Goal: Task Accomplishment & Management: Manage account settings

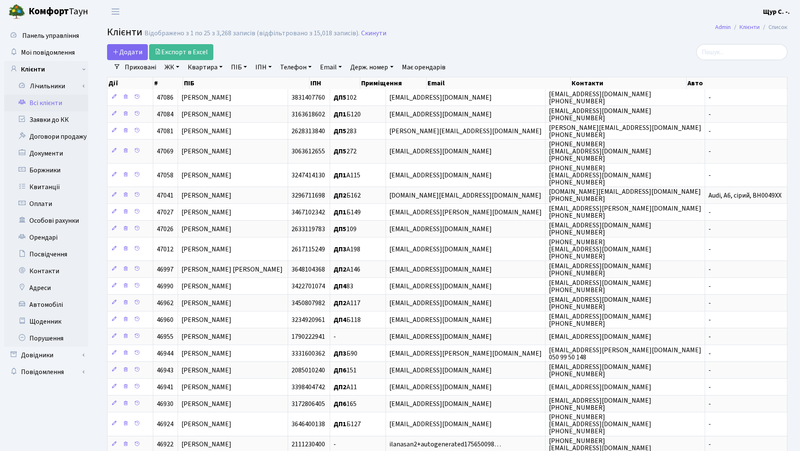
select select "25"
click at [61, 117] on link "Заявки до КК" at bounding box center [46, 119] width 84 height 17
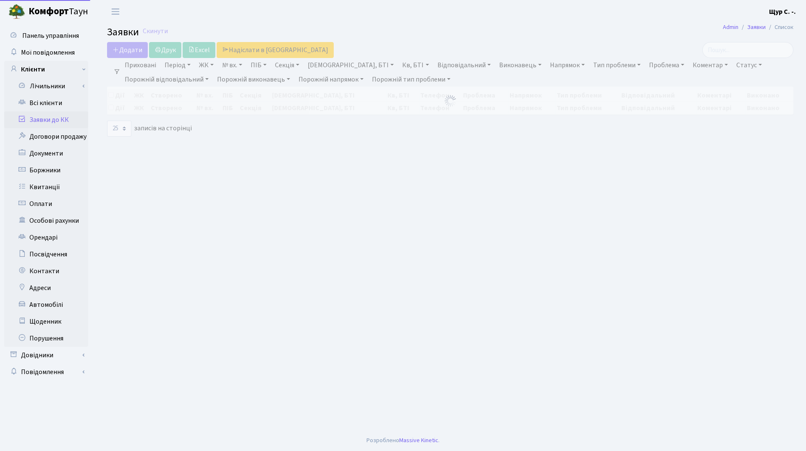
select select "25"
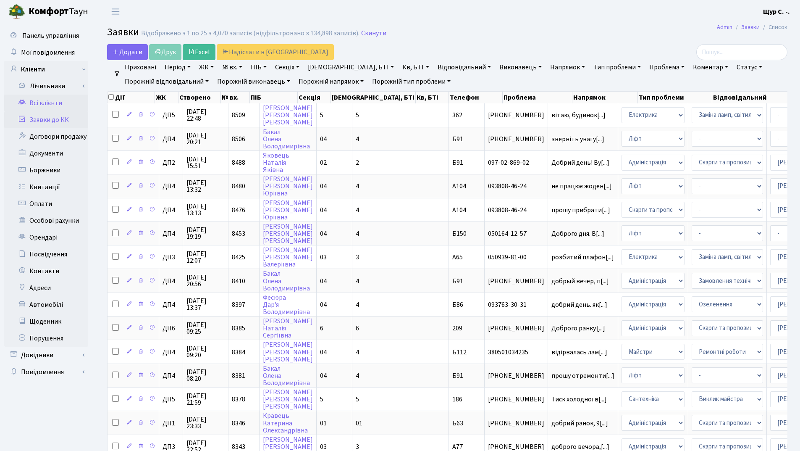
click at [30, 103] on link "Всі клієнти" at bounding box center [46, 102] width 84 height 17
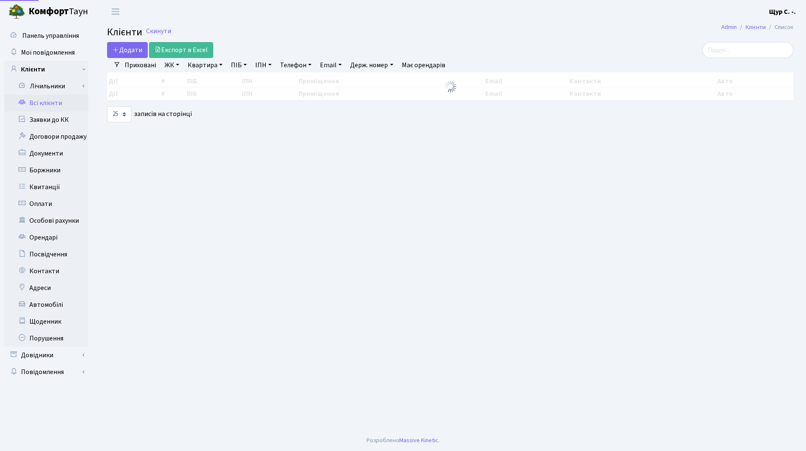
select select "25"
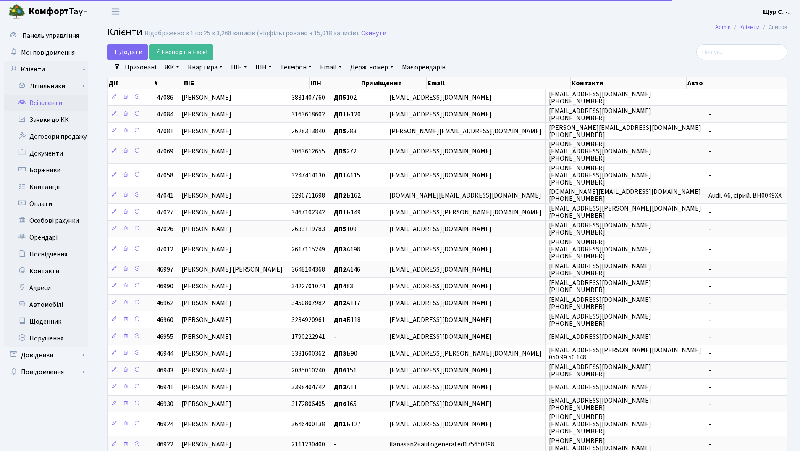
click at [205, 66] on link "Квартира" at bounding box center [205, 67] width 42 height 14
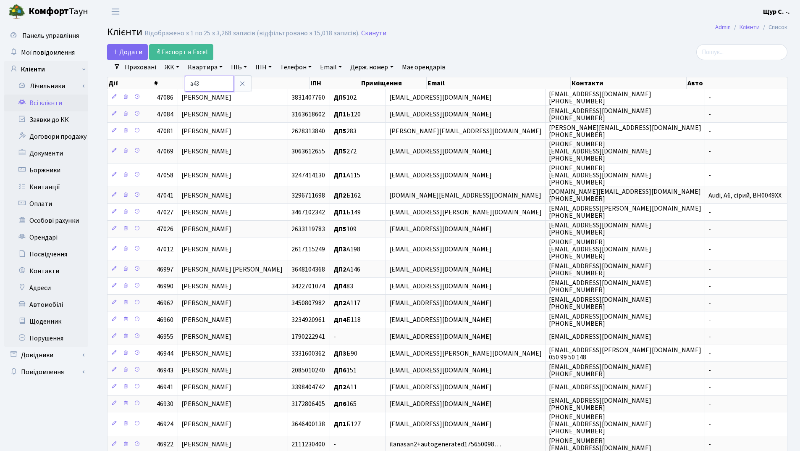
type input "а43"
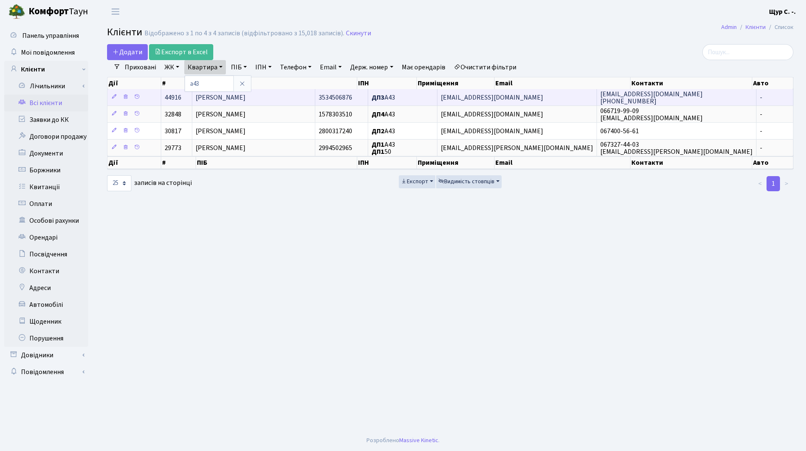
click at [246, 99] on span "Табаченко Владислав Олексійович" at bounding box center [221, 97] width 50 height 9
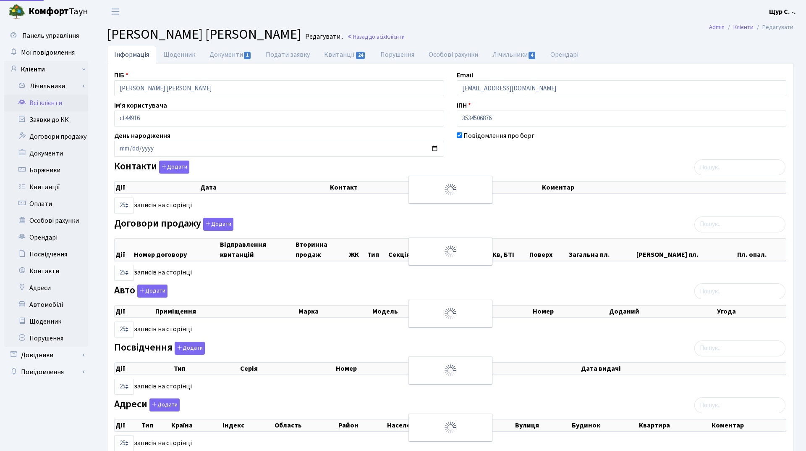
select select "25"
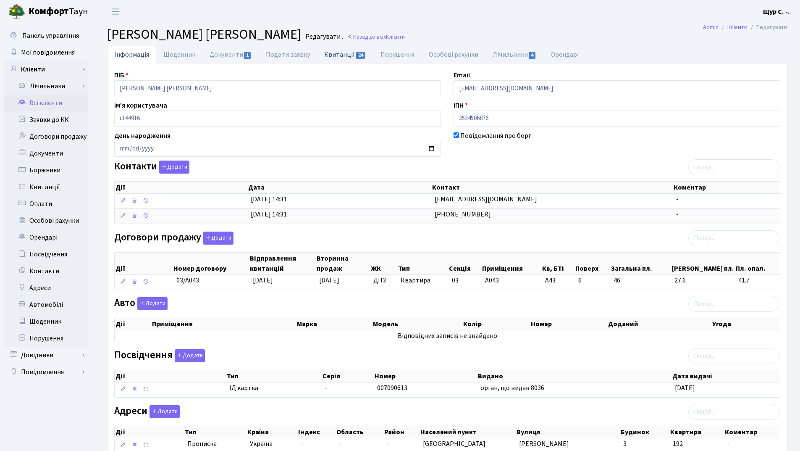
click at [335, 50] on link "Квитанції 24" at bounding box center [345, 54] width 56 height 17
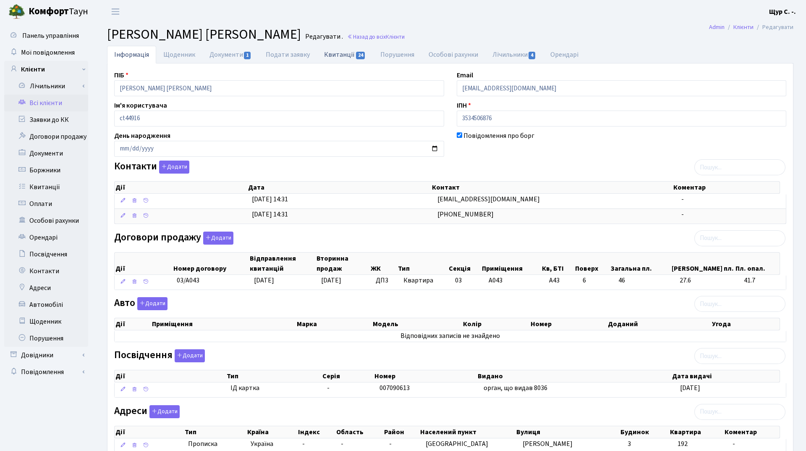
select select "25"
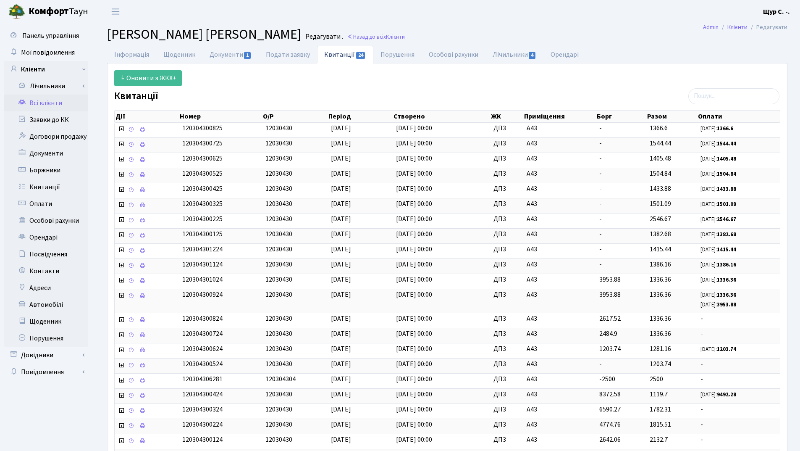
click at [50, 105] on link "Всі клієнти" at bounding box center [46, 102] width 84 height 17
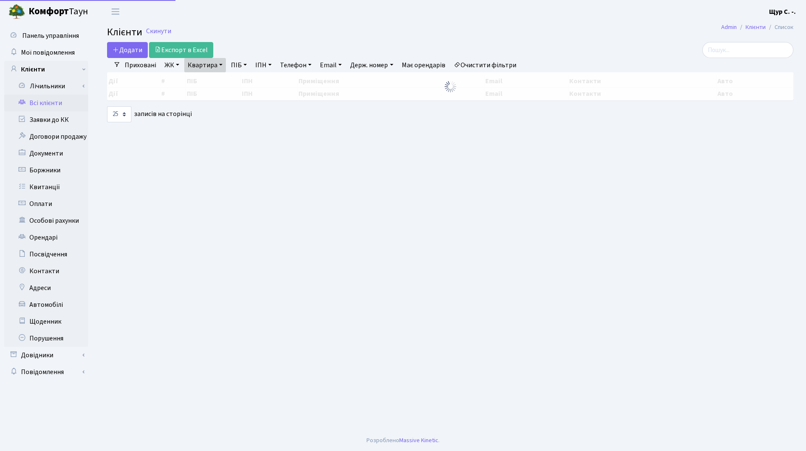
select select "25"
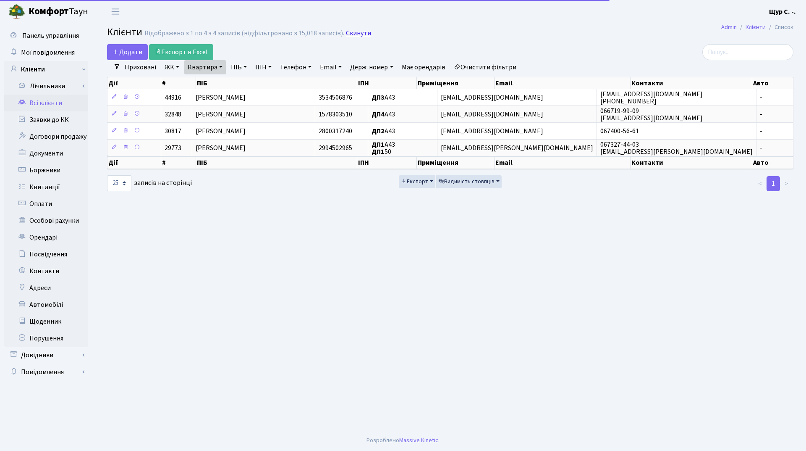
click at [354, 33] on link "Скинути" at bounding box center [358, 33] width 25 height 8
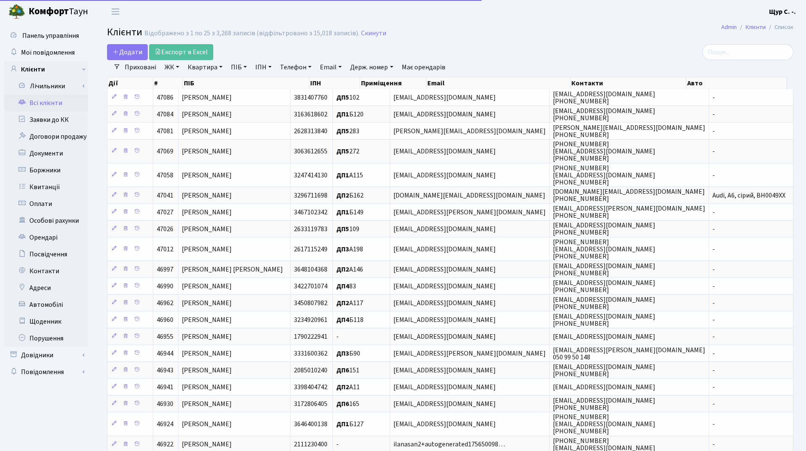
select select "25"
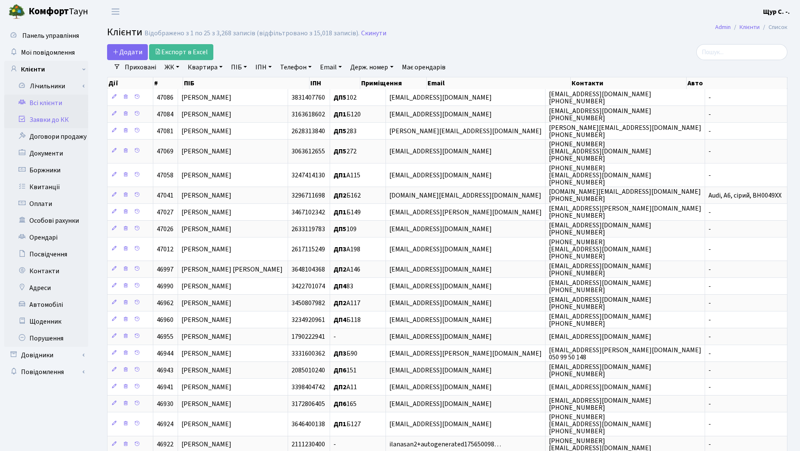
click at [46, 121] on link "Заявки до КК" at bounding box center [46, 119] width 84 height 17
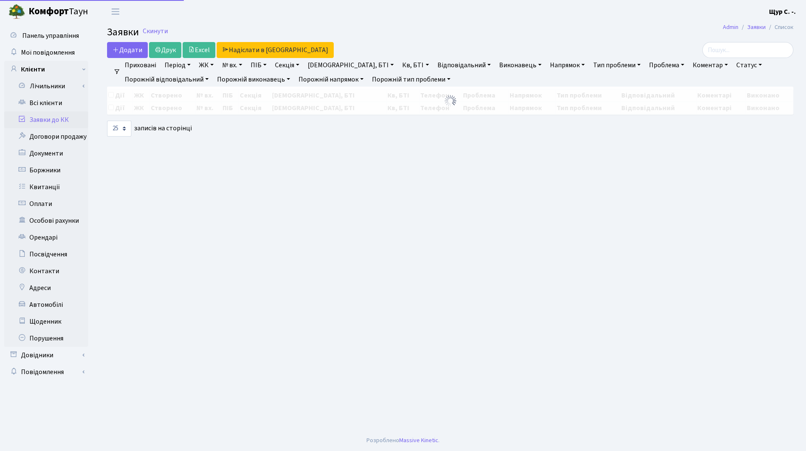
select select "25"
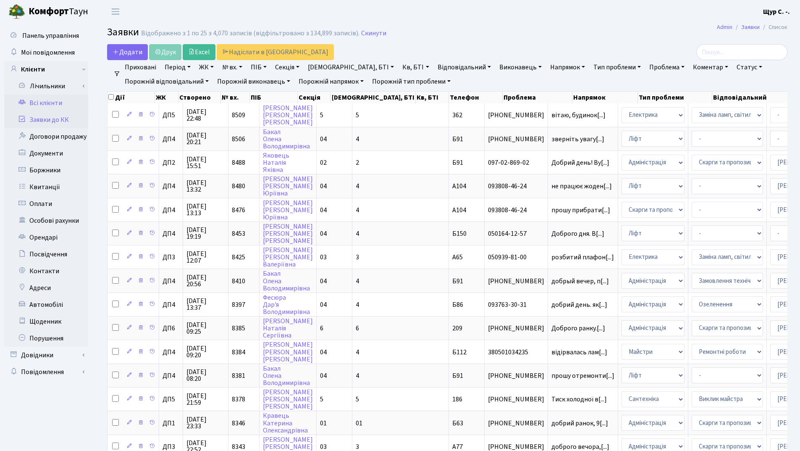
click at [51, 97] on link "Всі клієнти" at bounding box center [46, 102] width 84 height 17
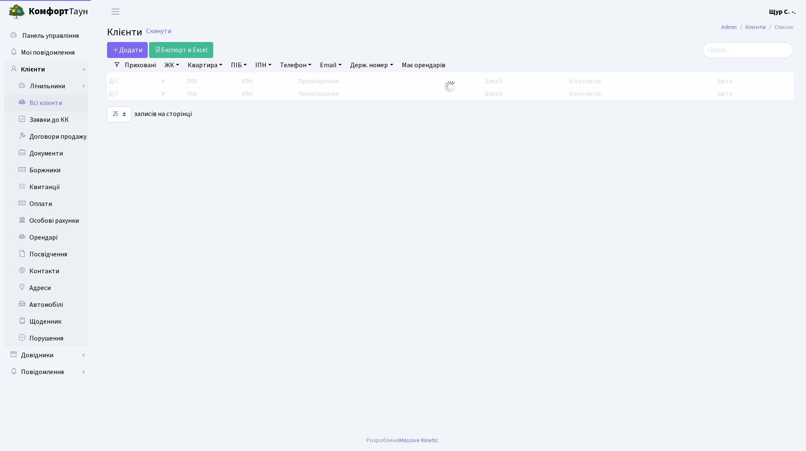
select select "25"
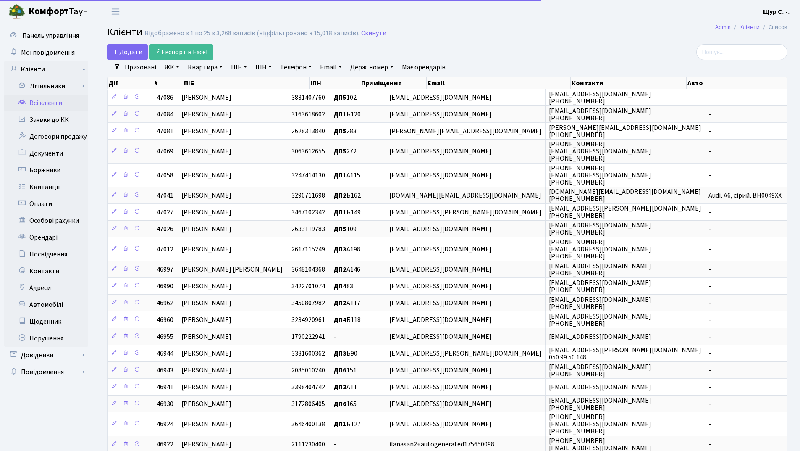
click at [197, 68] on link "Квартира" at bounding box center [205, 67] width 42 height 14
type input "347"
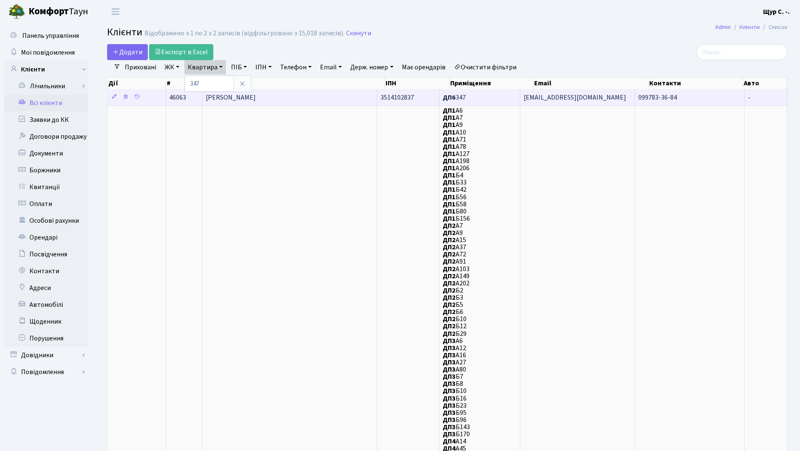
click at [256, 97] on span "[PERSON_NAME]" at bounding box center [231, 97] width 50 height 9
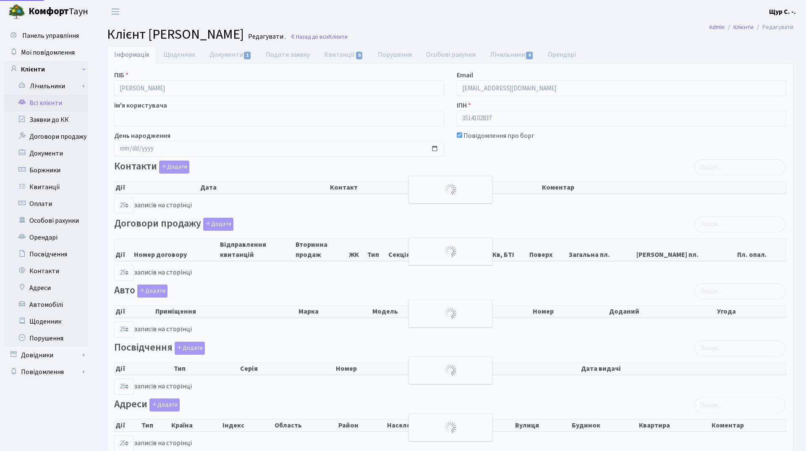
select select "25"
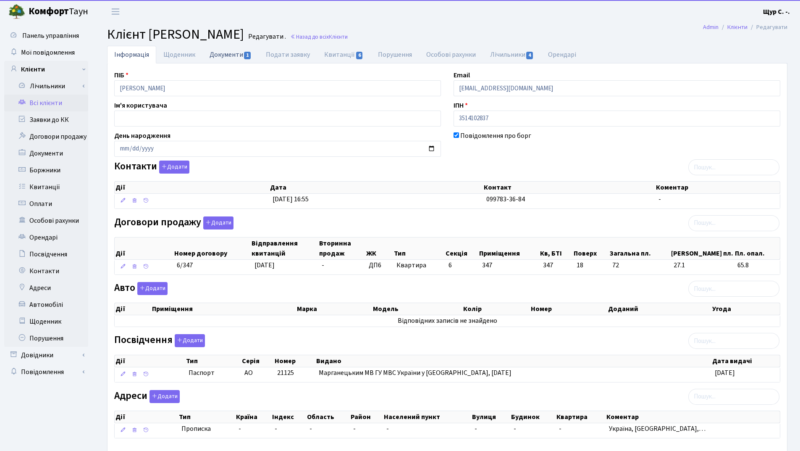
click at [226, 58] on link "Документи 1" at bounding box center [230, 54] width 56 height 17
select select "25"
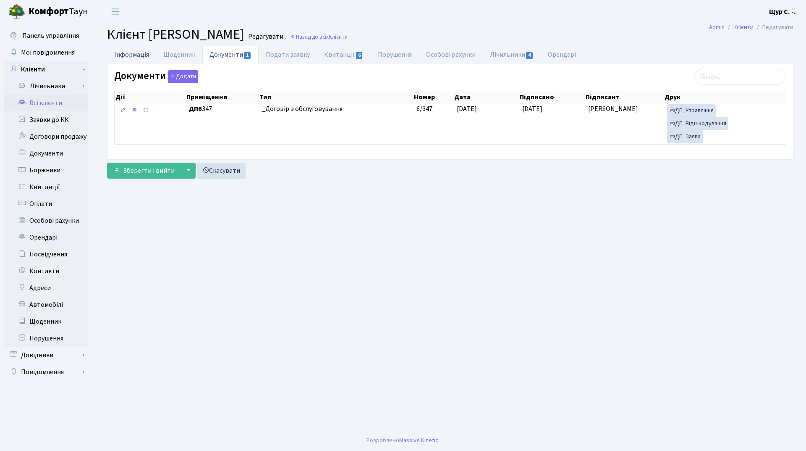
click at [125, 57] on link "Інформація" at bounding box center [131, 54] width 49 height 17
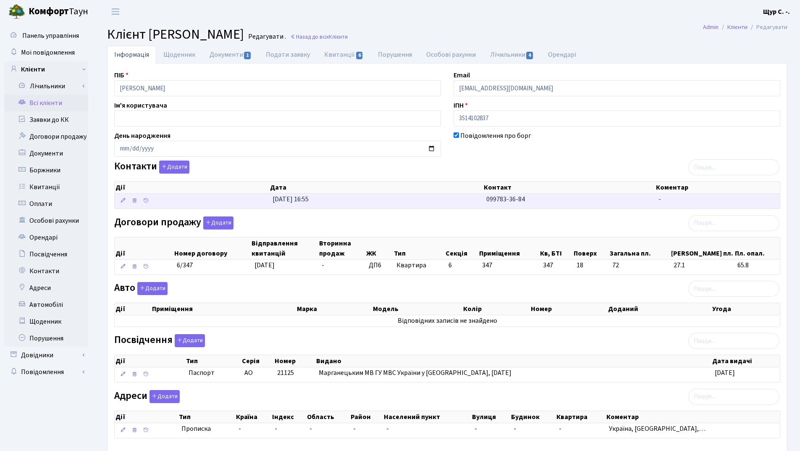
click at [498, 201] on span "099783-36-84" at bounding box center [505, 198] width 39 height 9
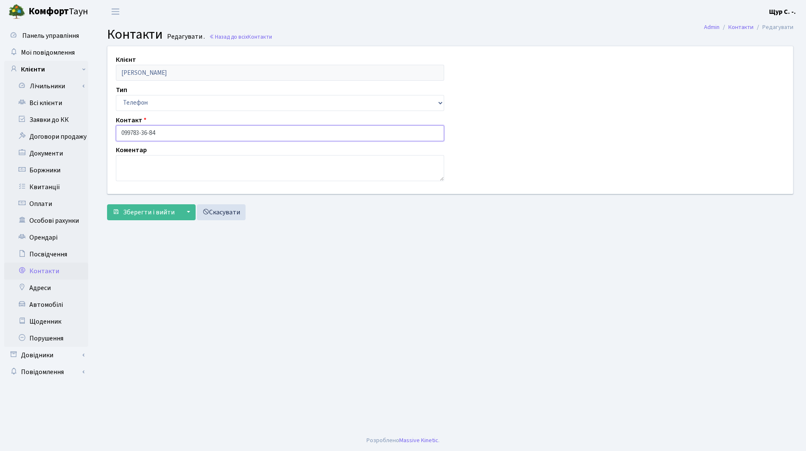
click at [132, 131] on input "099783-36-84" at bounding box center [280, 133] width 328 height 16
type input "[PHONE_NUMBER]"
click at [134, 210] on span "Зберегти і вийти" at bounding box center [149, 211] width 52 height 9
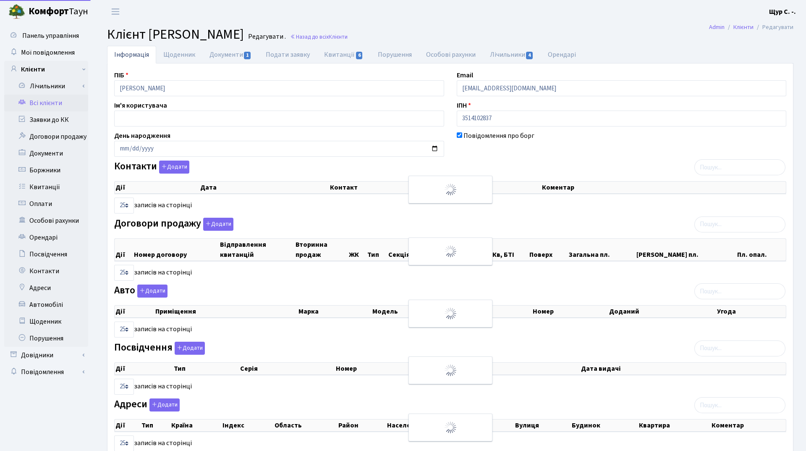
select select "25"
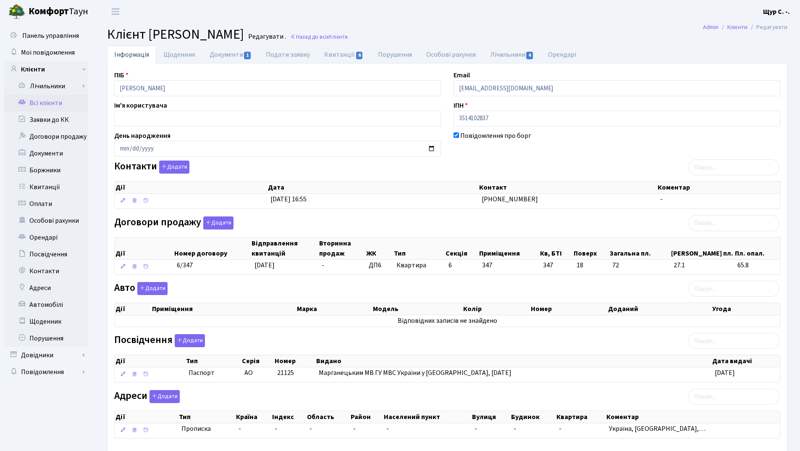
click at [59, 97] on link "Всі клієнти" at bounding box center [46, 102] width 84 height 17
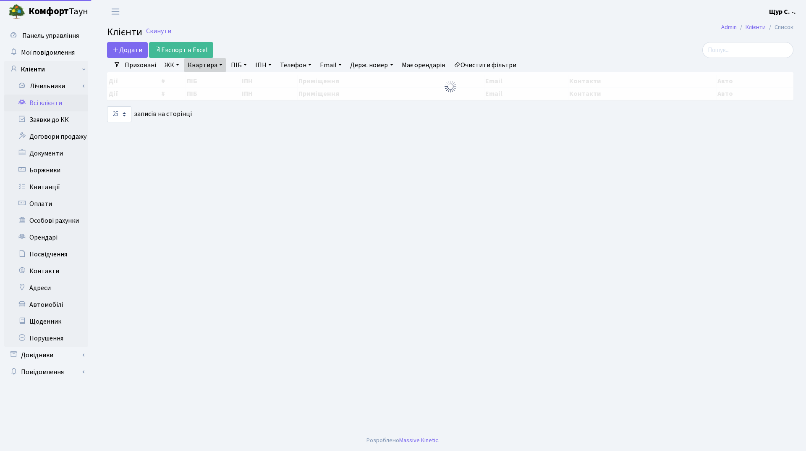
select select "25"
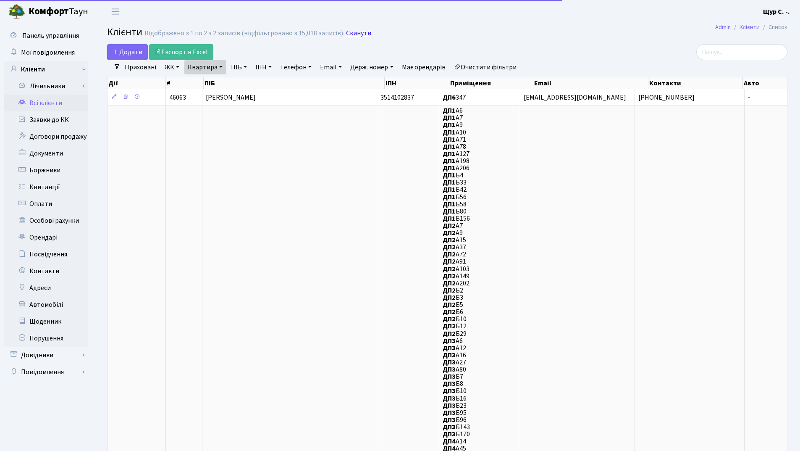
click at [363, 31] on link "Скинути" at bounding box center [358, 33] width 25 height 8
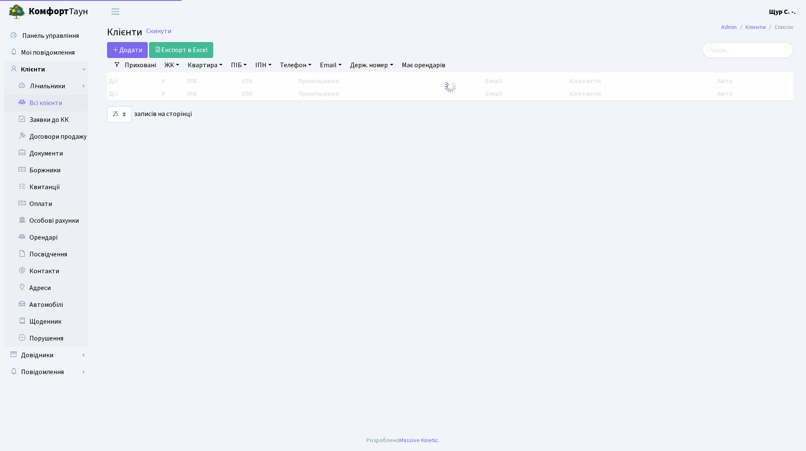
select select "25"
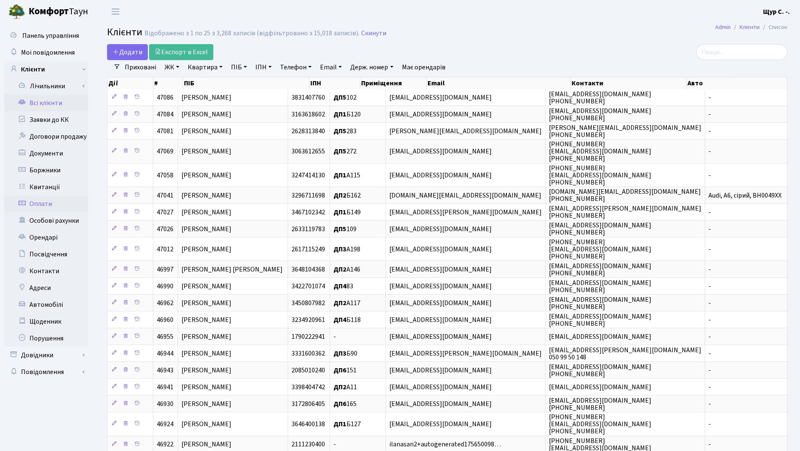
click at [55, 200] on link "Оплати" at bounding box center [46, 203] width 84 height 17
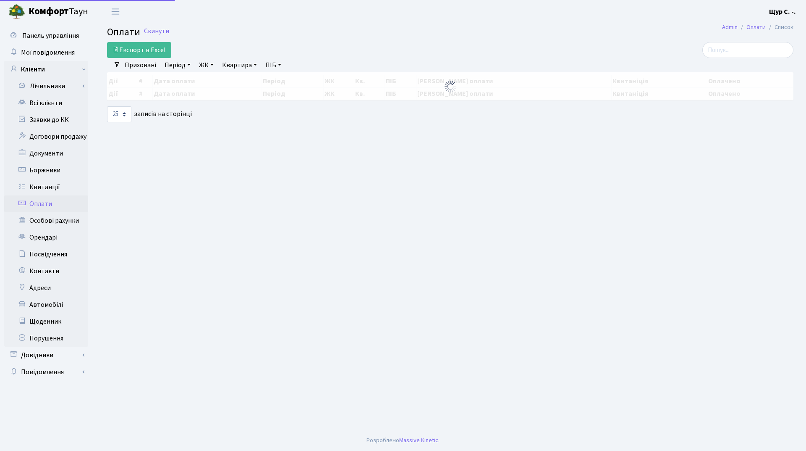
select select "25"
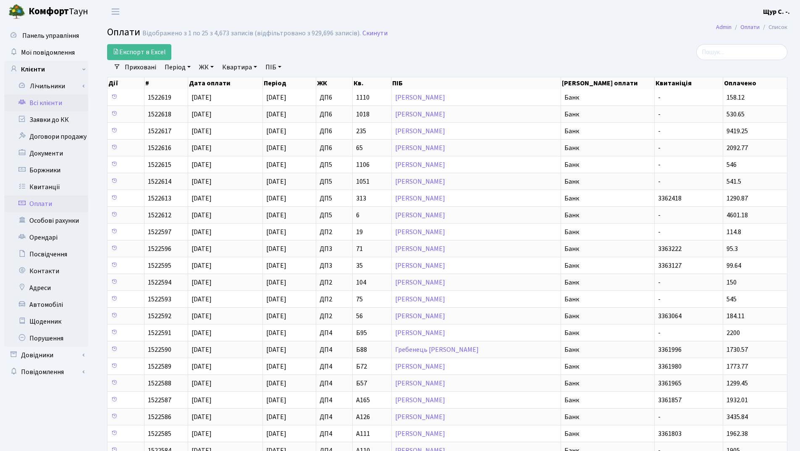
click at [41, 99] on link "Всі клієнти" at bounding box center [46, 102] width 84 height 17
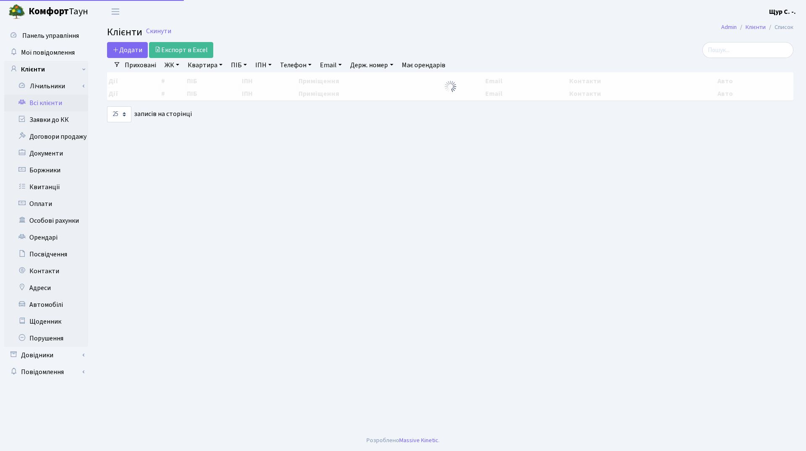
select select "25"
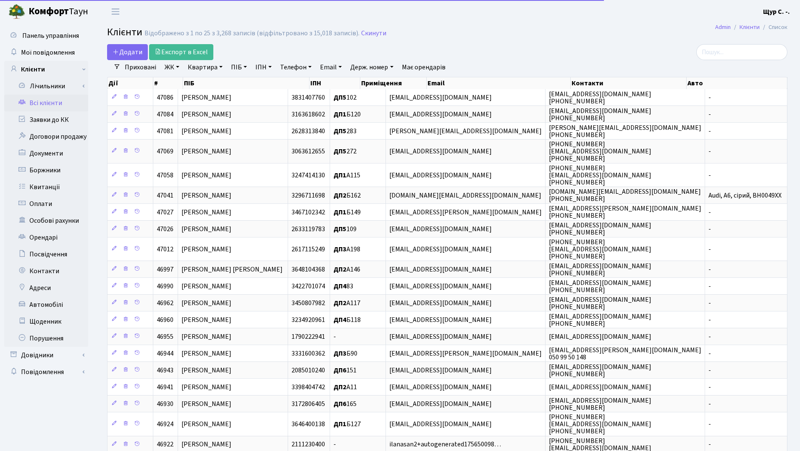
click at [202, 69] on link "Квартира" at bounding box center [205, 67] width 42 height 14
type input "а5"
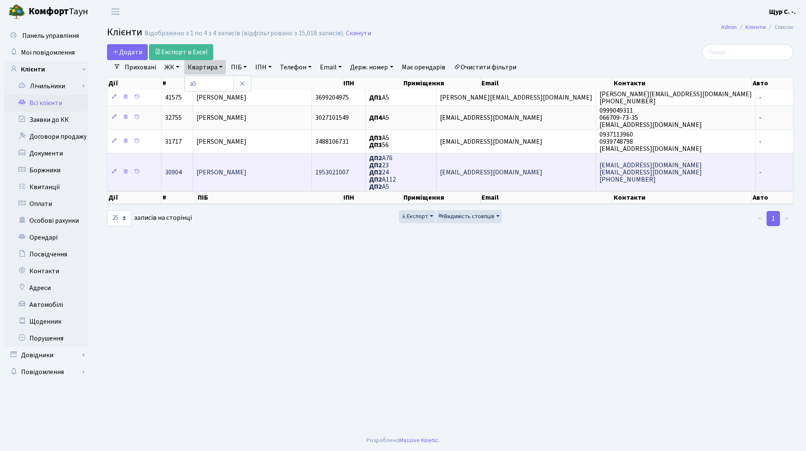
click at [241, 172] on span "Сінькевич Людмила Іванівна" at bounding box center [222, 172] width 50 height 9
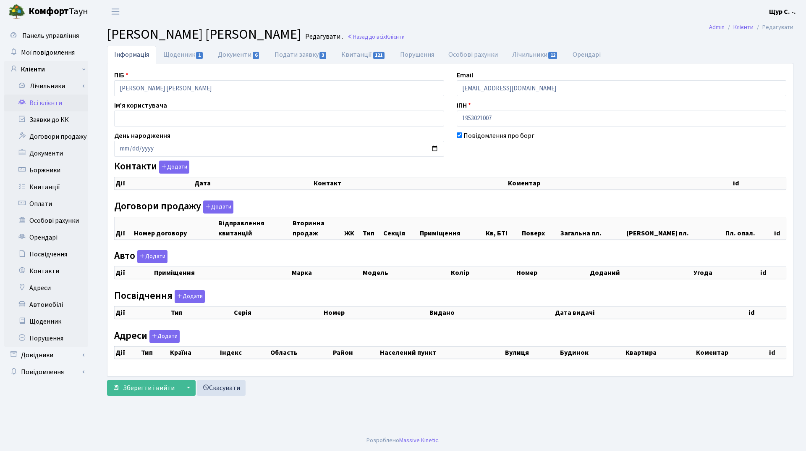
checkbox input "true"
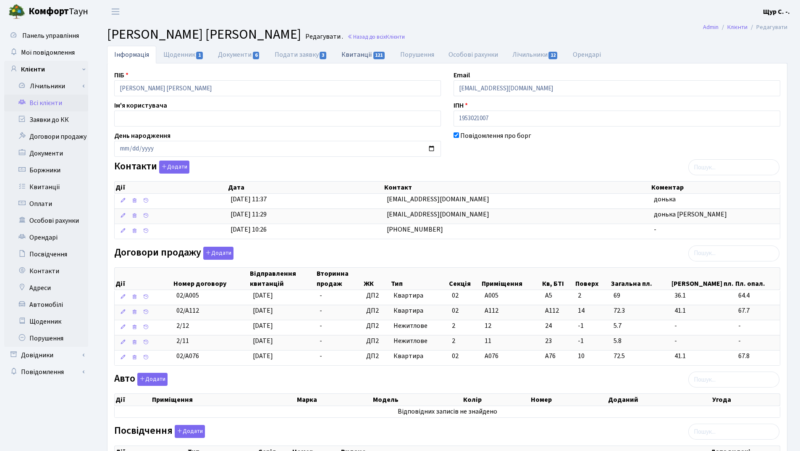
click at [363, 54] on link "Квитанції 121" at bounding box center [363, 54] width 58 height 17
select select "25"
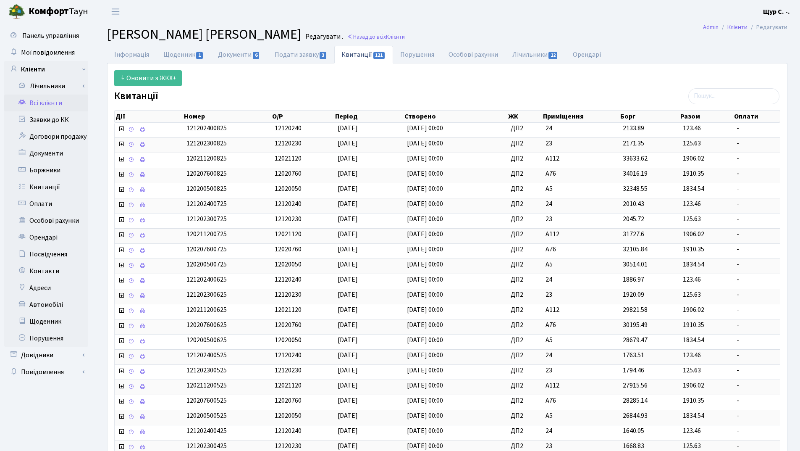
click at [44, 97] on link "Всі клієнти" at bounding box center [46, 102] width 84 height 17
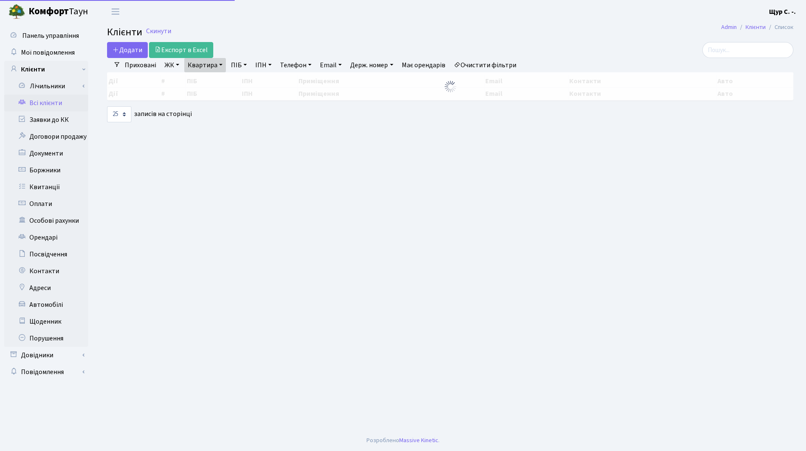
select select "25"
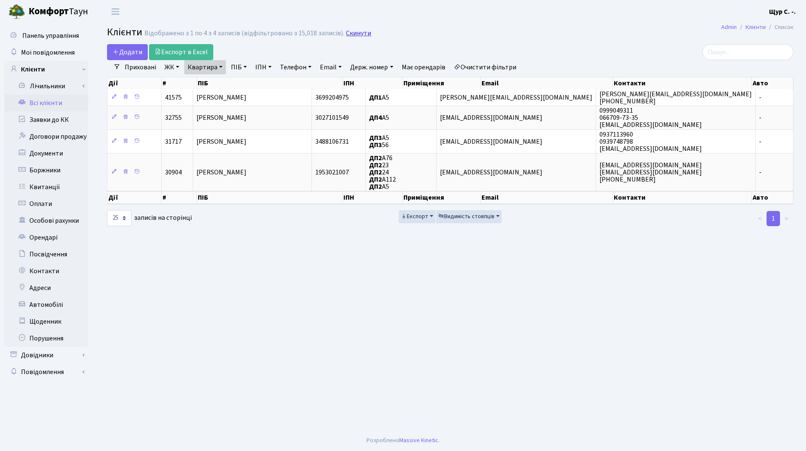
click at [355, 33] on link "Скинути" at bounding box center [358, 33] width 25 height 8
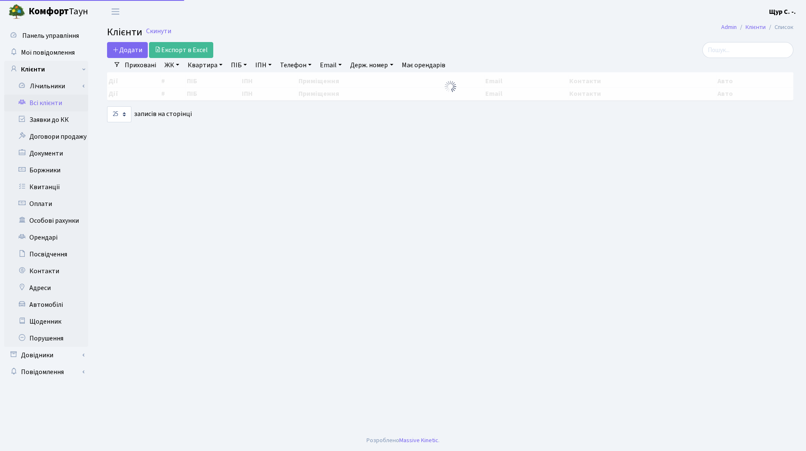
select select "25"
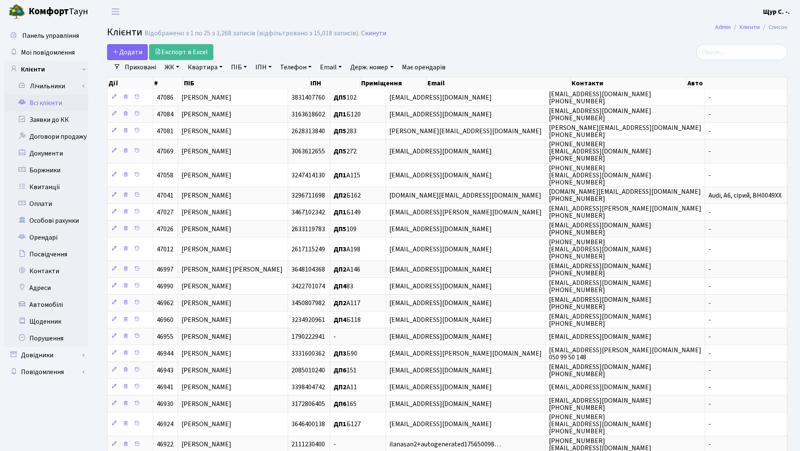
click at [203, 67] on link "Квартира" at bounding box center [205, 67] width 42 height 14
type input "175"
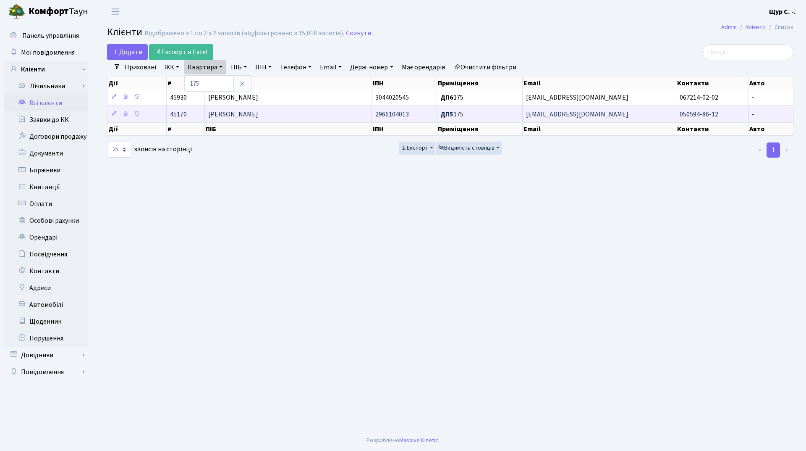
click at [235, 118] on span "[PERSON_NAME]" at bounding box center [233, 114] width 50 height 9
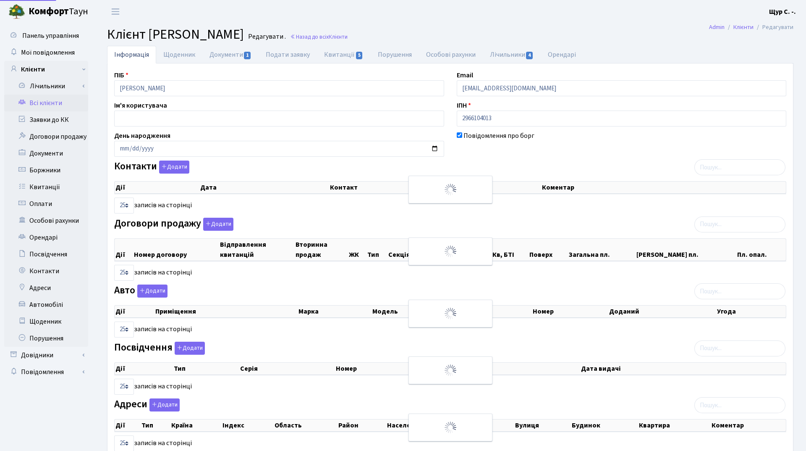
select select "25"
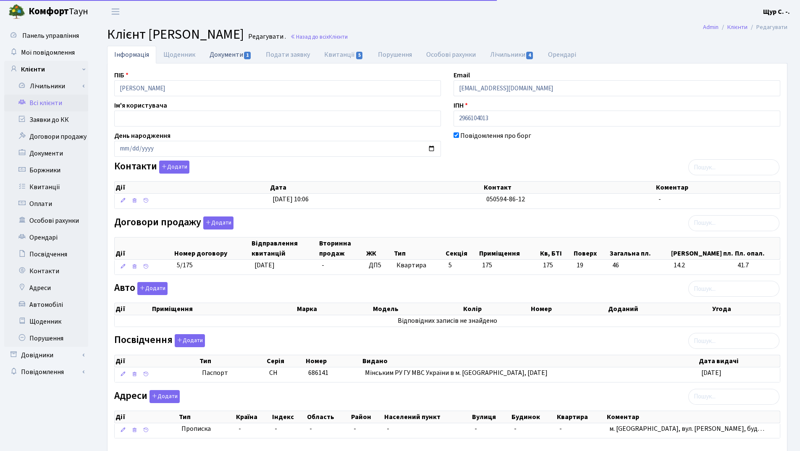
click at [226, 54] on link "Документи 1" at bounding box center [230, 54] width 56 height 17
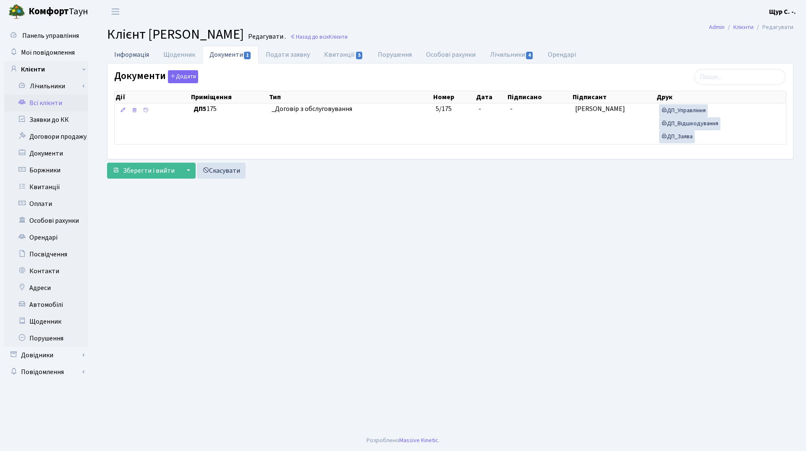
click at [134, 54] on link "Інформація" at bounding box center [131, 54] width 49 height 17
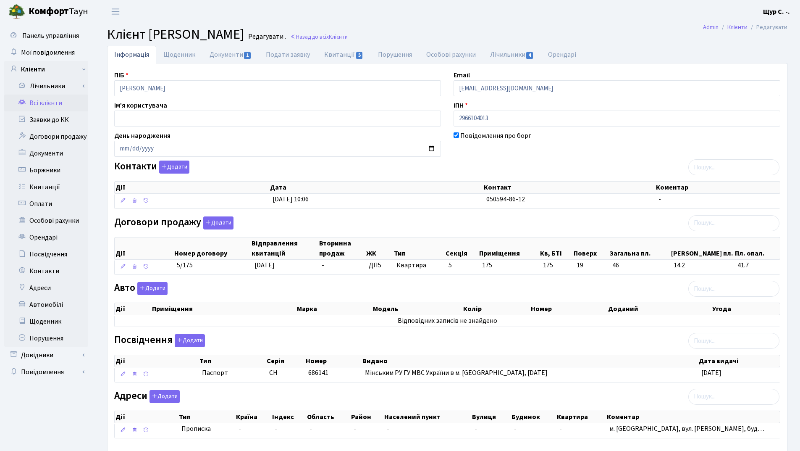
click at [41, 104] on link "Всі клієнти" at bounding box center [46, 102] width 84 height 17
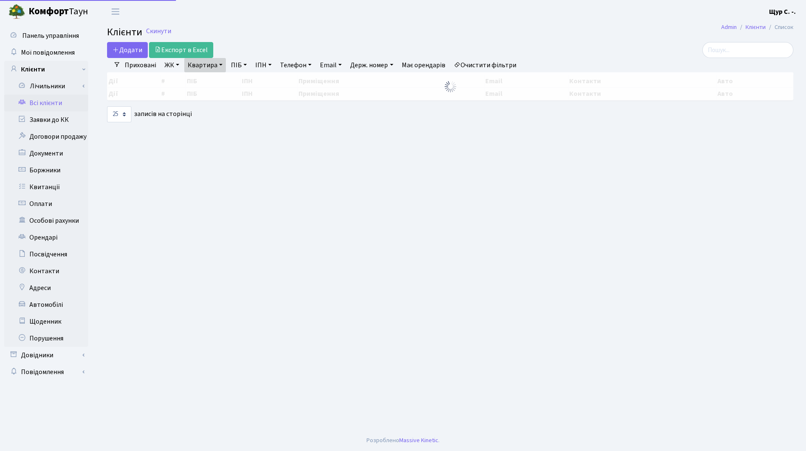
select select "25"
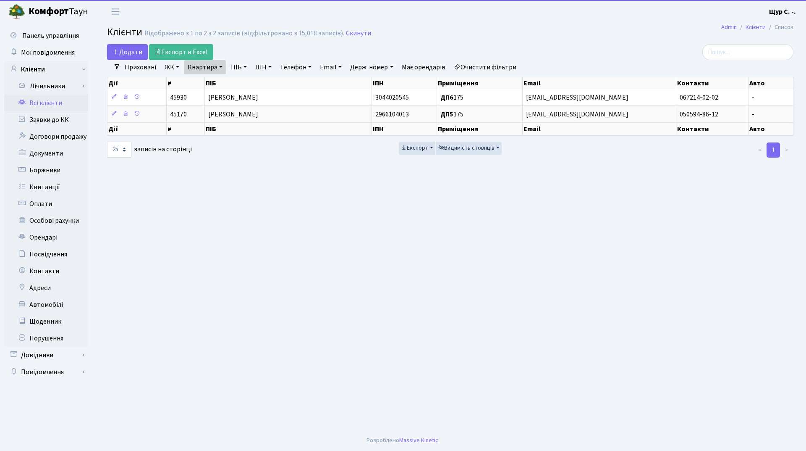
click at [223, 68] on link "Квартира" at bounding box center [205, 67] width 42 height 14
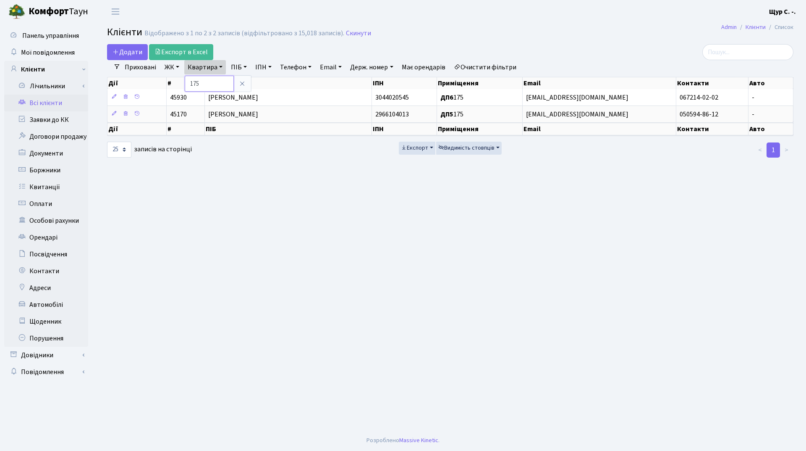
click at [218, 83] on input "175" at bounding box center [209, 84] width 49 height 16
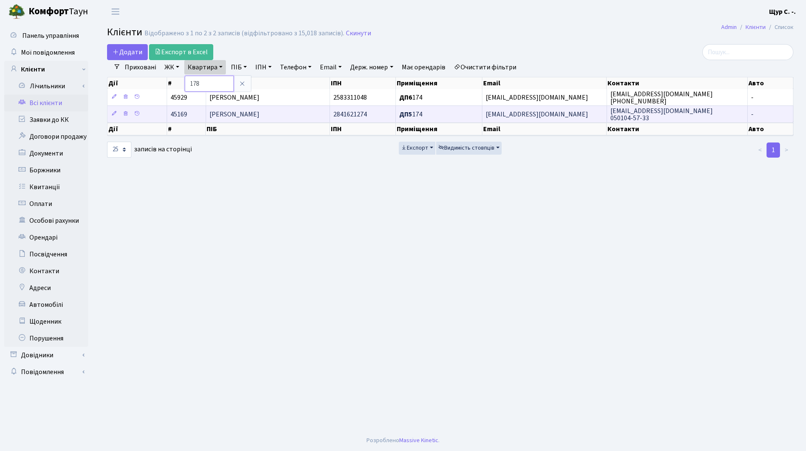
type input "178"
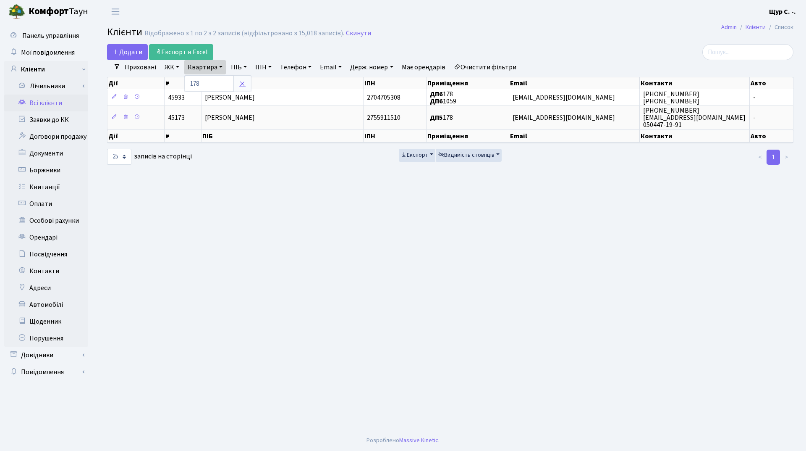
click at [243, 82] on icon at bounding box center [242, 83] width 7 height 7
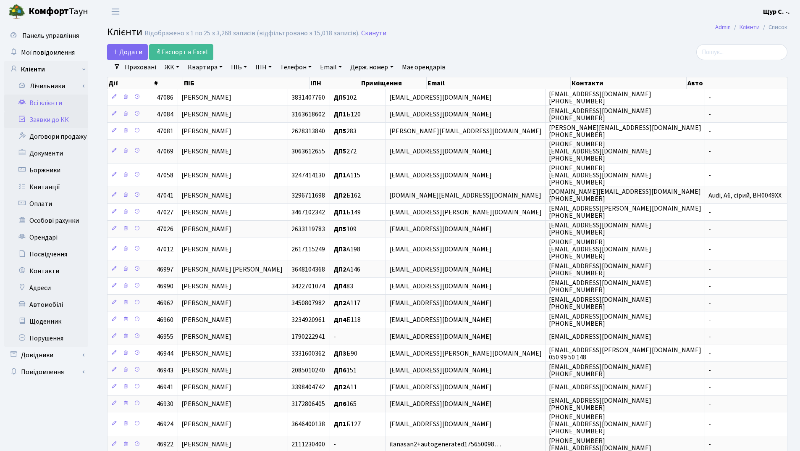
click at [44, 122] on link "Заявки до КК" at bounding box center [46, 119] width 84 height 17
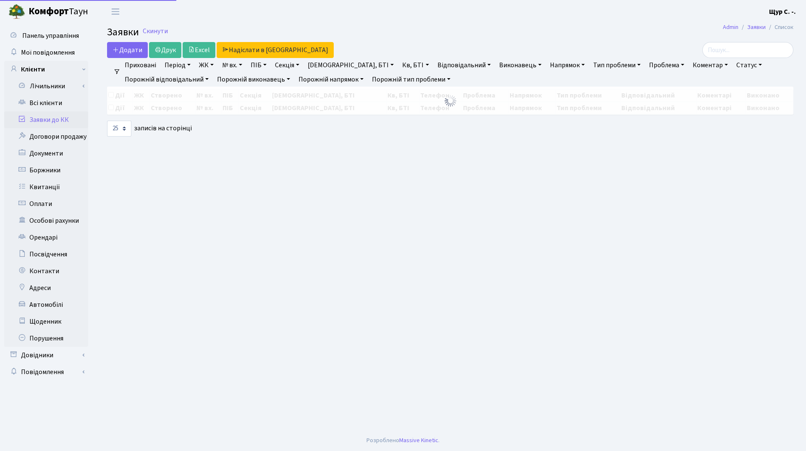
select select "25"
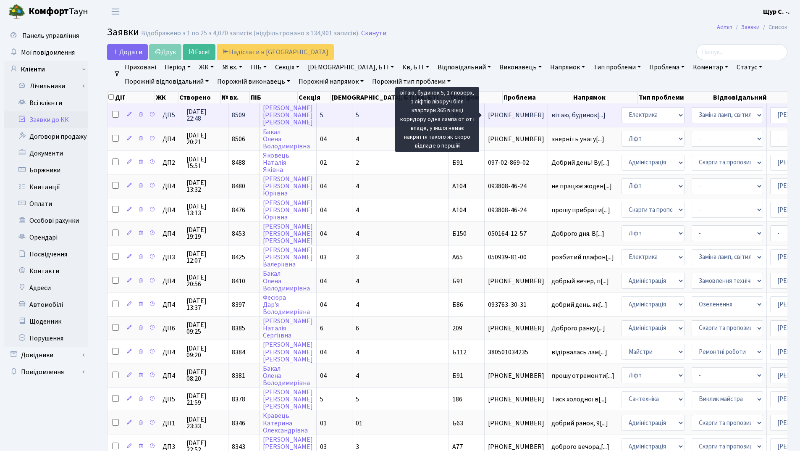
click at [551, 113] on span "вітаю, будинок[...]" at bounding box center [578, 114] width 54 height 9
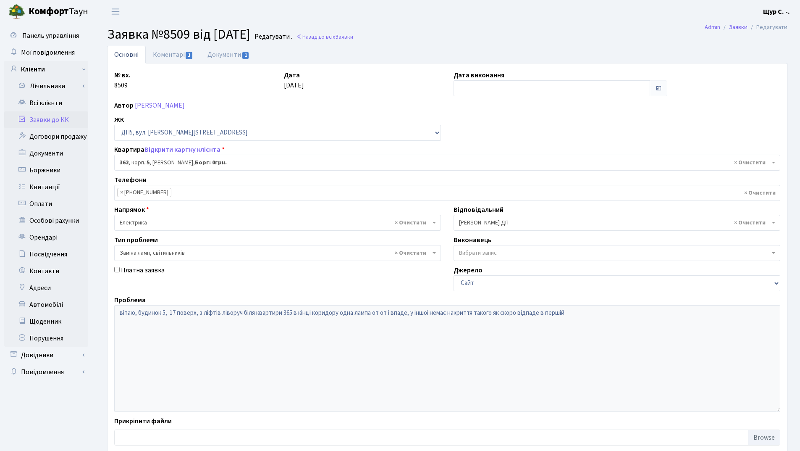
select select "45960"
select select "40"
click at [168, 56] on link "Коментарі 1" at bounding box center [173, 54] width 55 height 17
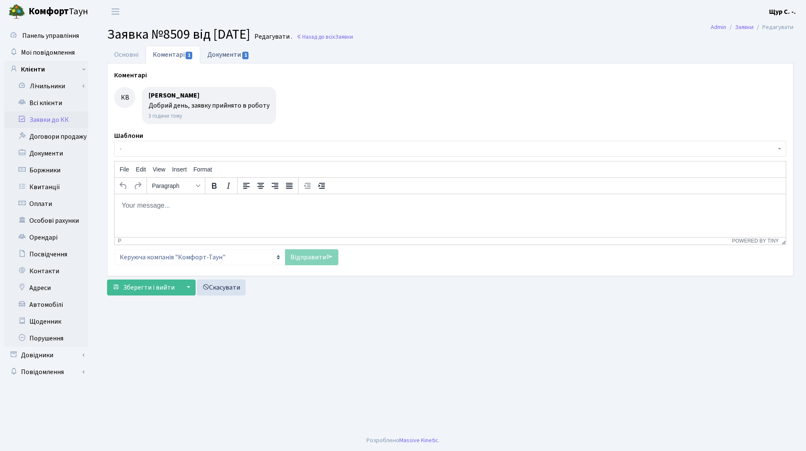
click at [226, 53] on link "Документи 1" at bounding box center [228, 54] width 56 height 17
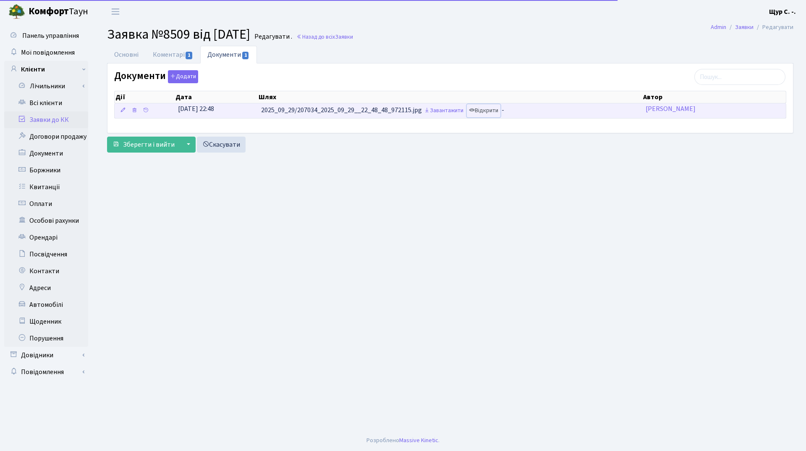
click at [495, 113] on link "Відкрити" at bounding box center [484, 110] width 34 height 13
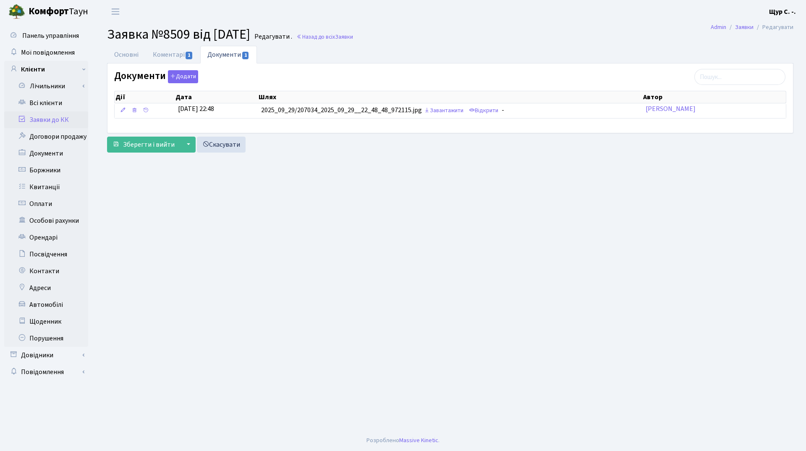
click at [34, 118] on link "Заявки до КК" at bounding box center [46, 119] width 84 height 17
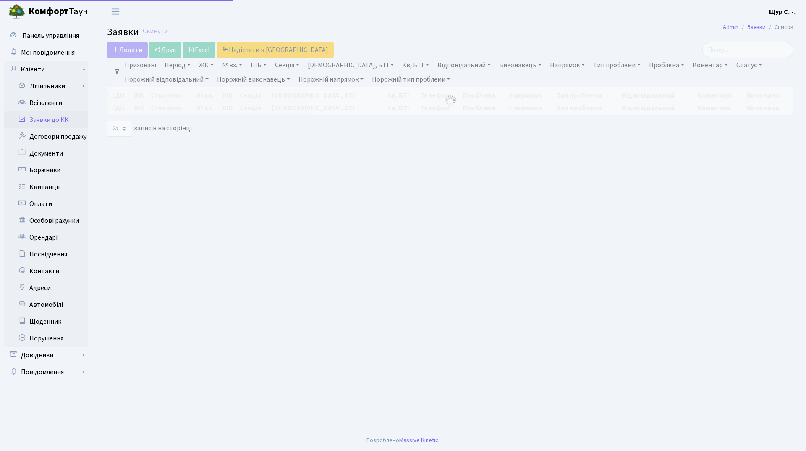
select select "25"
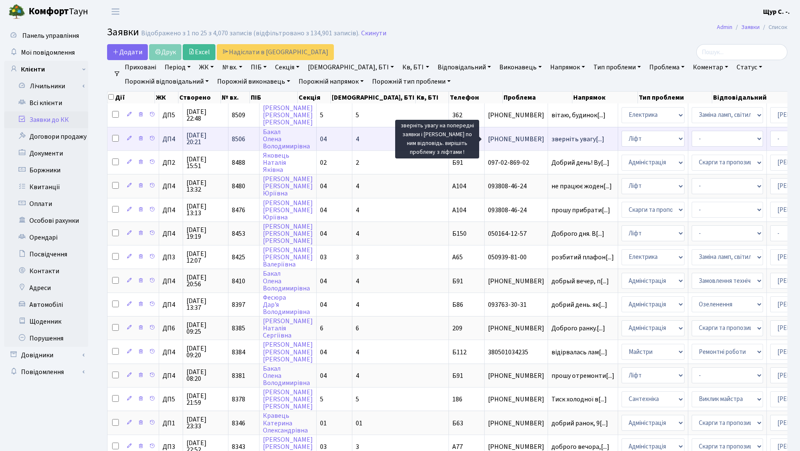
click at [551, 139] on span "зверніть увагу[...]" at bounding box center [577, 138] width 53 height 9
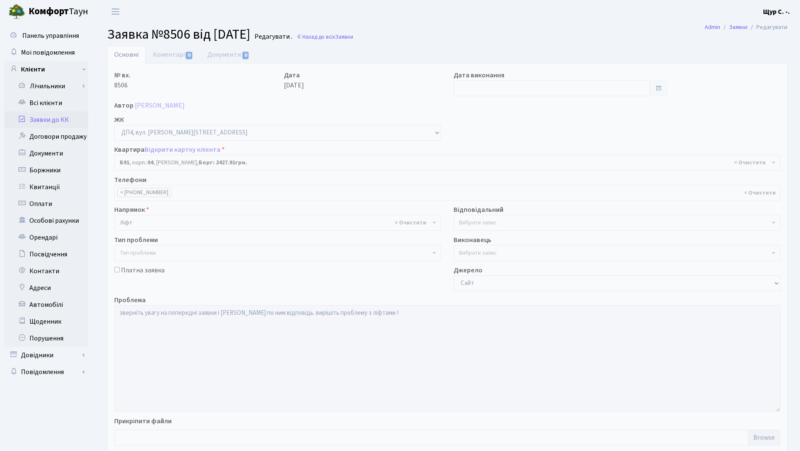
select select "33763"
click at [51, 121] on link "Заявки до КК" at bounding box center [46, 119] width 84 height 17
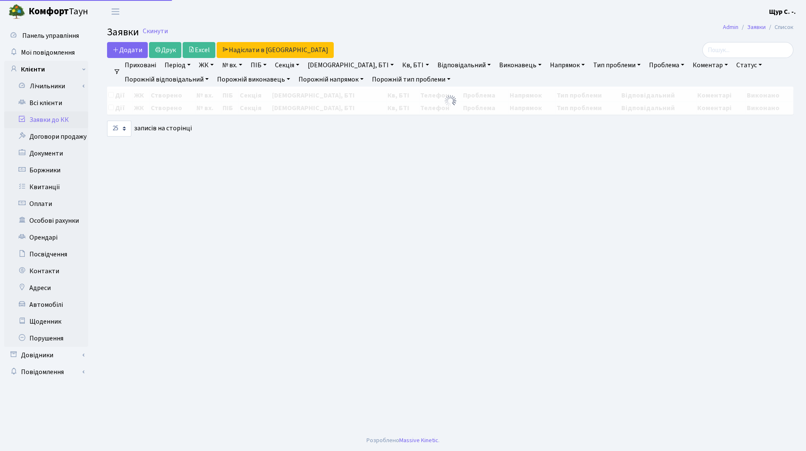
select select "25"
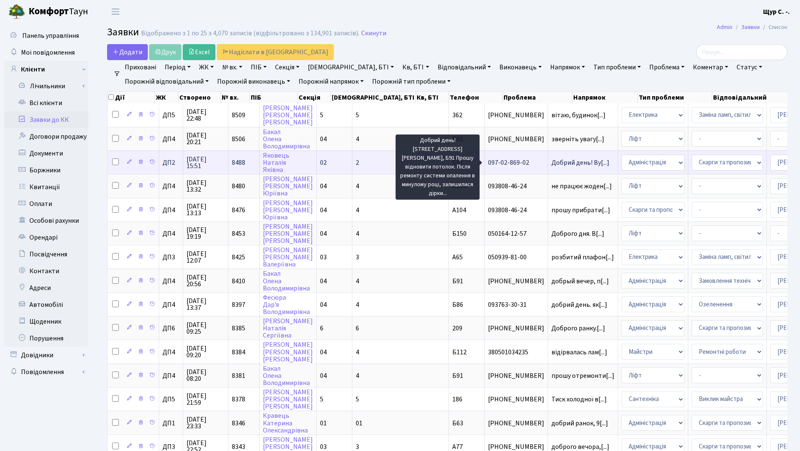
click at [551, 163] on span "Добрий день! Ву[...]" at bounding box center [580, 162] width 58 height 9
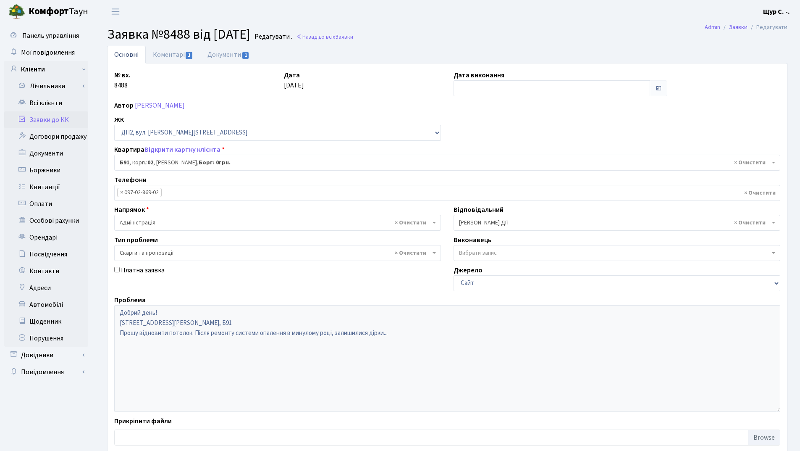
select select "31456"
select select "55"
click at [166, 57] on link "Коментарі 1" at bounding box center [173, 54] width 55 height 17
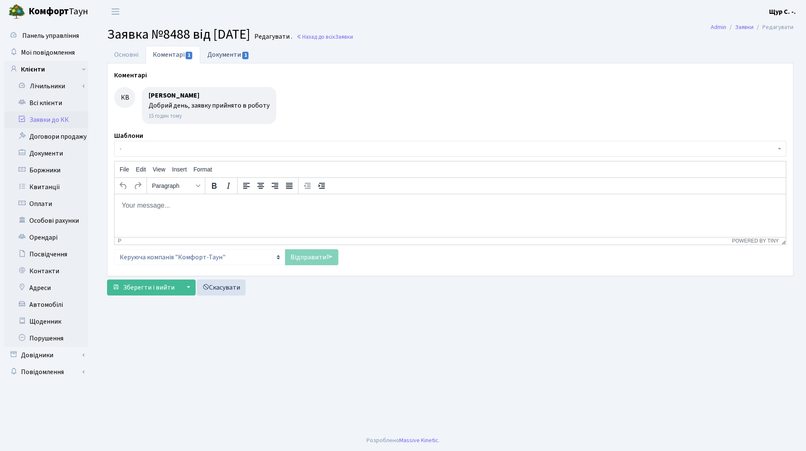
click at [214, 55] on link "Документи 1" at bounding box center [228, 54] width 56 height 17
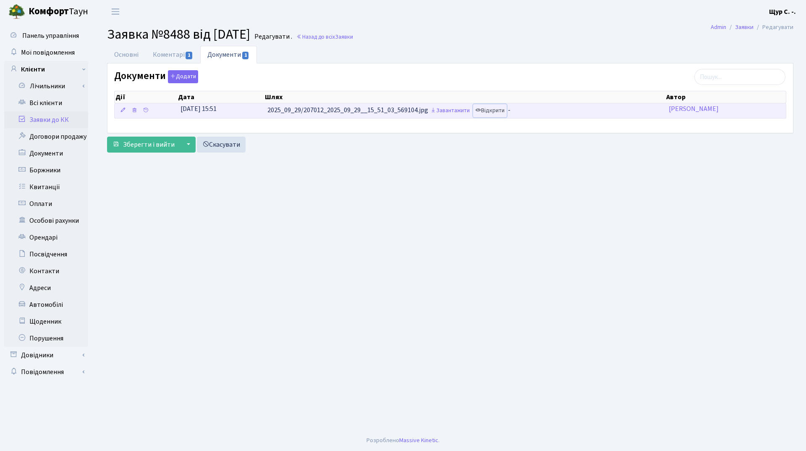
click at [506, 112] on link "Відкрити" at bounding box center [490, 110] width 34 height 13
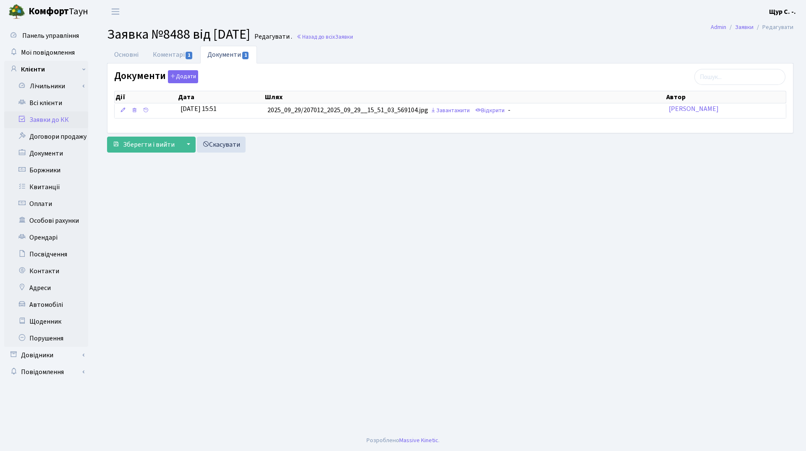
click at [55, 120] on link "Заявки до КК" at bounding box center [46, 119] width 84 height 17
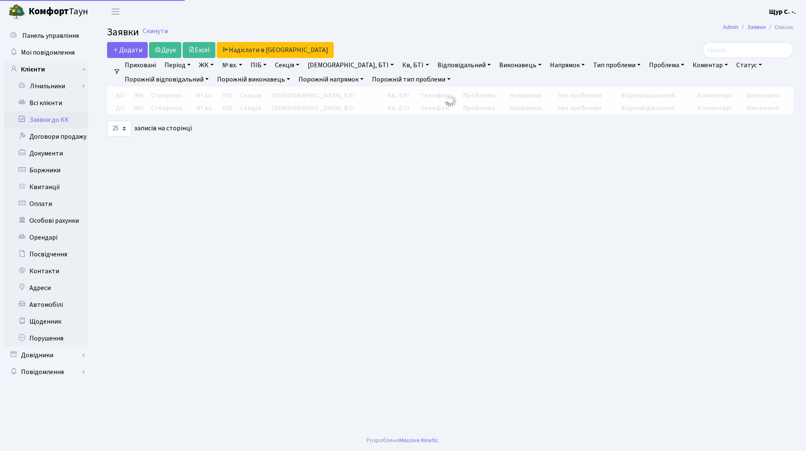
select select "25"
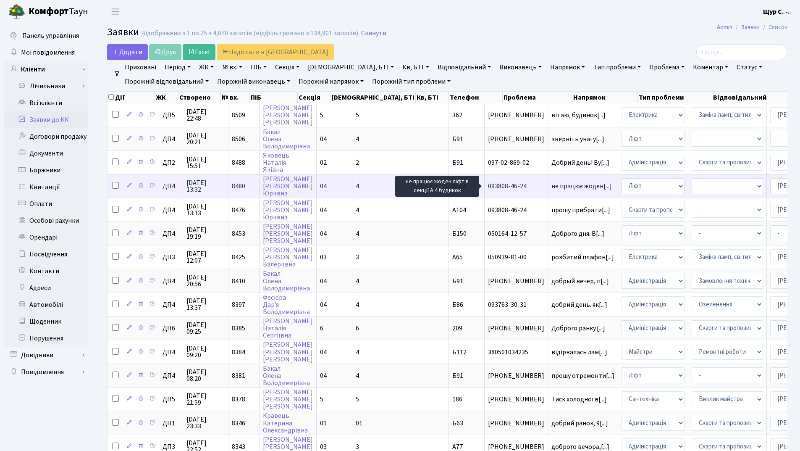
click at [551, 189] on span "не працює жоден[...]" at bounding box center [581, 185] width 60 height 9
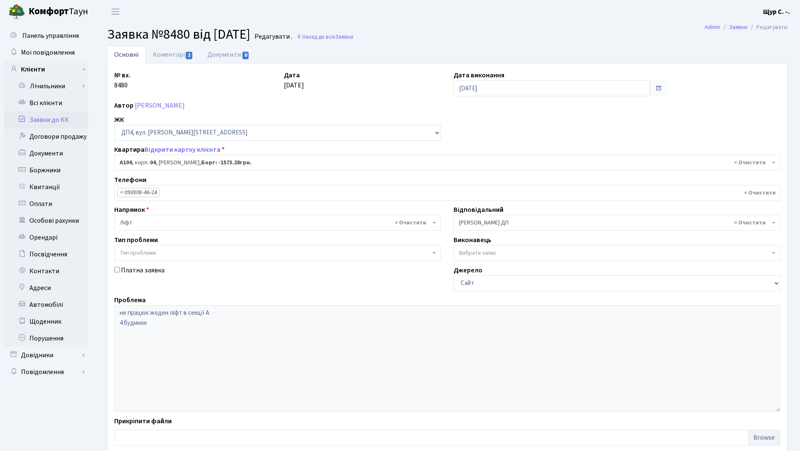
select select "33193"
click at [173, 52] on link "Коментарі 2" at bounding box center [173, 54] width 55 height 17
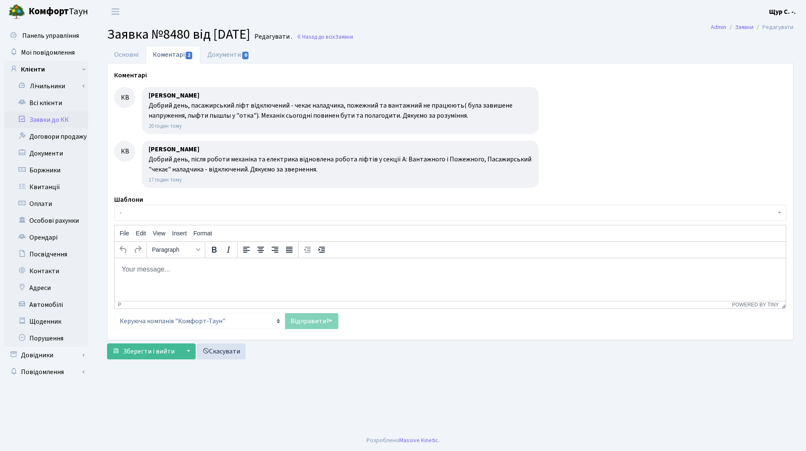
click at [60, 122] on link "Заявки до КК" at bounding box center [46, 119] width 84 height 17
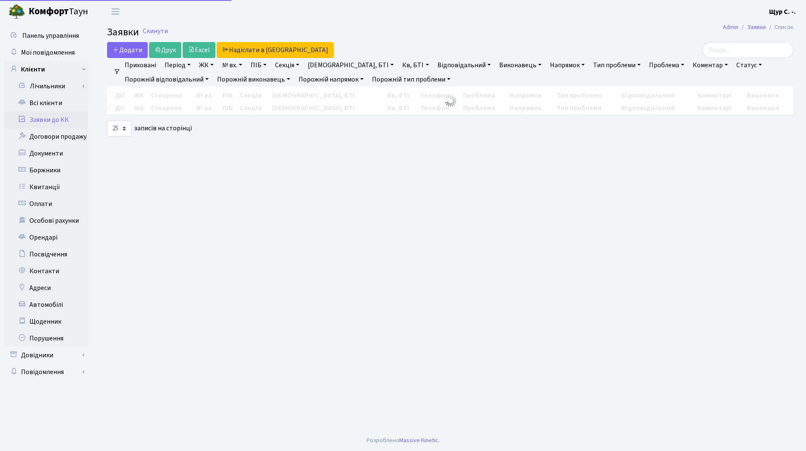
select select "25"
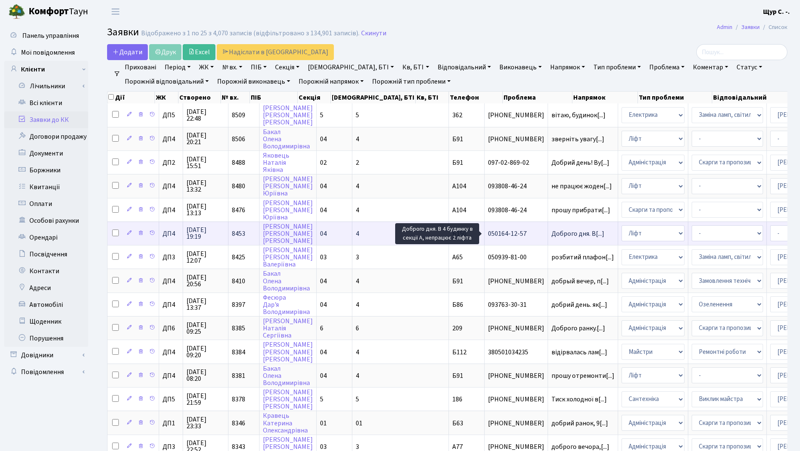
click at [551, 235] on span "Доброго дня. В[...]" at bounding box center [577, 233] width 53 height 9
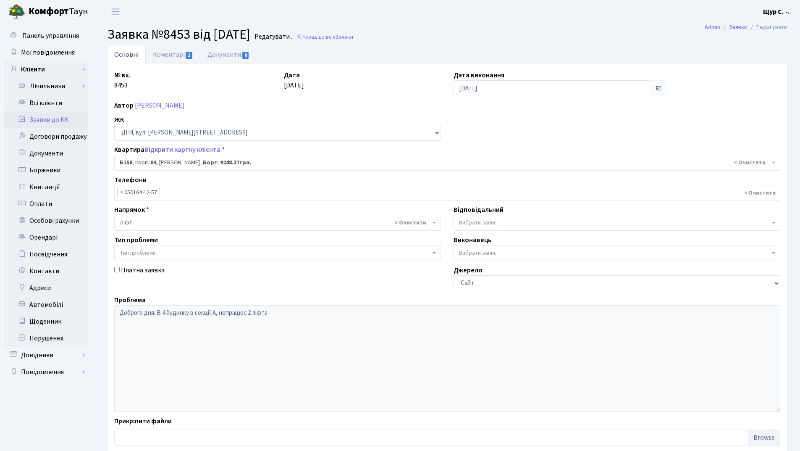
select select "33937"
click at [166, 54] on link "Коментарі 2" at bounding box center [173, 54] width 55 height 17
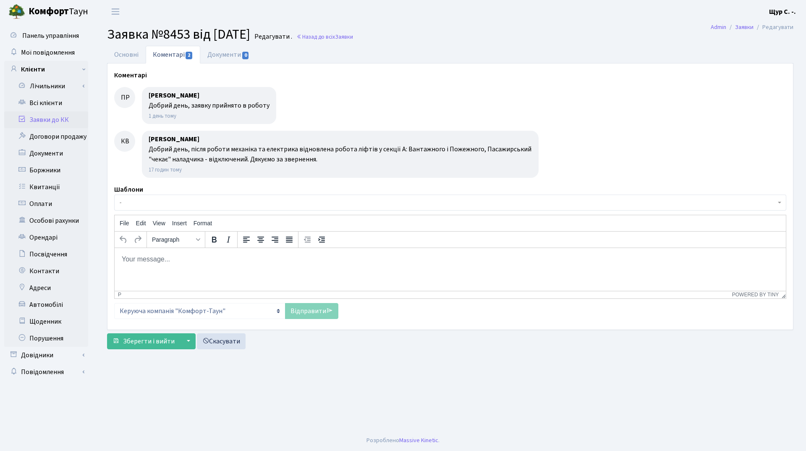
click at [34, 121] on link "Заявки до КК" at bounding box center [46, 119] width 84 height 17
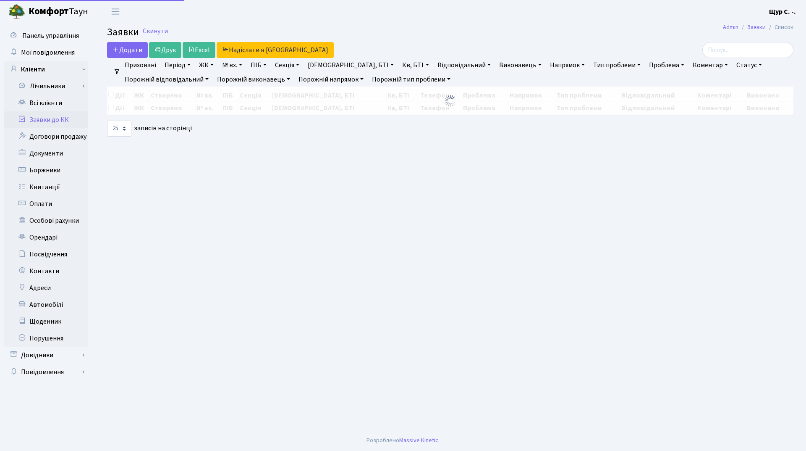
select select "25"
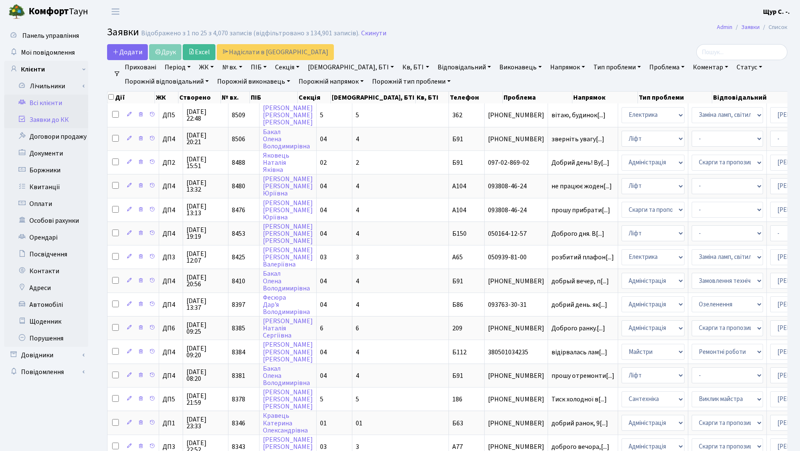
click at [53, 101] on link "Всі клієнти" at bounding box center [46, 102] width 84 height 17
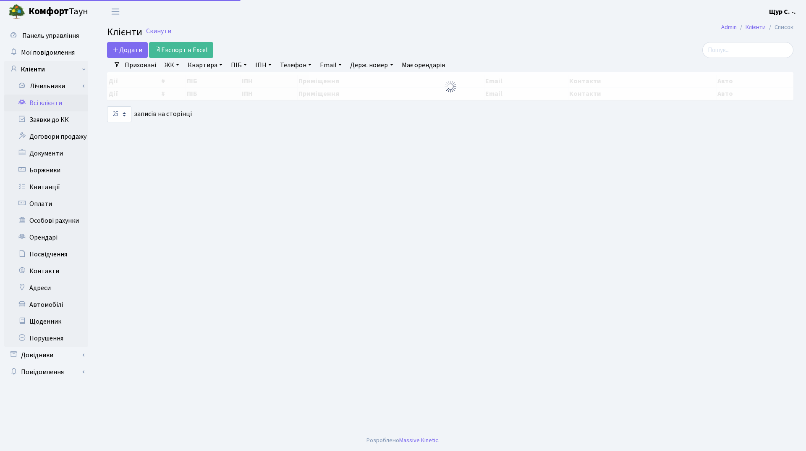
select select "25"
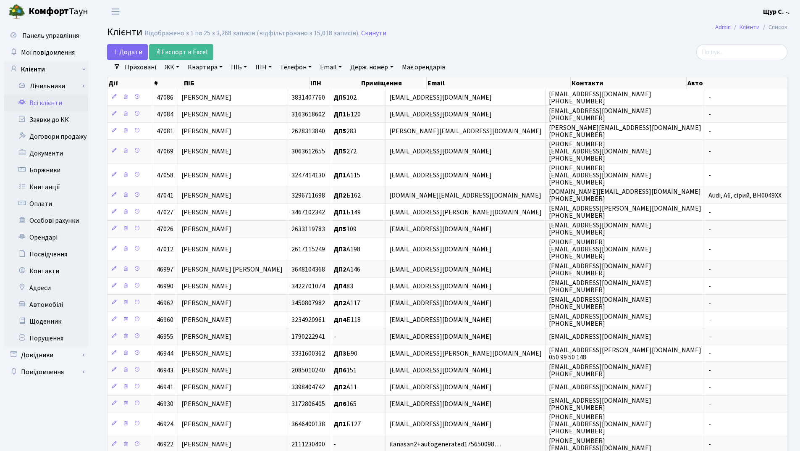
click at [200, 67] on link "Квартира" at bounding box center [205, 67] width 42 height 14
type input "182"
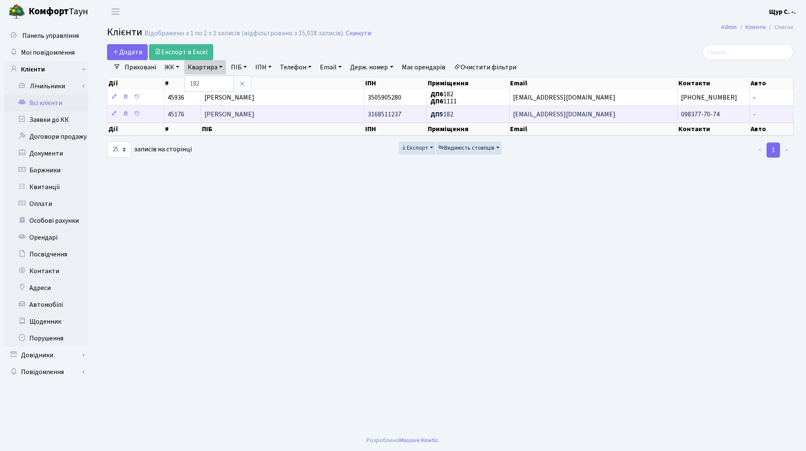
click at [226, 120] on td "[PERSON_NAME]" at bounding box center [282, 113] width 163 height 17
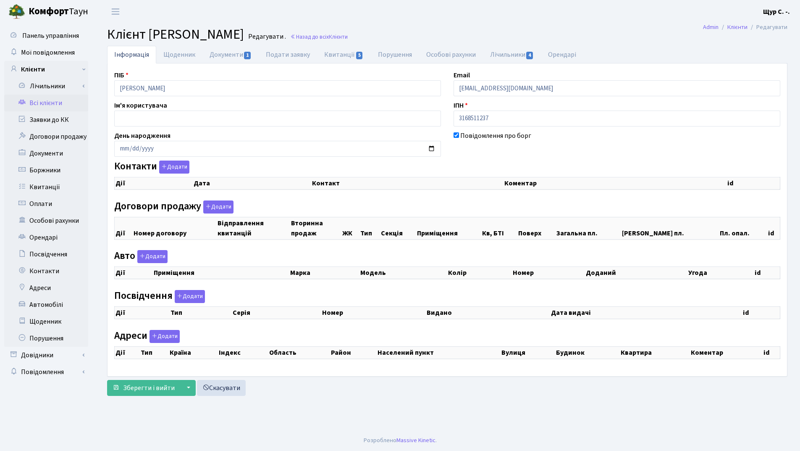
checkbox input "true"
select select "25"
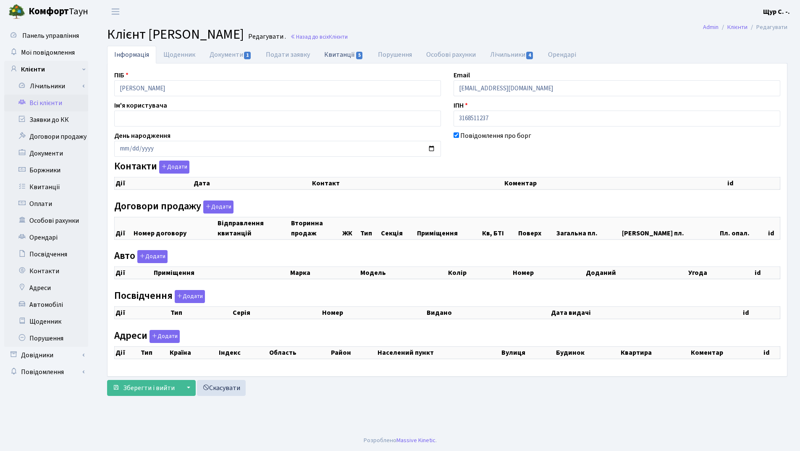
select select "25"
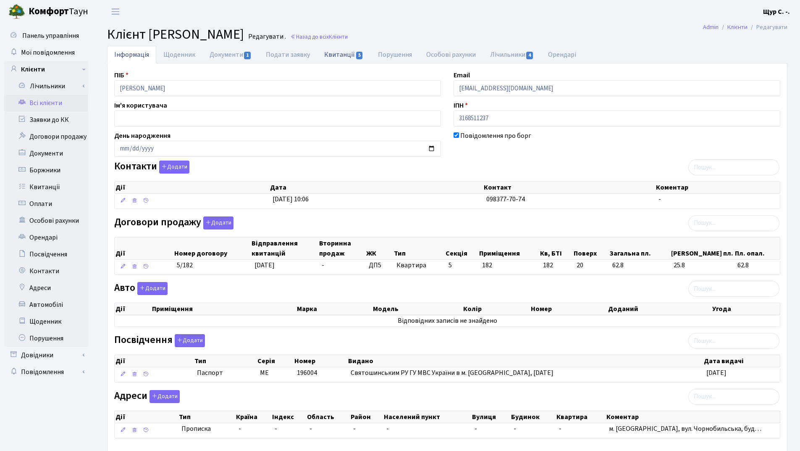
click at [338, 55] on link "Квитанції 5" at bounding box center [343, 54] width 53 height 17
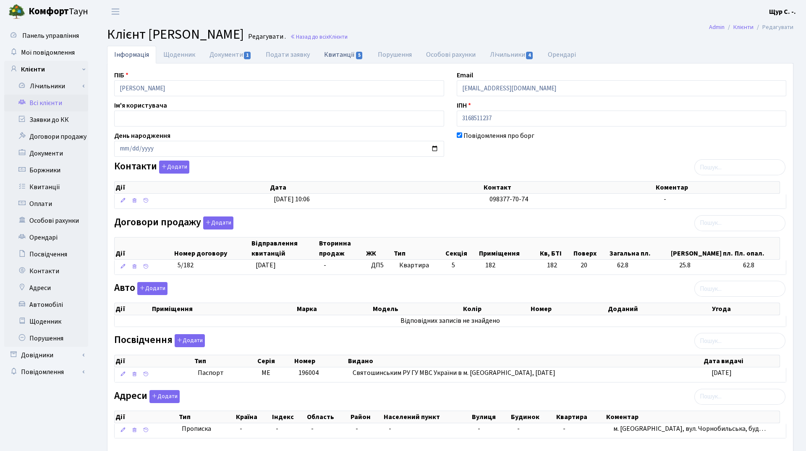
select select "25"
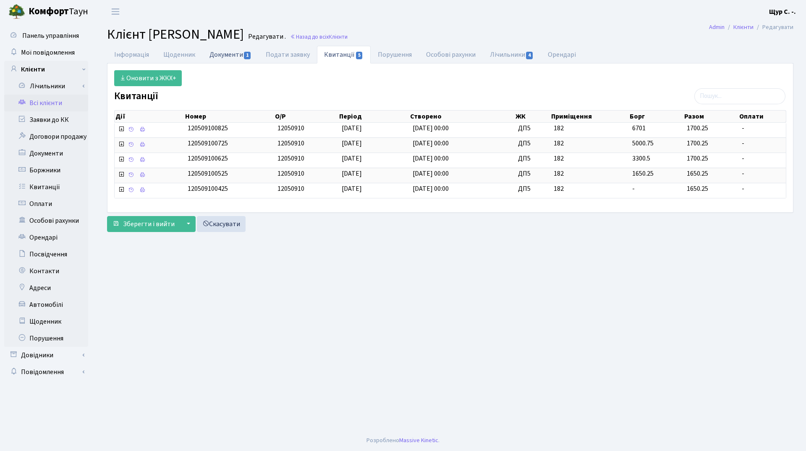
click at [223, 58] on link "Документи 1" at bounding box center [230, 54] width 56 height 17
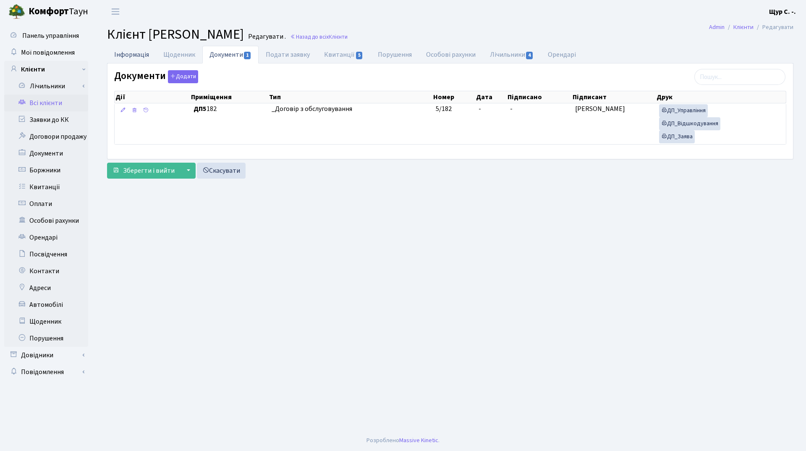
click at [124, 54] on link "Інформація" at bounding box center [131, 54] width 49 height 17
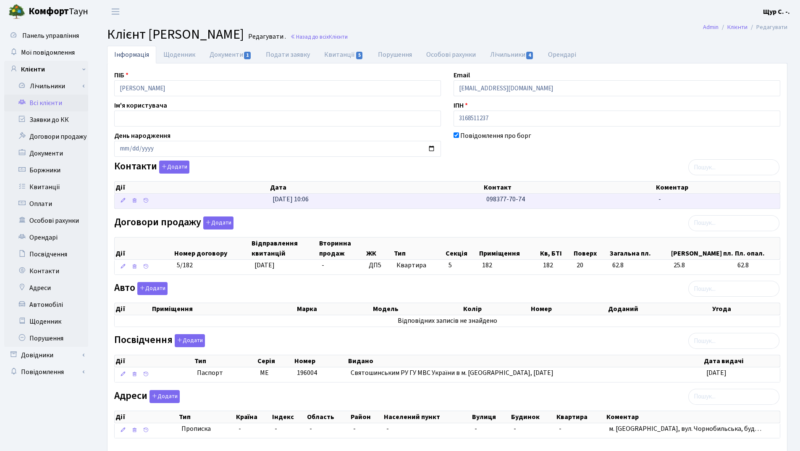
click at [396, 200] on td "24.01.2025, 10:06" at bounding box center [376, 201] width 214 height 15
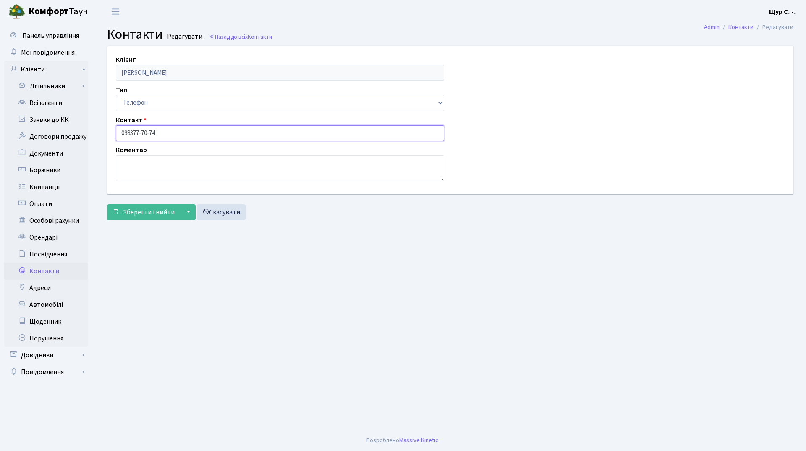
click at [131, 133] on input "098377-70-74" at bounding box center [280, 133] width 328 height 16
type input "[PHONE_NUMBER]"
click at [139, 212] on span "Зберегти і вийти" at bounding box center [149, 211] width 52 height 9
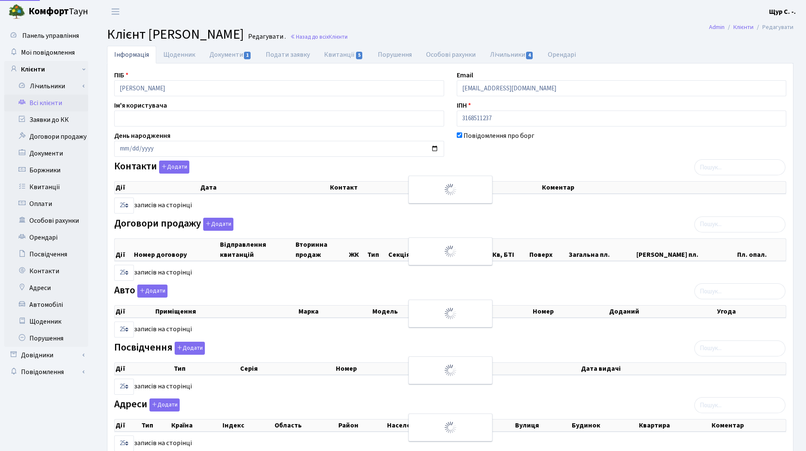
select select "25"
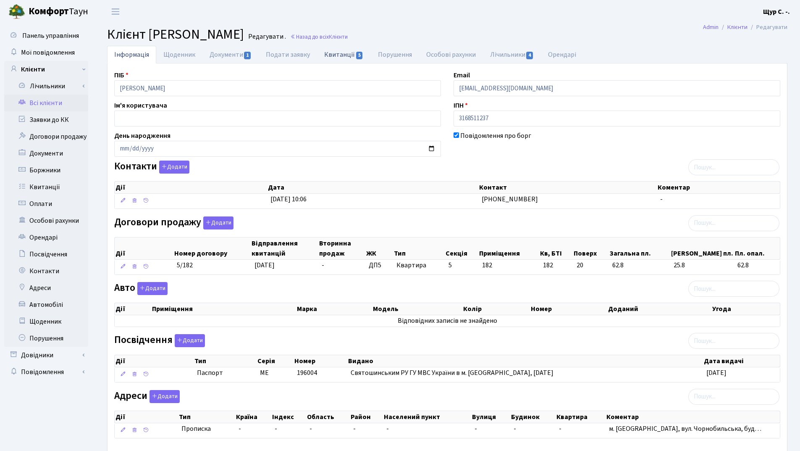
click at [330, 52] on link "Квитанції 5" at bounding box center [343, 54] width 53 height 17
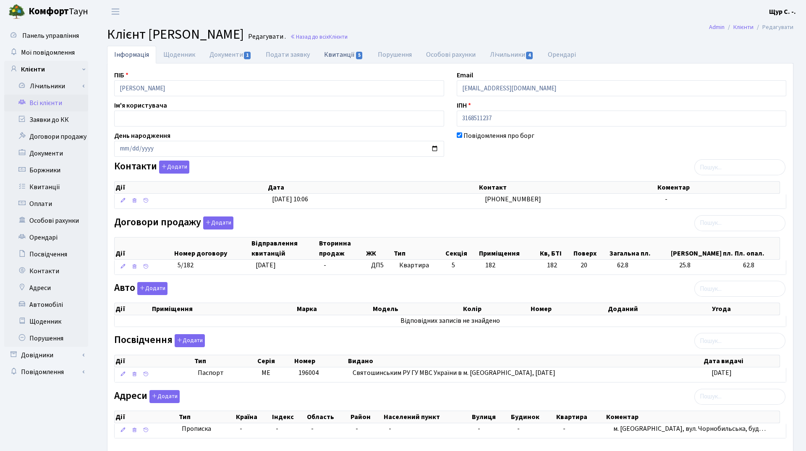
select select "25"
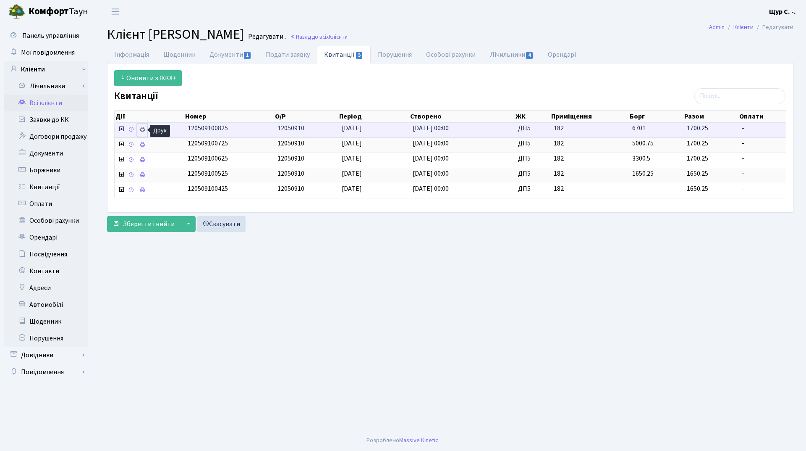
click at [142, 130] on icon at bounding box center [142, 129] width 6 height 6
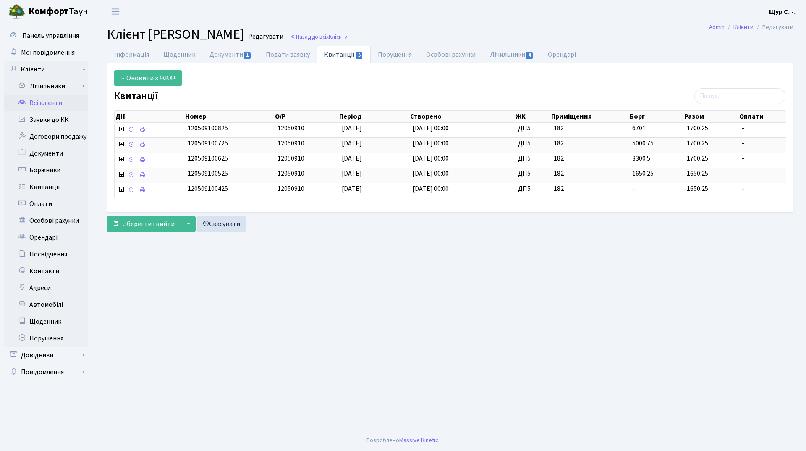
click at [45, 106] on link "Всі клієнти" at bounding box center [46, 102] width 84 height 17
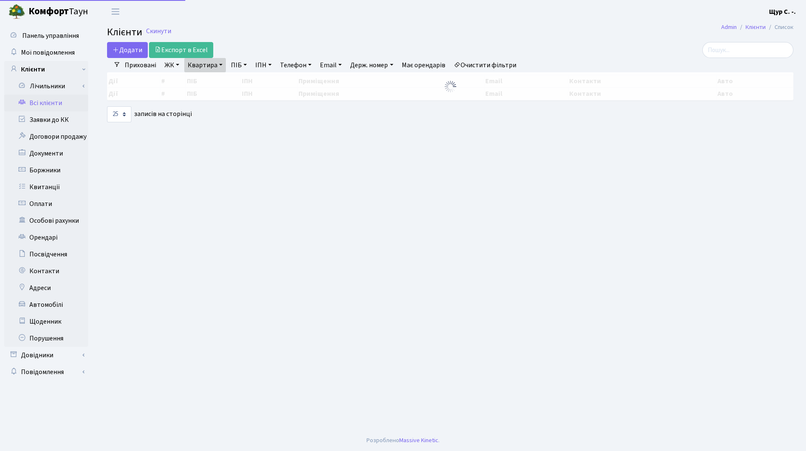
select select "25"
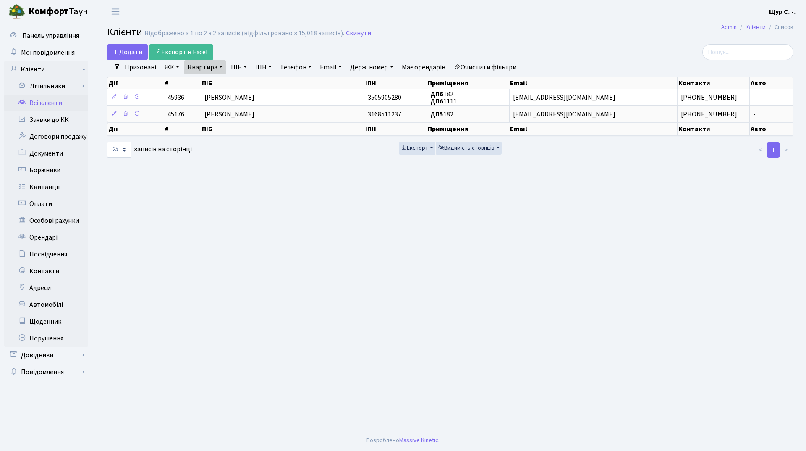
click at [222, 68] on link "Квартира" at bounding box center [205, 67] width 42 height 14
click at [213, 82] on input "182" at bounding box center [209, 84] width 49 height 16
type input "1"
type input "262"
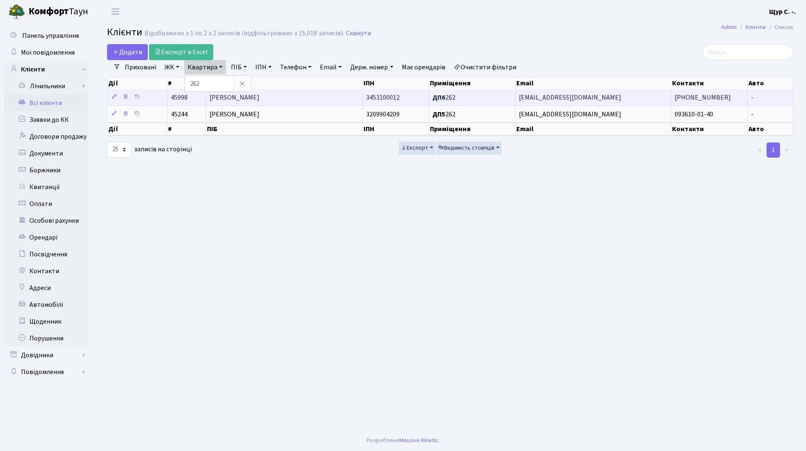
click at [307, 101] on td "[PERSON_NAME]" at bounding box center [284, 97] width 157 height 16
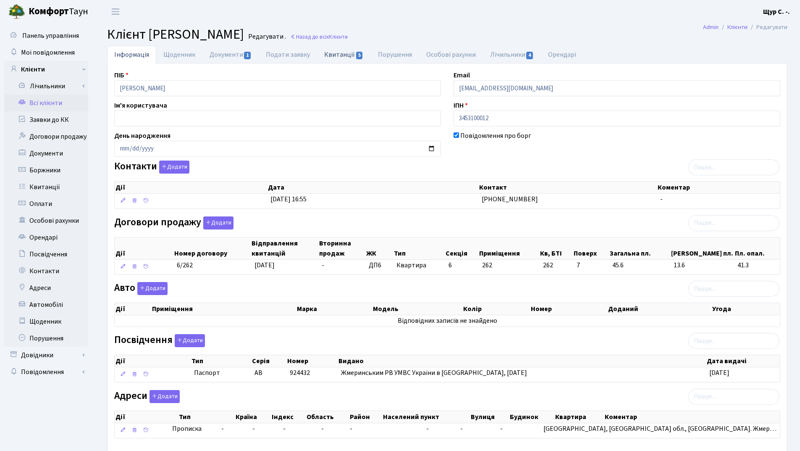
click at [338, 58] on link "Квитанції 5" at bounding box center [343, 54] width 53 height 17
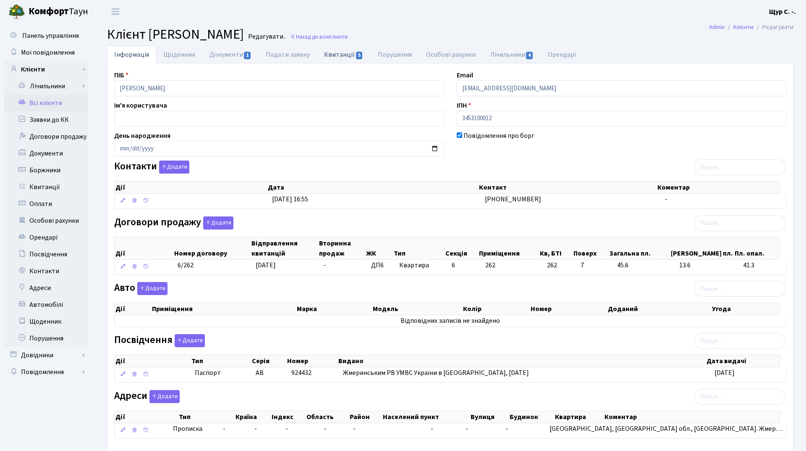
select select "25"
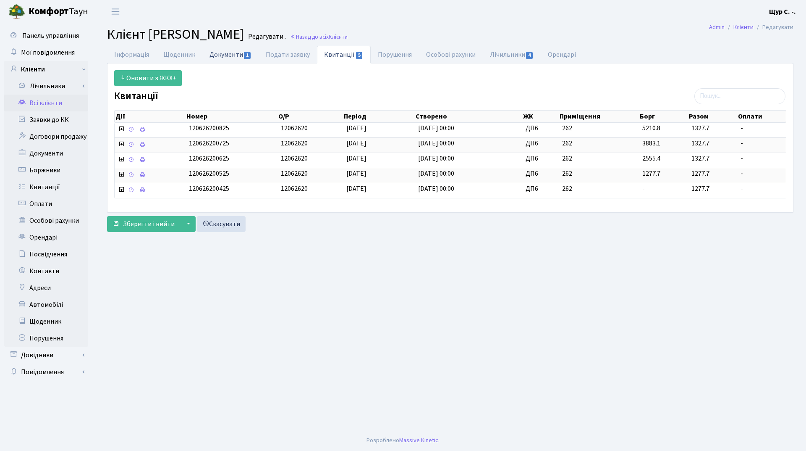
click at [227, 51] on link "Документи 1" at bounding box center [230, 54] width 56 height 17
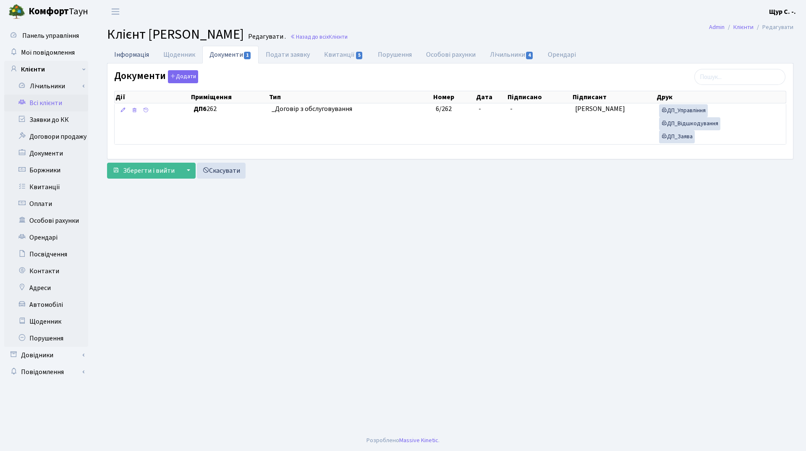
click at [127, 57] on link "Інформація" at bounding box center [131, 54] width 49 height 17
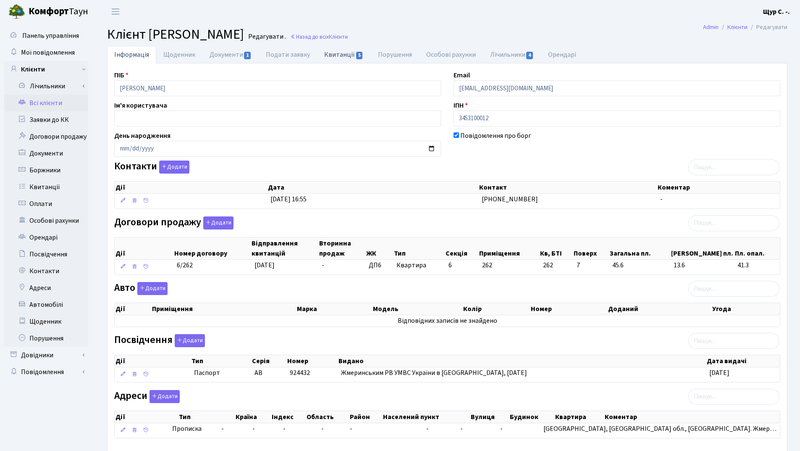
click at [344, 54] on link "Квитанції 5" at bounding box center [343, 54] width 53 height 17
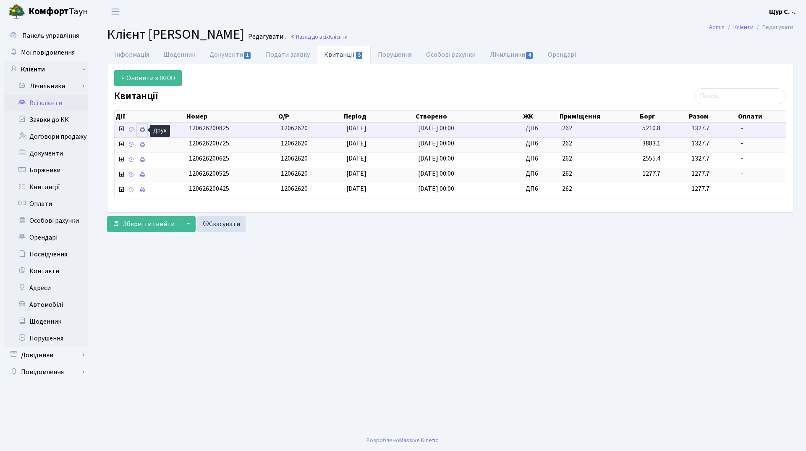
click at [143, 126] on icon at bounding box center [142, 129] width 6 height 6
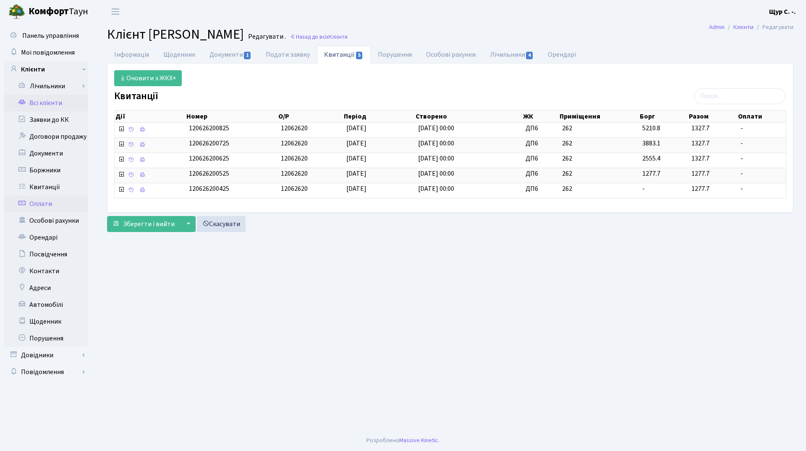
click at [42, 205] on link "Оплати" at bounding box center [46, 203] width 84 height 17
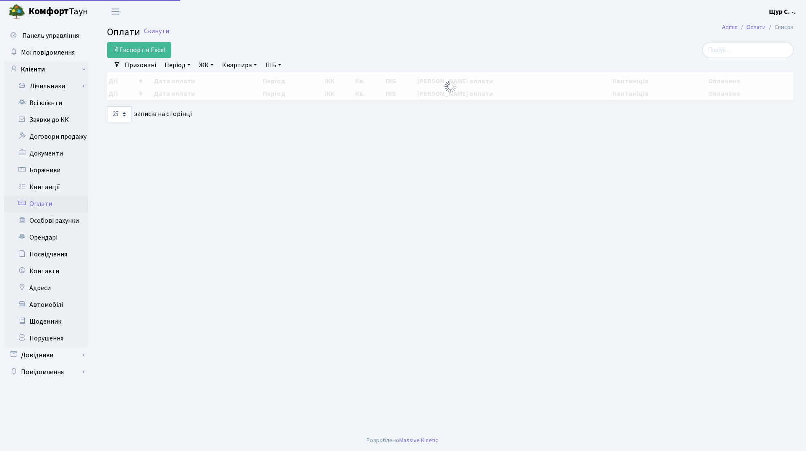
select select "25"
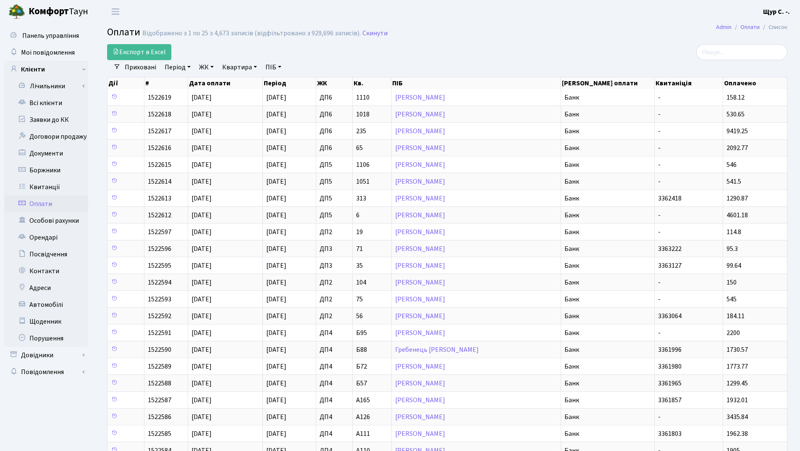
click at [231, 66] on link "Квартира" at bounding box center [240, 67] width 42 height 14
type input "262"
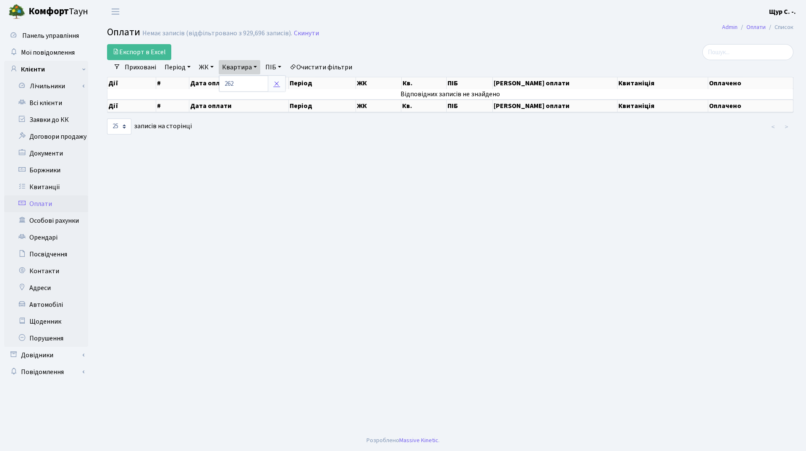
click at [278, 84] on icon at bounding box center [276, 83] width 7 height 7
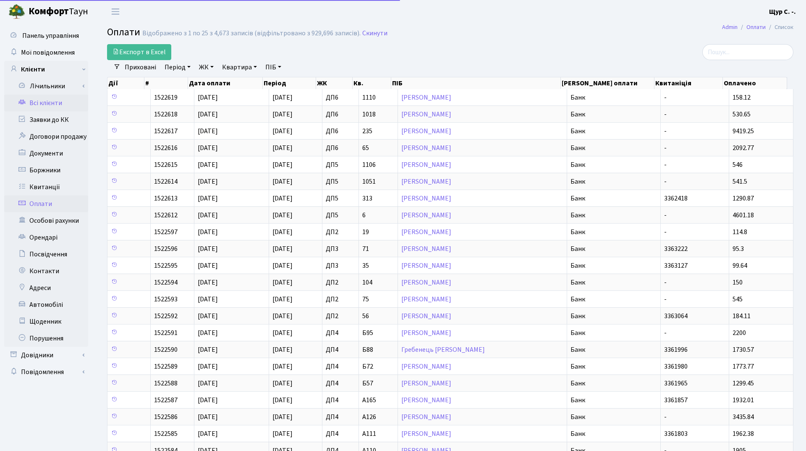
click at [48, 106] on link "Всі клієнти" at bounding box center [46, 102] width 84 height 17
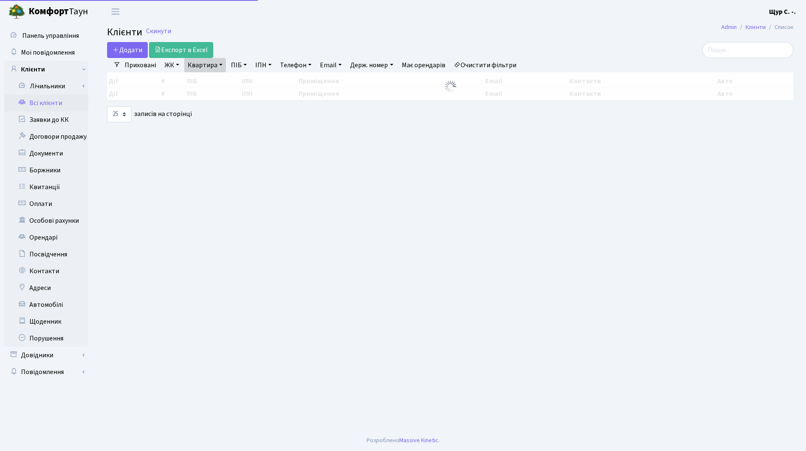
select select "25"
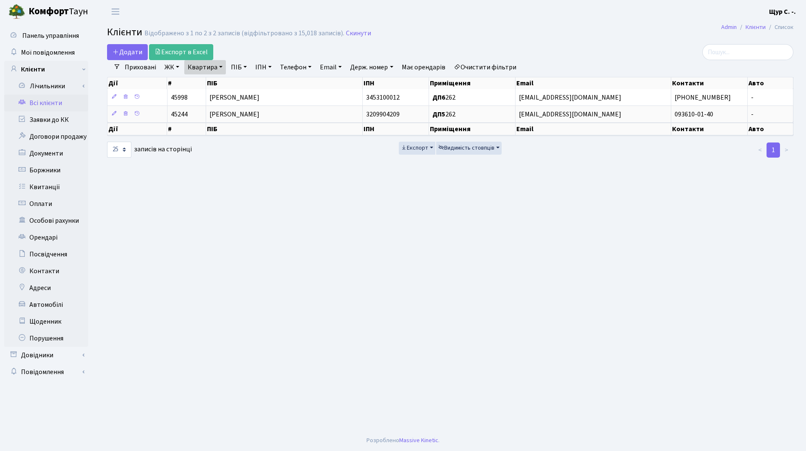
click at [217, 68] on link "Квартира" at bounding box center [205, 67] width 42 height 14
click at [215, 91] on input "262" at bounding box center [209, 84] width 49 height 16
type input "2"
type input "81"
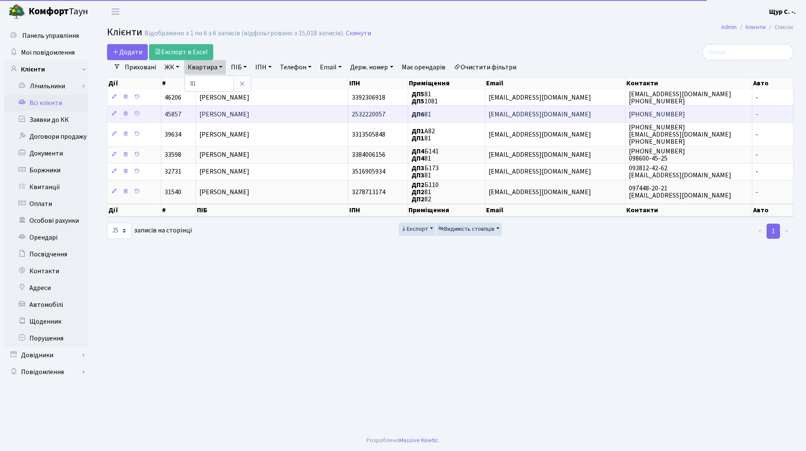
click at [245, 116] on span "[PERSON_NAME]" at bounding box center [224, 114] width 50 height 9
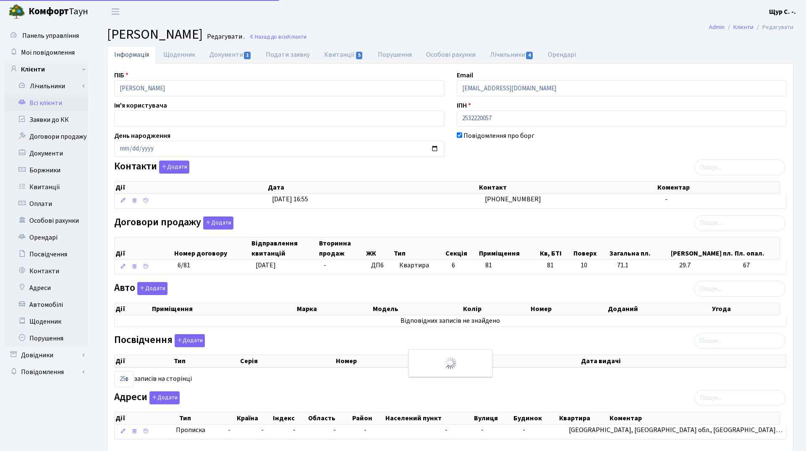
select select "25"
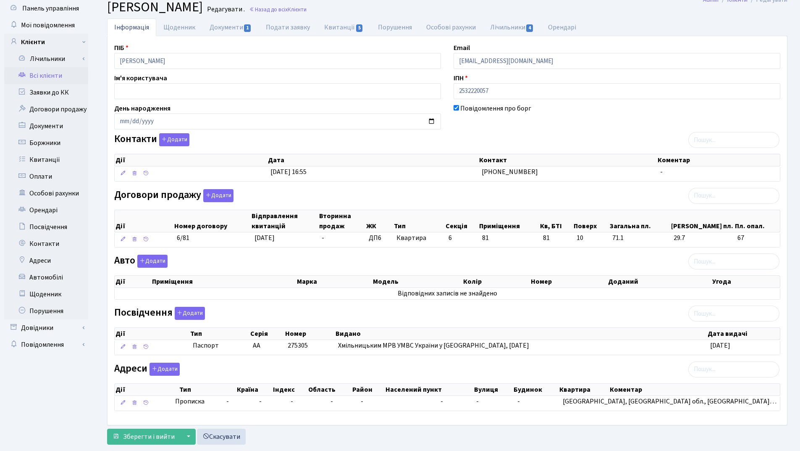
scroll to position [46, 0]
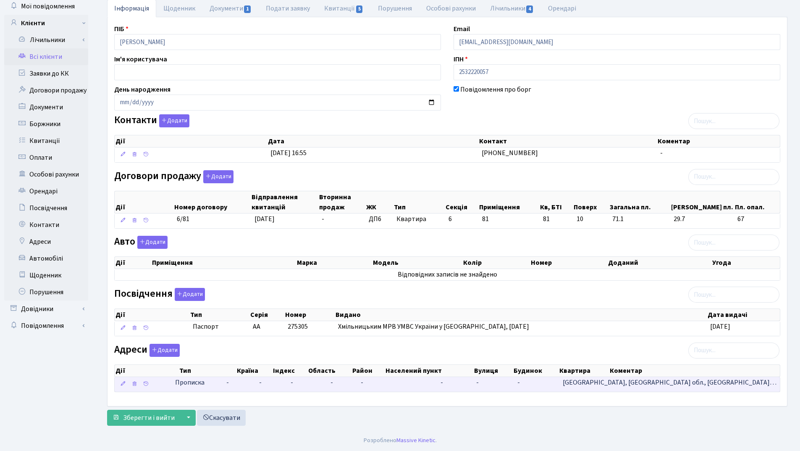
click at [437, 385] on td "-" at bounding box center [397, 384] width 80 height 15
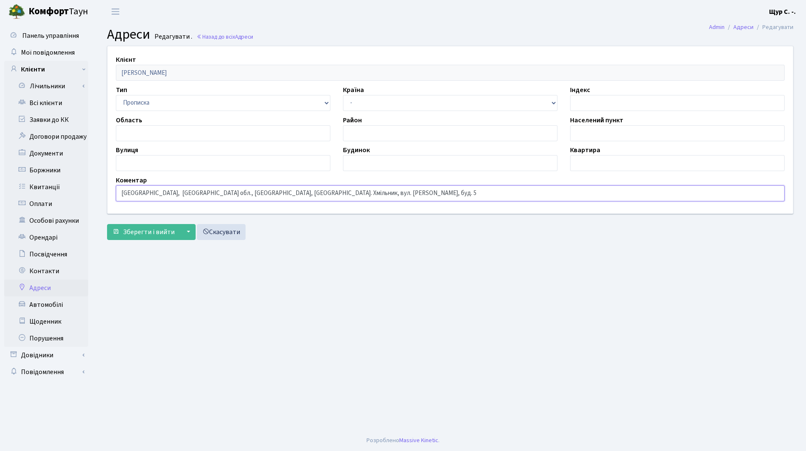
click at [311, 193] on input "[GEOGRAPHIC_DATA], [GEOGRAPHIC_DATA] обл., [GEOGRAPHIC_DATA], [GEOGRAPHIC_DATA]…" at bounding box center [450, 193] width 669 height 16
type input "[GEOGRAPHIC_DATA], [GEOGRAPHIC_DATA] обл., [GEOGRAPHIC_DATA], [GEOGRAPHIC_DATA]…"
click at [146, 233] on span "Зберегти і вийти" at bounding box center [149, 231] width 52 height 9
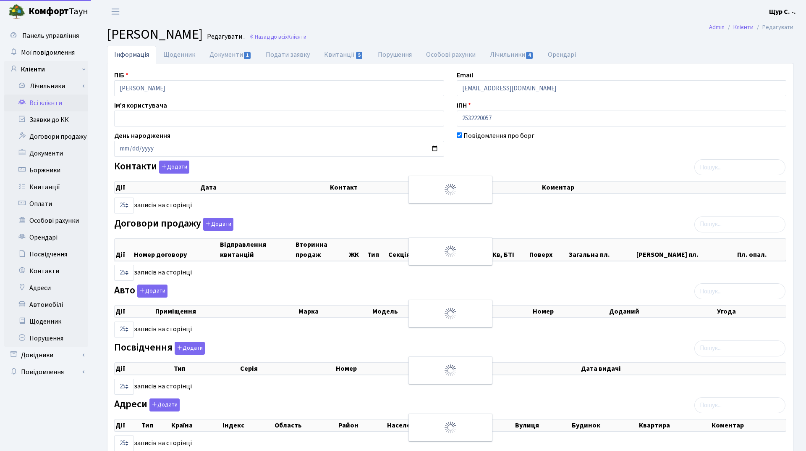
select select "25"
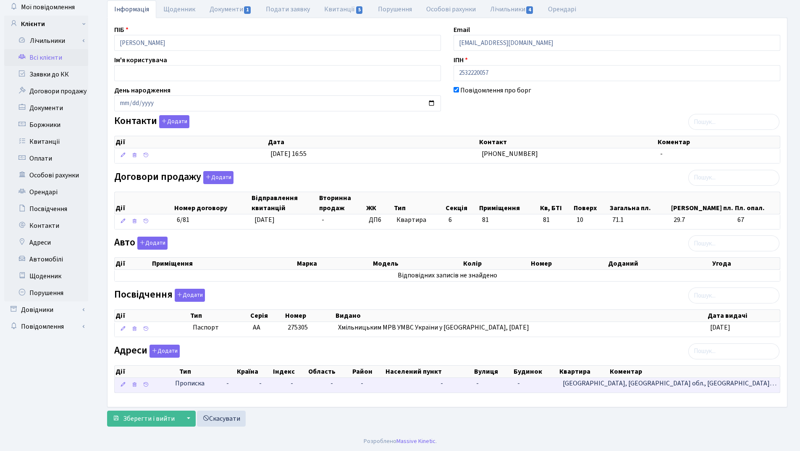
scroll to position [46, 0]
click at [514, 385] on td "-" at bounding box center [493, 384] width 41 height 15
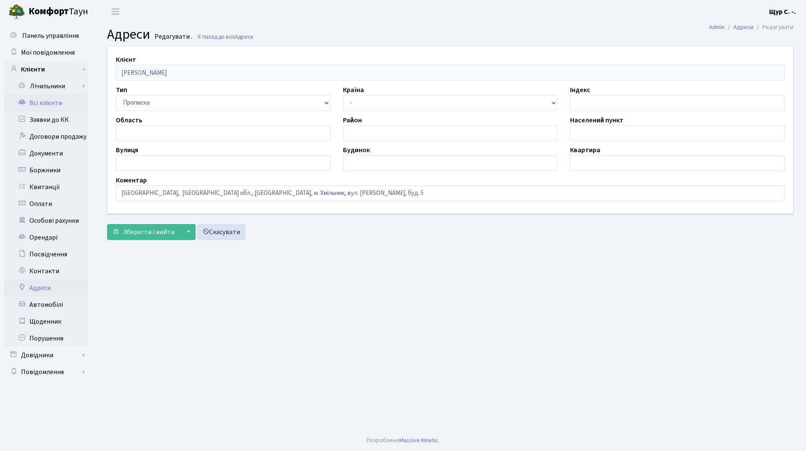
click at [58, 98] on link "Всі клієнти" at bounding box center [46, 102] width 84 height 17
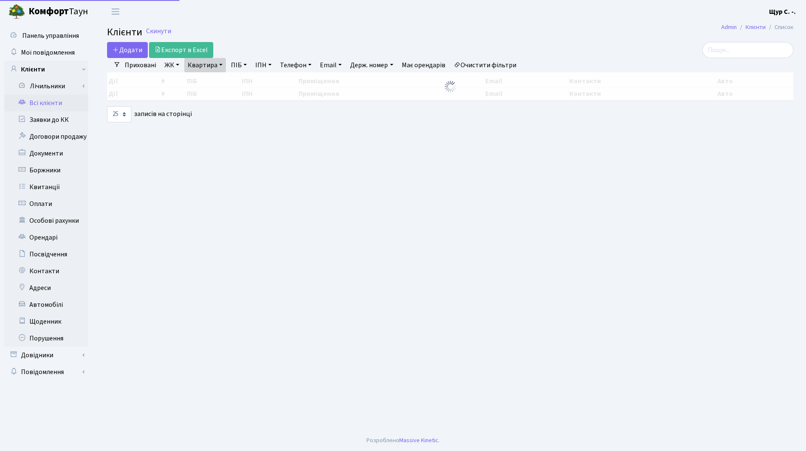
select select "25"
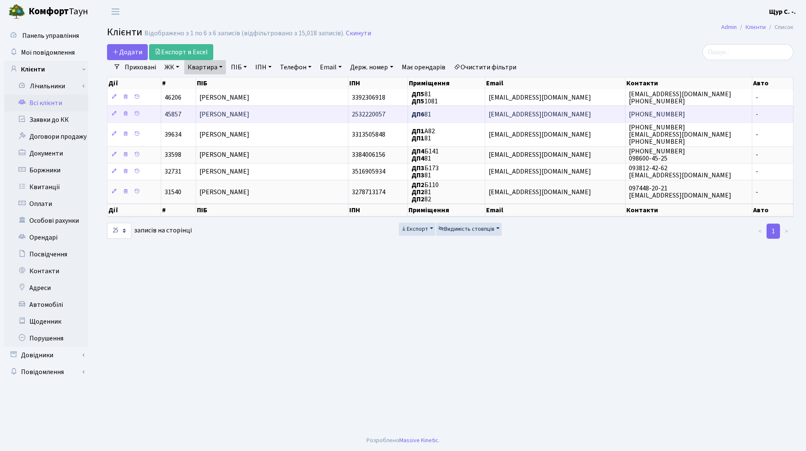
click at [249, 117] on span "[PERSON_NAME]" at bounding box center [224, 114] width 50 height 9
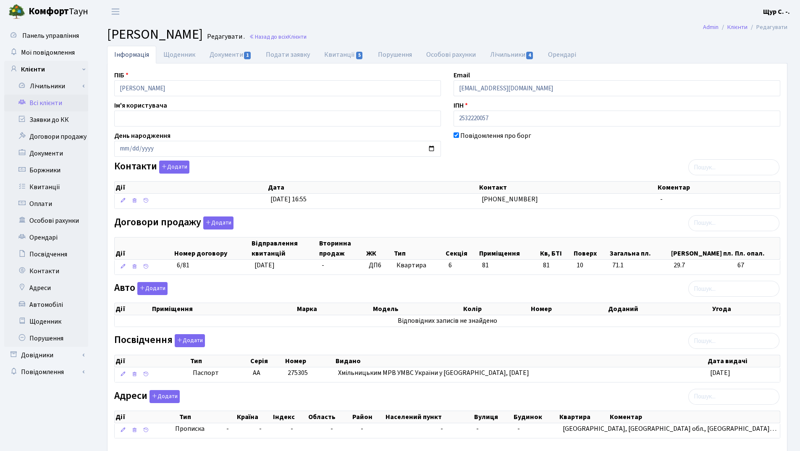
scroll to position [46, 0]
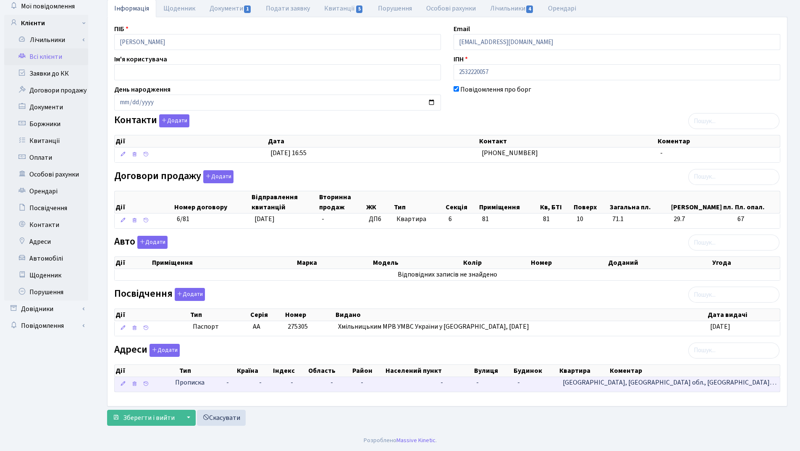
click at [559, 384] on td "-" at bounding box center [536, 384] width 45 height 15
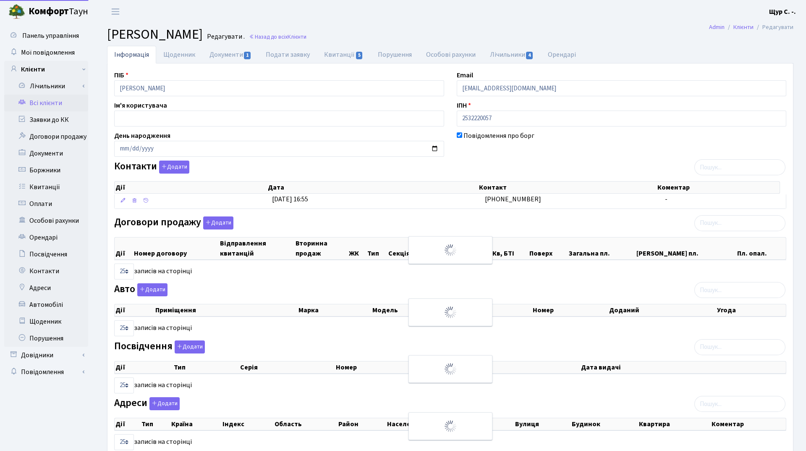
select select "25"
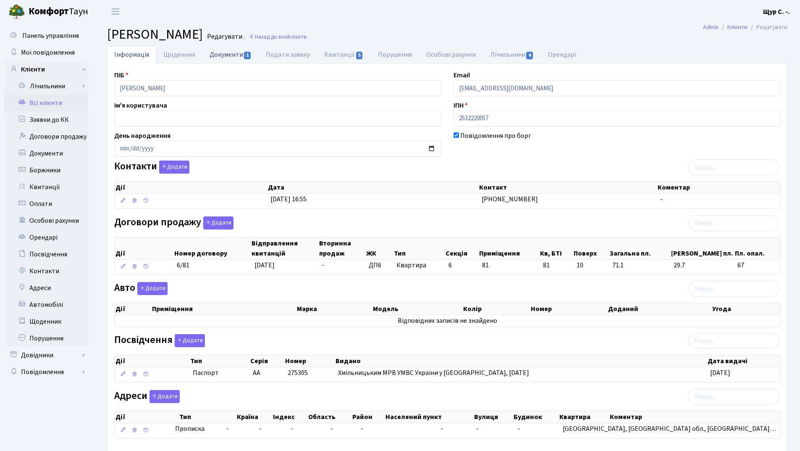
click at [230, 53] on link "Документи 1" at bounding box center [230, 54] width 56 height 17
select select "25"
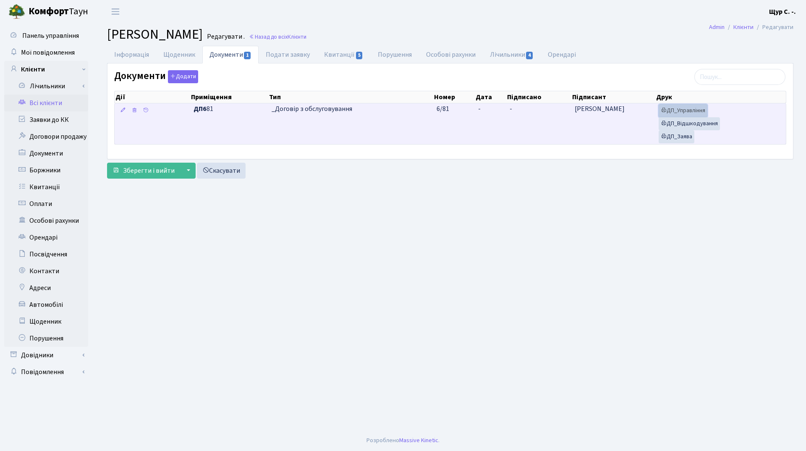
click at [691, 111] on link "ДП_Управління" at bounding box center [683, 110] width 49 height 13
click at [694, 123] on link "ДП_Відшкодування" at bounding box center [689, 123] width 61 height 13
click at [679, 138] on link "ДП_Заява" at bounding box center [677, 136] width 36 height 13
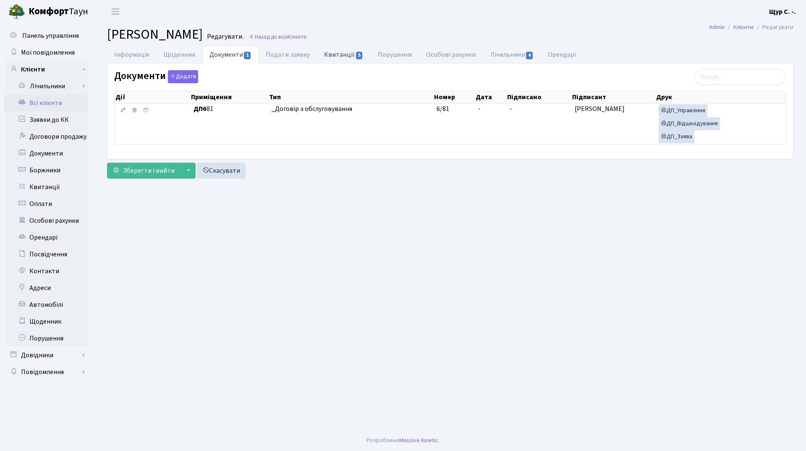
click at [343, 52] on link "Квитанції 5" at bounding box center [343, 54] width 53 height 17
select select "25"
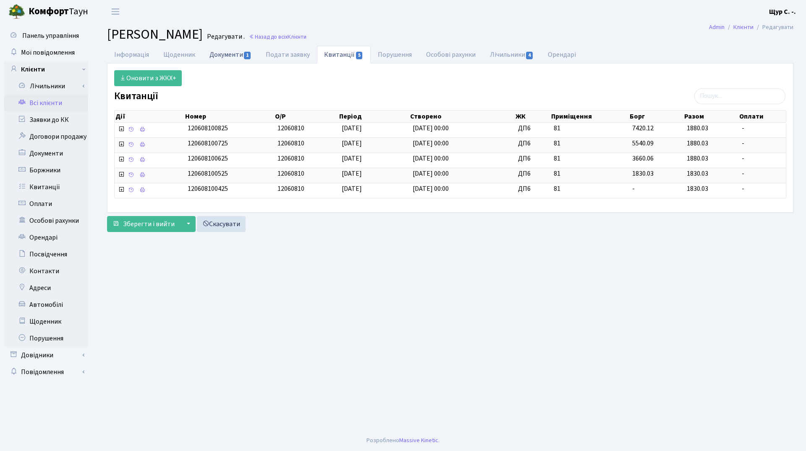
click at [222, 54] on link "Документи 1" at bounding box center [230, 54] width 56 height 17
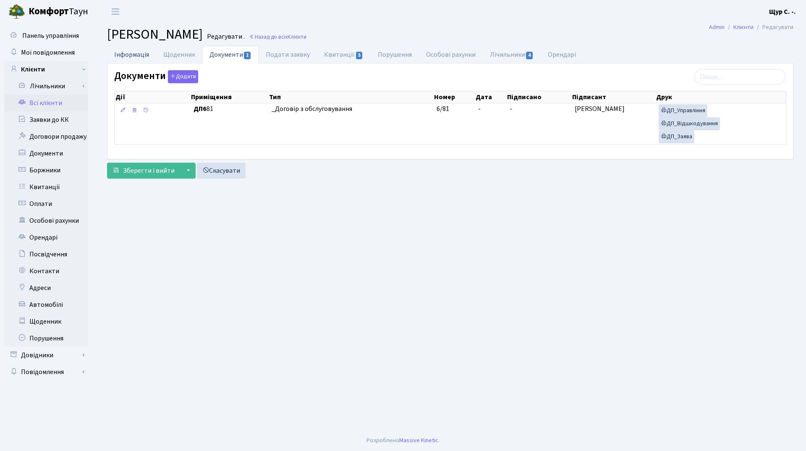
click at [131, 52] on link "Інформація" at bounding box center [131, 54] width 49 height 17
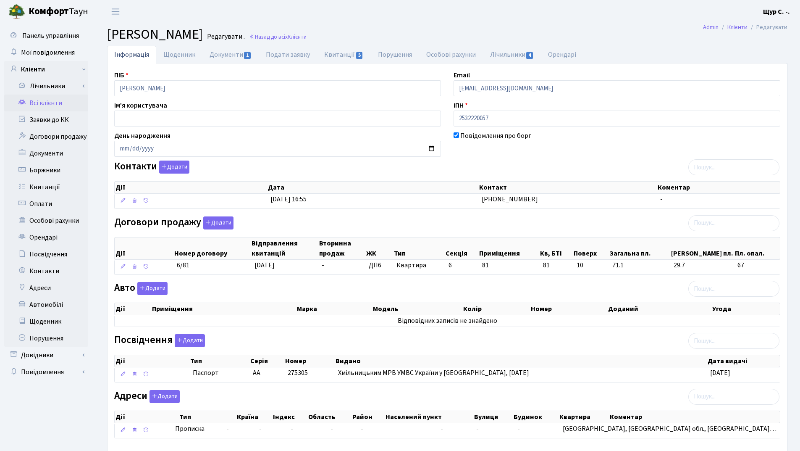
click at [48, 102] on link "Всі клієнти" at bounding box center [46, 102] width 84 height 17
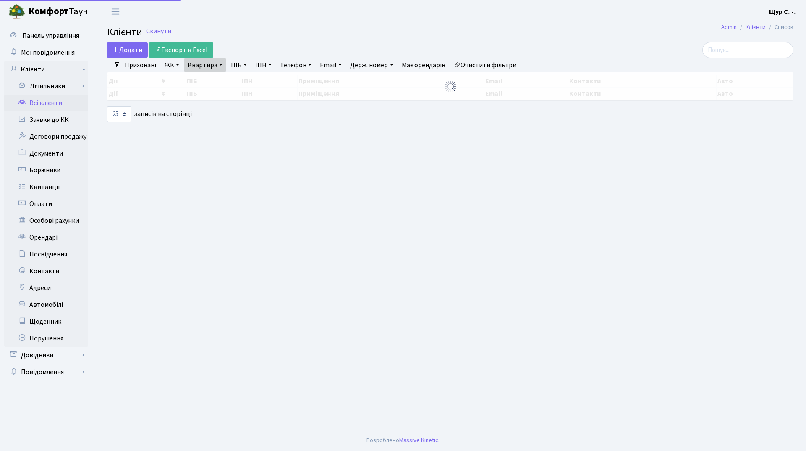
select select "25"
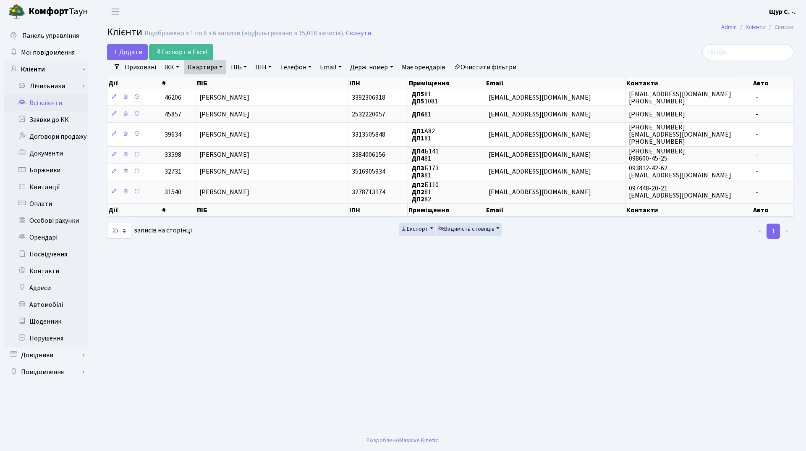
click at [221, 66] on link "Квартира" at bounding box center [205, 67] width 42 height 14
click at [212, 88] on input "81" at bounding box center [209, 84] width 49 height 16
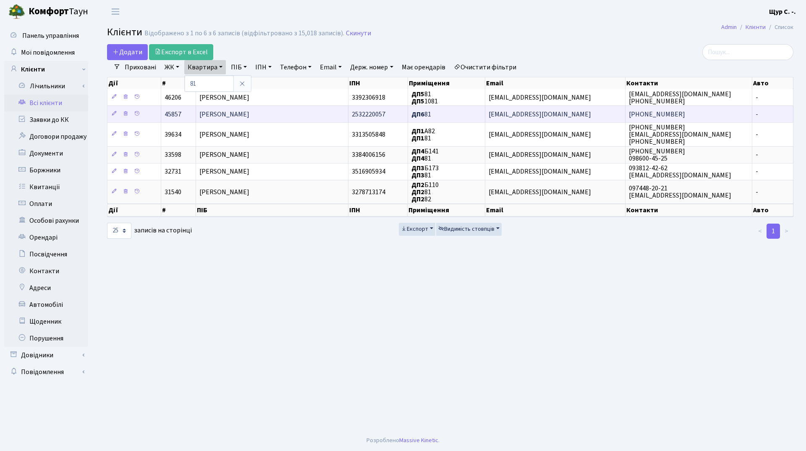
click at [224, 111] on span "[PERSON_NAME]" at bounding box center [224, 114] width 50 height 9
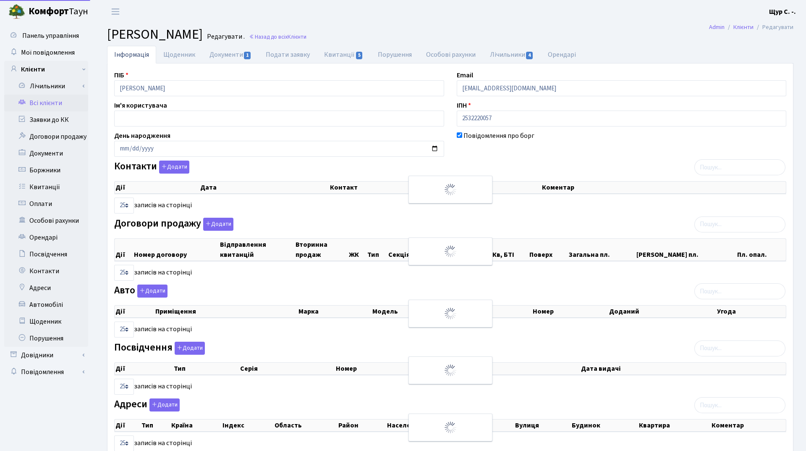
select select "25"
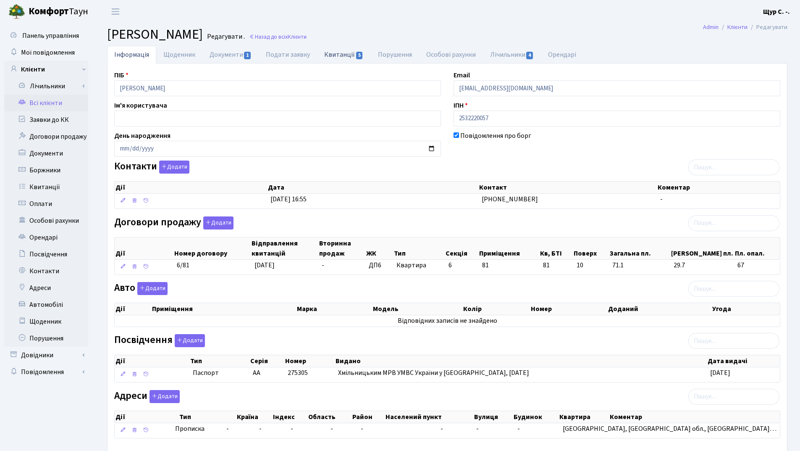
click at [337, 52] on link "Квитанції 5" at bounding box center [343, 54] width 53 height 17
select select "25"
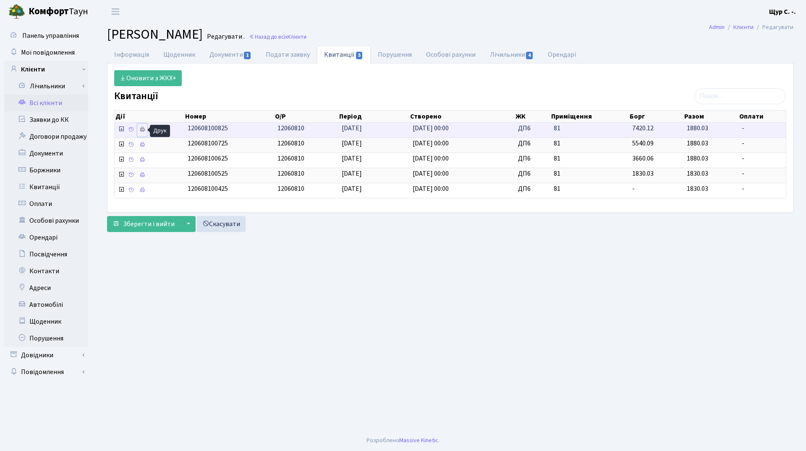
click at [143, 129] on icon at bounding box center [142, 129] width 6 height 6
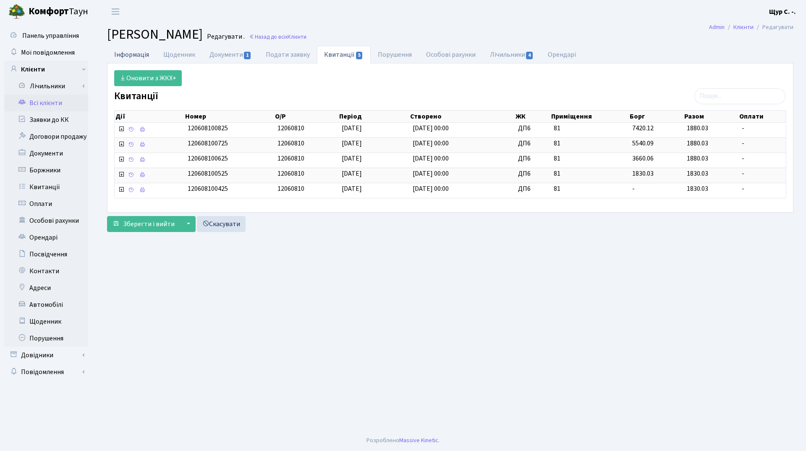
click at [121, 52] on link "Інформація" at bounding box center [131, 54] width 49 height 17
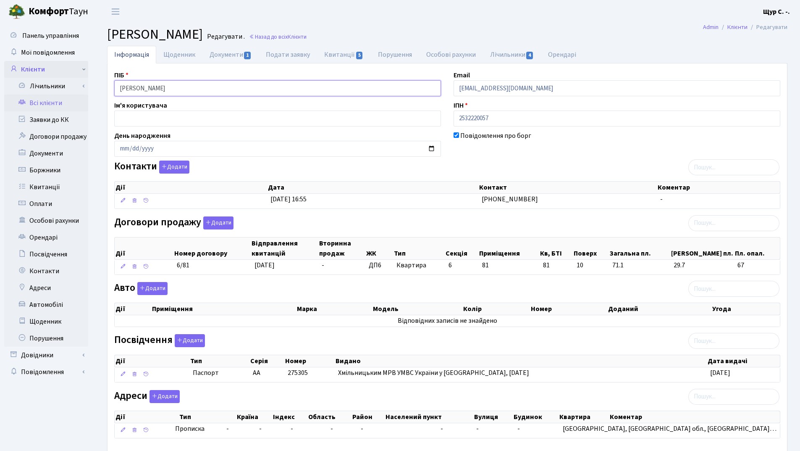
drag, startPoint x: 209, startPoint y: 90, endPoint x: 83, endPoint y: 76, distance: 126.3
click at [83, 76] on div "Панель управління Мої повідомлення Клієнти Лічильники Повірки" at bounding box center [400, 249] width 800 height 453
click at [57, 105] on link "Всі клієнти" at bounding box center [46, 102] width 84 height 17
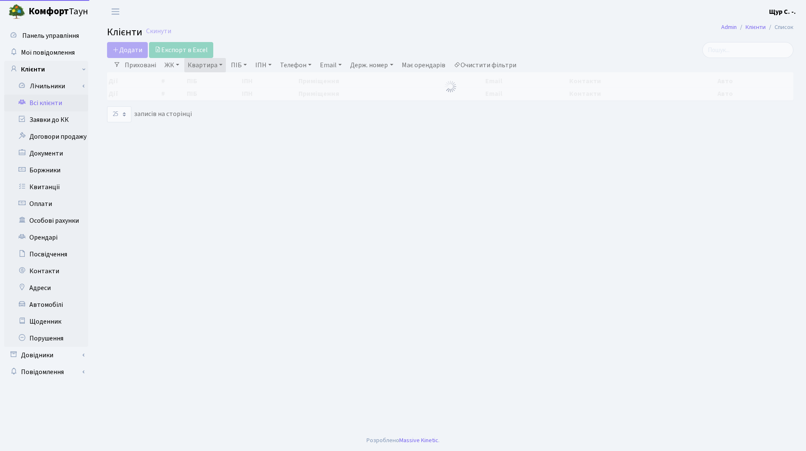
select select "25"
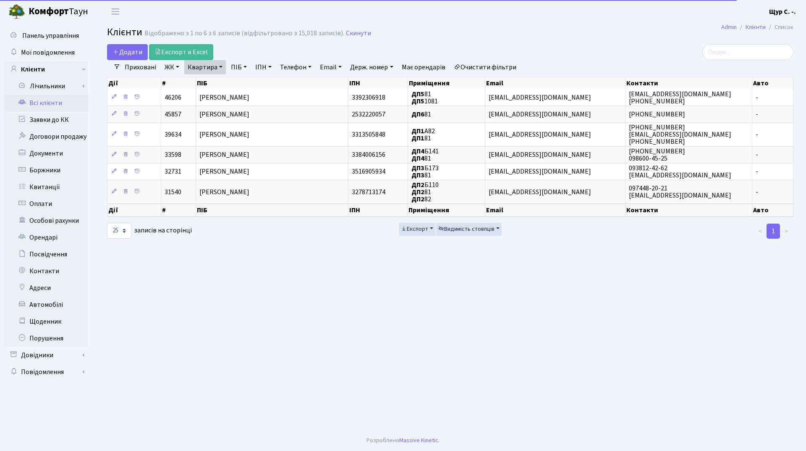
click at [222, 66] on link "Квартира" at bounding box center [205, 67] width 42 height 14
click at [219, 81] on input "81" at bounding box center [209, 84] width 49 height 16
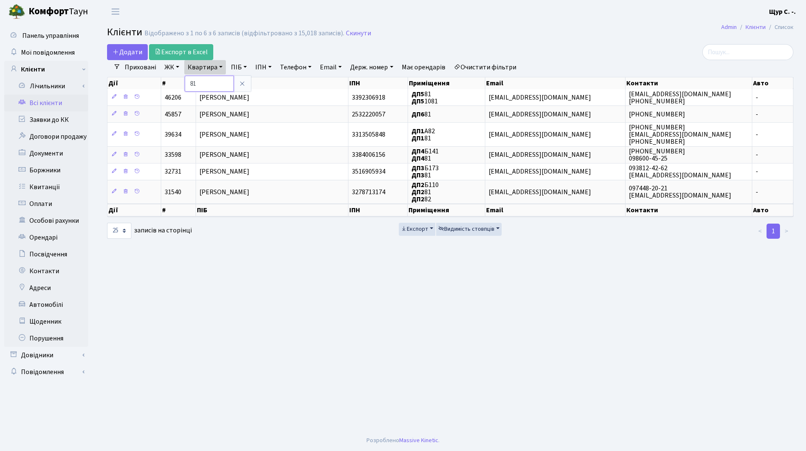
type input "8"
type input "1003"
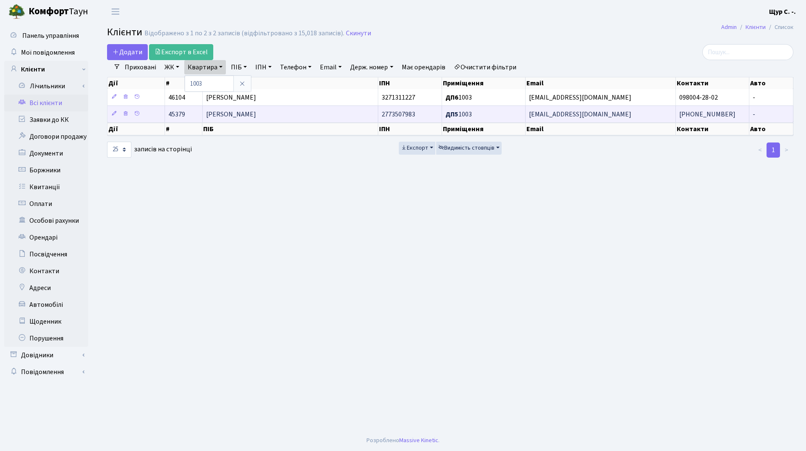
click at [244, 120] on td "[PERSON_NAME]" at bounding box center [291, 113] width 176 height 17
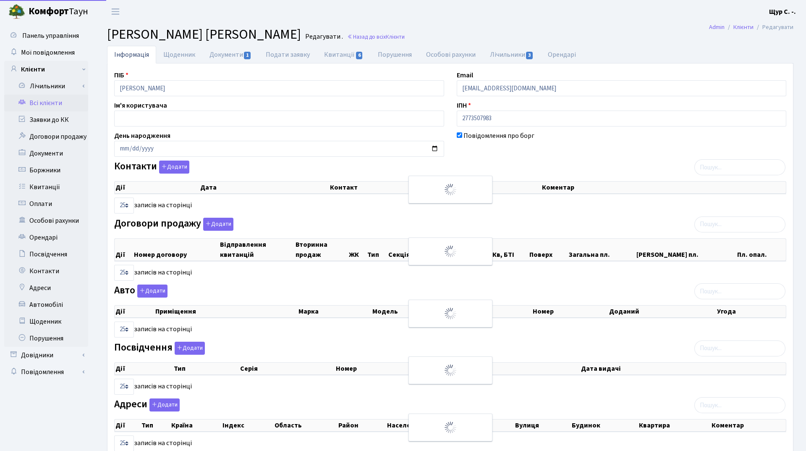
select select "25"
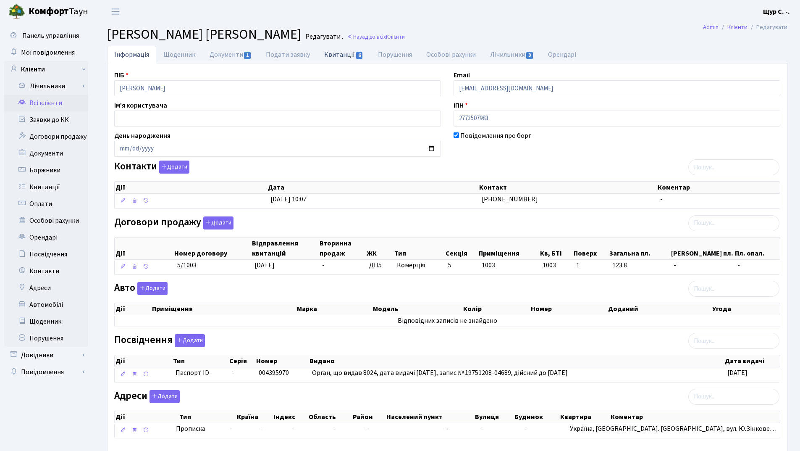
click at [342, 56] on link "Квитанції 6" at bounding box center [343, 54] width 53 height 17
select select "25"
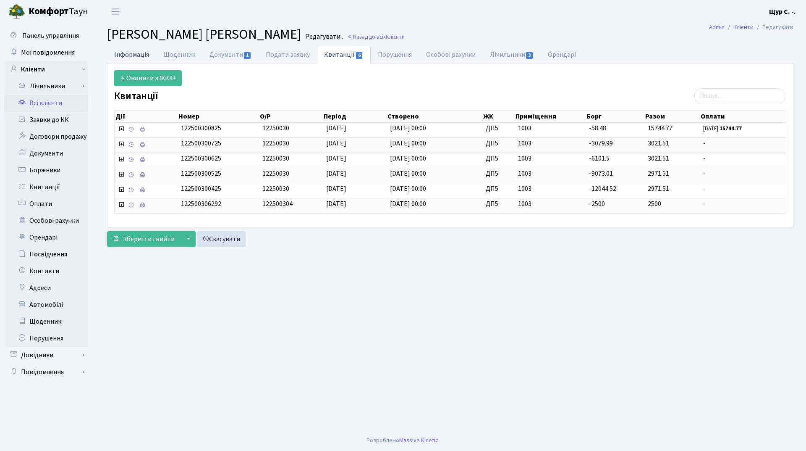
click at [143, 56] on link "Інформація" at bounding box center [131, 54] width 49 height 17
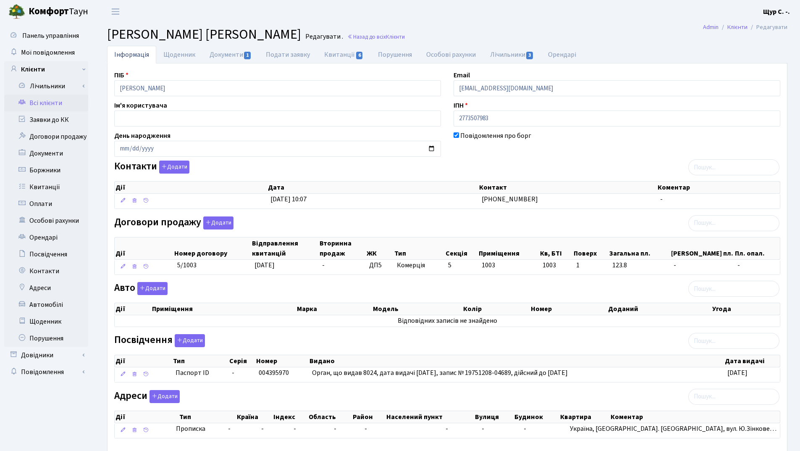
click at [46, 102] on link "Всі клієнти" at bounding box center [46, 102] width 84 height 17
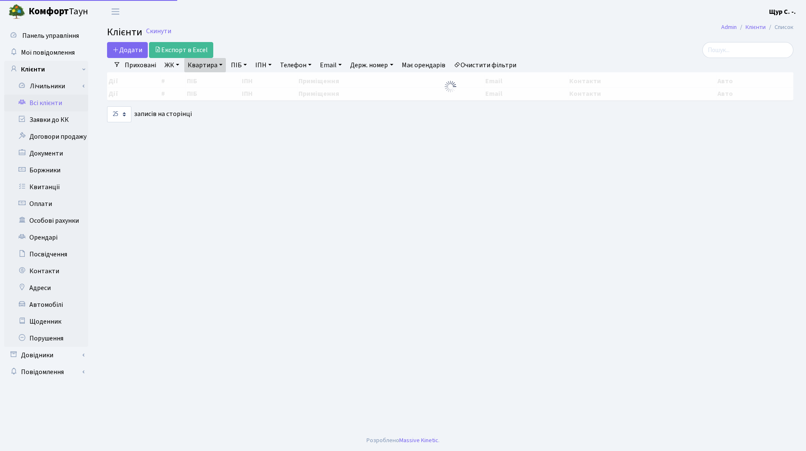
select select "25"
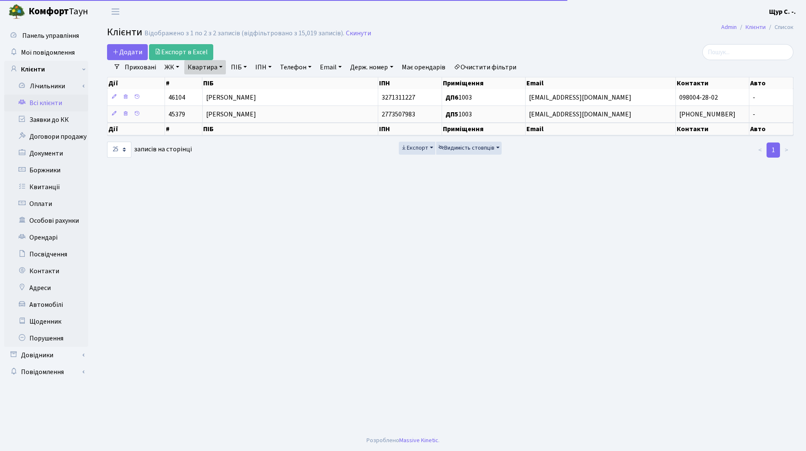
click at [221, 69] on link "Квартира" at bounding box center [205, 67] width 42 height 14
click at [213, 85] on input "1003" at bounding box center [209, 84] width 49 height 16
type input "1"
type input "58"
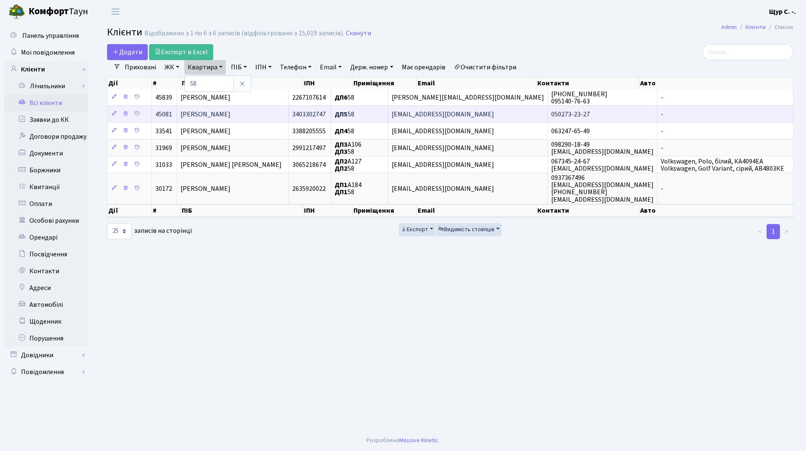
click at [231, 117] on span "[PERSON_NAME]" at bounding box center [206, 114] width 50 height 9
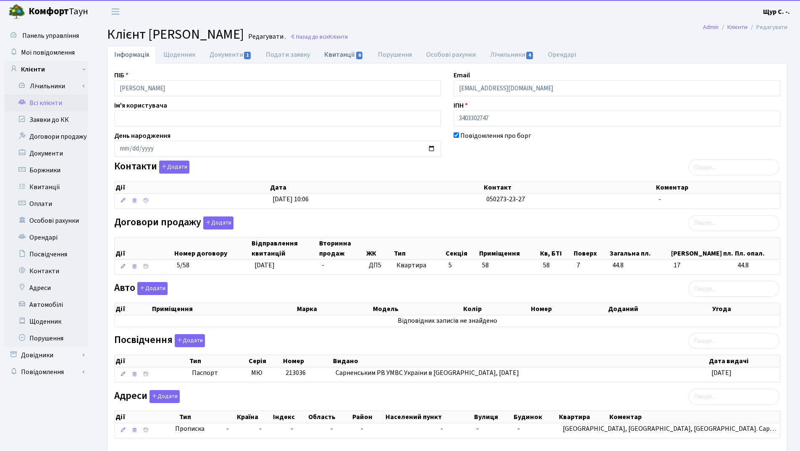
click at [337, 55] on link "Квитанції 6" at bounding box center [343, 54] width 53 height 17
select select "25"
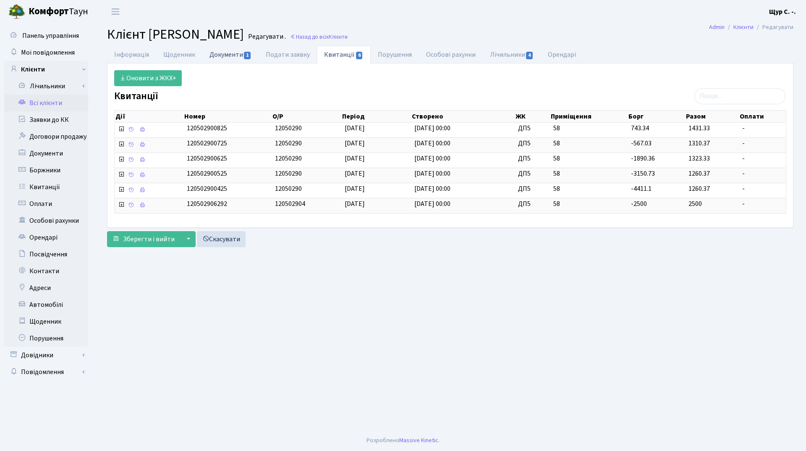
click at [225, 57] on link "Документи 1" at bounding box center [230, 54] width 56 height 17
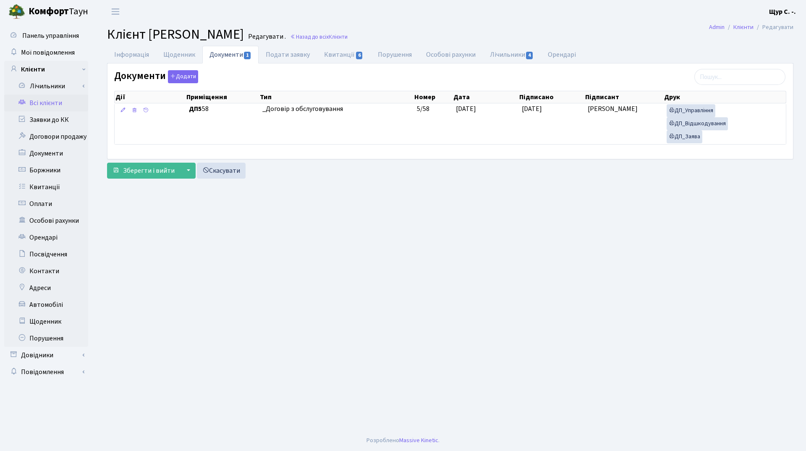
click at [65, 102] on link "Всі клієнти" at bounding box center [46, 102] width 84 height 17
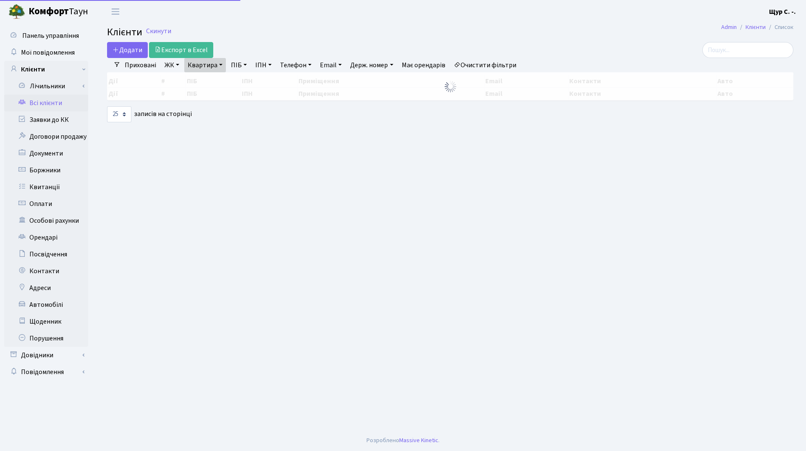
select select "25"
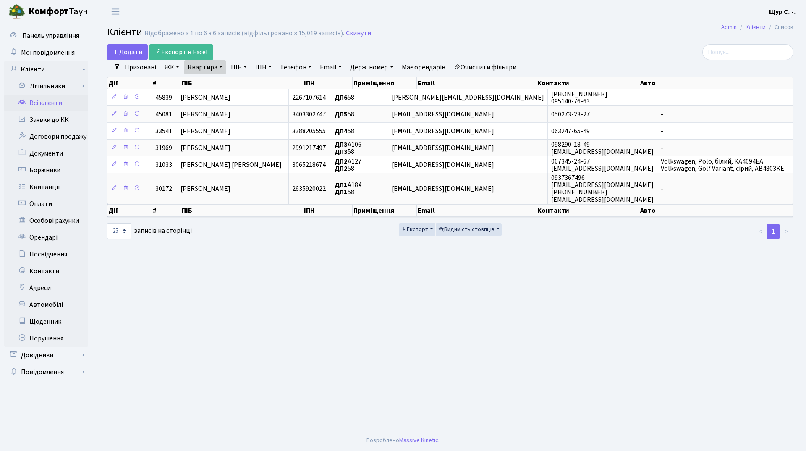
click at [218, 68] on link "Квартира" at bounding box center [205, 67] width 42 height 14
click at [217, 82] on input "58" at bounding box center [209, 84] width 49 height 16
type input "5"
type input "А3"
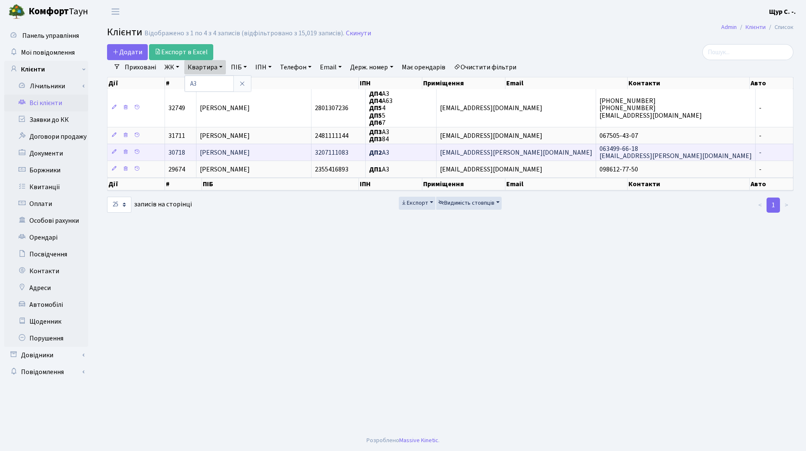
click at [233, 153] on span "[PERSON_NAME]" at bounding box center [225, 152] width 50 height 9
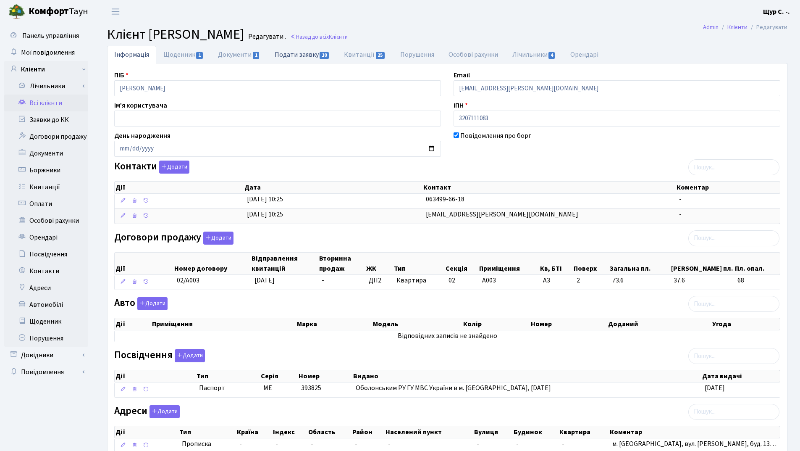
click at [302, 57] on link "Подати заявку 10" at bounding box center [302, 54] width 69 height 17
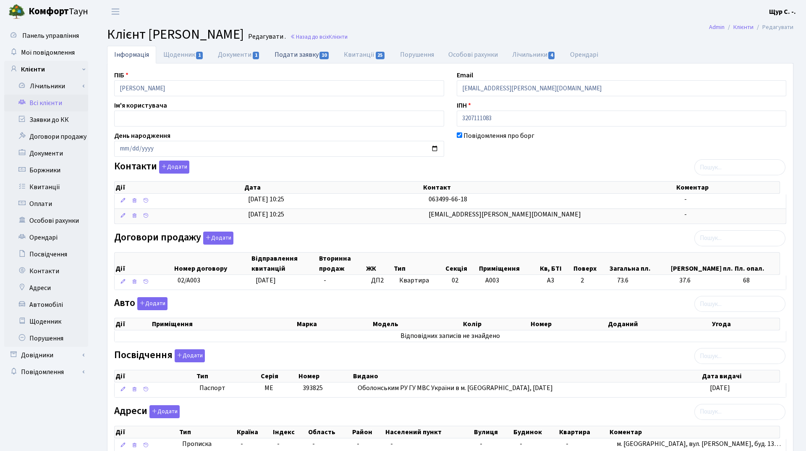
select select "25"
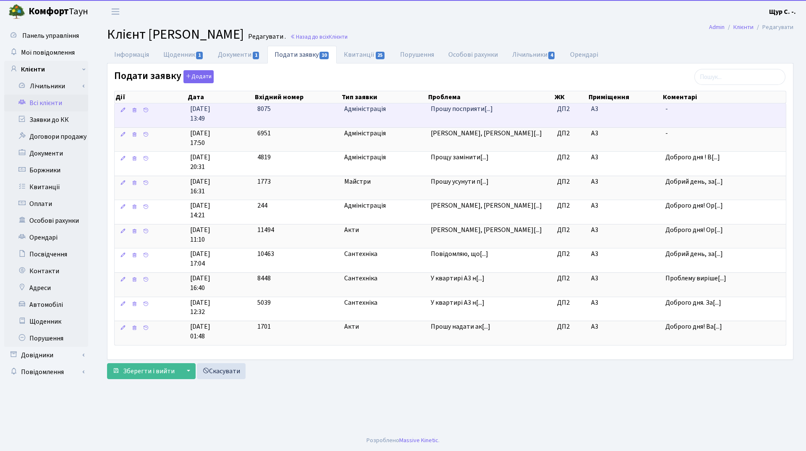
click at [396, 110] on span "Адміністрація" at bounding box center [384, 109] width 80 height 10
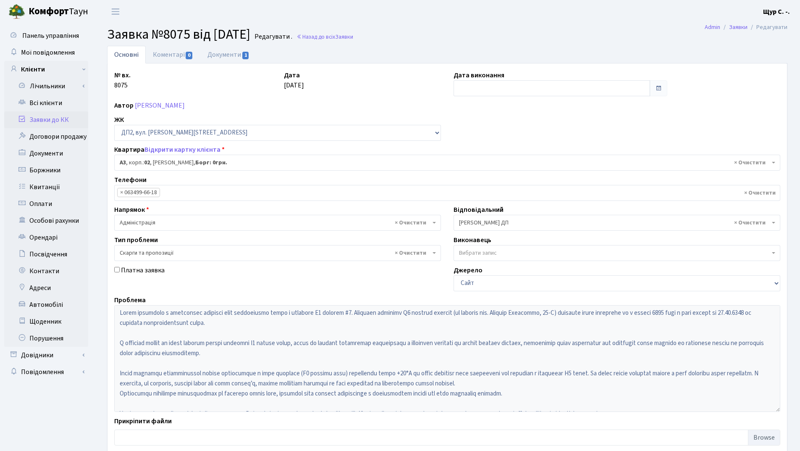
select select "30598"
select select "55"
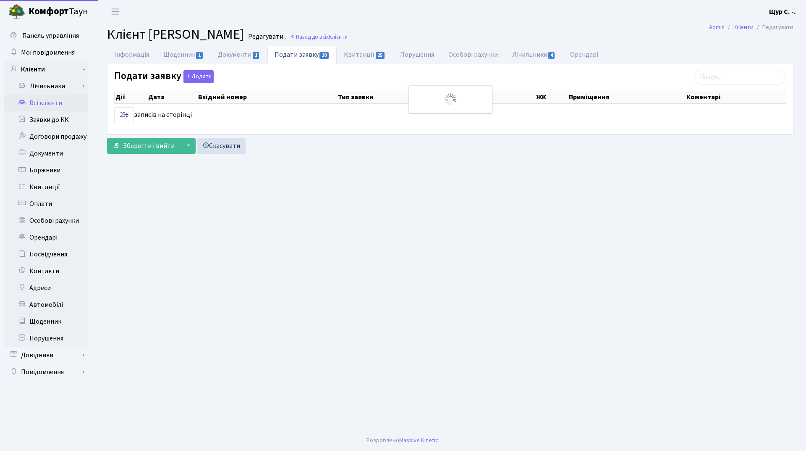
select select "25"
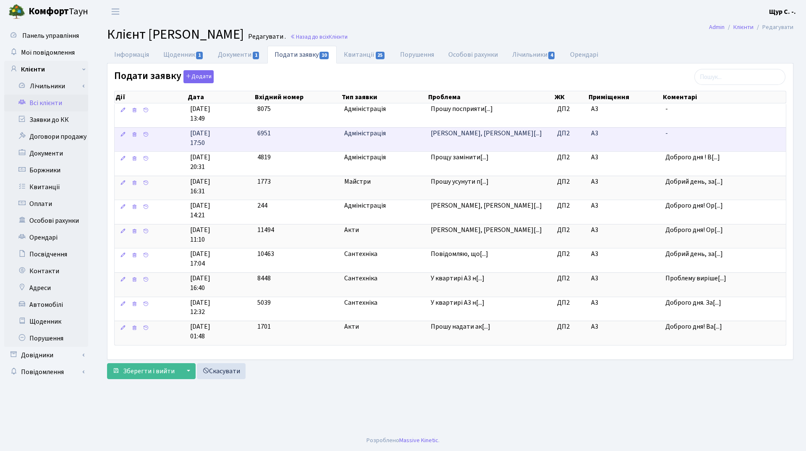
click at [461, 143] on td "Я, Ніколайченко[...]" at bounding box center [491, 139] width 126 height 24
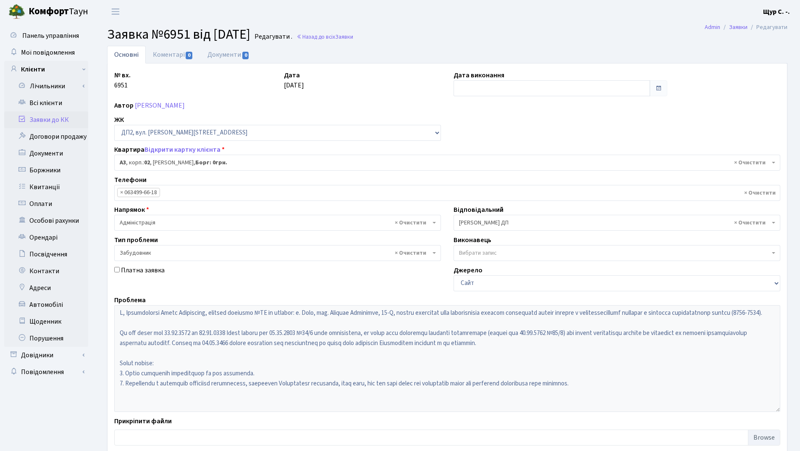
select select "30598"
select select "64"
click at [61, 120] on link "Заявки до КК" at bounding box center [46, 119] width 84 height 17
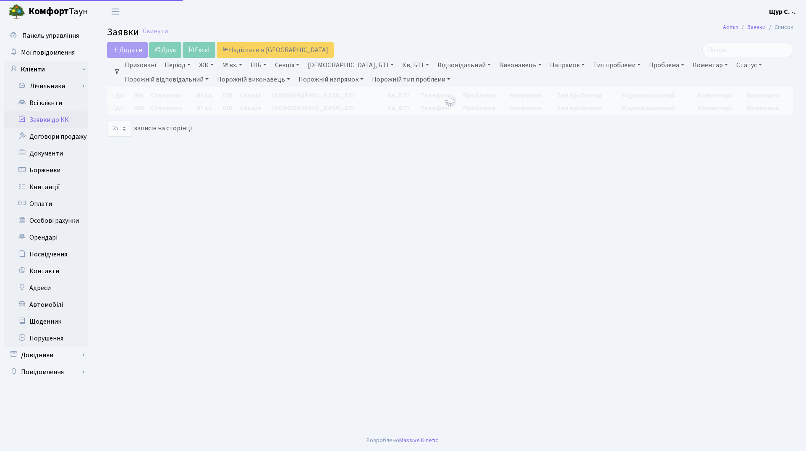
select select "25"
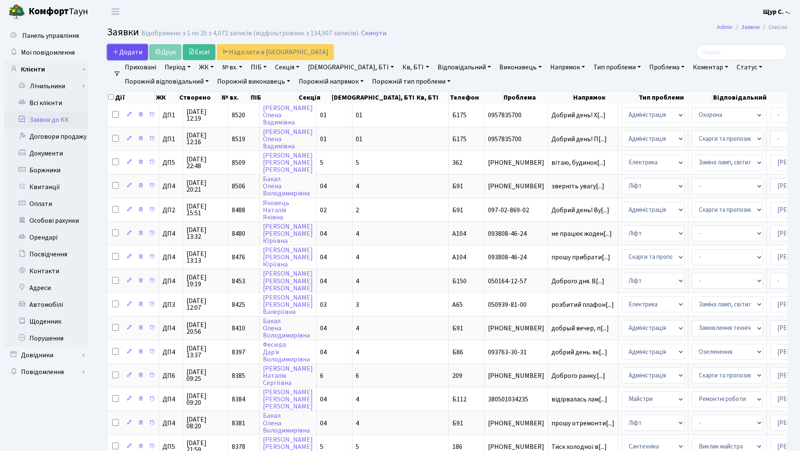
click at [121, 49] on span "Додати" at bounding box center [128, 51] width 30 height 9
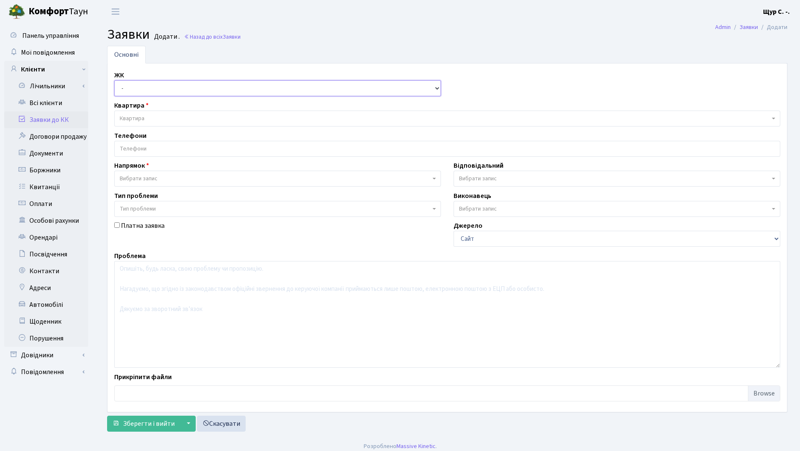
click at [136, 90] on select "- ДП1, вул. Некрасова, 10а ДП2, вул. Некрасова, 12а ДП3, вул. Некрасова, 10 ДП4…" at bounding box center [277, 88] width 327 height 16
select select "311"
click at [114, 80] on select "- ДП1, вул. Некрасова, 10а ДП2, вул. Некрасова, 12а ДП3, вул. Некрасова, 10 ДП4…" at bounding box center [277, 88] width 327 height 16
select select
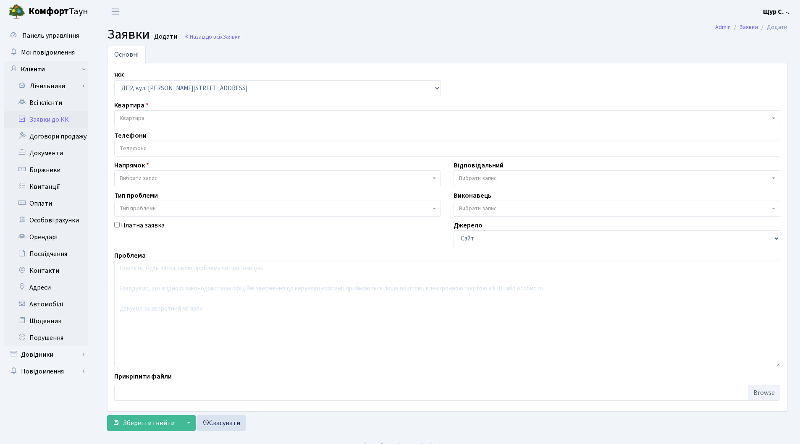
click at [139, 121] on span "Квартира" at bounding box center [132, 118] width 25 height 8
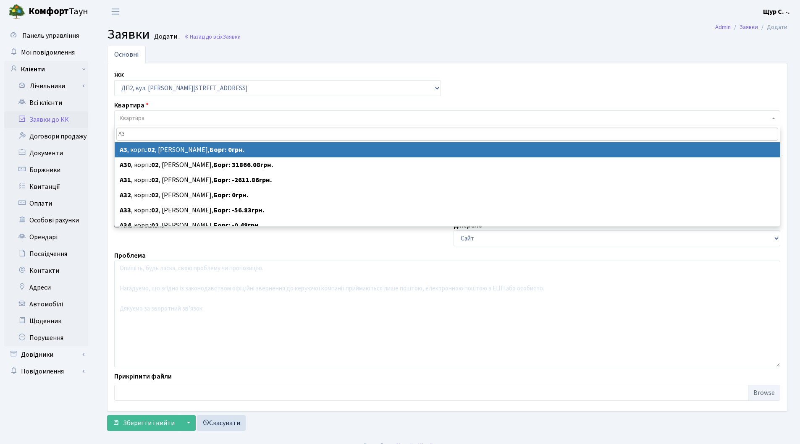
type input "А3"
select select
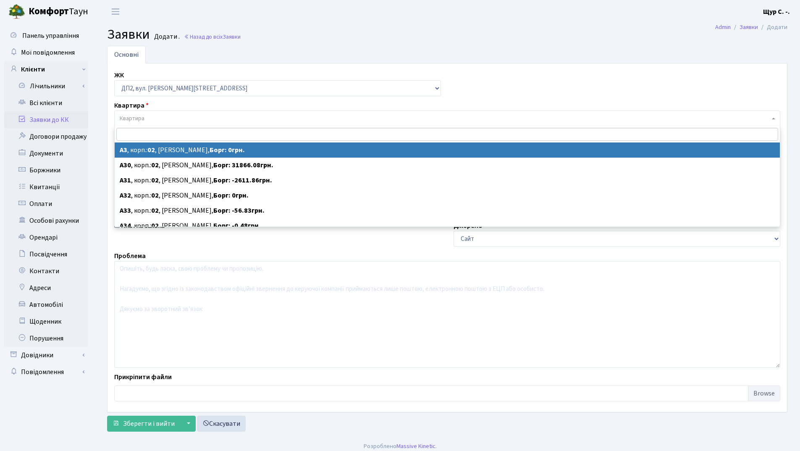
select select "30598"
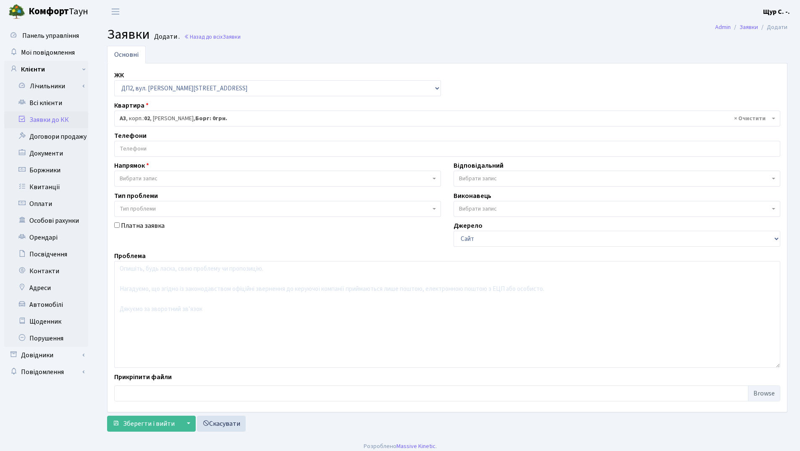
click at [136, 147] on input "search" at bounding box center [447, 148] width 665 height 15
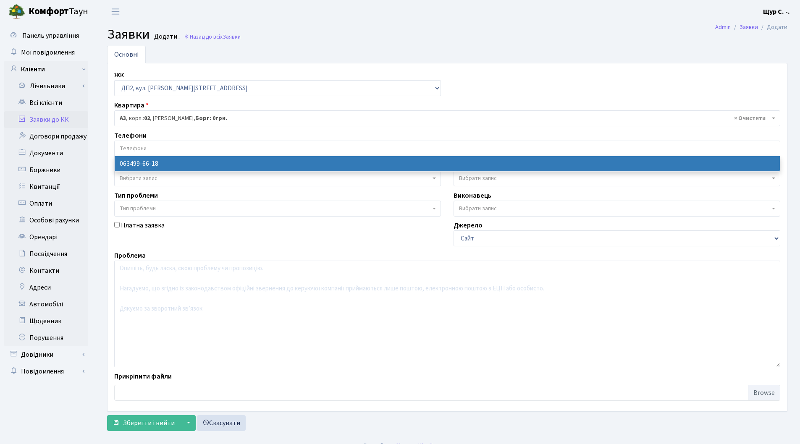
select select "89566"
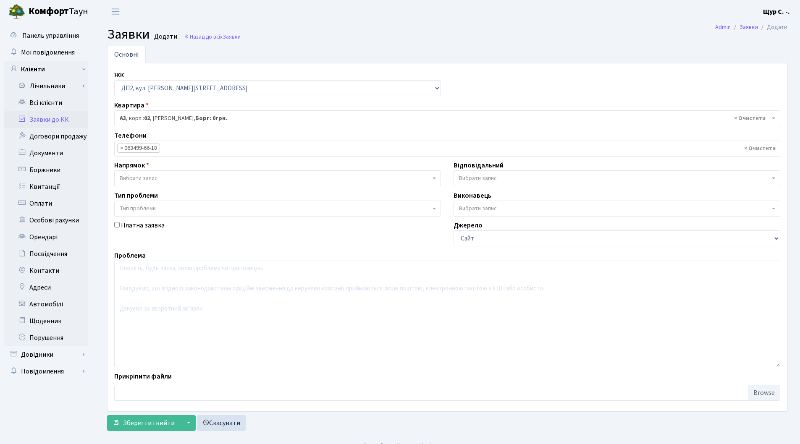
click at [138, 178] on span "Вибрати запис" at bounding box center [139, 178] width 38 height 8
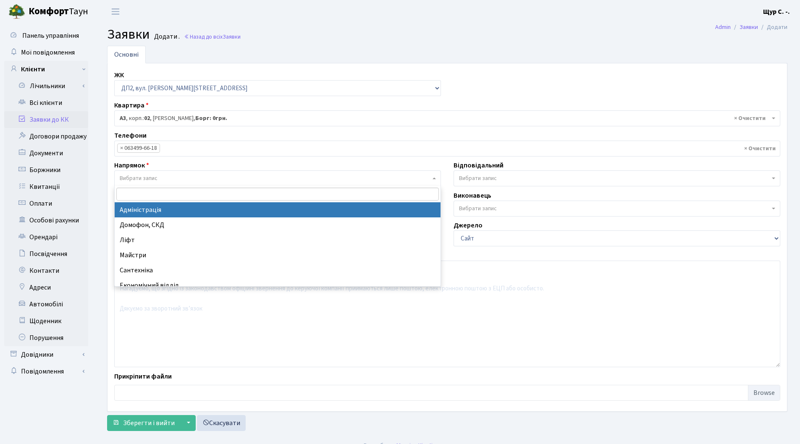
select select "5"
select select
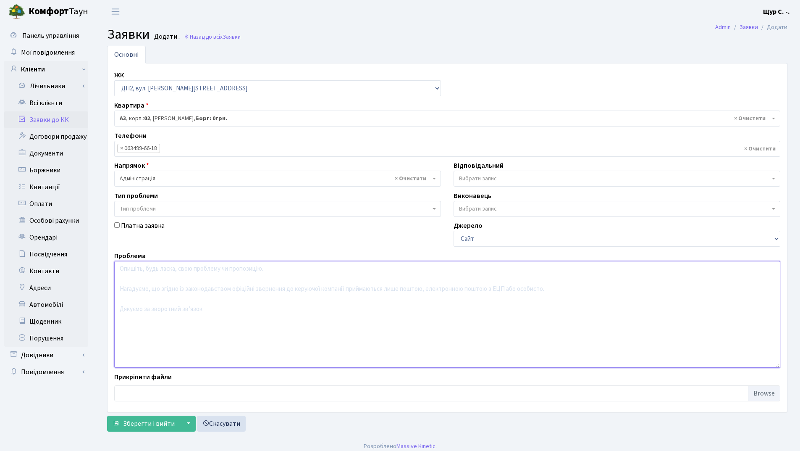
click at [138, 275] on textarea at bounding box center [447, 314] width 666 height 107
type textarea "Заява щодо опалення."
click at [144, 421] on span "Зберегти і вийти" at bounding box center [149, 423] width 52 height 9
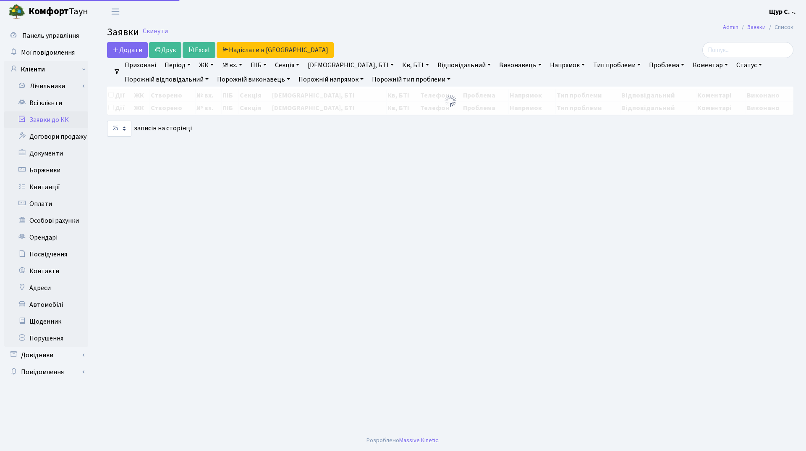
select select "25"
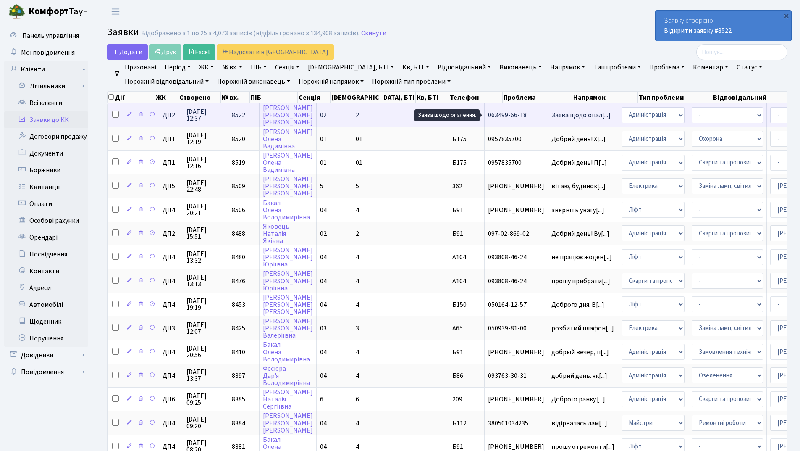
click at [551, 113] on span "Заява щодо опал[...]" at bounding box center [580, 114] width 59 height 9
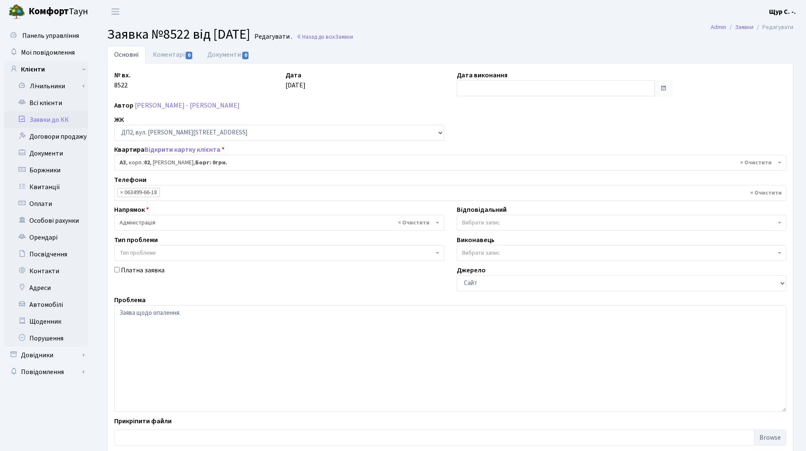
select select "30598"
click at [61, 123] on link "Заявки до КК" at bounding box center [46, 119] width 84 height 17
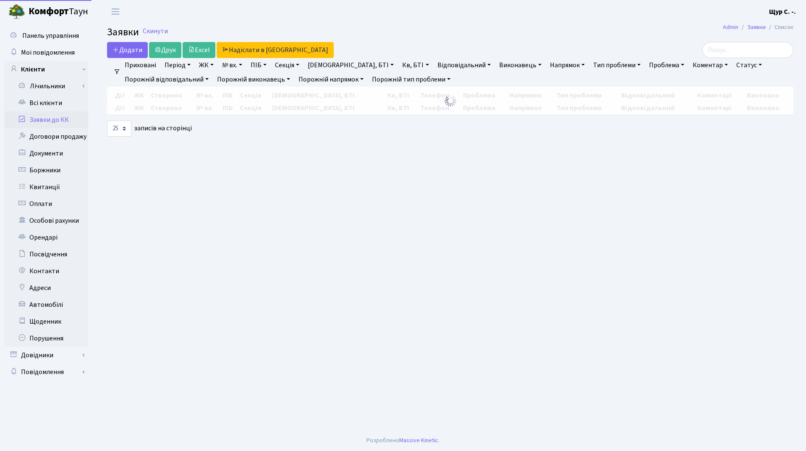
select select "25"
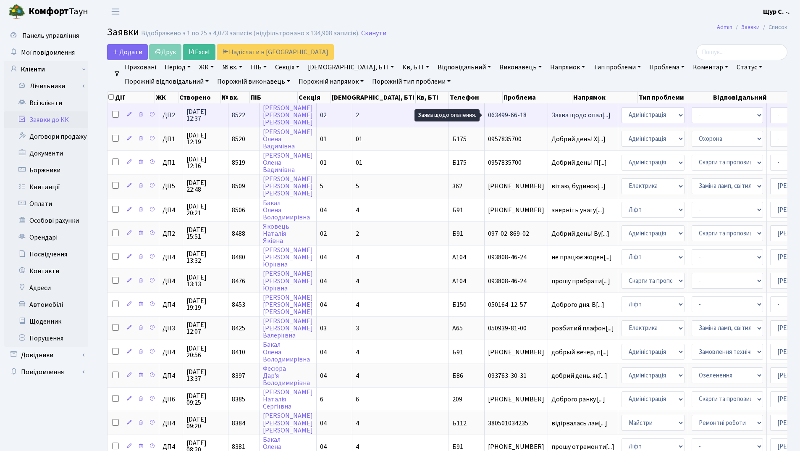
click at [551, 113] on span "Заява щодо опал[...]" at bounding box center [580, 114] width 59 height 9
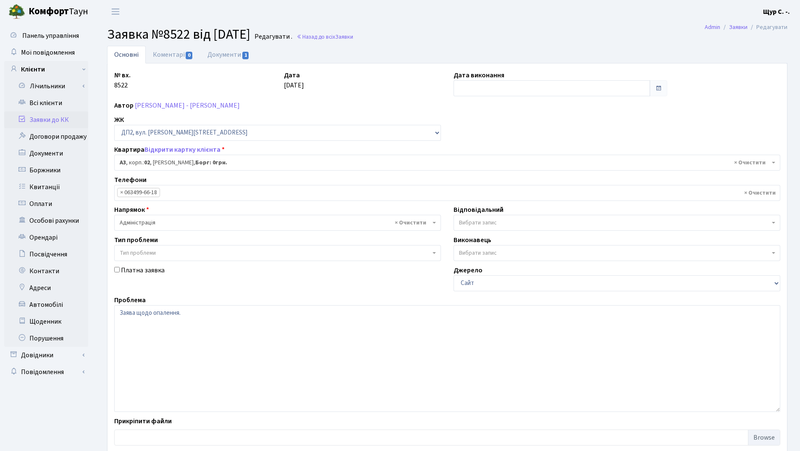
select select "30598"
click at [228, 55] on link "Документи 1" at bounding box center [228, 54] width 56 height 17
select select "25"
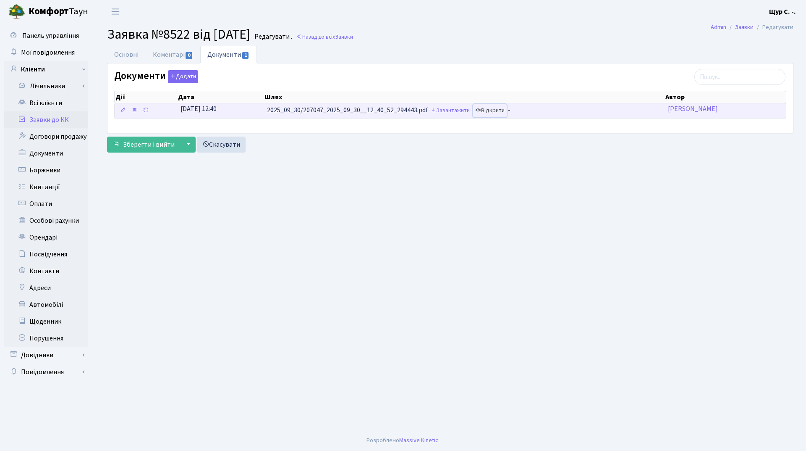
click at [493, 110] on link "Відкрити" at bounding box center [490, 110] width 34 height 13
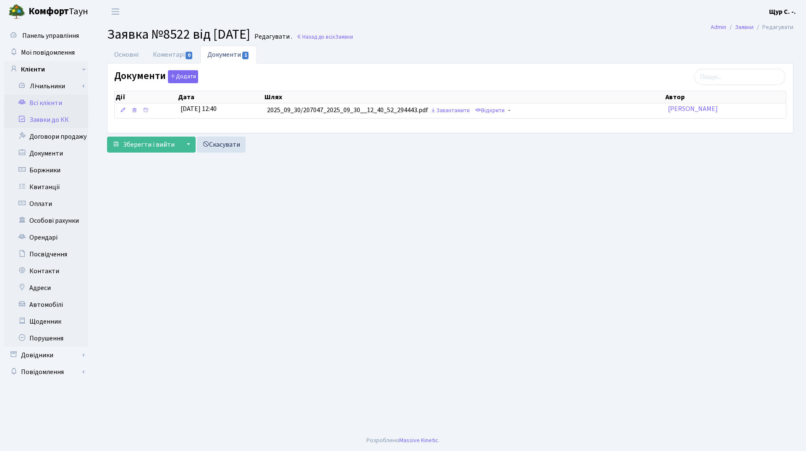
click at [52, 100] on link "Всі клієнти" at bounding box center [46, 102] width 84 height 17
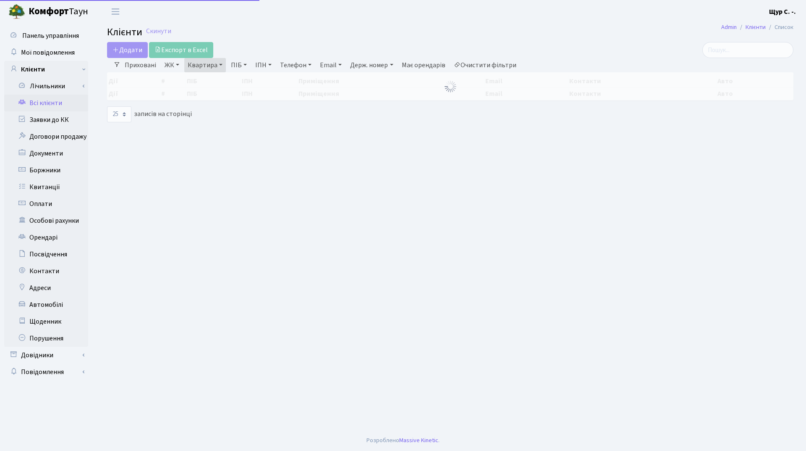
select select "25"
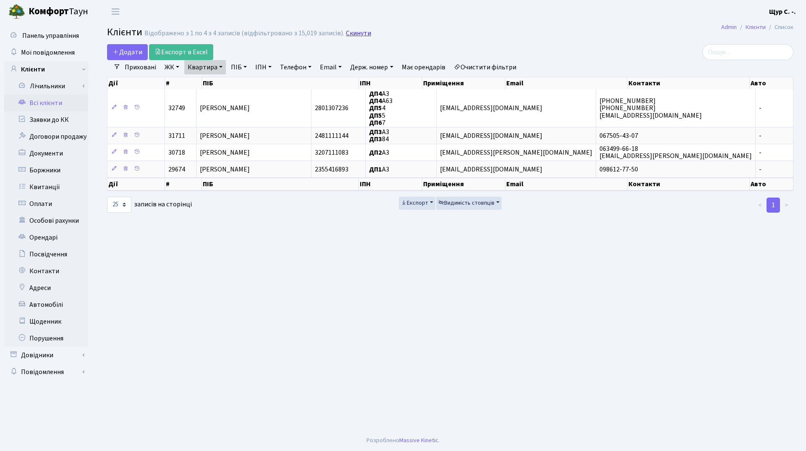
click at [346, 31] on link "Скинути" at bounding box center [358, 33] width 25 height 8
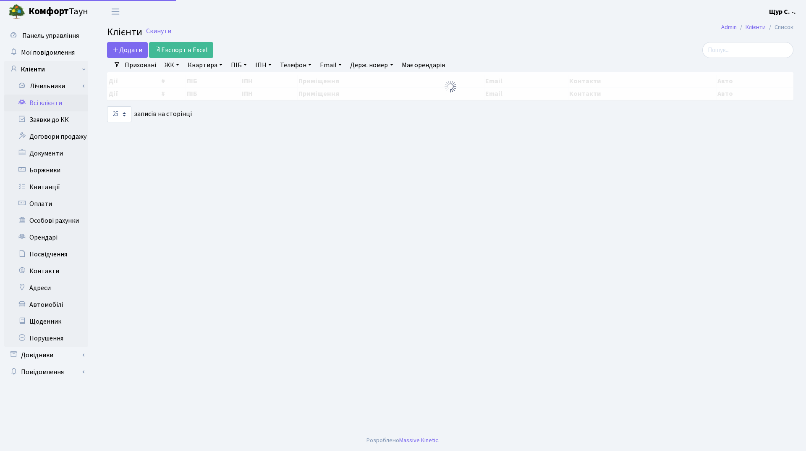
select select "25"
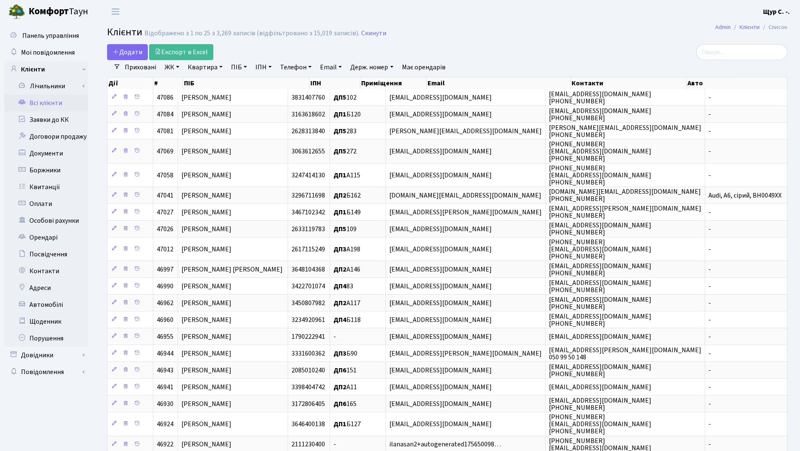
click at [207, 68] on link "Квартира" at bounding box center [205, 67] width 42 height 14
type input "55"
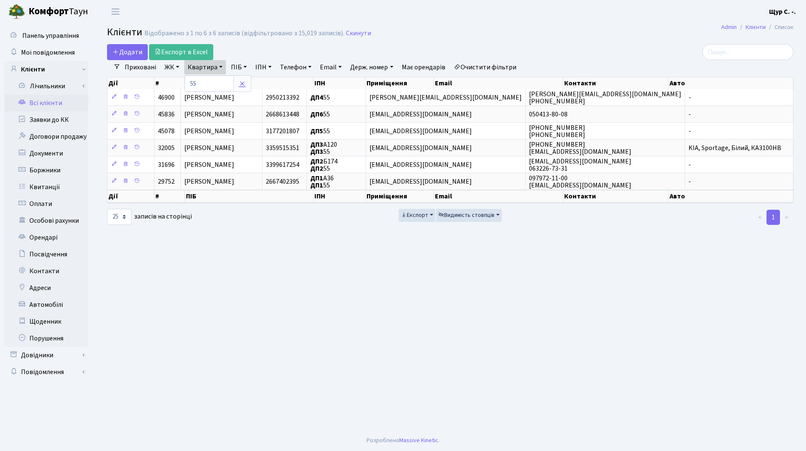
click at [240, 83] on icon at bounding box center [242, 83] width 7 height 7
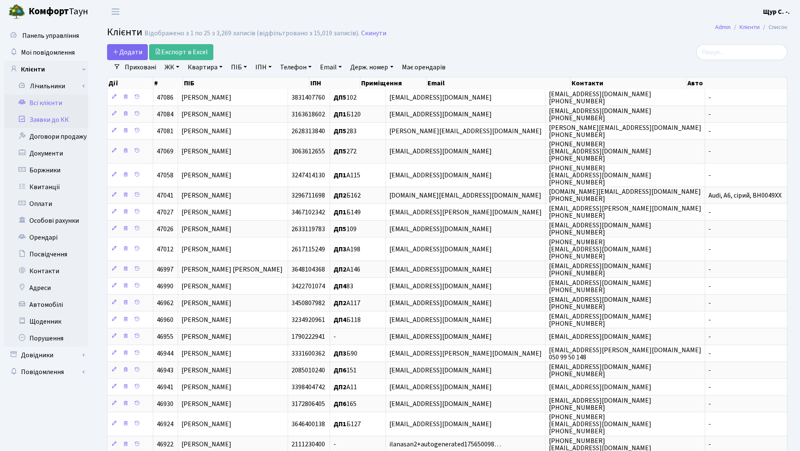
click at [34, 118] on link "Заявки до КК" at bounding box center [46, 119] width 84 height 17
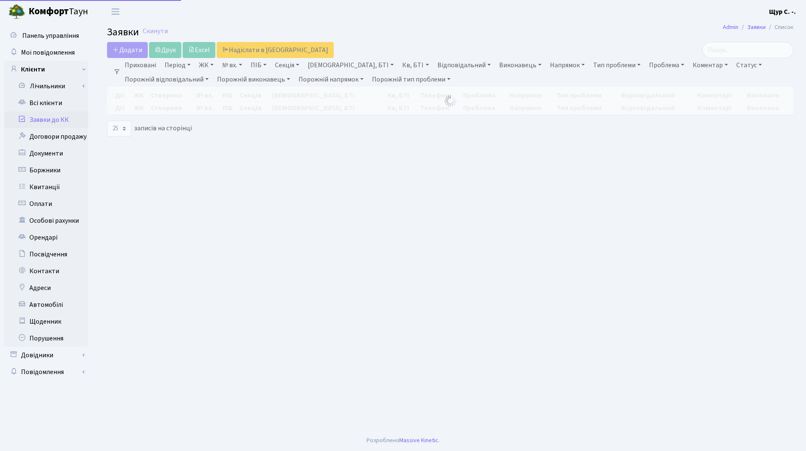
select select "25"
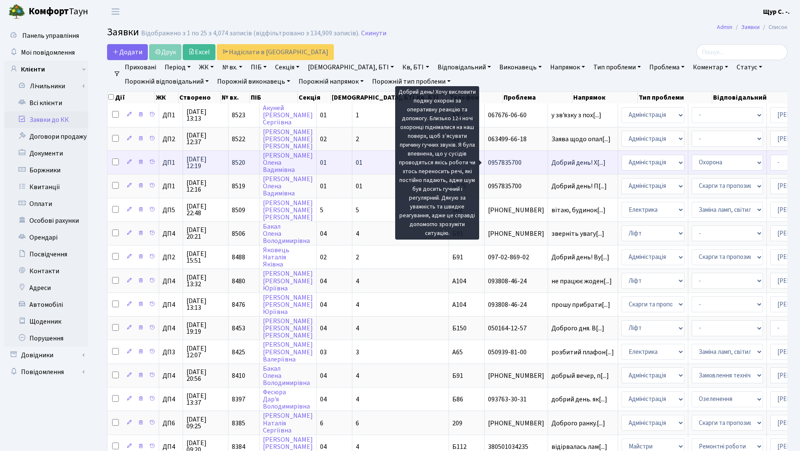
click at [551, 163] on span "Добрий день! Х[...]" at bounding box center [578, 162] width 54 height 9
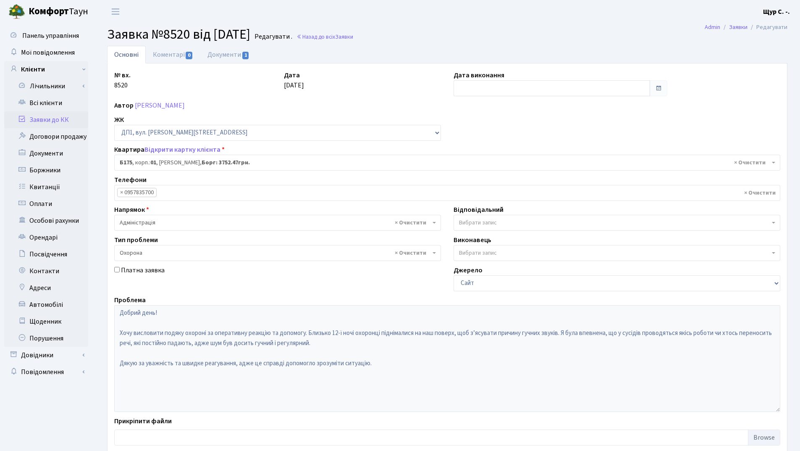
select select "30586"
select select "69"
click at [223, 57] on link "Документи 1" at bounding box center [228, 54] width 56 height 17
select select "25"
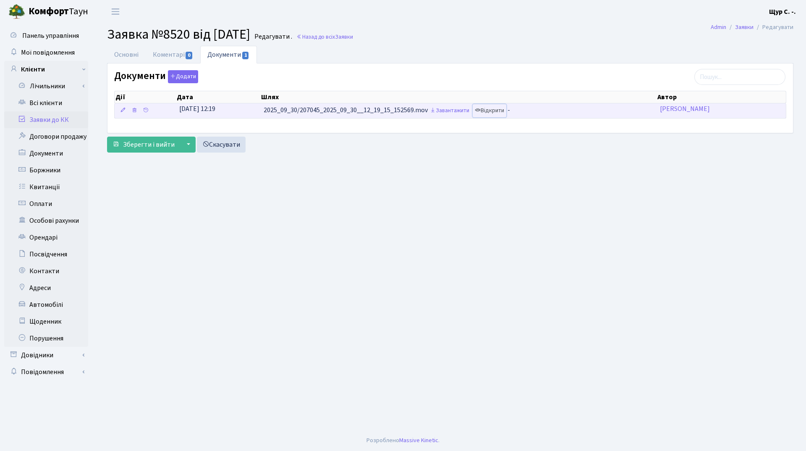
click at [502, 109] on link "Відкрити" at bounding box center [490, 110] width 34 height 13
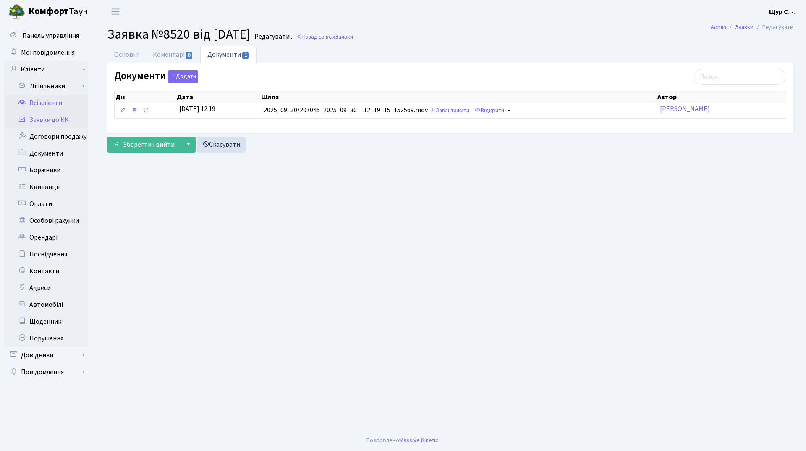
click at [68, 97] on link "Всі клієнти" at bounding box center [46, 102] width 84 height 17
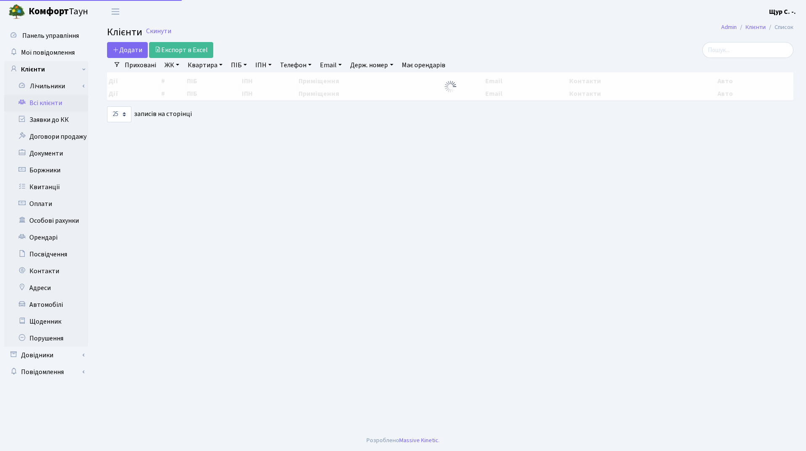
select select "25"
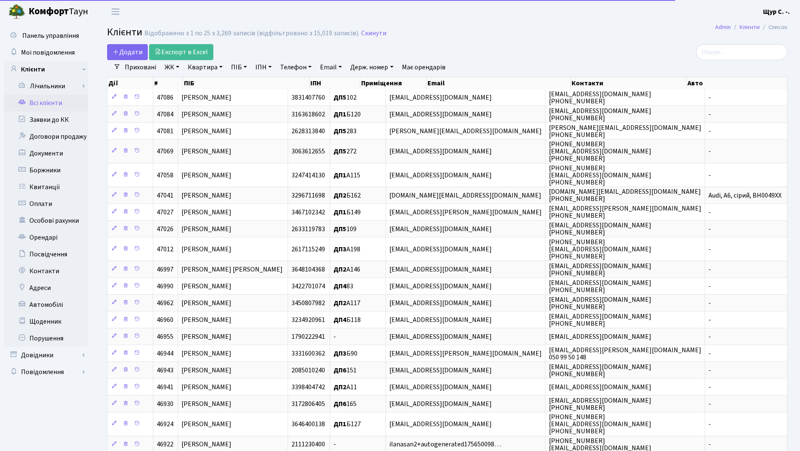
click at [293, 71] on link "Телефон" at bounding box center [296, 67] width 38 height 14
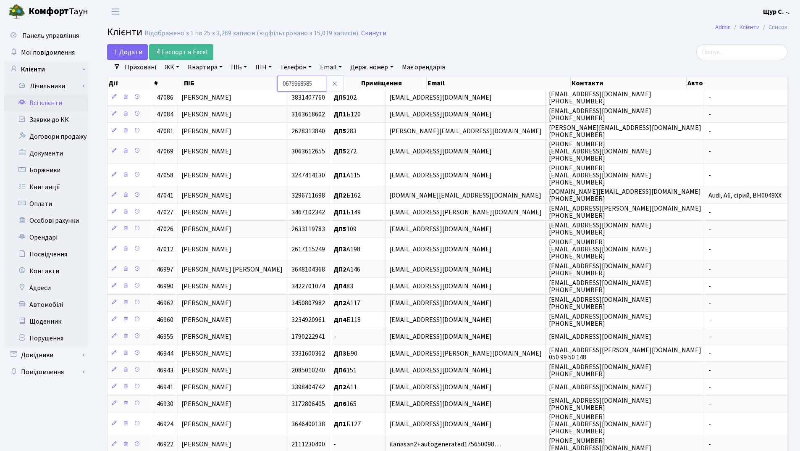
type input "0679968585"
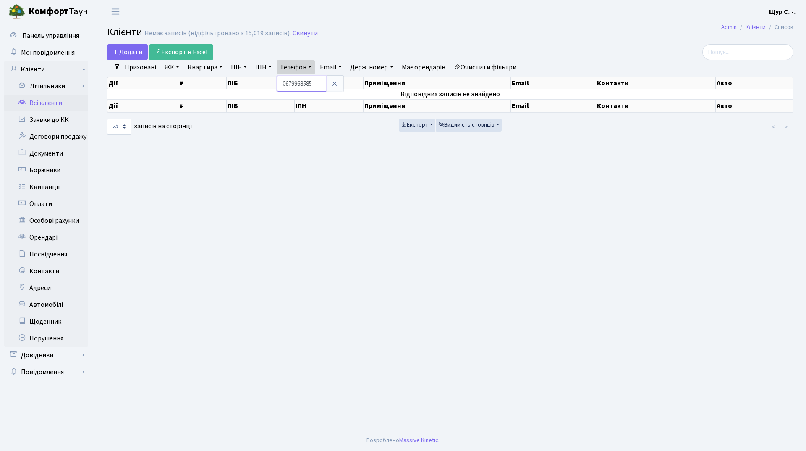
drag, startPoint x: 315, startPoint y: 84, endPoint x: 277, endPoint y: 85, distance: 38.2
click at [277, 85] on div "Додати Експорт в Excel Фільтри Приховані ЖК ДП1, вул. Некрасова, 10а ДП2, вул. …" at bounding box center [450, 89] width 699 height 91
click at [310, 70] on link "Телефон" at bounding box center [296, 67] width 38 height 14
click at [330, 81] on link at bounding box center [335, 84] width 18 height 16
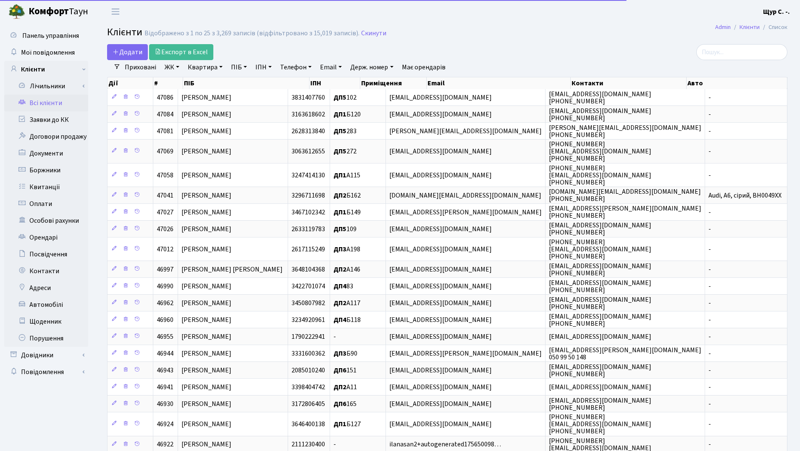
click at [233, 70] on link "ПІБ" at bounding box center [239, 67] width 23 height 14
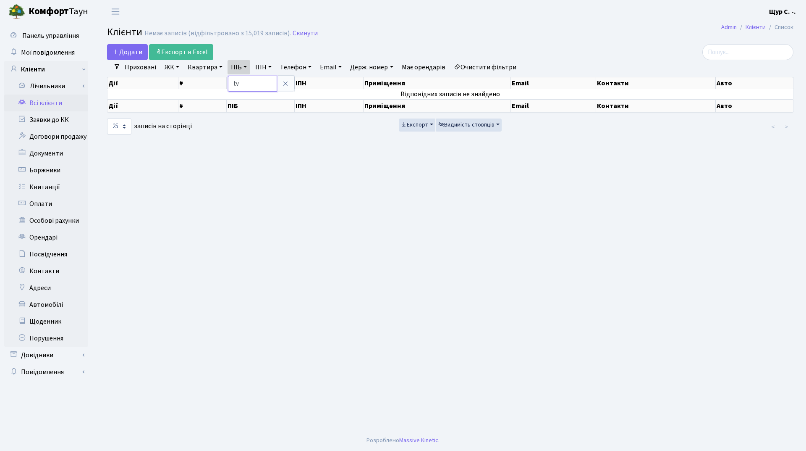
type input "t"
type input "емілія"
click at [287, 82] on icon at bounding box center [285, 83] width 7 height 7
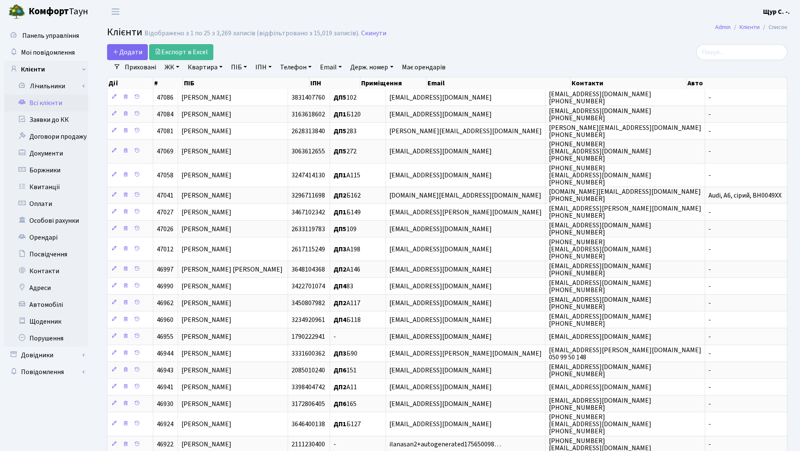
click at [300, 68] on link "Телефон" at bounding box center [296, 67] width 38 height 14
click at [298, 81] on input "text" at bounding box center [301, 84] width 49 height 16
type input "0675050044"
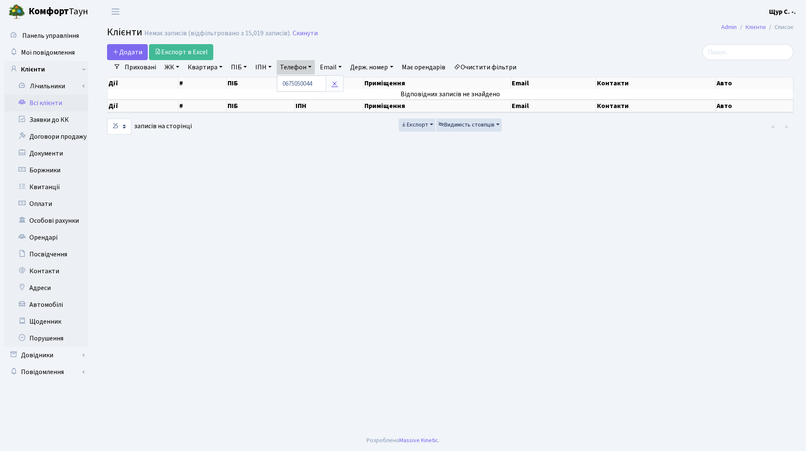
click at [338, 86] on icon at bounding box center [334, 83] width 7 height 7
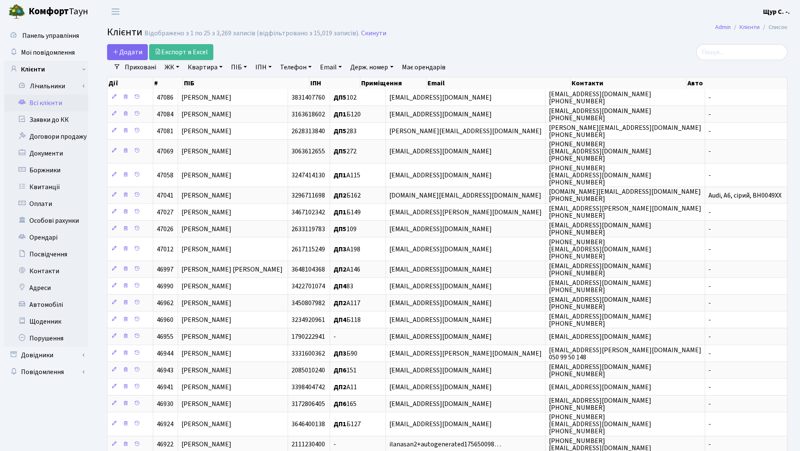
click at [210, 70] on link "Квартира" at bounding box center [205, 67] width 42 height 14
type input "254"
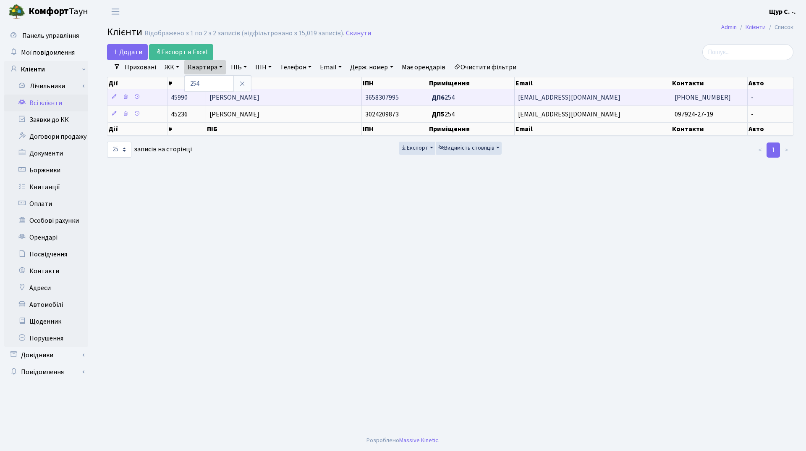
click at [260, 93] on span "[PERSON_NAME]" at bounding box center [235, 97] width 50 height 9
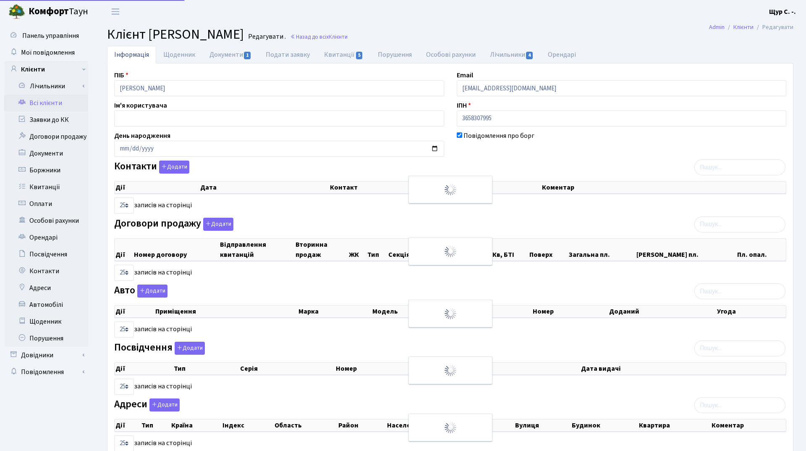
select select "25"
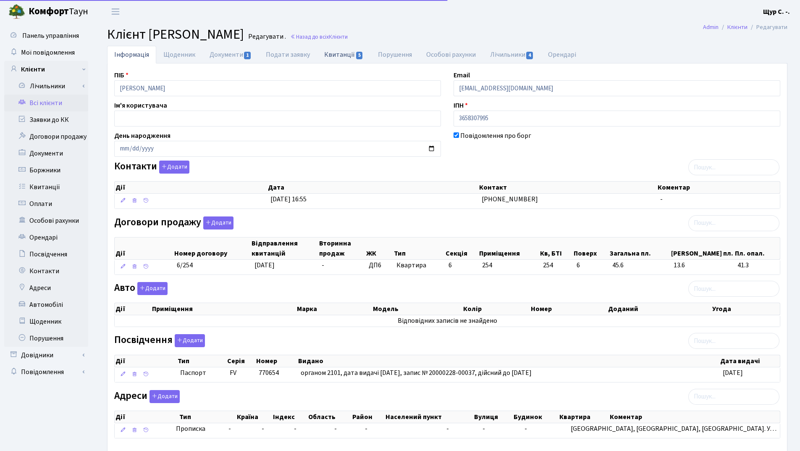
click at [346, 52] on link "Квитанції 5" at bounding box center [343, 54] width 53 height 17
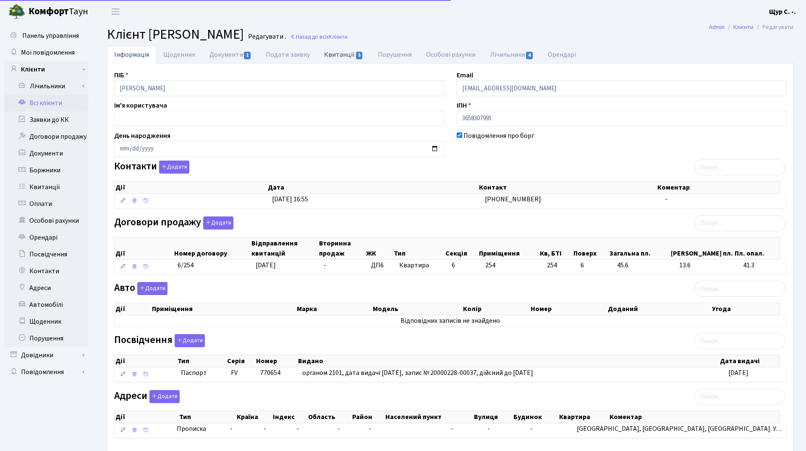
select select "25"
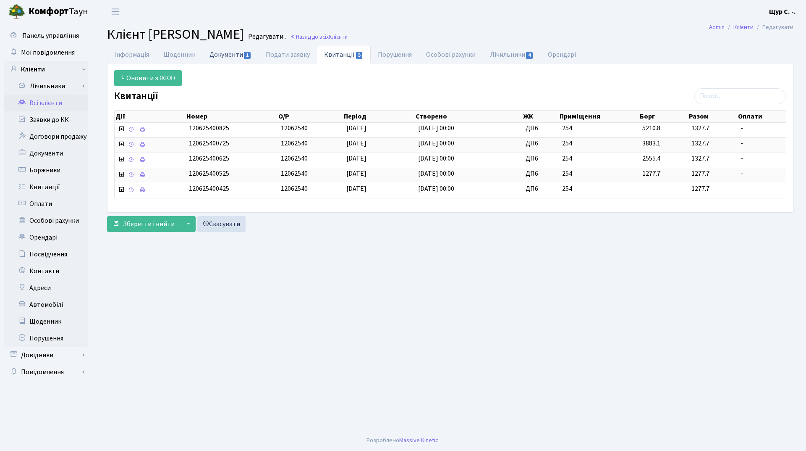
click at [220, 58] on link "Документи 1" at bounding box center [230, 54] width 56 height 17
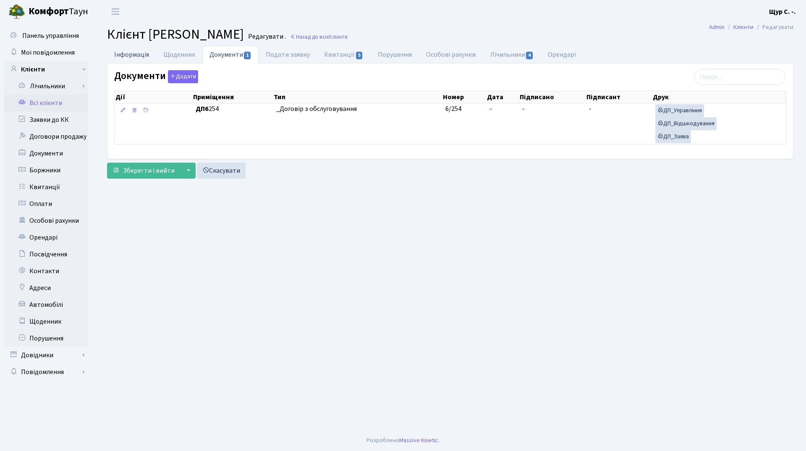
click at [131, 55] on link "Інформація" at bounding box center [131, 54] width 49 height 17
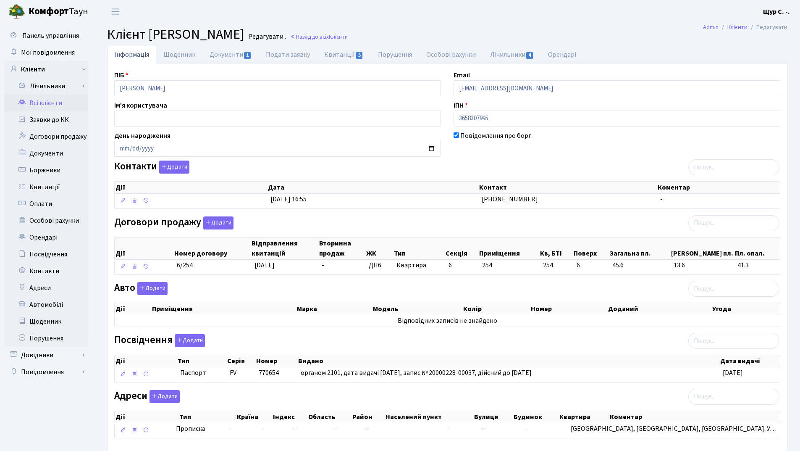
click at [68, 105] on link "Всі клієнти" at bounding box center [46, 102] width 84 height 17
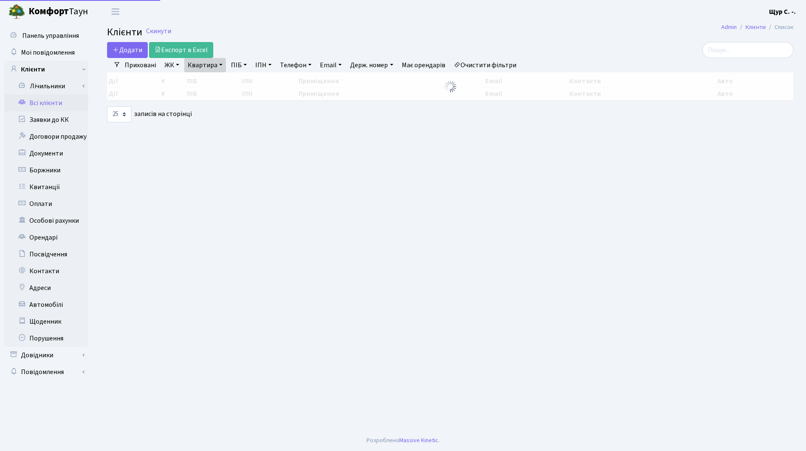
select select "25"
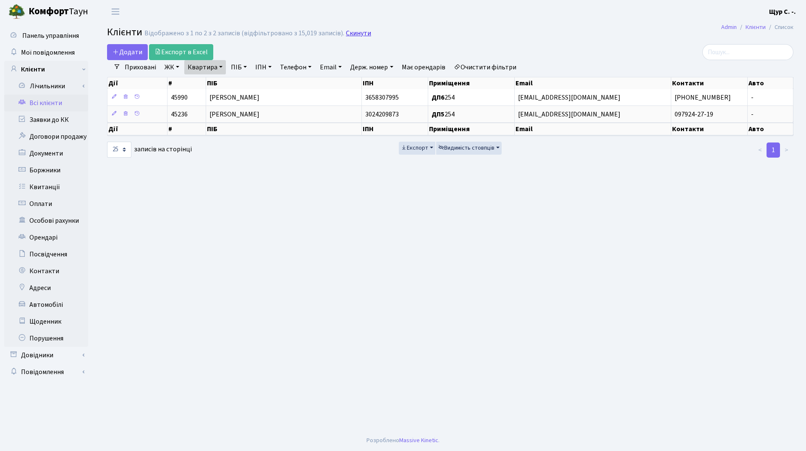
click at [357, 33] on link "Скинути" at bounding box center [358, 33] width 25 height 8
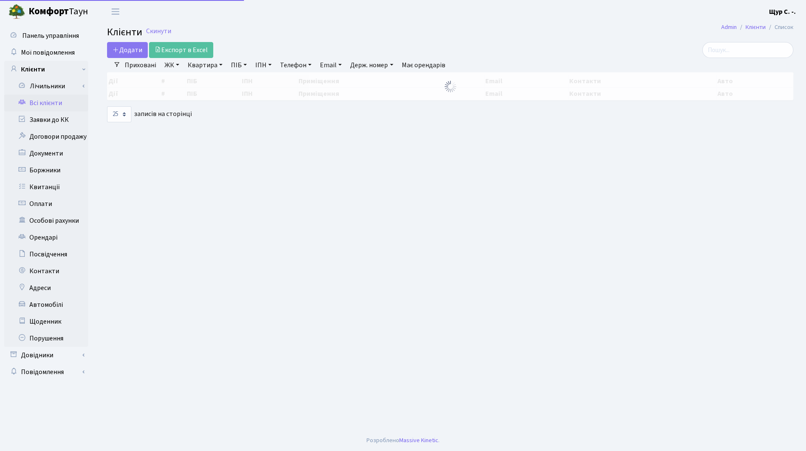
select select "25"
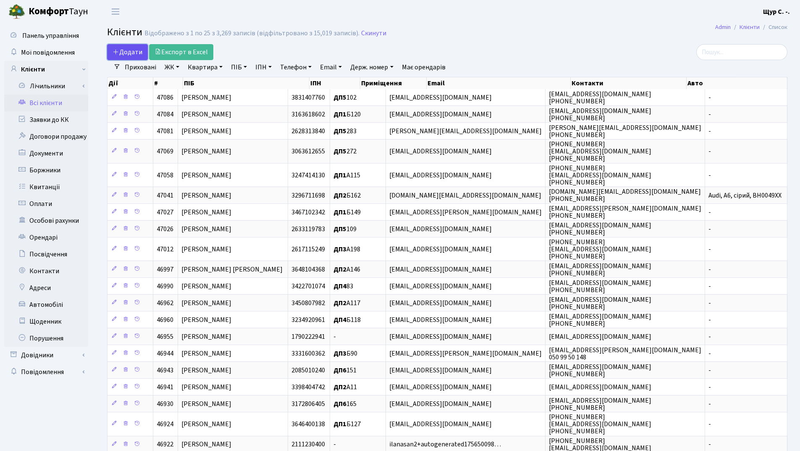
click at [127, 50] on span "Додати" at bounding box center [128, 51] width 30 height 9
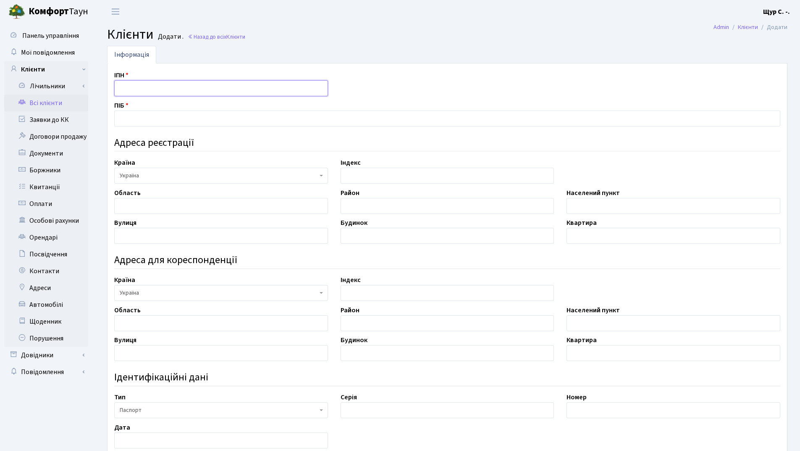
click at [134, 87] on input "text" at bounding box center [221, 88] width 214 height 16
type input "2725715894"
click at [123, 114] on input "text" at bounding box center [447, 118] width 666 height 16
type input "[PERSON_NAME]"
click at [142, 207] on input "text" at bounding box center [221, 206] width 214 height 16
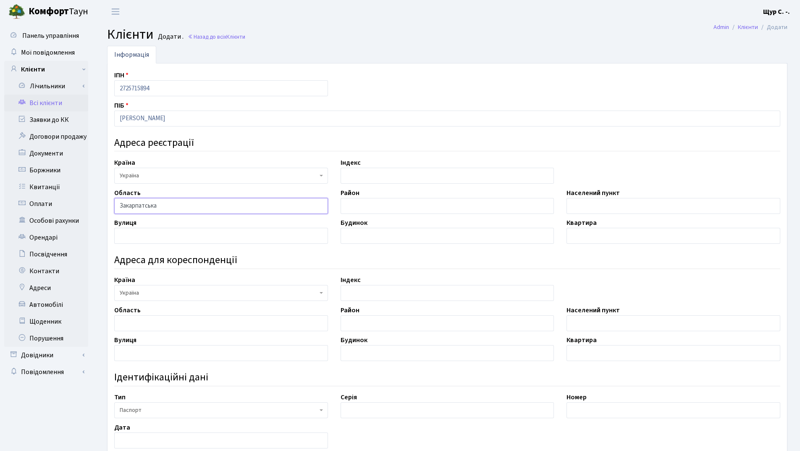
type input "Закарпатська"
click at [396, 202] on input "text" at bounding box center [448, 206] width 214 height 16
type input "Ужгородський"
click at [591, 205] on input "text" at bounding box center [674, 206] width 214 height 16
type input "Ужгород"
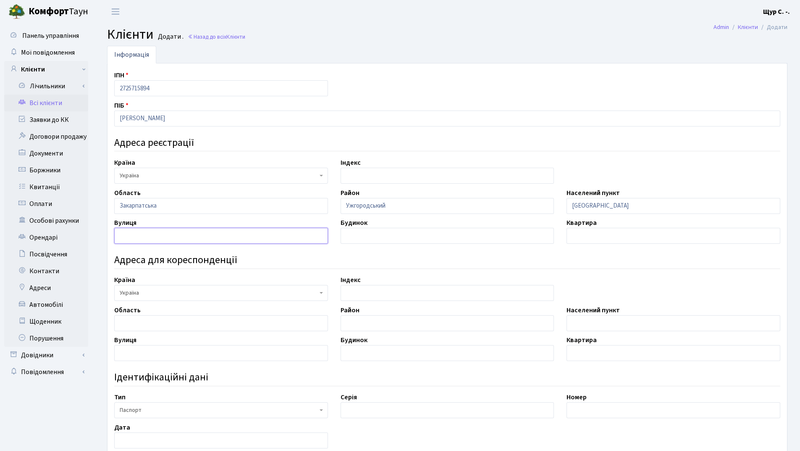
click at [154, 239] on input "text" at bounding box center [221, 236] width 214 height 16
type input "М.Камена"
click at [383, 239] on input "text" at bounding box center [448, 236] width 214 height 16
type input "1А"
click at [584, 238] on input "text" at bounding box center [674, 236] width 214 height 16
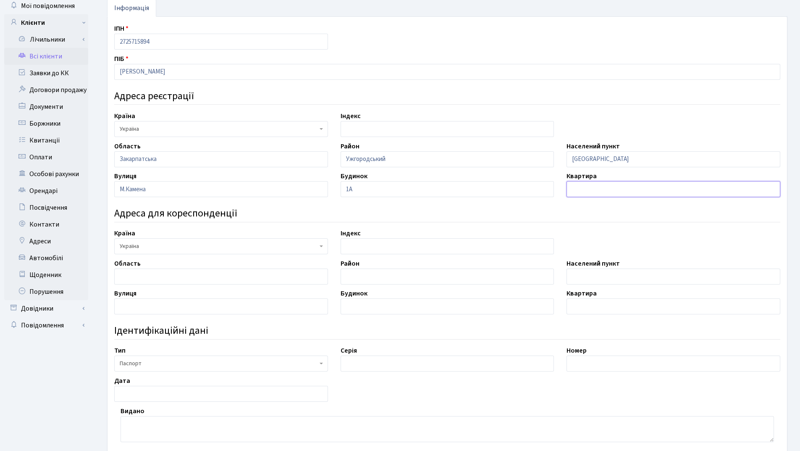
scroll to position [168, 0]
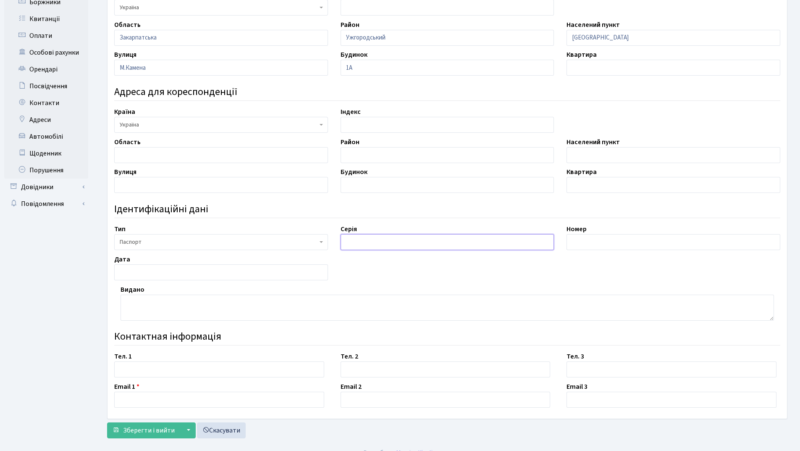
click at [368, 238] on input "text" at bounding box center [448, 242] width 214 height 16
type input "ВО"
click at [600, 239] on input "text" at bounding box center [674, 242] width 214 height 16
type input "066940"
click at [157, 270] on input "text" at bounding box center [221, 272] width 214 height 16
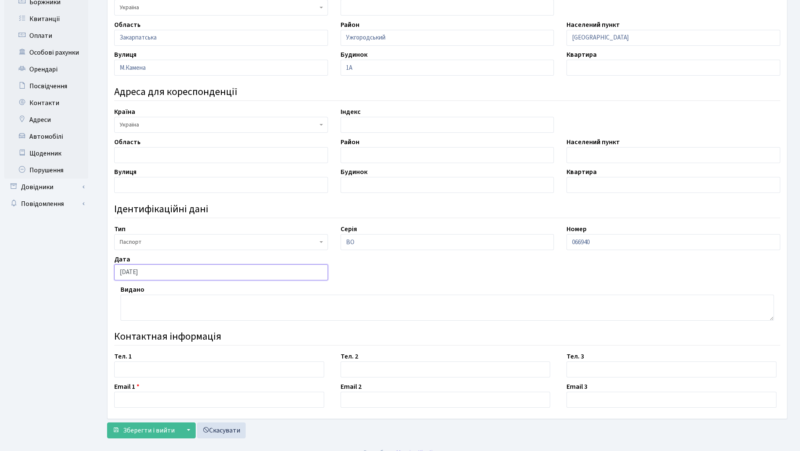
type input "03.01.1996"
click at [148, 300] on textarea at bounding box center [447, 307] width 653 height 26
type textarea "Ужгородським МВ УМВС України в [GEOGRAPHIC_DATA]"
click at [141, 392] on input "text" at bounding box center [219, 399] width 210 height 16
click at [128, 365] on input "text" at bounding box center [219, 369] width 210 height 16
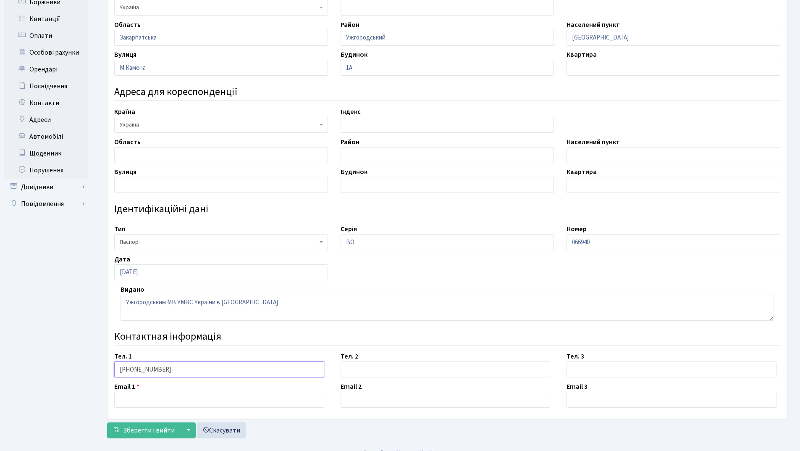
type input "050-950-96-99"
click at [135, 399] on input "text" at bounding box center [219, 399] width 210 height 16
type input "[EMAIL_ADDRESS][DOMAIN_NAME]"
click at [151, 429] on span "Зберегти і вийти" at bounding box center [149, 429] width 52 height 9
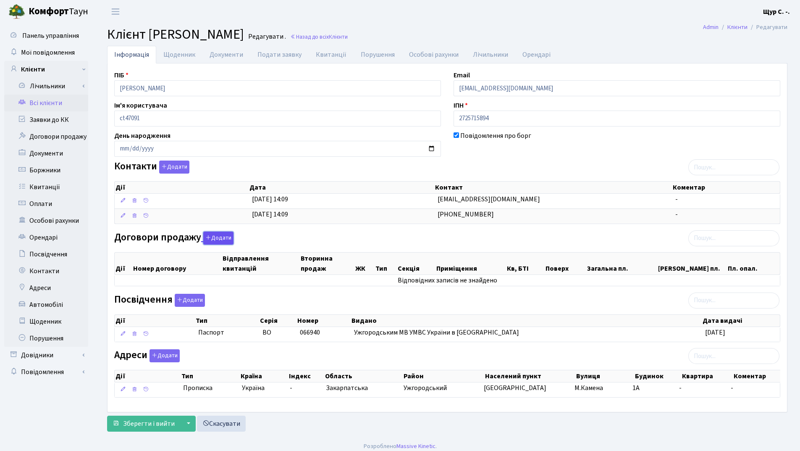
click at [226, 241] on button "Додати" at bounding box center [218, 237] width 30 height 13
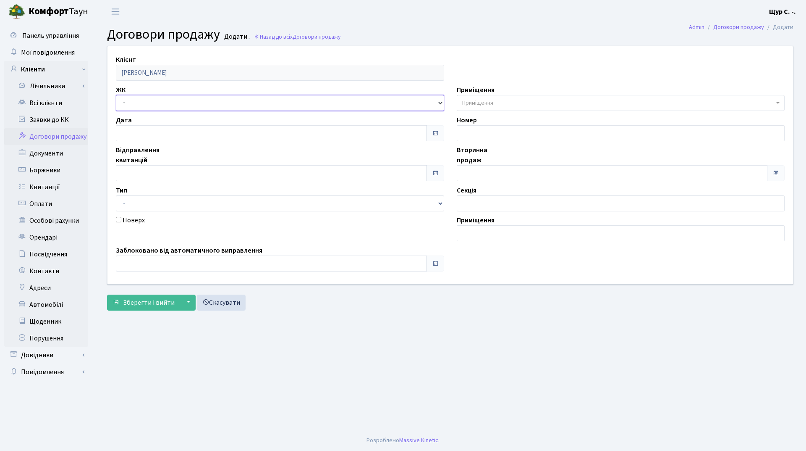
click at [186, 101] on select "- ДП1, вул. Некрасова, 10а ДП2, вул. Некрасова, 12а ДП3, вул. Некрасова, 10 ДП4…" at bounding box center [280, 103] width 328 height 16
select select "341"
click at [116, 95] on select "- ДП1, вул. Некрасова, 10а ДП2, вул. Некрасова, 12а ДП3, вул. Некрасова, 10 ДП4…" at bounding box center [280, 103] width 328 height 16
select select
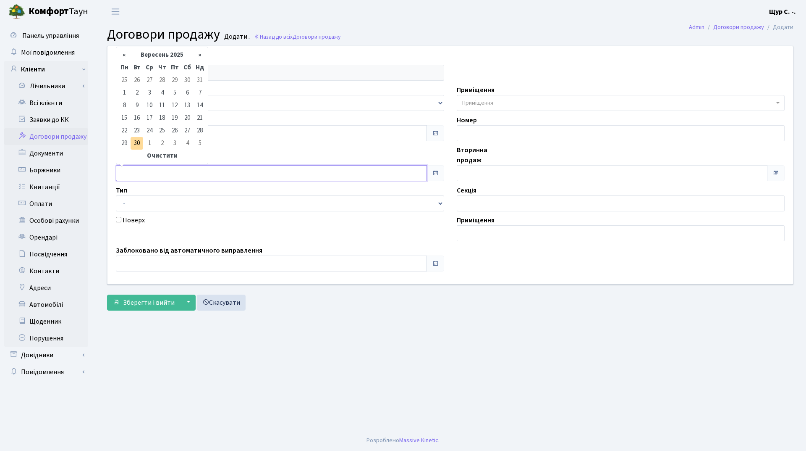
click at [164, 171] on input "text" at bounding box center [271, 173] width 311 height 16
click at [154, 53] on th "Вересень 2025" at bounding box center [162, 55] width 63 height 13
click at [196, 83] on span "Кві" at bounding box center [193, 88] width 20 height 23
click at [135, 81] on td "1" at bounding box center [137, 80] width 13 height 13
type input "01.04.2025"
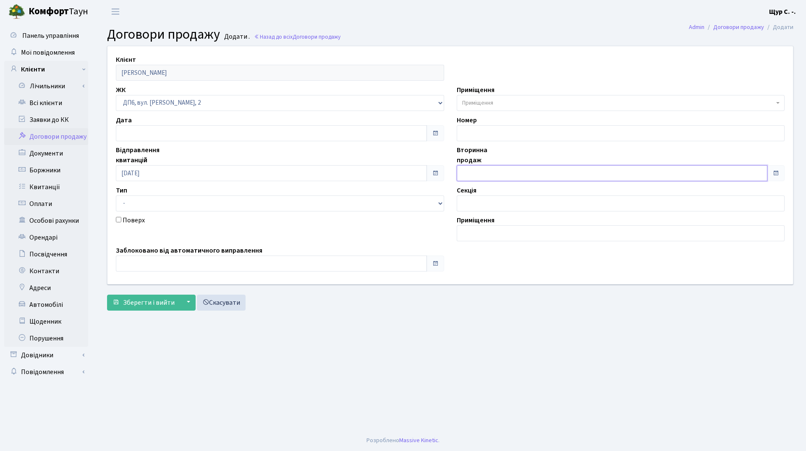
click at [496, 175] on input "text" at bounding box center [612, 173] width 311 height 16
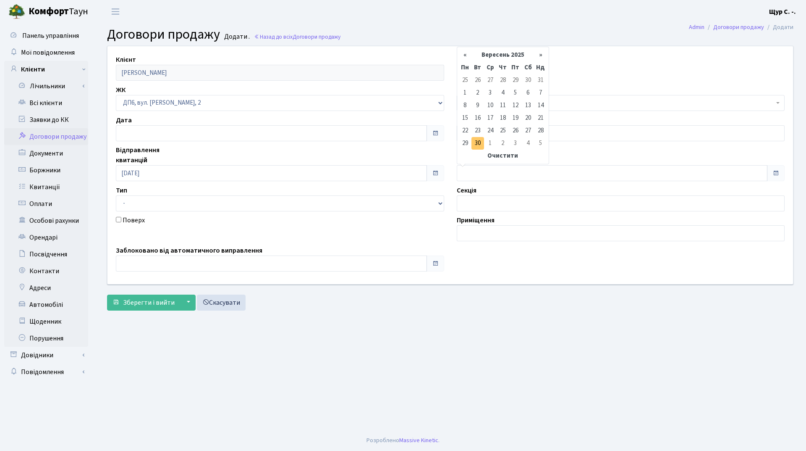
click at [473, 144] on td "30" at bounding box center [478, 143] width 13 height 13
type input "[DATE]"
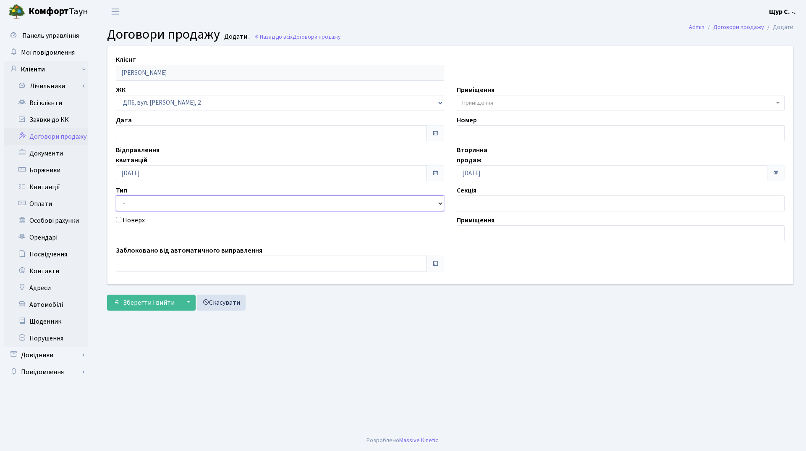
click at [318, 206] on select "- Квартира Комерція Нежитлове Паркінг П1001" at bounding box center [280, 203] width 328 height 16
select select "269"
click at [116, 195] on select "- Квартира Комерція Нежитлове Паркінг П1001" at bounding box center [280, 203] width 328 height 16
click at [488, 102] on span "Приміщення" at bounding box center [477, 103] width 31 height 8
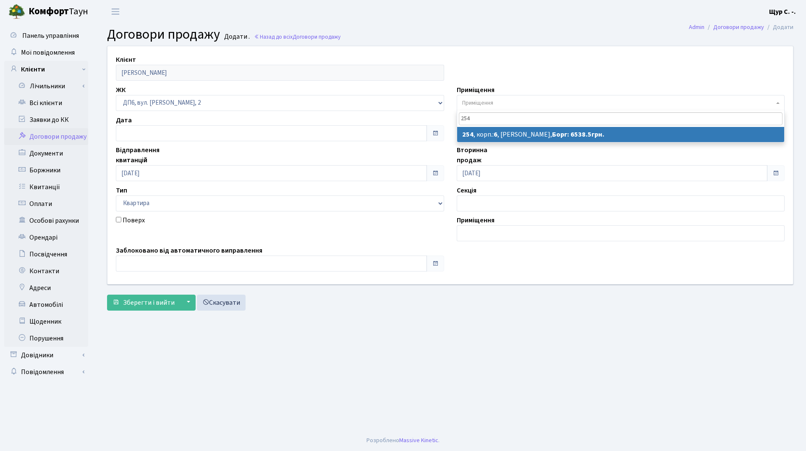
type input "254"
select select "46748"
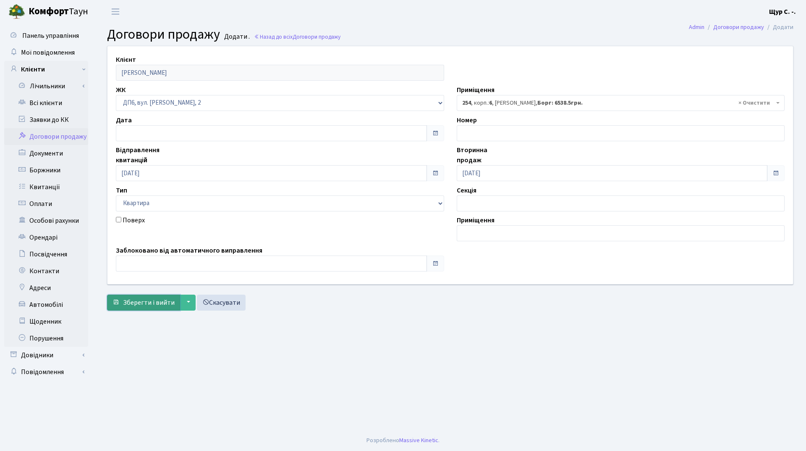
click at [134, 307] on span "Зберегти і вийти" at bounding box center [149, 302] width 52 height 9
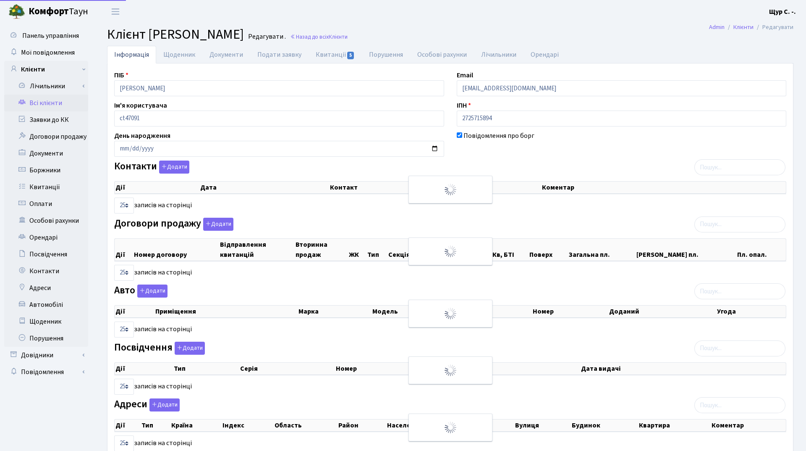
select select "25"
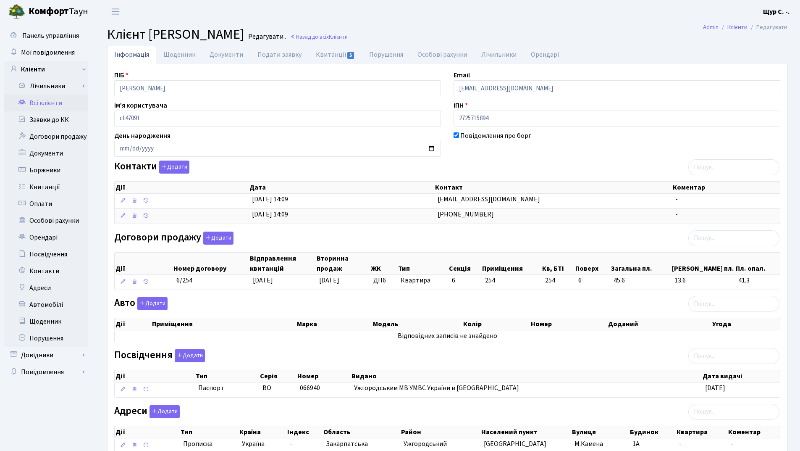
click at [50, 105] on link "Всі клієнти" at bounding box center [46, 102] width 84 height 17
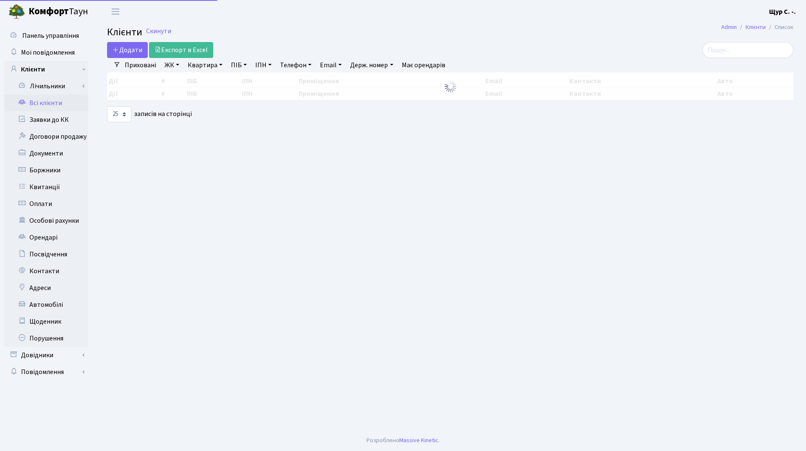
select select "25"
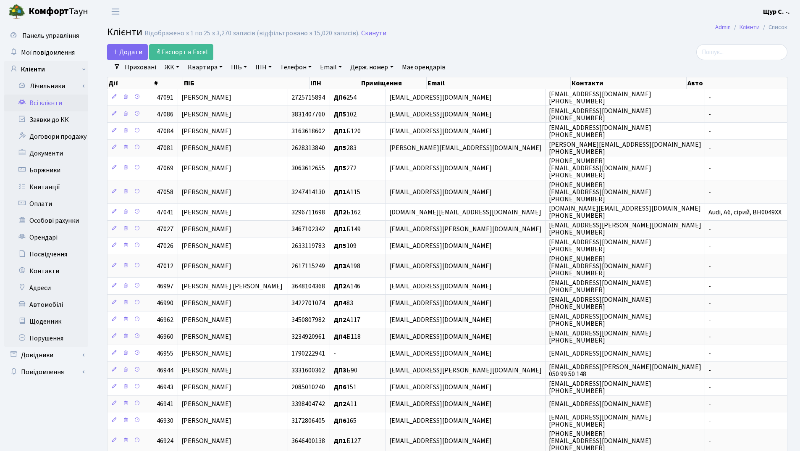
click at [207, 66] on link "Квартира" at bounding box center [205, 67] width 42 height 14
type input "254"
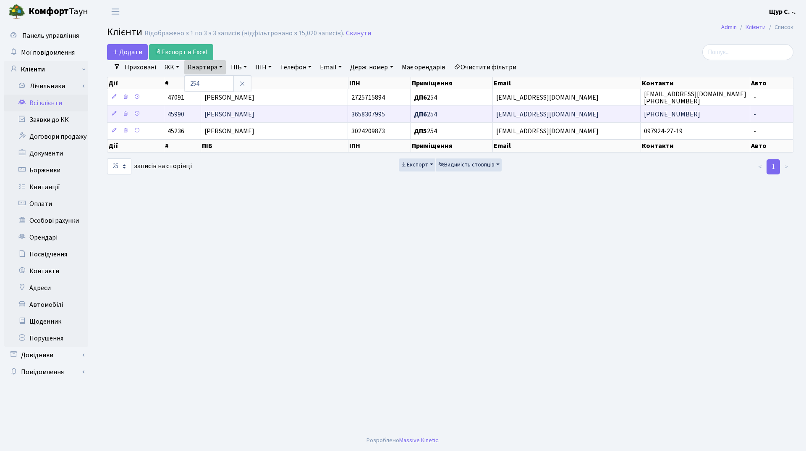
click at [254, 118] on span "[PERSON_NAME]" at bounding box center [230, 114] width 50 height 9
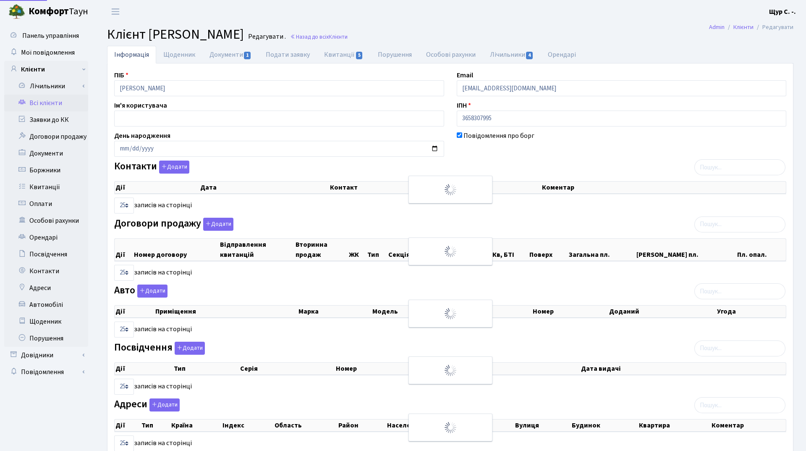
select select "25"
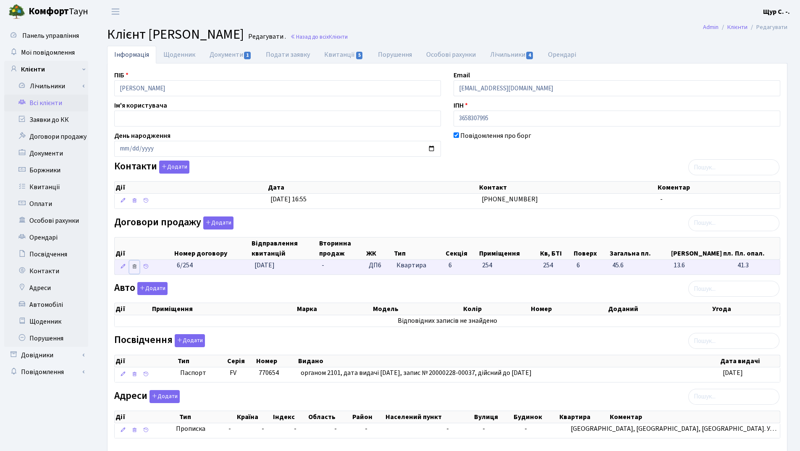
click at [134, 267] on icon at bounding box center [134, 266] width 6 height 6
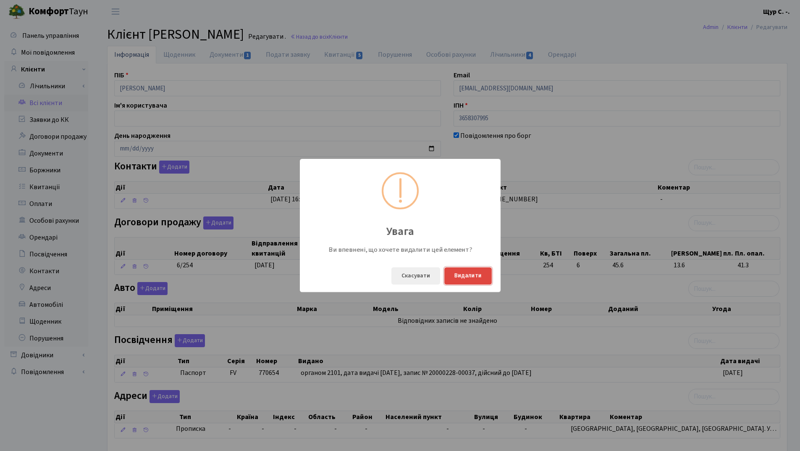
click at [481, 277] on button "Видалити" at bounding box center [467, 275] width 47 height 17
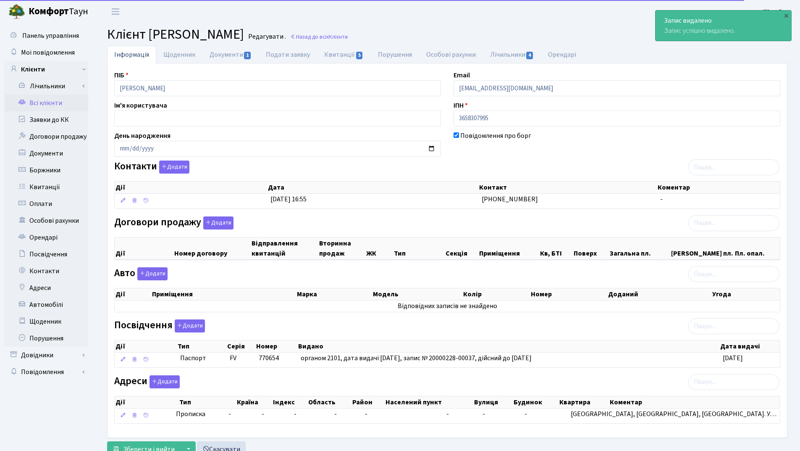
click at [58, 99] on link "Всі клієнти" at bounding box center [46, 102] width 84 height 17
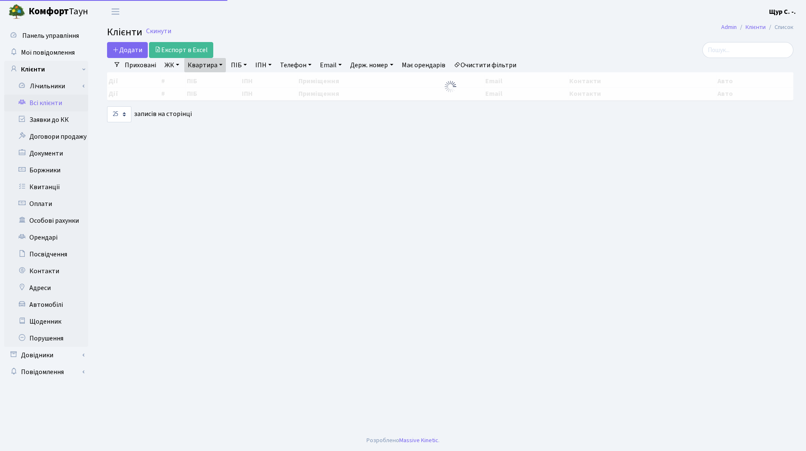
select select "25"
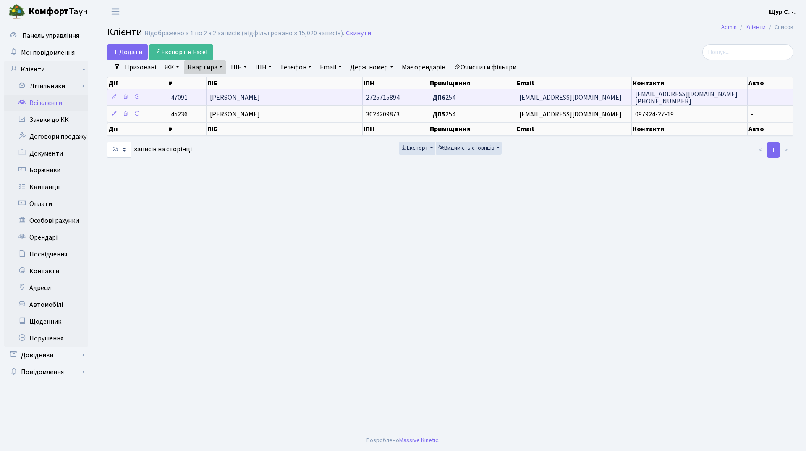
click at [260, 97] on span "[PERSON_NAME]" at bounding box center [235, 97] width 50 height 9
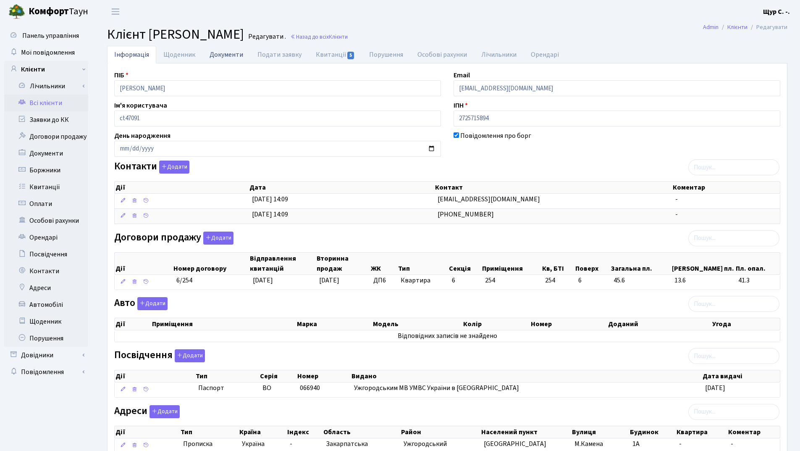
click at [228, 55] on link "Документи" at bounding box center [226, 54] width 48 height 17
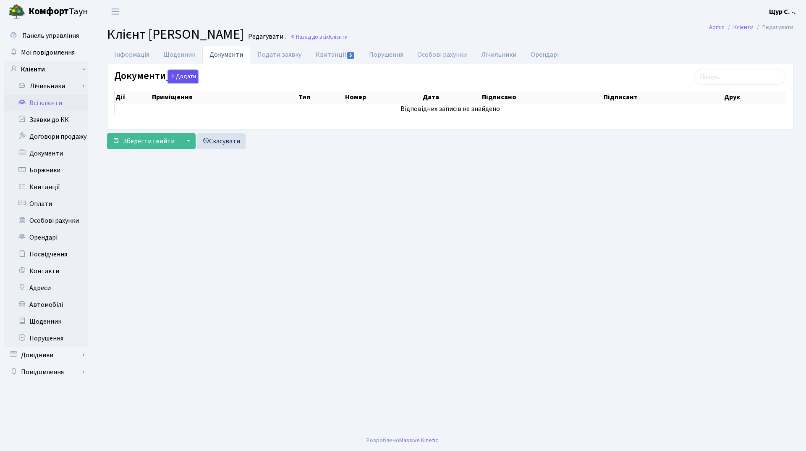
click at [185, 78] on button "Додати" at bounding box center [183, 76] width 30 height 13
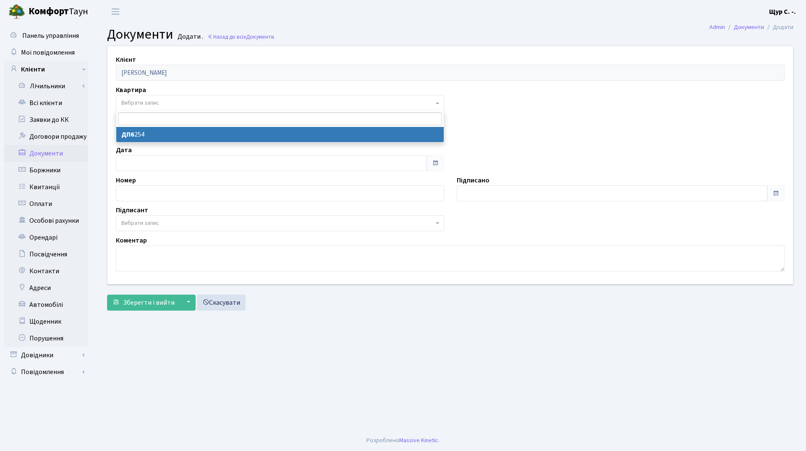
click at [177, 104] on span "Вибрати запис" at bounding box center [277, 103] width 312 height 8
select select "178749"
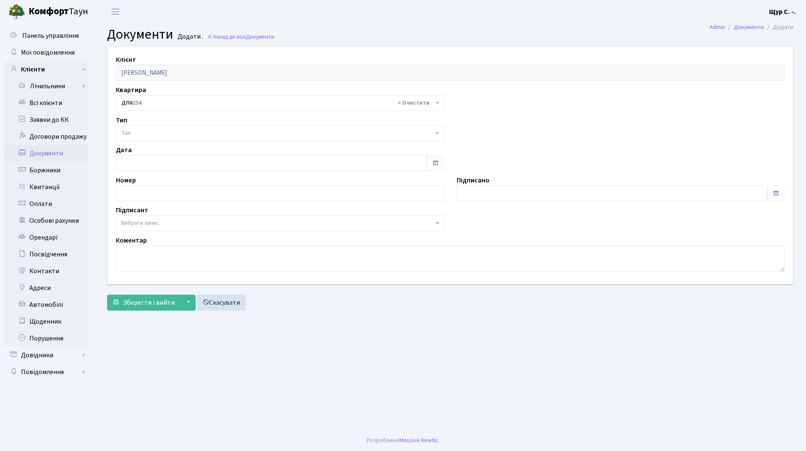
click at [163, 134] on span "Тип" at bounding box center [277, 133] width 312 height 8
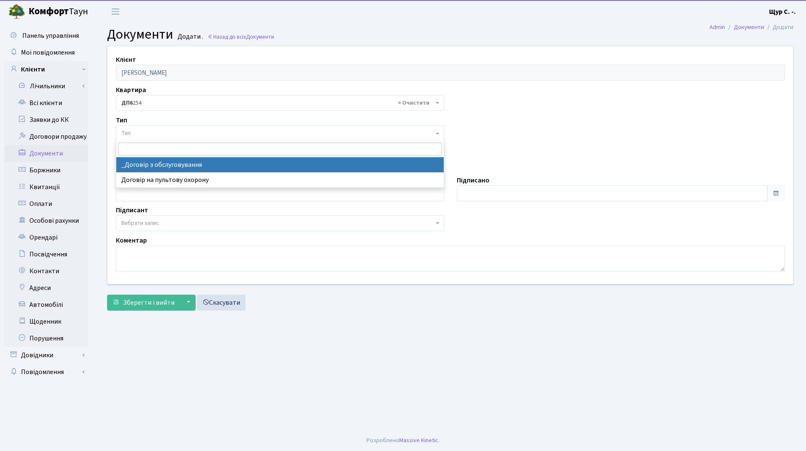
select select "289"
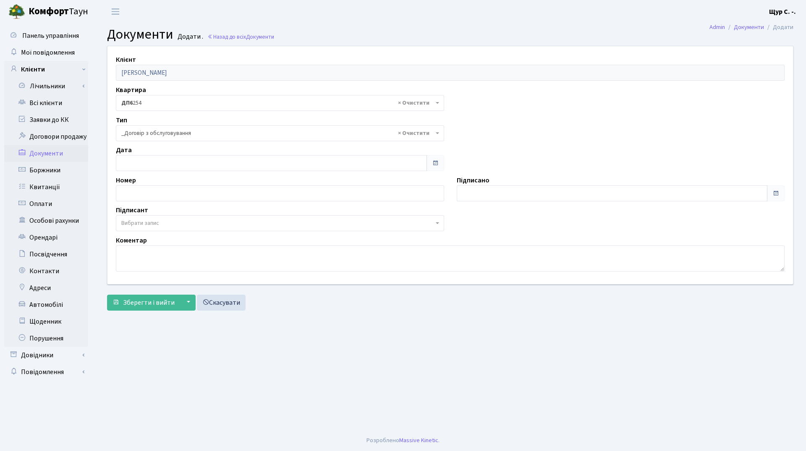
click at [165, 221] on span "Вибрати запис" at bounding box center [277, 223] width 312 height 8
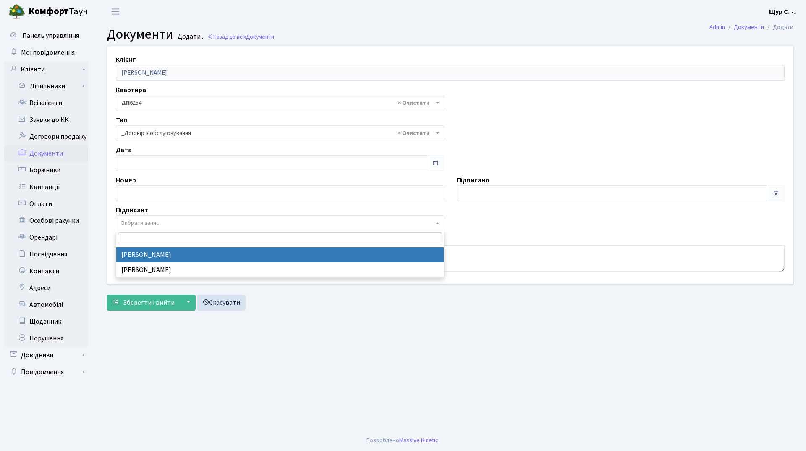
select select "74"
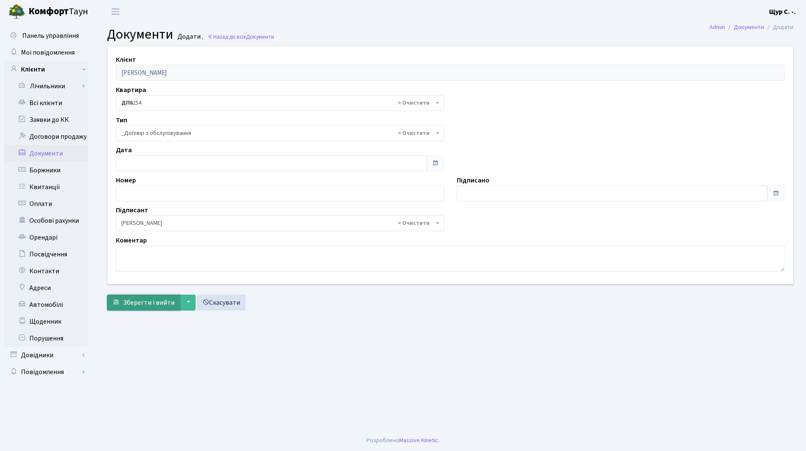
click at [140, 301] on span "Зберегти і вийти" at bounding box center [149, 302] width 52 height 9
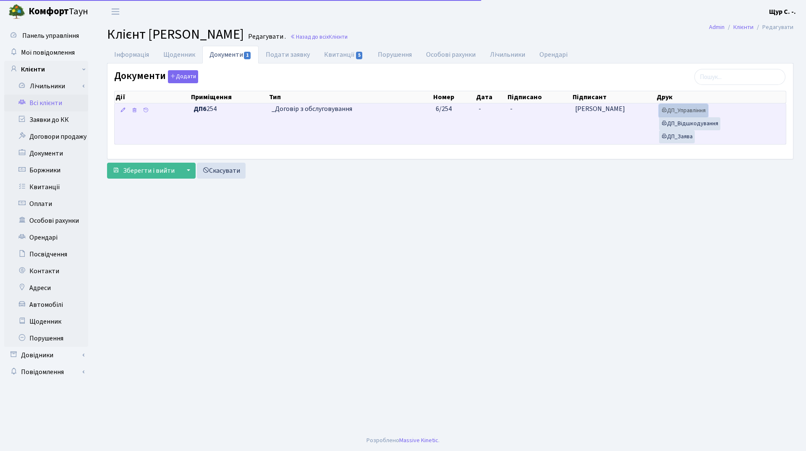
click at [695, 112] on link "ДП_Управління" at bounding box center [683, 110] width 49 height 13
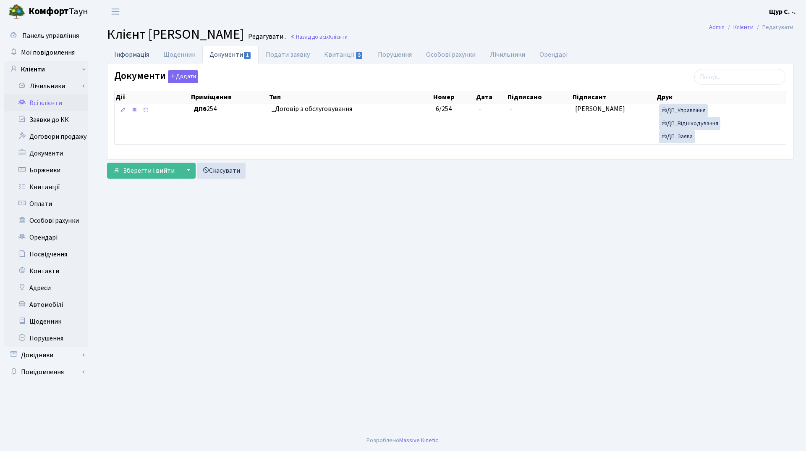
click at [126, 55] on link "Інформація" at bounding box center [131, 54] width 49 height 17
select select "25"
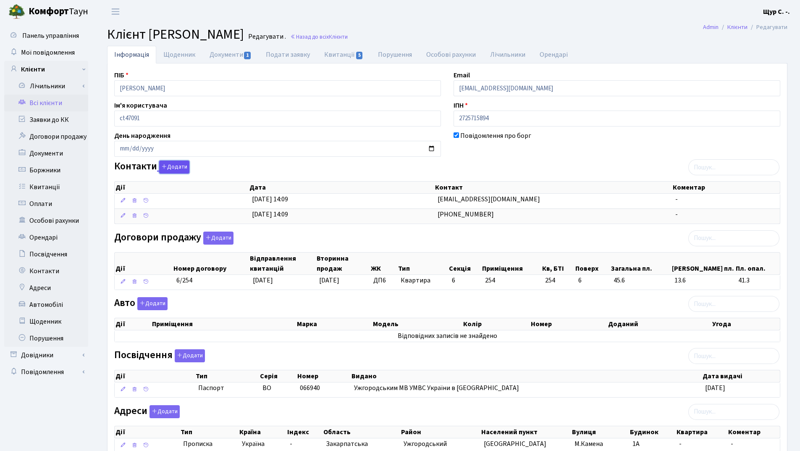
click at [173, 169] on button "Додати" at bounding box center [174, 166] width 30 height 13
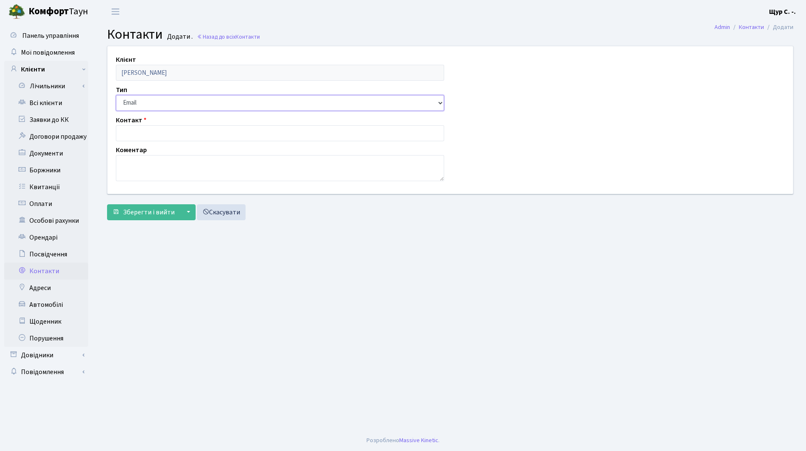
click at [163, 103] on select "Email Телефон" at bounding box center [280, 103] width 328 height 16
select select "1"
click at [116, 95] on select "Email Телефон" at bounding box center [280, 103] width 328 height 16
click at [155, 135] on input "text" at bounding box center [280, 133] width 328 height 16
type input "[PHONE_NUMBER]"
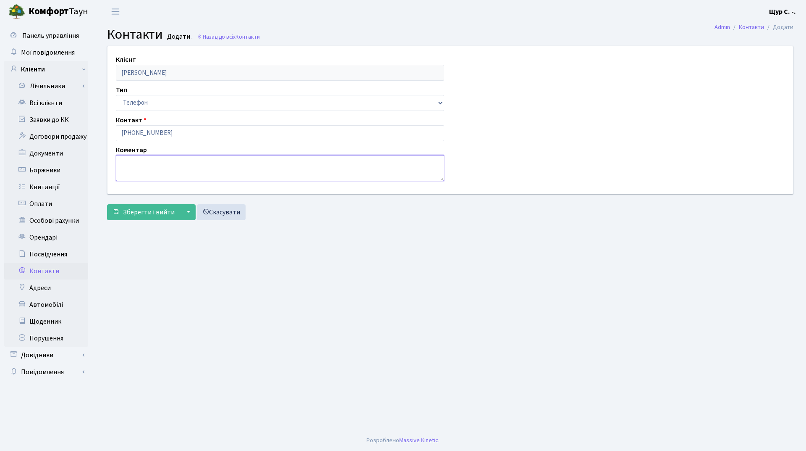
click at [139, 169] on textarea at bounding box center [280, 168] width 328 height 26
click at [125, 160] on textarea "Ємілія" at bounding box center [280, 168] width 328 height 26
type textarea "[PERSON_NAME]"
click at [149, 211] on span "Зберегти і вийти" at bounding box center [149, 211] width 52 height 9
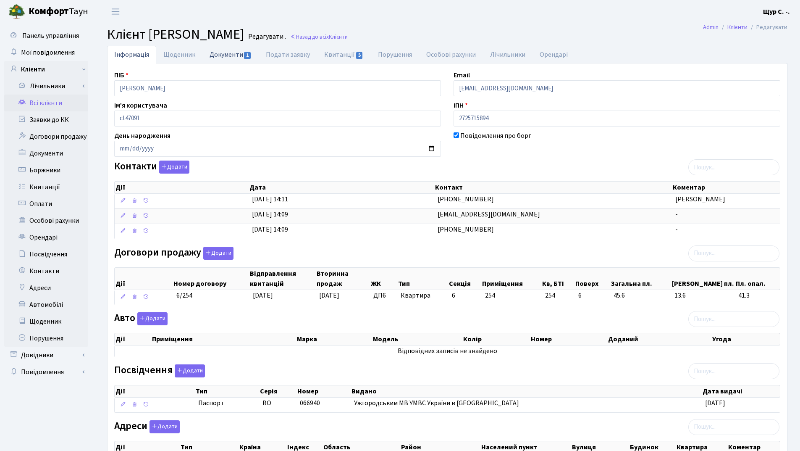
click at [232, 53] on link "Документи 1" at bounding box center [230, 54] width 56 height 17
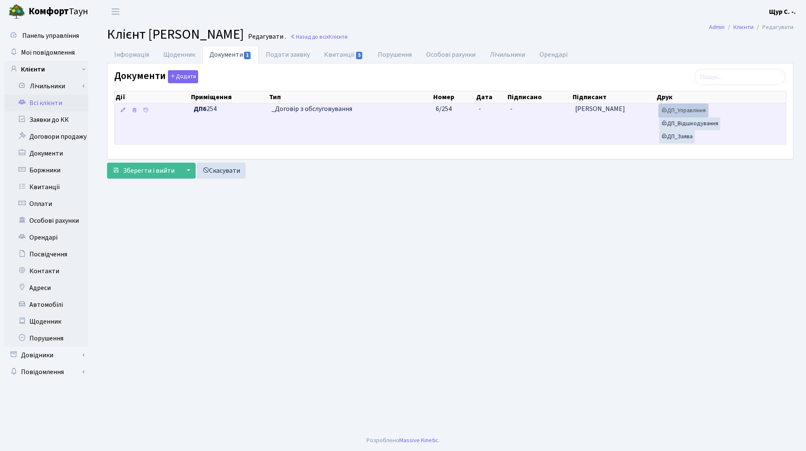
click at [690, 108] on link "ДП_Управління" at bounding box center [683, 110] width 49 height 13
click at [688, 121] on link "ДП_Відшкодування" at bounding box center [689, 123] width 61 height 13
click at [677, 135] on link "ДП_Заява" at bounding box center [677, 136] width 36 height 13
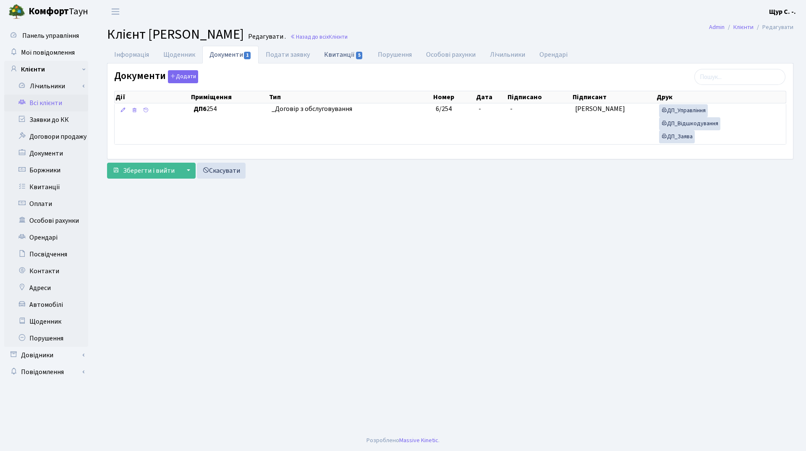
click at [343, 53] on link "Квитанції 5" at bounding box center [343, 54] width 53 height 17
select select "25"
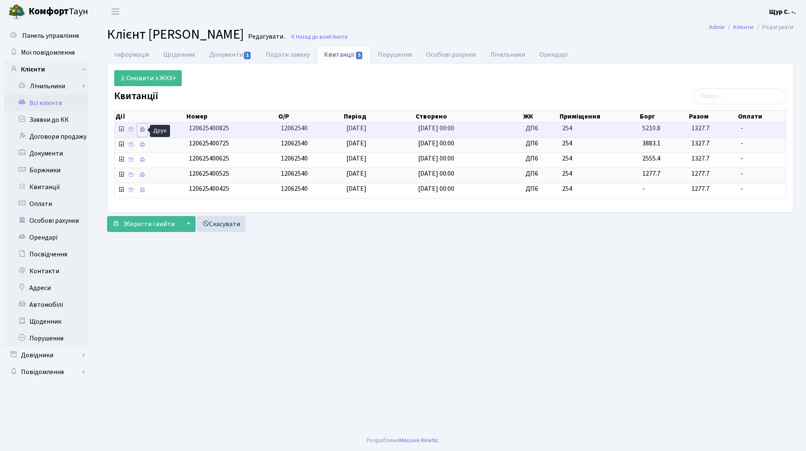
click at [142, 129] on icon at bounding box center [142, 129] width 6 height 6
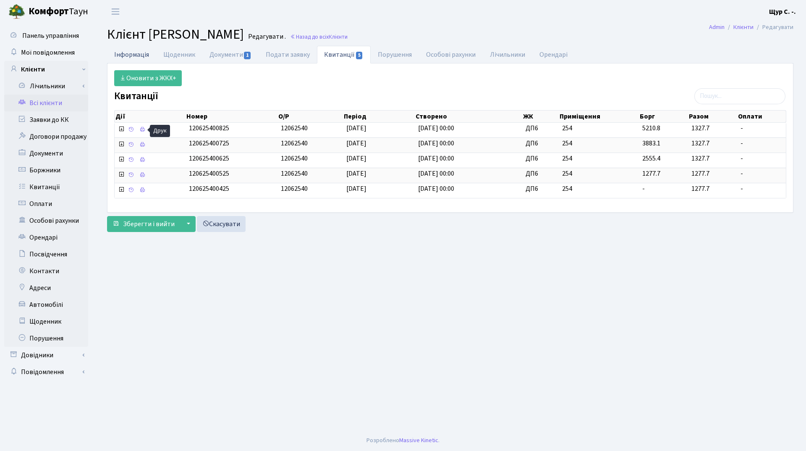
click at [130, 59] on link "Інформація" at bounding box center [131, 54] width 49 height 17
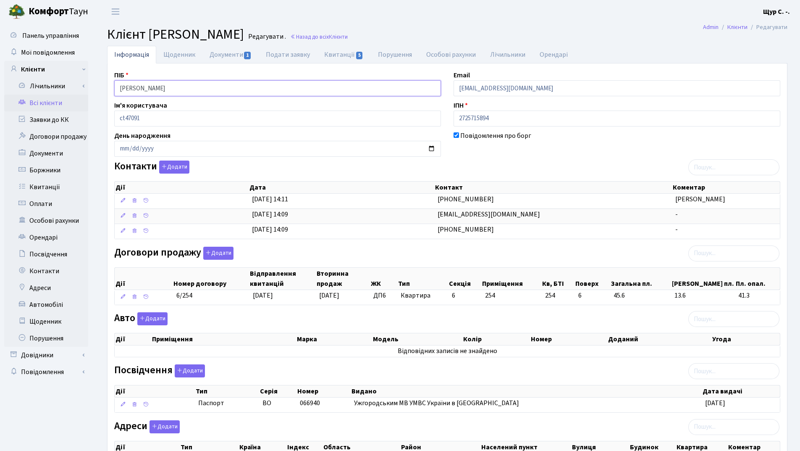
drag, startPoint x: 207, startPoint y: 89, endPoint x: 104, endPoint y: 89, distance: 102.9
click at [104, 89] on div "Інформація Щоденник Документи 1 Подати заявку Квитанції 5 Порушення Особові рах…" at bounding box center [447, 276] width 693 height 460
click at [564, 19] on header "Комфорт Таун Щур С. -. Мій обліковий запис Вийти" at bounding box center [400, 11] width 800 height 23
click at [168, 165] on button "Додати" at bounding box center [174, 166] width 30 height 13
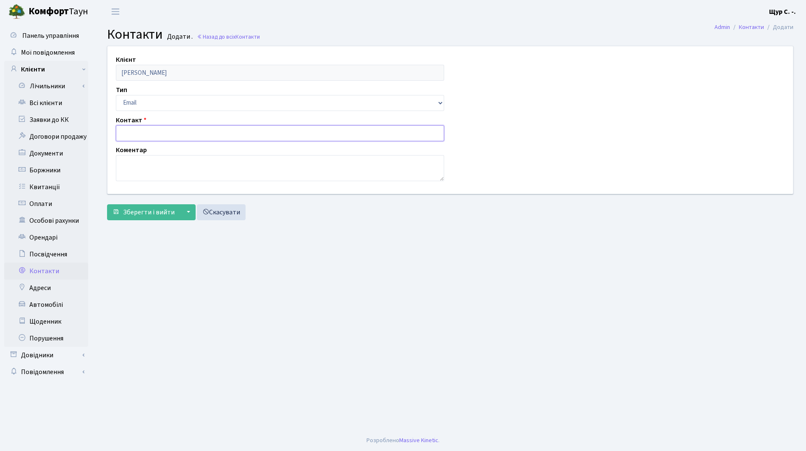
click at [155, 134] on input "text" at bounding box center [280, 133] width 328 height 16
type input "[EMAIL_ADDRESS][DOMAIN_NAME]"
click at [141, 212] on span "Зберегти і вийти" at bounding box center [149, 211] width 52 height 9
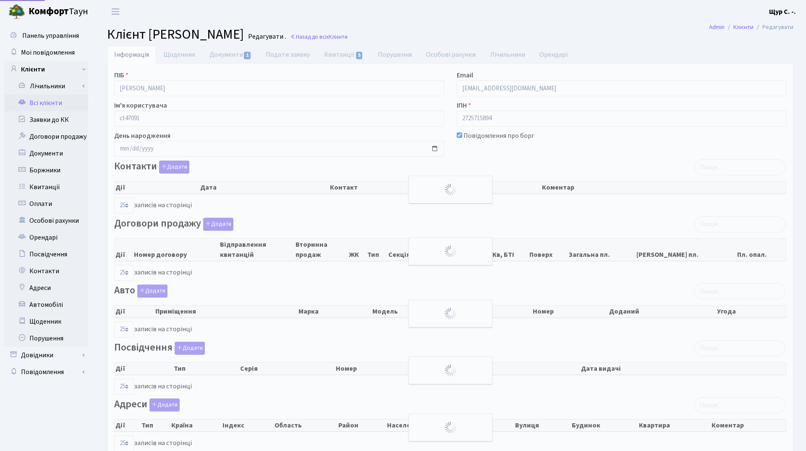
select select "25"
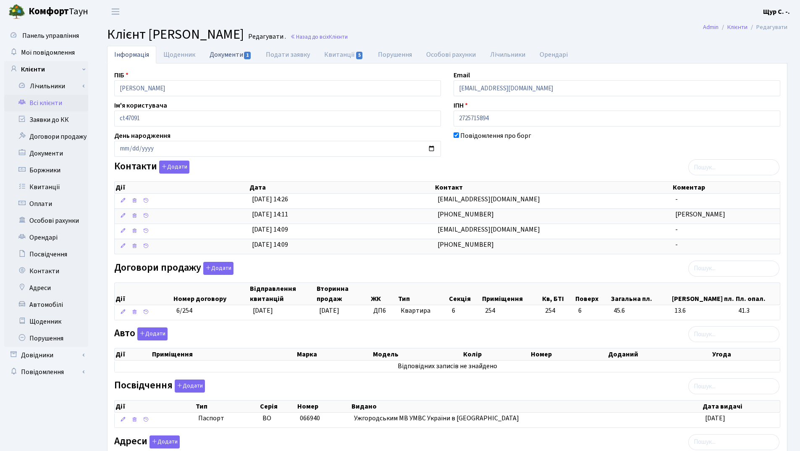
click at [223, 56] on link "Документи 1" at bounding box center [230, 54] width 56 height 17
select select "25"
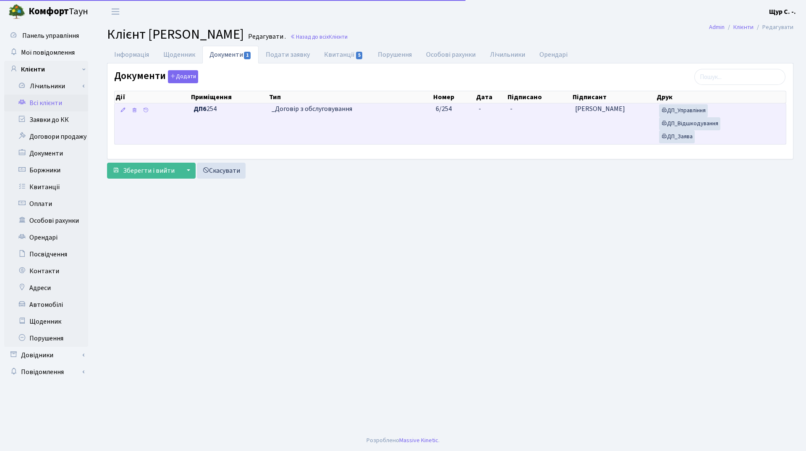
click at [341, 116] on td "_Договір з обслуговування" at bounding box center [350, 123] width 165 height 41
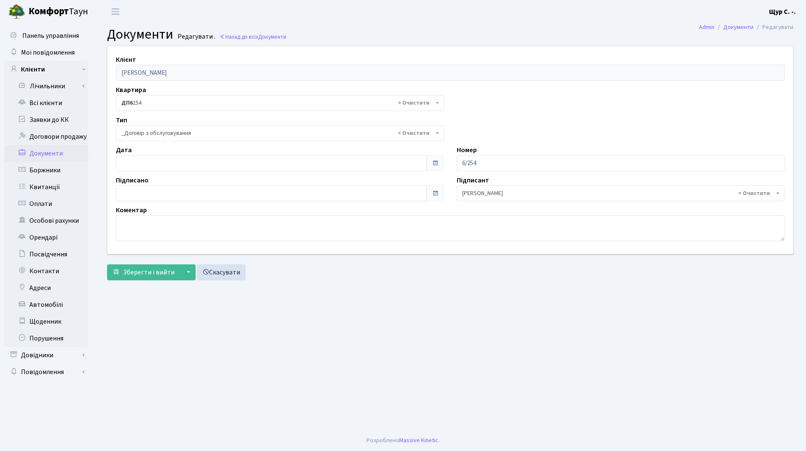
select select "289"
type input "[DATE]"
click at [209, 159] on input "[DATE]" at bounding box center [271, 163] width 311 height 16
click at [304, 306] on main "Admin Документи Редагувати Документи Редагувати . Назад до всіх Документи Клієн…" at bounding box center [450, 226] width 712 height 407
type input "[DATE]"
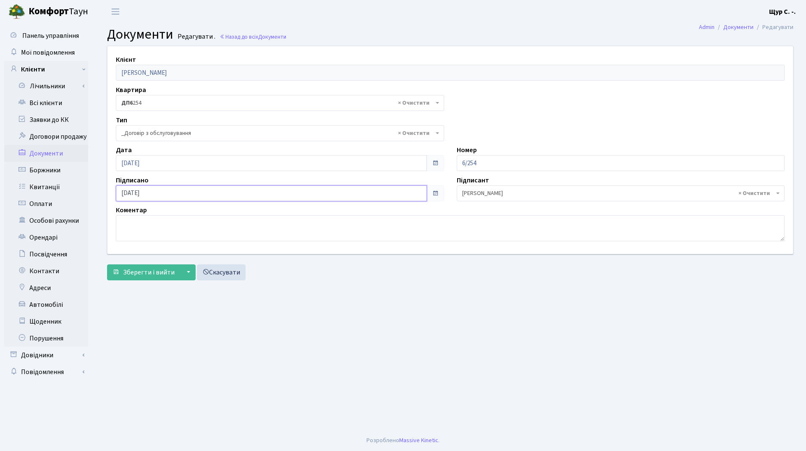
click at [221, 195] on input "[DATE]" at bounding box center [271, 193] width 311 height 16
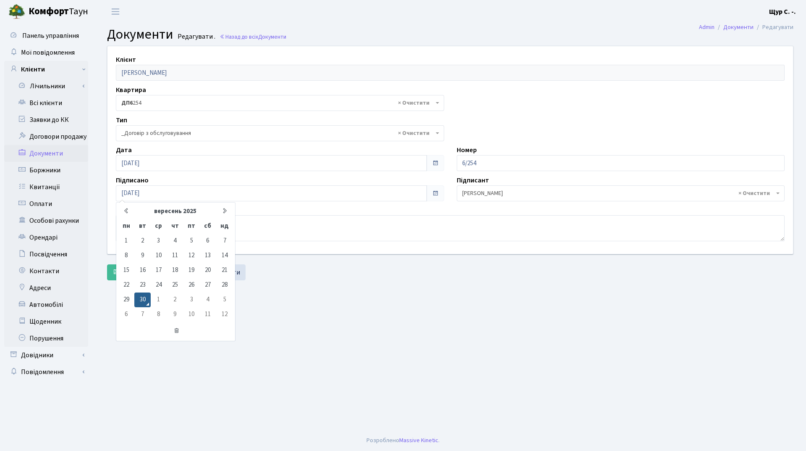
click at [359, 323] on main "Admin Документи Редагувати Документи Редагувати . Назад до всіх Документи Клієн…" at bounding box center [450, 226] width 712 height 407
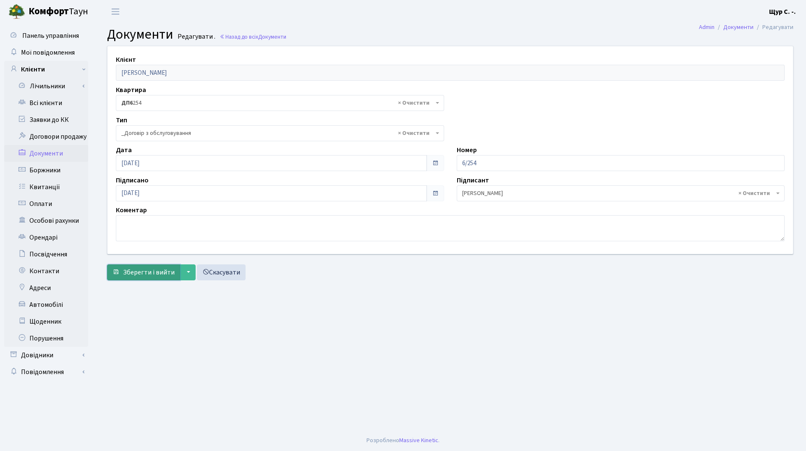
click at [148, 272] on span "Зберегти і вийти" at bounding box center [149, 272] width 52 height 9
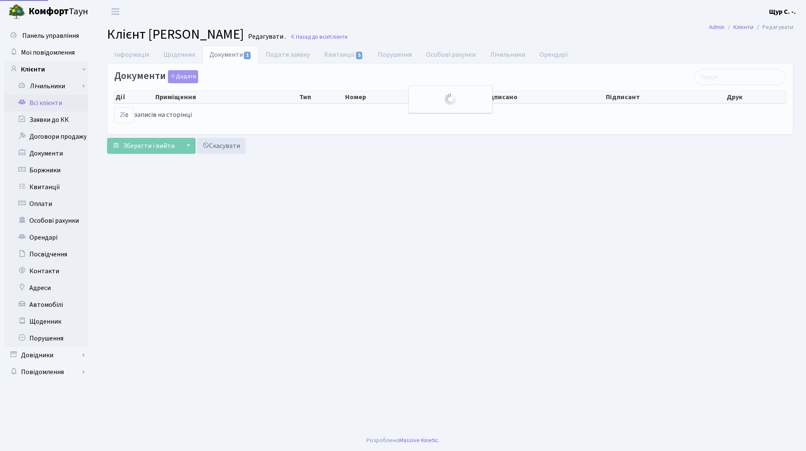
select select "25"
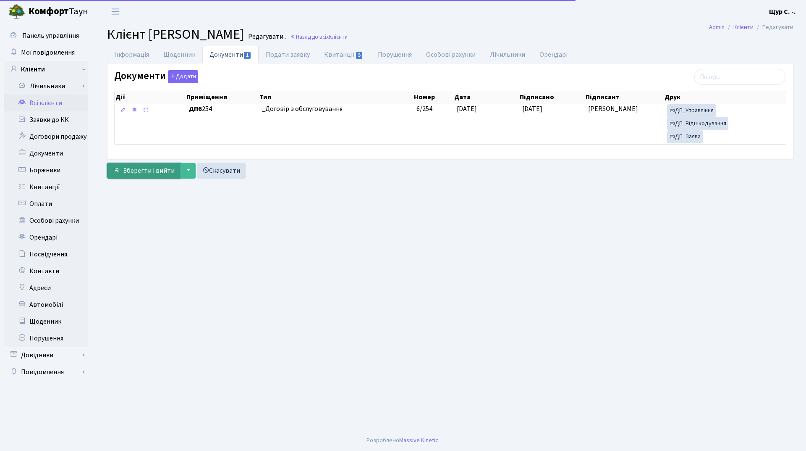
click at [134, 166] on span "Зберегти і вийти" at bounding box center [149, 170] width 52 height 9
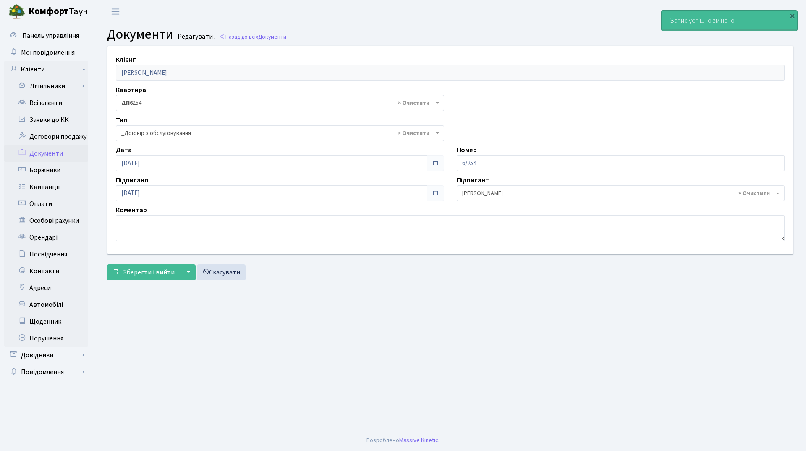
select select "289"
click at [42, 107] on link "Всі клієнти" at bounding box center [46, 102] width 84 height 17
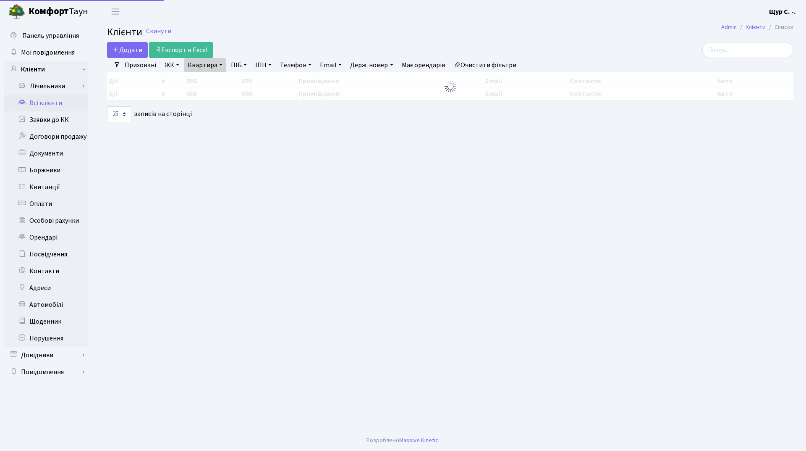
select select "25"
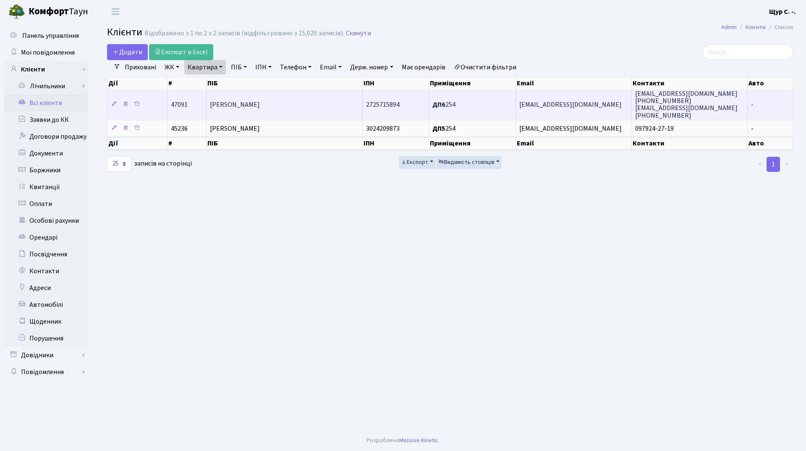
click at [260, 106] on span "[PERSON_NAME]" at bounding box center [235, 104] width 50 height 9
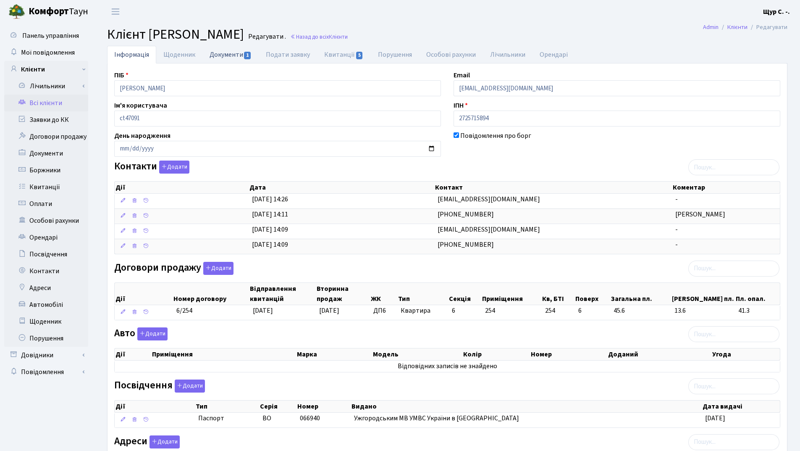
click at [222, 51] on link "Документи 1" at bounding box center [230, 54] width 56 height 17
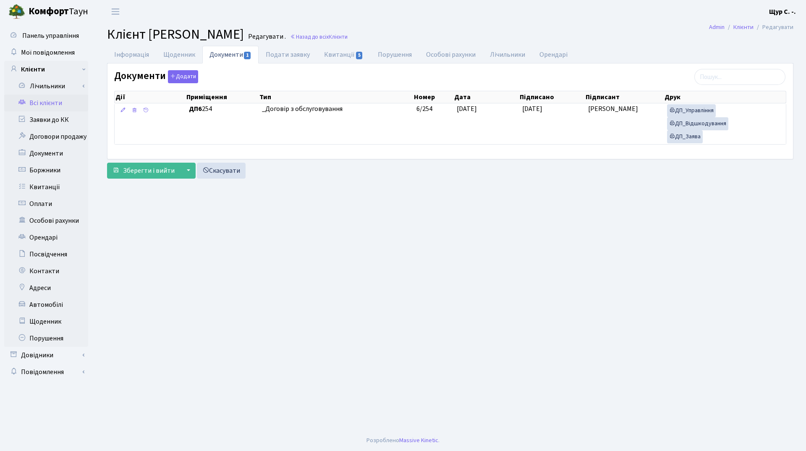
click at [57, 104] on link "Всі клієнти" at bounding box center [46, 102] width 84 height 17
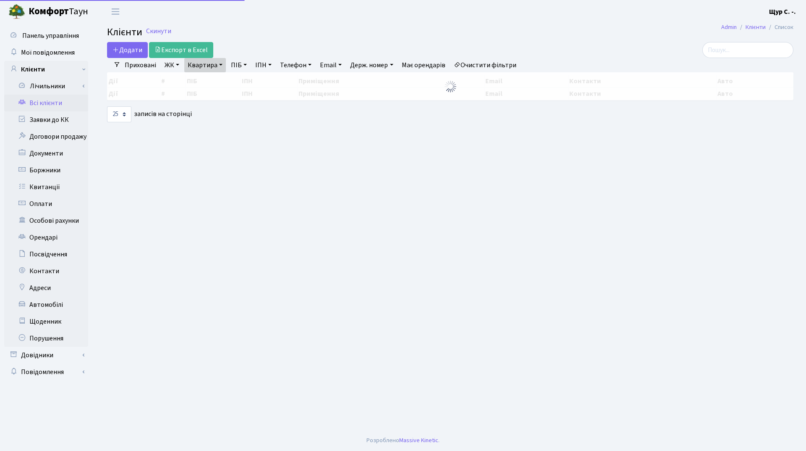
select select "25"
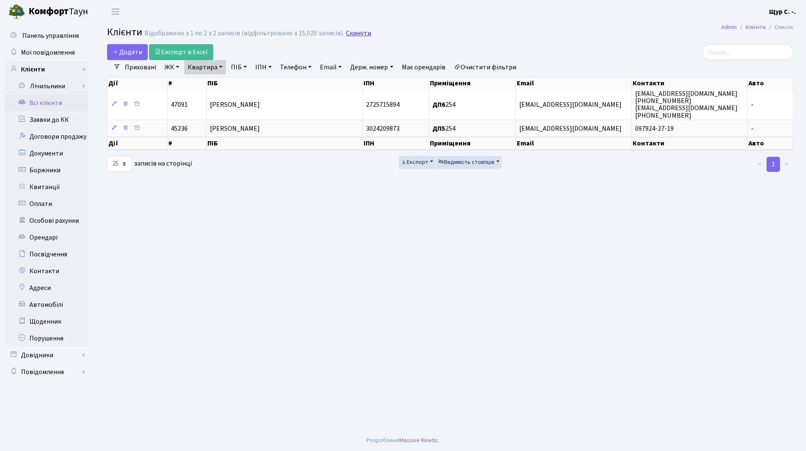
click at [357, 33] on link "Скинути" at bounding box center [358, 33] width 25 height 8
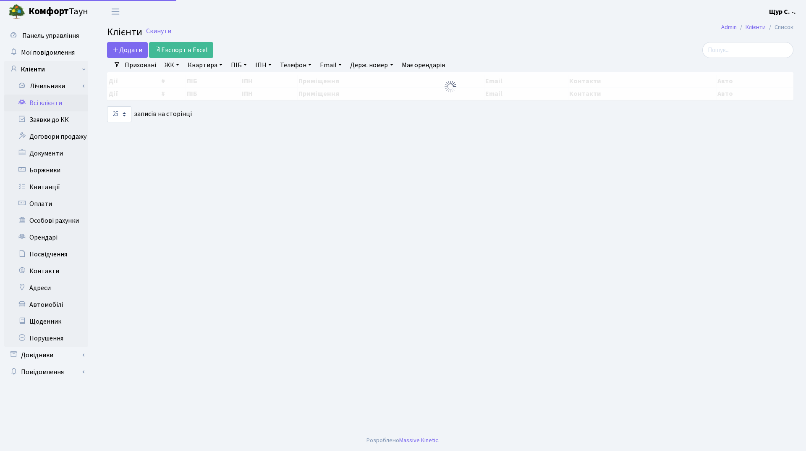
select select "25"
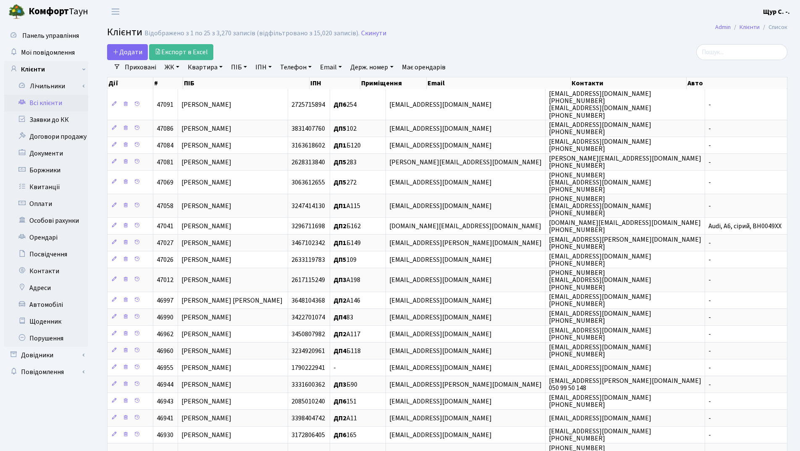
click at [204, 64] on link "Квартира" at bounding box center [205, 67] width 42 height 14
type input "1065"
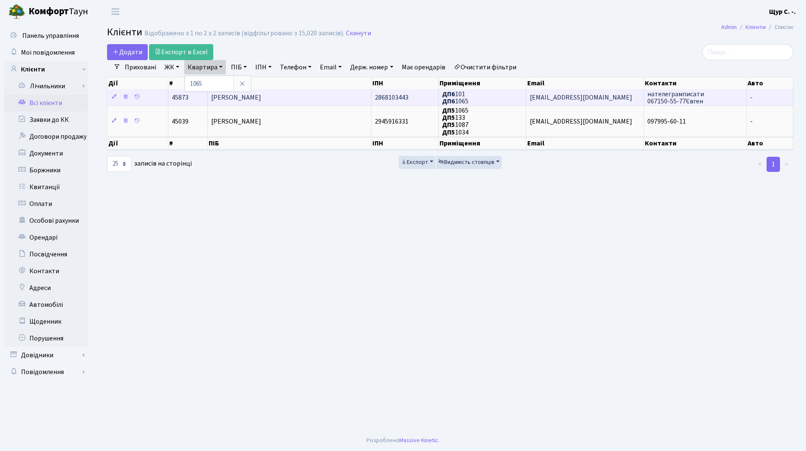
click at [261, 97] on span "[PERSON_NAME]" at bounding box center [236, 97] width 50 height 9
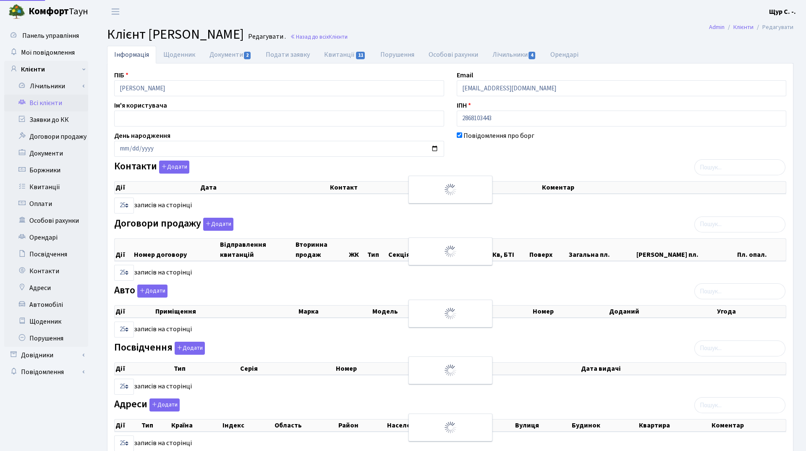
select select "25"
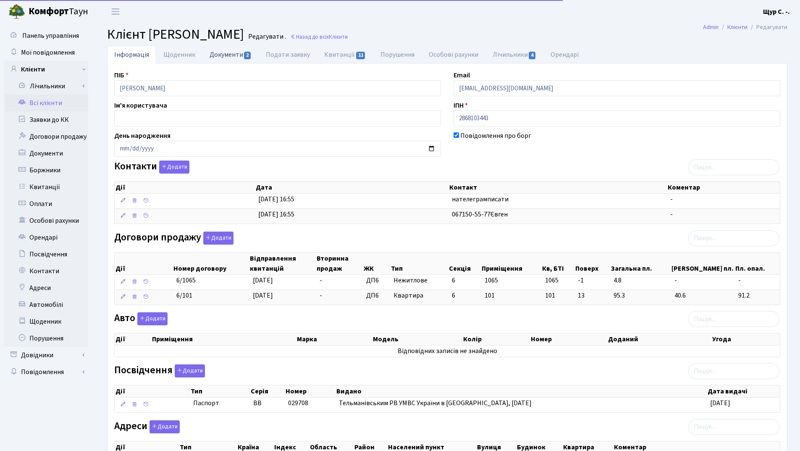
click at [223, 57] on link "Документи 2" at bounding box center [230, 54] width 56 height 17
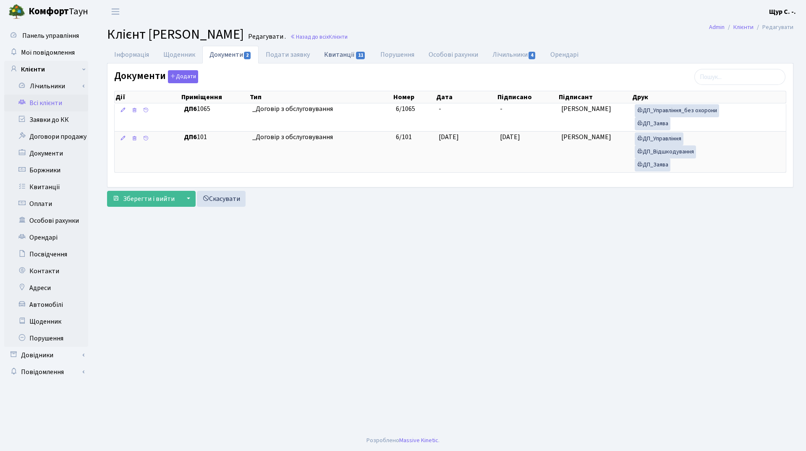
click at [338, 54] on link "Квитанції 11" at bounding box center [345, 54] width 56 height 17
select select "25"
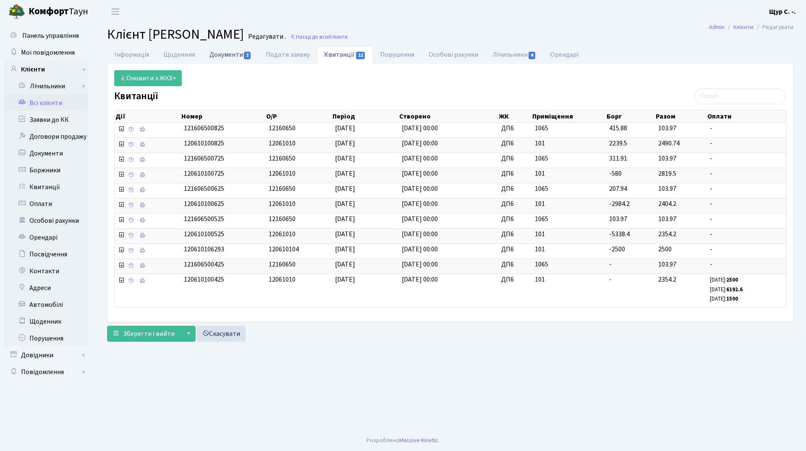
click at [225, 52] on link "Документи 2" at bounding box center [230, 54] width 56 height 17
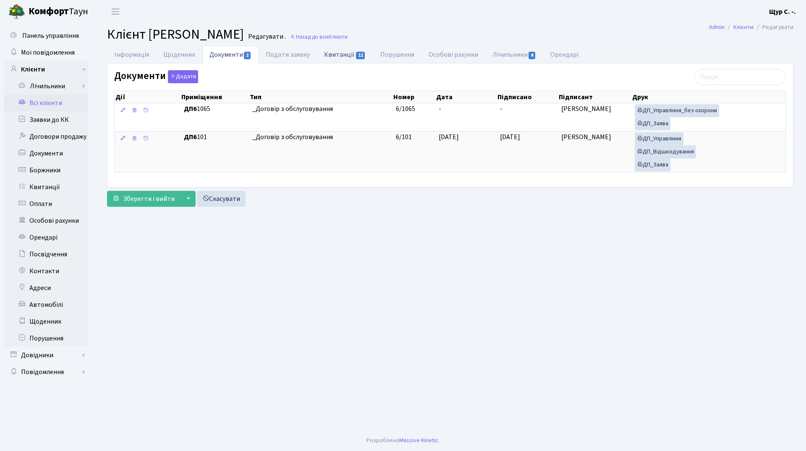
click at [338, 51] on link "Квитанції 11" at bounding box center [345, 54] width 56 height 17
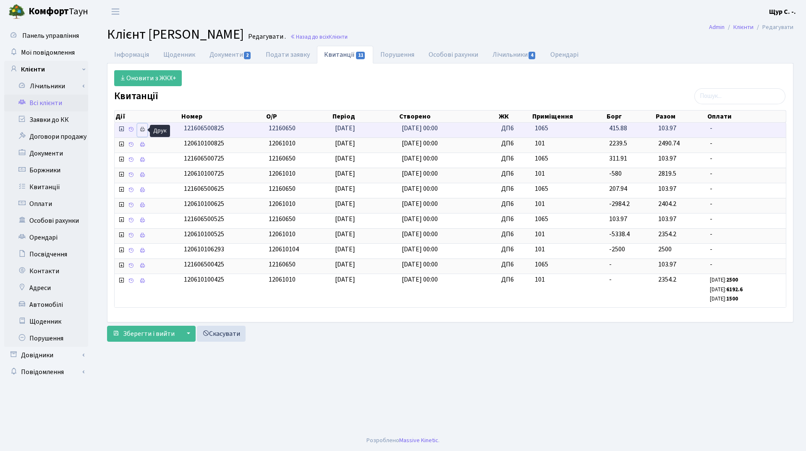
click at [142, 131] on icon at bounding box center [142, 129] width 6 height 6
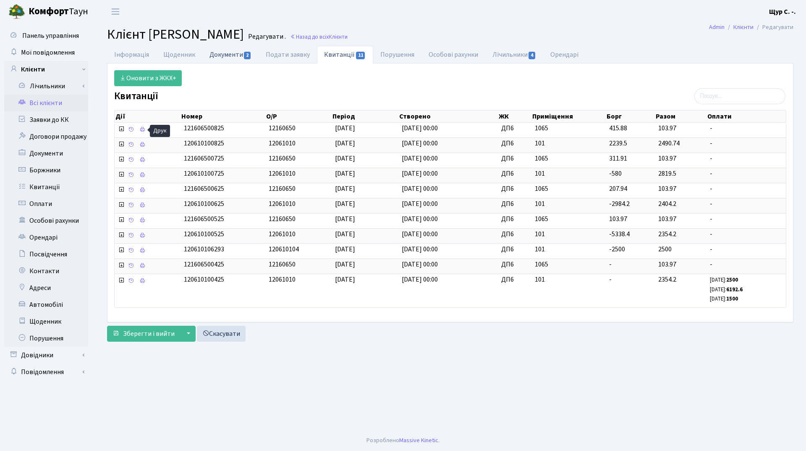
click at [229, 57] on link "Документи 2" at bounding box center [230, 54] width 56 height 17
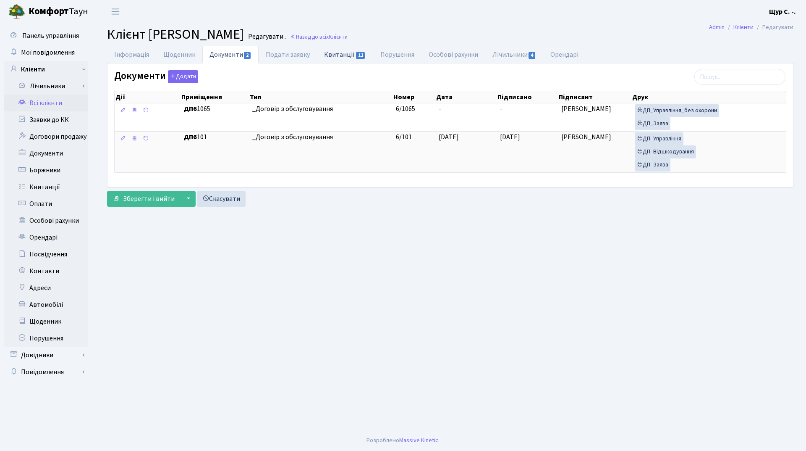
click at [335, 58] on link "Квитанції 11" at bounding box center [345, 54] width 56 height 17
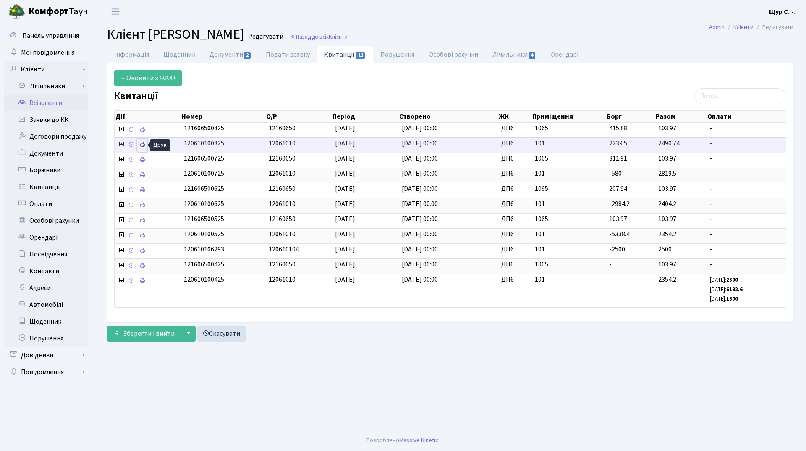
click at [140, 145] on icon at bounding box center [142, 145] width 6 height 6
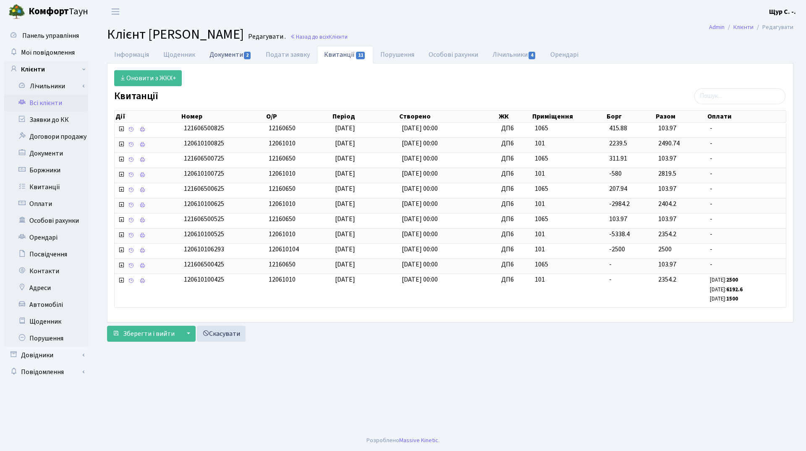
click at [230, 56] on link "Документи 2" at bounding box center [230, 54] width 56 height 17
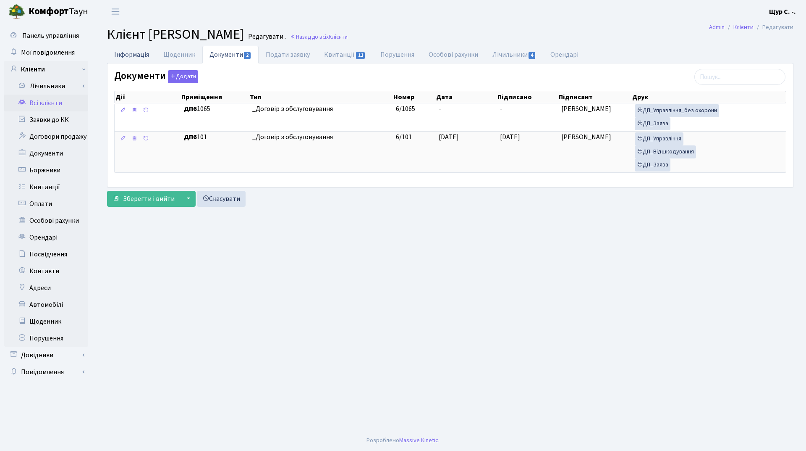
click at [135, 55] on link "Інформація" at bounding box center [131, 54] width 49 height 17
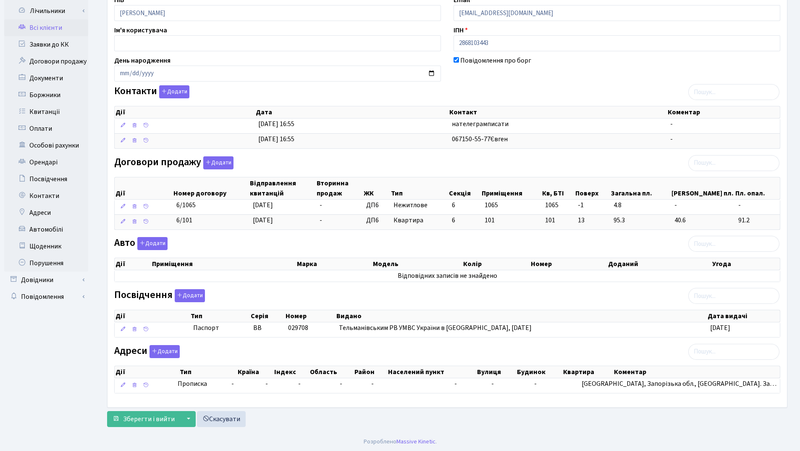
scroll to position [76, 0]
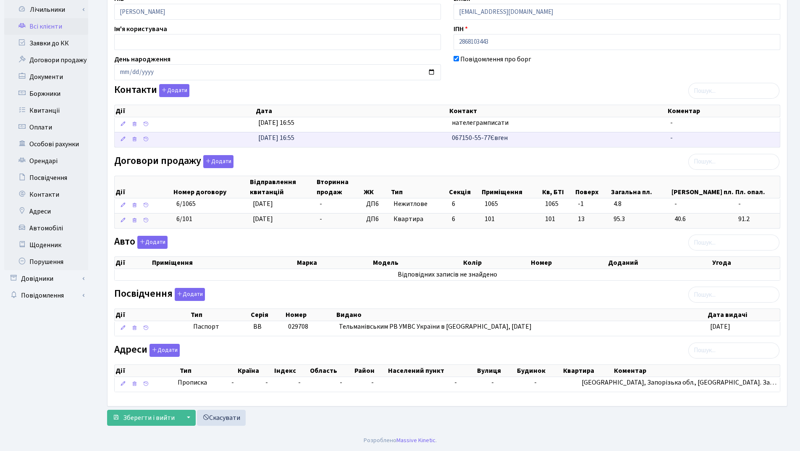
click at [386, 144] on td "31.03.2025, 16:55" at bounding box center [352, 139] width 194 height 15
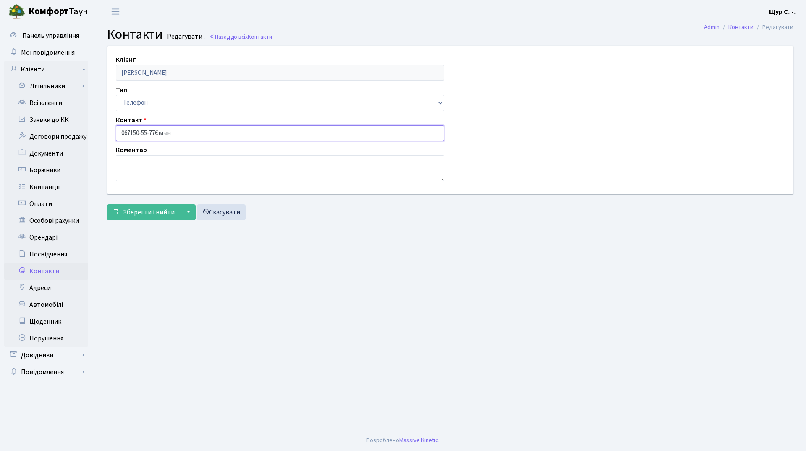
click at [131, 131] on input "067150-55-77Євген" at bounding box center [280, 133] width 328 height 16
drag, startPoint x: 178, startPoint y: 131, endPoint x: 159, endPoint y: 133, distance: 19.9
click at [159, 133] on input "067-150-55-77Євген" at bounding box center [280, 133] width 328 height 16
type input "067-150-55-77Євген"
click at [150, 166] on textarea at bounding box center [280, 168] width 328 height 26
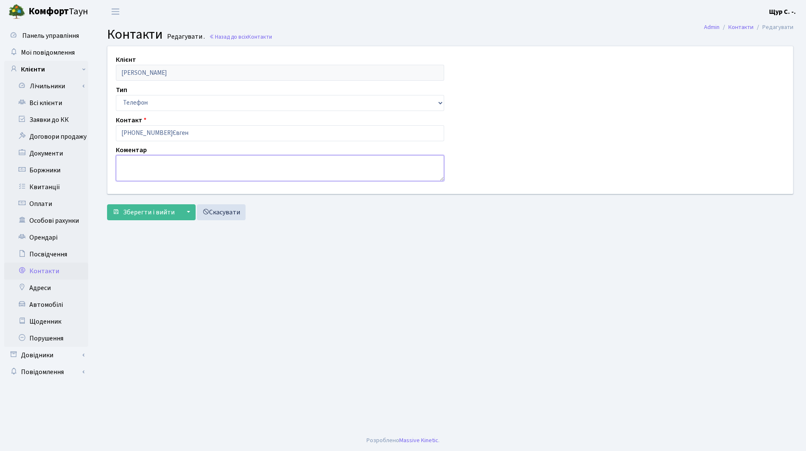
paste textarea "Євген"
type textarea "[PERSON_NAME]"
click at [181, 134] on input "067-150-55-77Євген" at bounding box center [280, 133] width 328 height 16
type input "[PHONE_NUMBER]"
click at [144, 216] on span "Зберегти і вийти" at bounding box center [149, 211] width 52 height 9
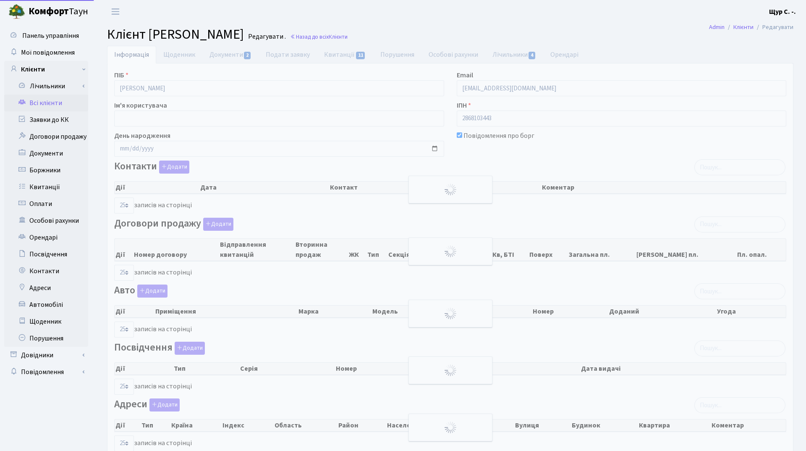
select select "25"
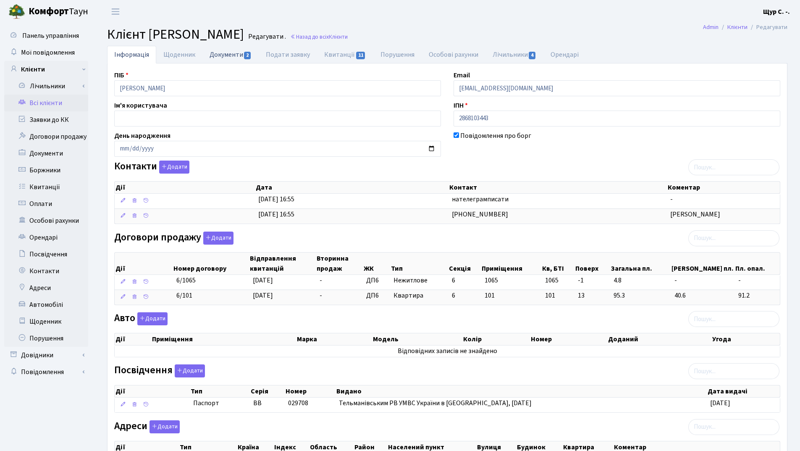
click at [222, 56] on link "Документи 2" at bounding box center [230, 54] width 56 height 17
select select "25"
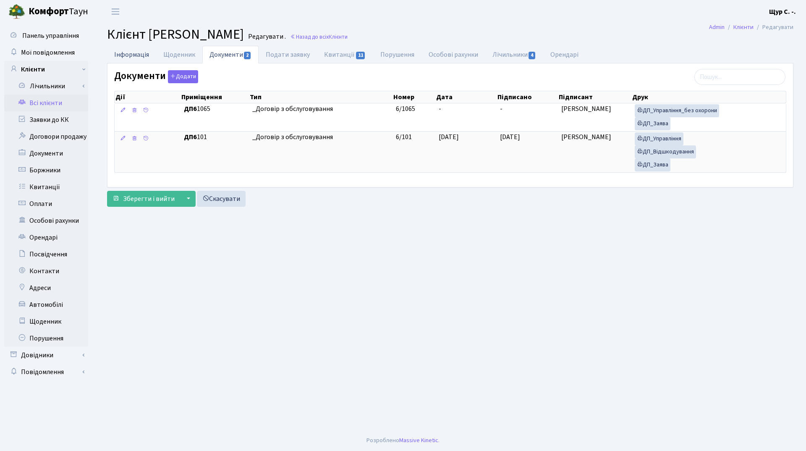
click at [134, 57] on link "Інформація" at bounding box center [131, 54] width 49 height 17
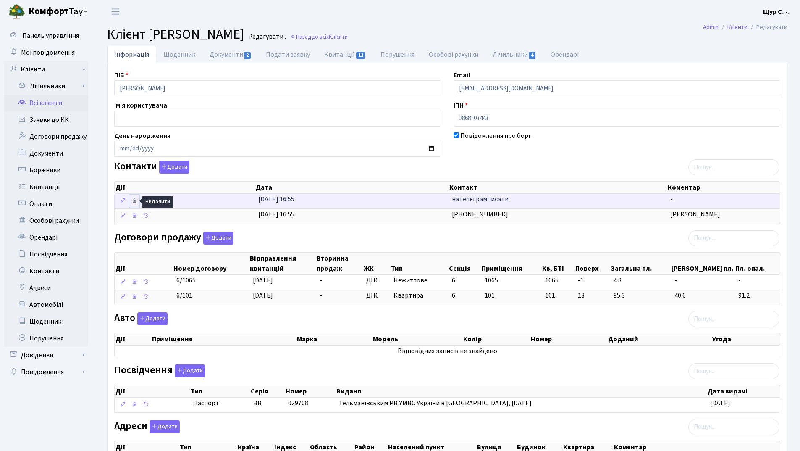
click at [133, 201] on icon at bounding box center [134, 200] width 6 height 6
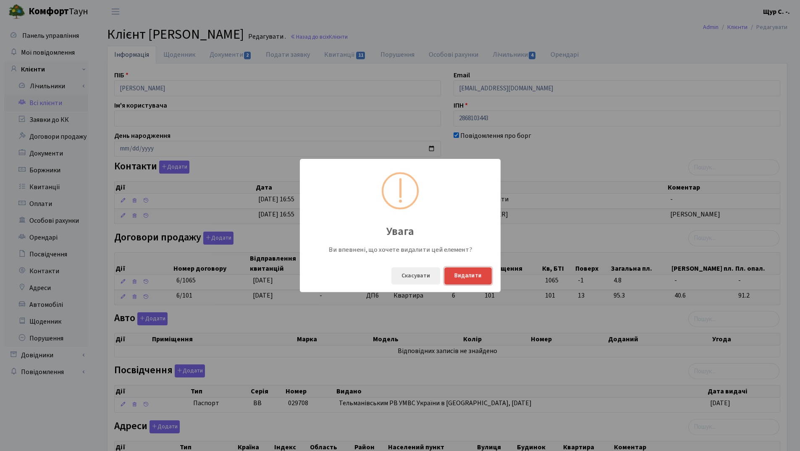
click at [462, 273] on button "Видалити" at bounding box center [467, 275] width 47 height 17
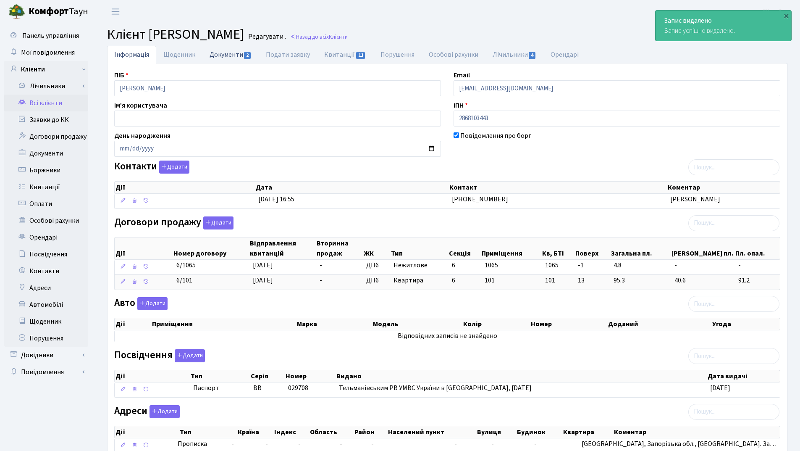
click at [221, 52] on link "Документи 2" at bounding box center [230, 54] width 56 height 17
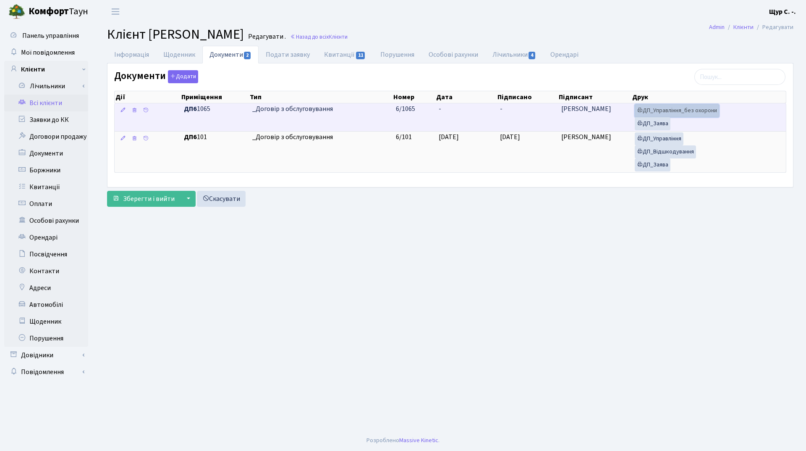
click at [672, 114] on link "ДП_Управління_без охорони" at bounding box center [677, 110] width 84 height 13
click at [660, 122] on link "ДП_Заява" at bounding box center [653, 123] width 36 height 13
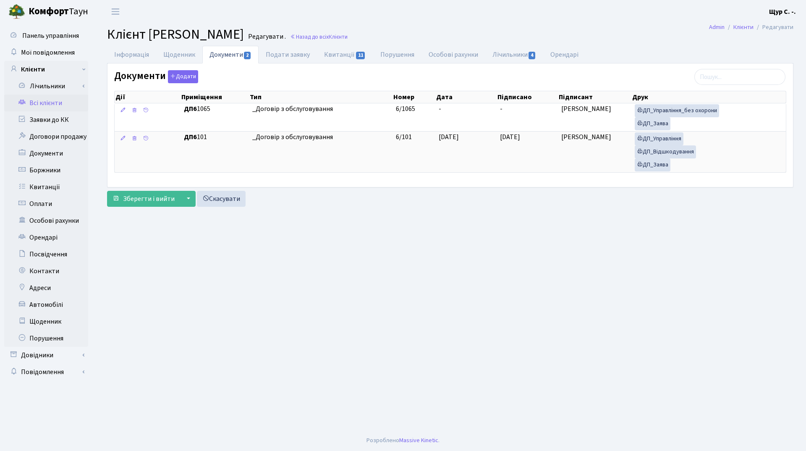
click at [55, 101] on link "Всі клієнти" at bounding box center [46, 102] width 84 height 17
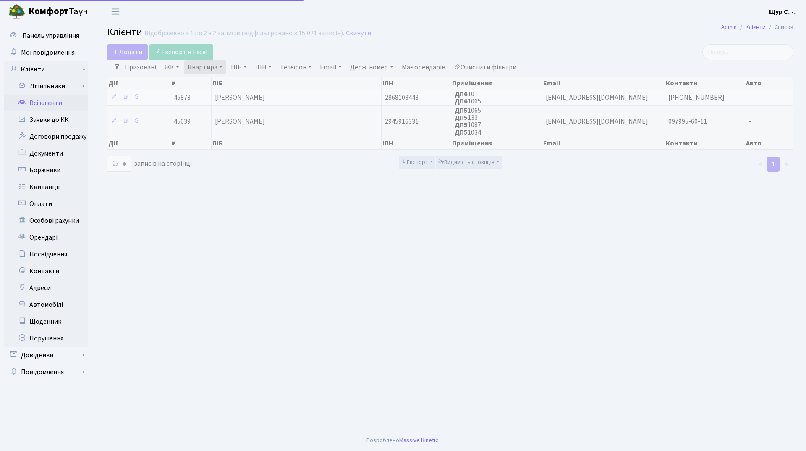
select select "25"
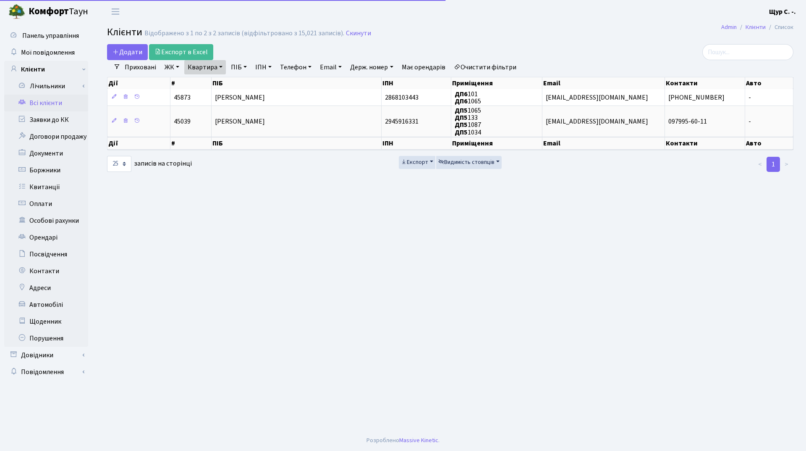
click at [222, 66] on link "Квартира" at bounding box center [205, 67] width 42 height 14
click at [216, 83] on input "1065" at bounding box center [209, 84] width 49 height 16
type input "1"
type input "11"
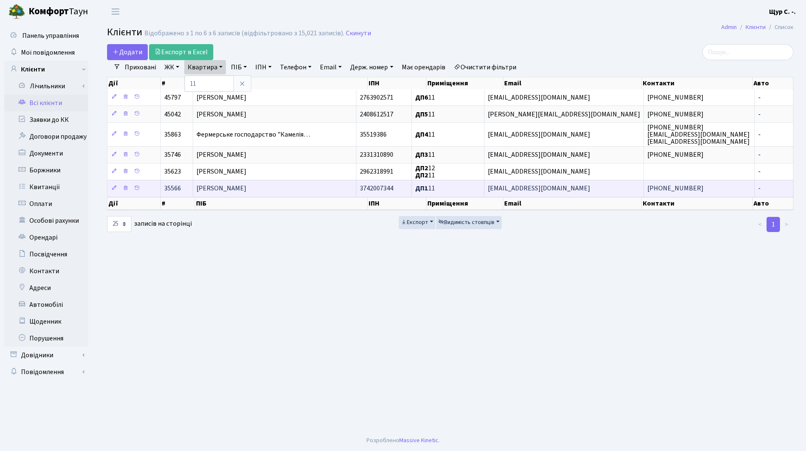
click at [265, 191] on td "[PERSON_NAME]" at bounding box center [274, 188] width 163 height 17
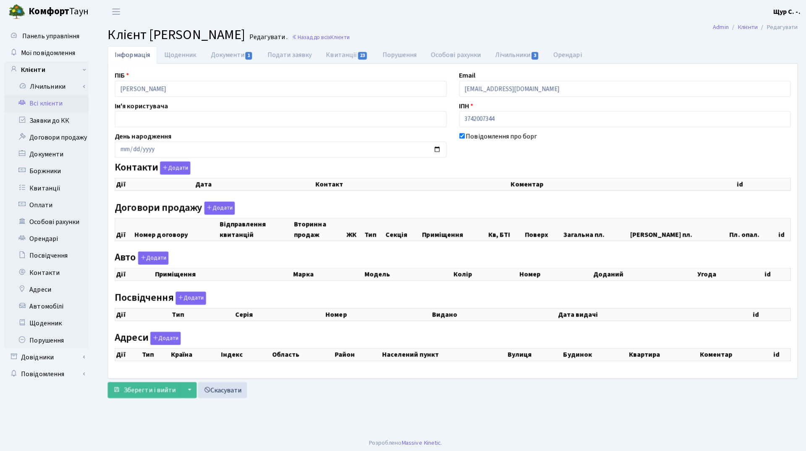
checkbox input "true"
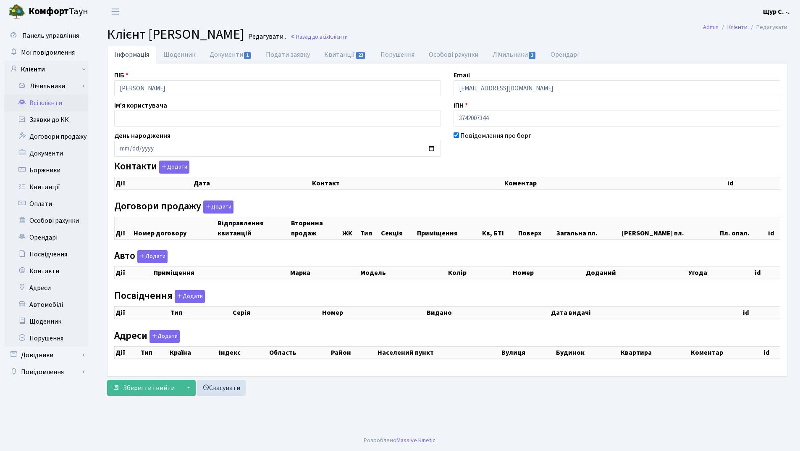
select select "25"
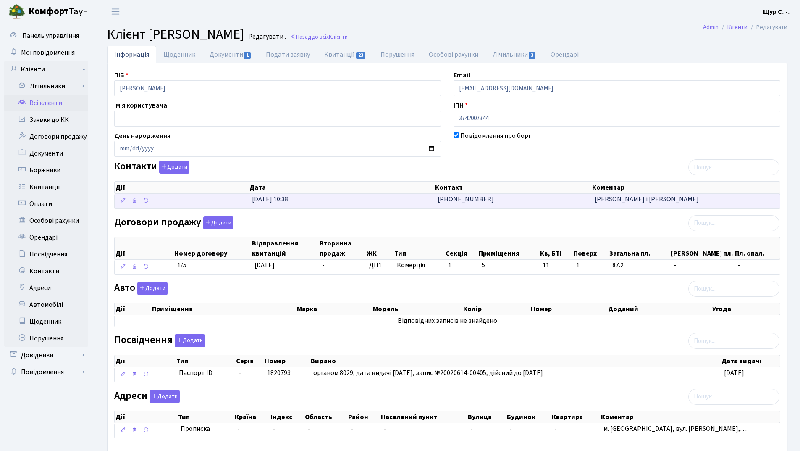
click at [380, 203] on td "15.09.2023, 10:38" at bounding box center [342, 201] width 186 height 15
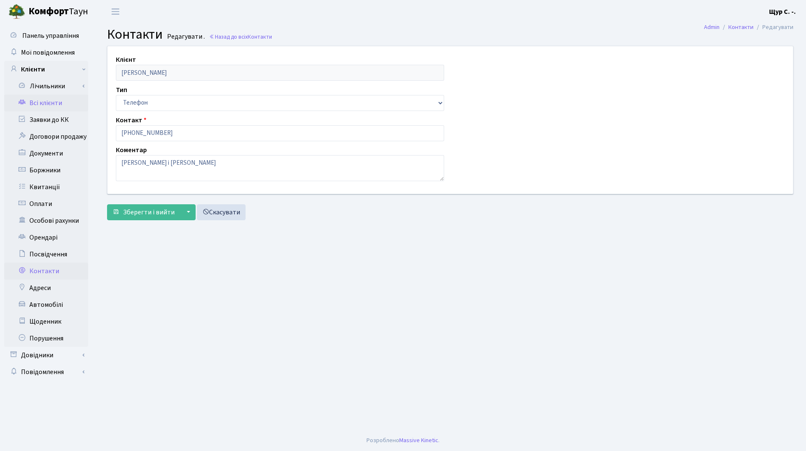
click at [54, 102] on link "Всі клієнти" at bounding box center [46, 102] width 84 height 17
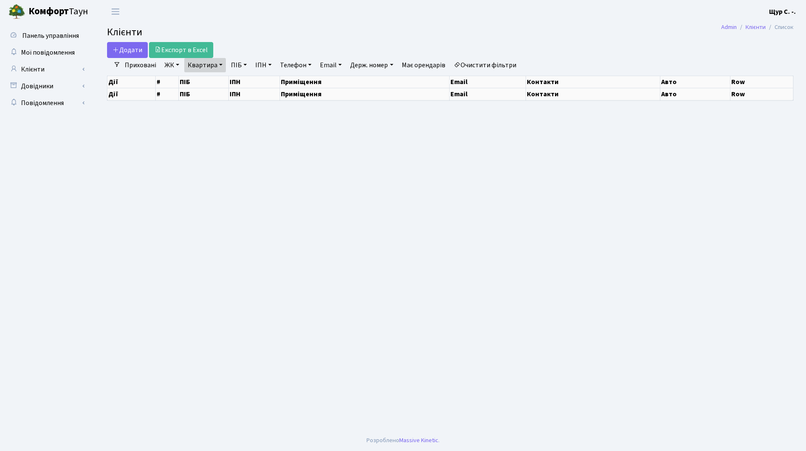
select select "25"
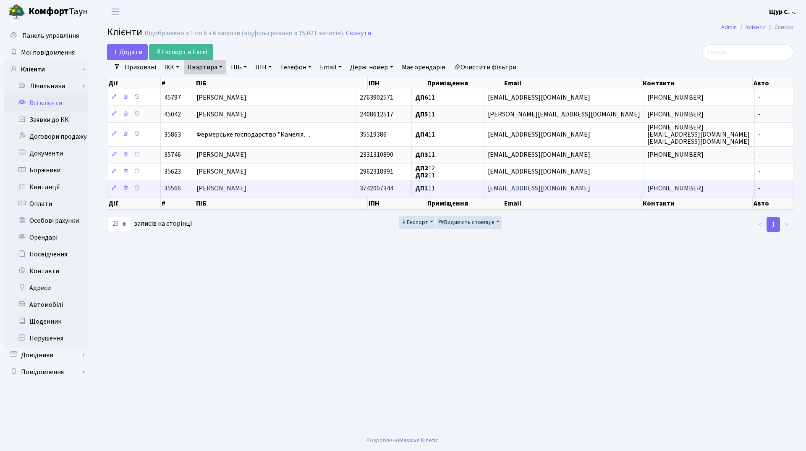
click at [265, 190] on td "Гросс [PERSON_NAME]" at bounding box center [274, 188] width 163 height 17
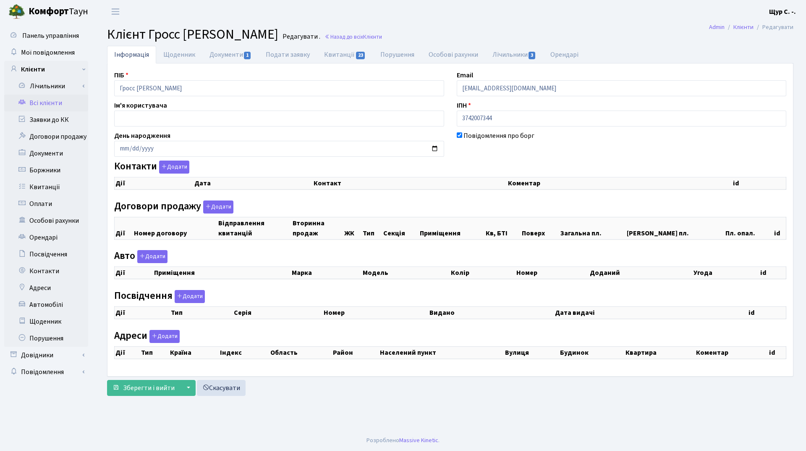
checkbox input "true"
select select "25"
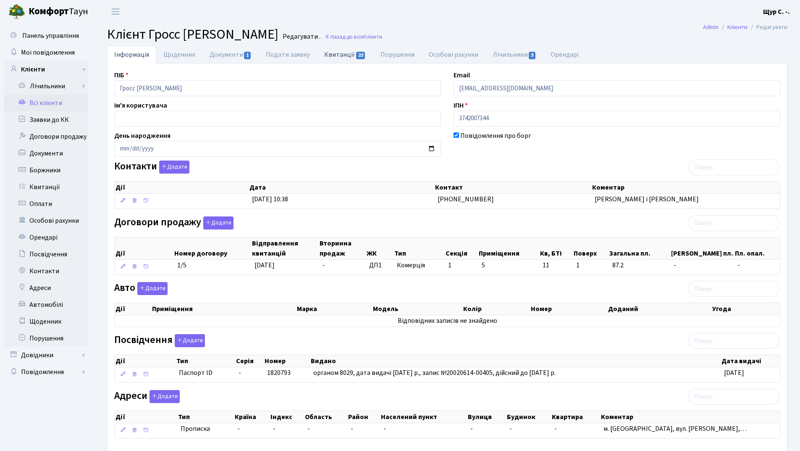
click at [341, 56] on link "Квитанції 23" at bounding box center [345, 54] width 56 height 17
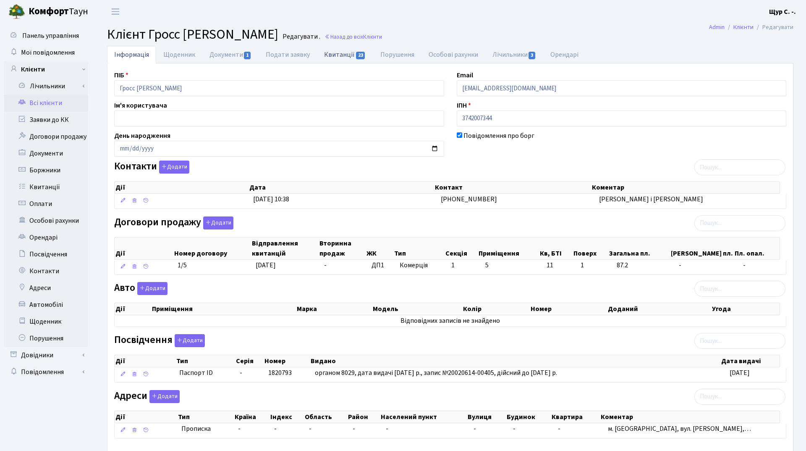
select select "25"
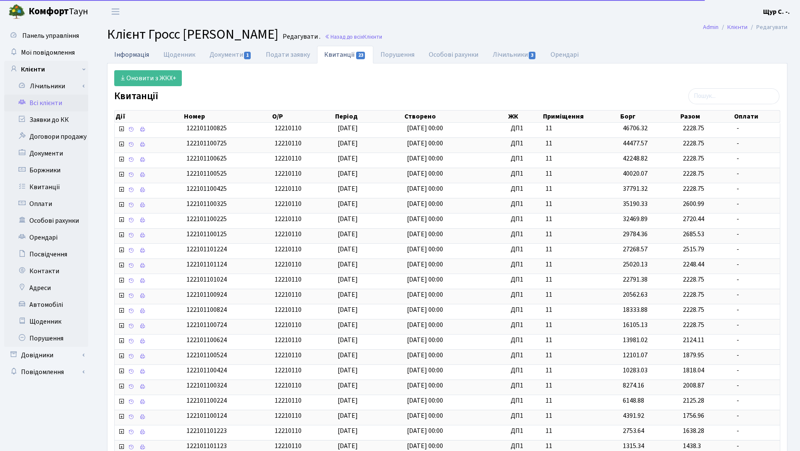
click at [127, 58] on link "Інформація" at bounding box center [131, 54] width 49 height 17
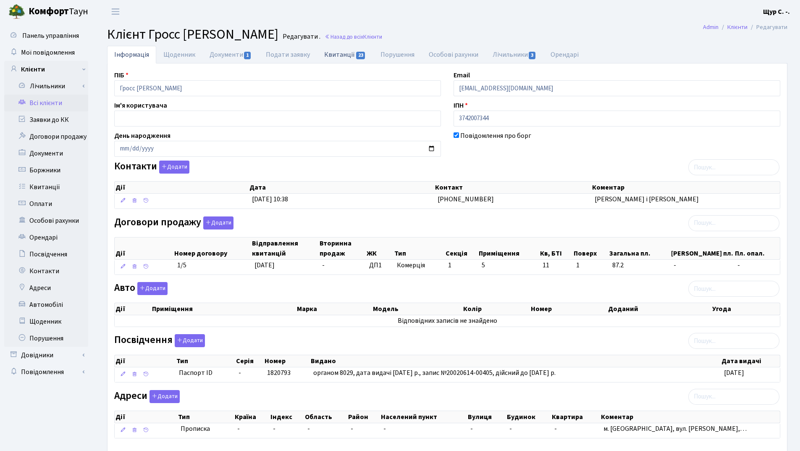
click at [337, 53] on link "Квитанції 23" at bounding box center [345, 54] width 56 height 17
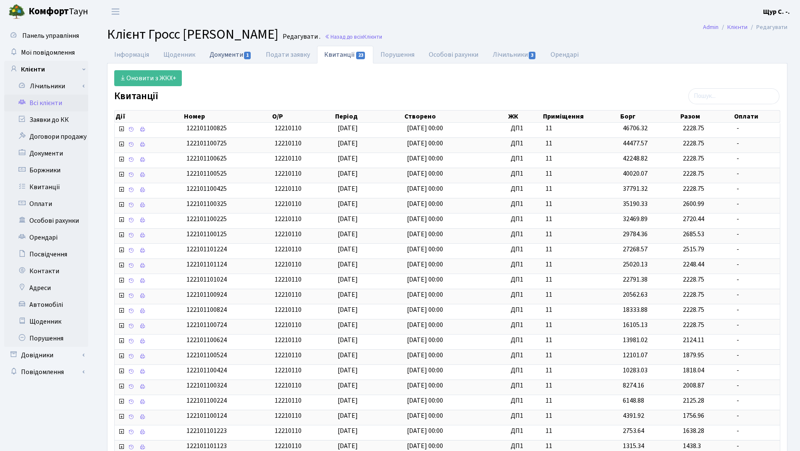
click at [227, 55] on link "Документи 1" at bounding box center [230, 54] width 56 height 17
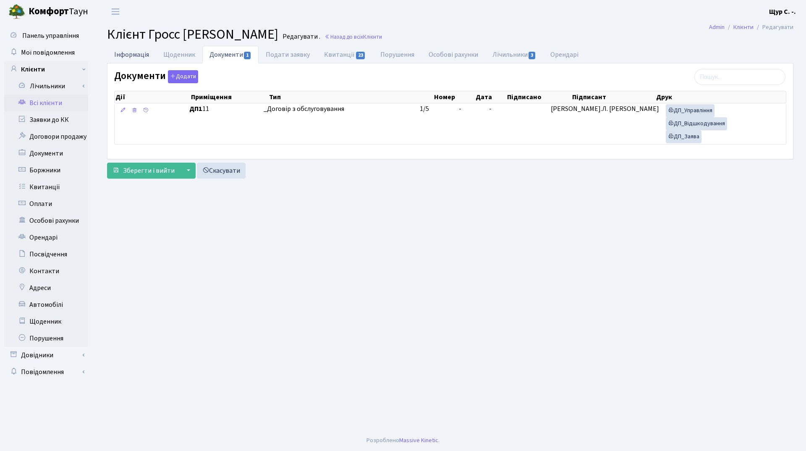
click at [121, 58] on link "Інформація" at bounding box center [131, 54] width 49 height 17
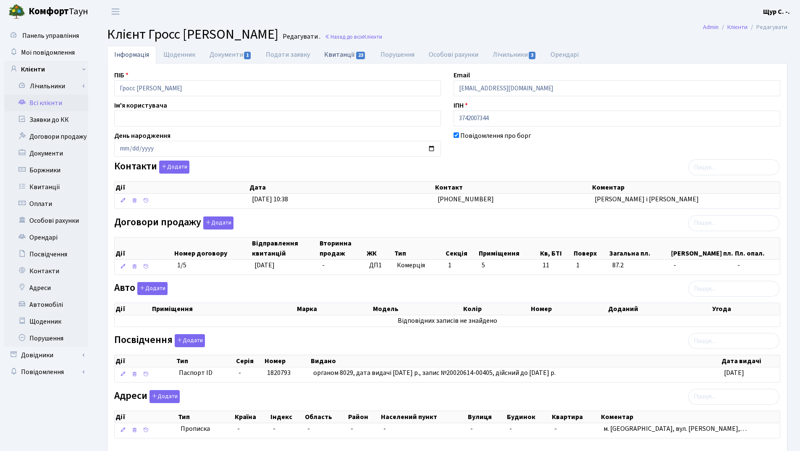
click at [340, 55] on link "Квитанції 23" at bounding box center [345, 54] width 56 height 17
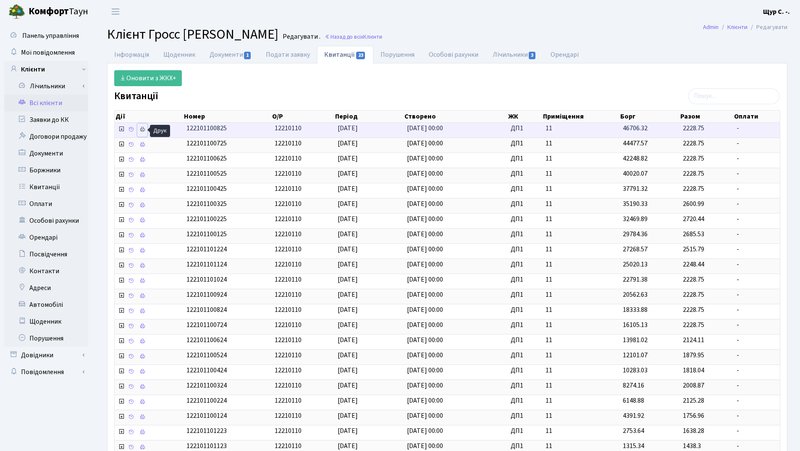
click at [144, 131] on icon at bounding box center [142, 129] width 6 height 6
click at [130, 58] on link "Інформація" at bounding box center [131, 54] width 49 height 17
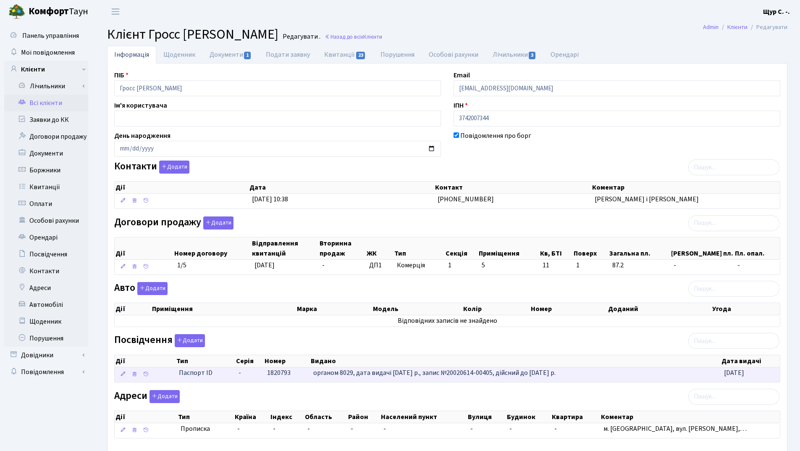
click at [266, 372] on td "1820793" at bounding box center [287, 374] width 46 height 15
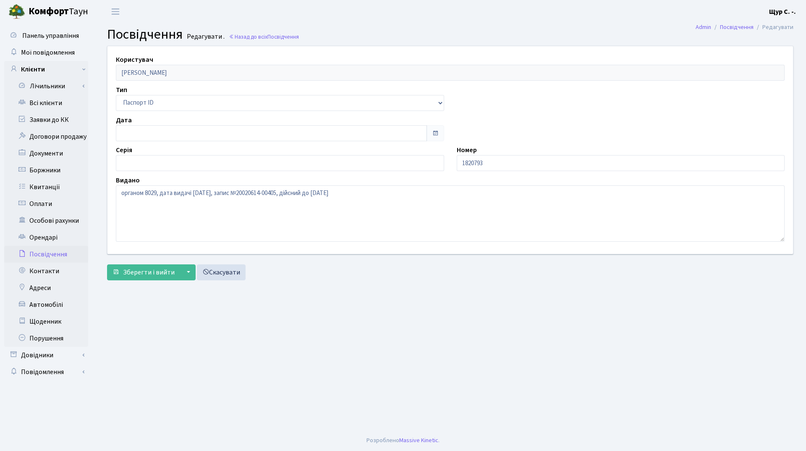
type input "[DATE]"
click at [463, 162] on input "1820793" at bounding box center [621, 163] width 328 height 16
type input "001820793"
click at [140, 271] on span "Зберегти і вийти" at bounding box center [149, 272] width 52 height 9
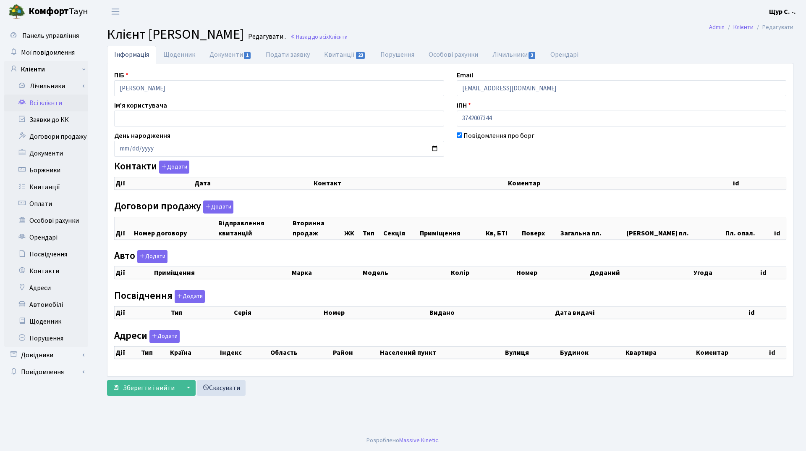
checkbox input "true"
select select "25"
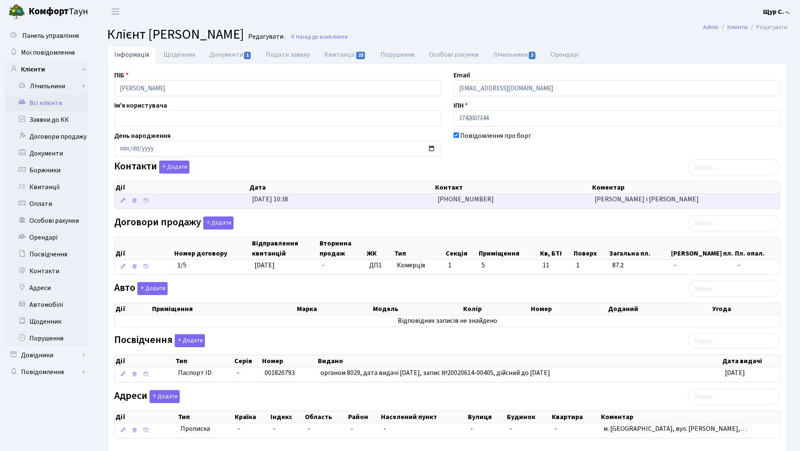
click at [335, 204] on td "[DATE] 10:38" at bounding box center [342, 201] width 186 height 15
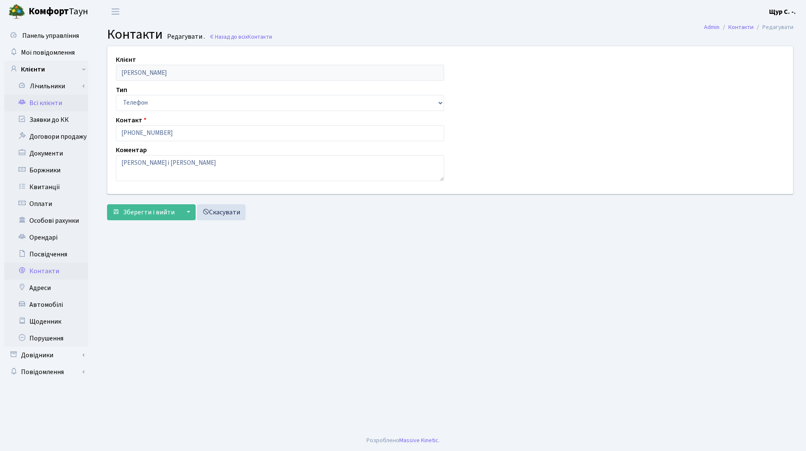
click at [41, 104] on link "Всі клієнти" at bounding box center [46, 102] width 84 height 17
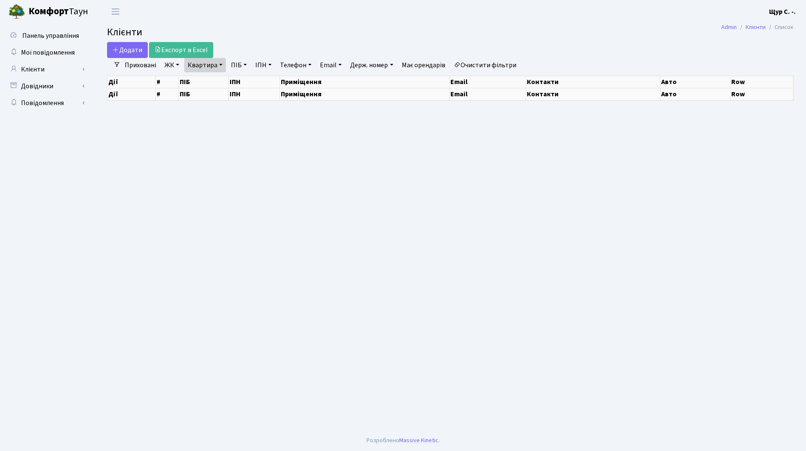
select select "25"
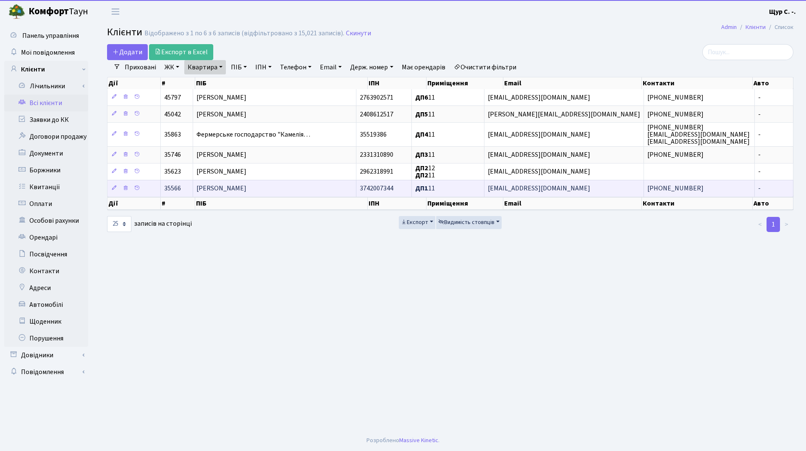
click at [286, 189] on td "[PERSON_NAME]" at bounding box center [274, 188] width 163 height 17
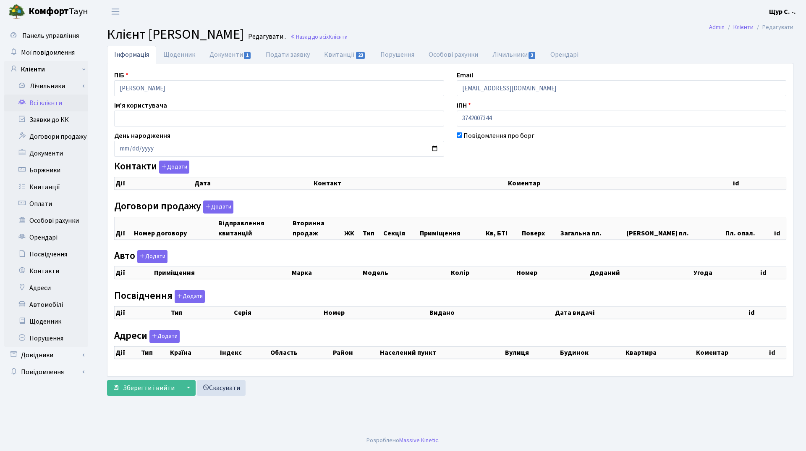
checkbox input "true"
select select "25"
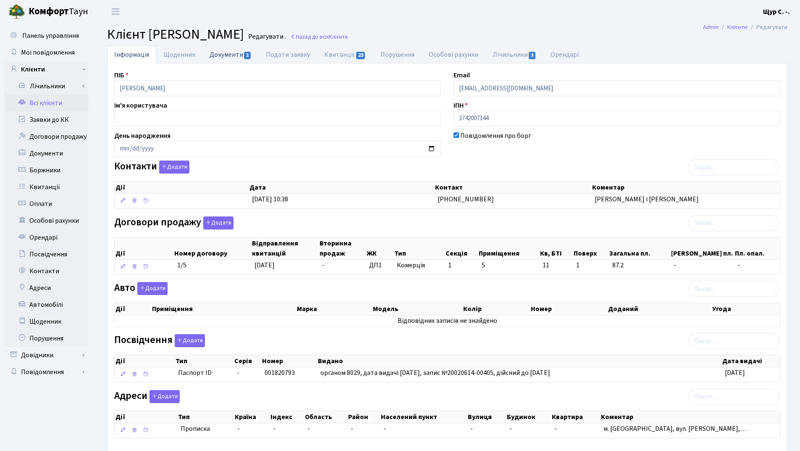
click at [220, 54] on link "Документи 1" at bounding box center [230, 54] width 56 height 17
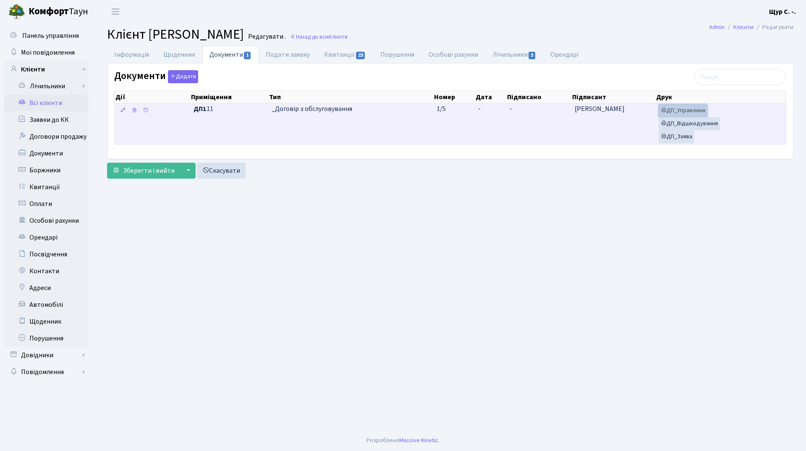
click at [697, 113] on link "ДП_Управління" at bounding box center [683, 110] width 49 height 13
click at [688, 124] on link "ДП_Відшкодування" at bounding box center [689, 123] width 61 height 13
click at [674, 139] on link "ДП_Заява" at bounding box center [677, 136] width 36 height 13
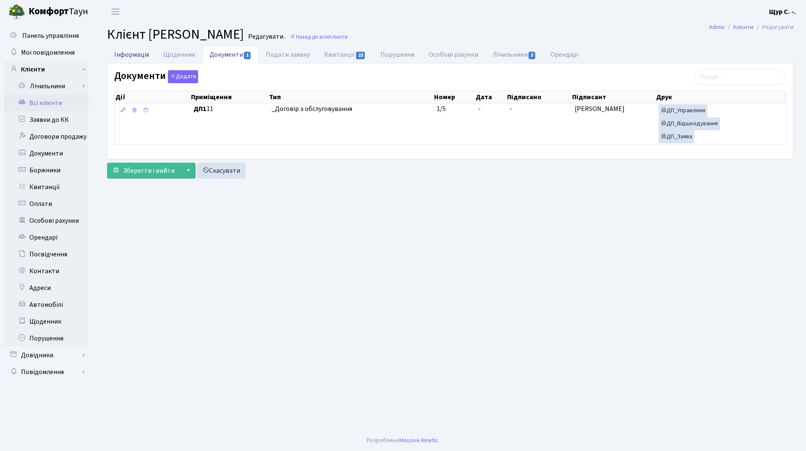
click at [127, 57] on link "Інформація" at bounding box center [131, 54] width 49 height 17
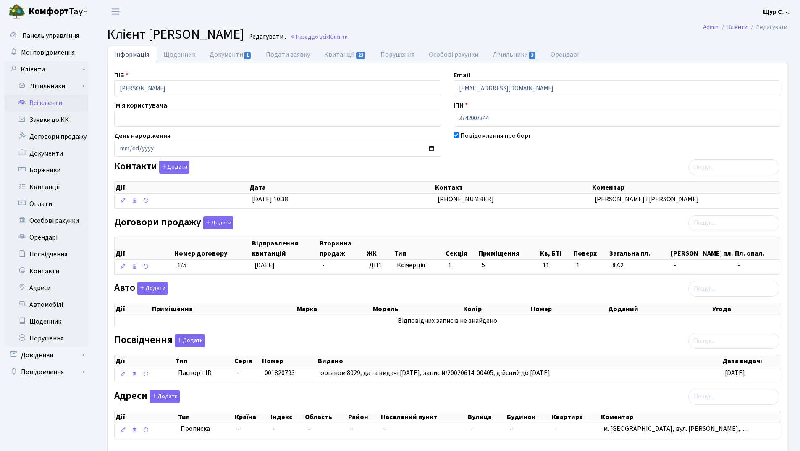
click at [58, 106] on link "Всі клієнти" at bounding box center [46, 102] width 84 height 17
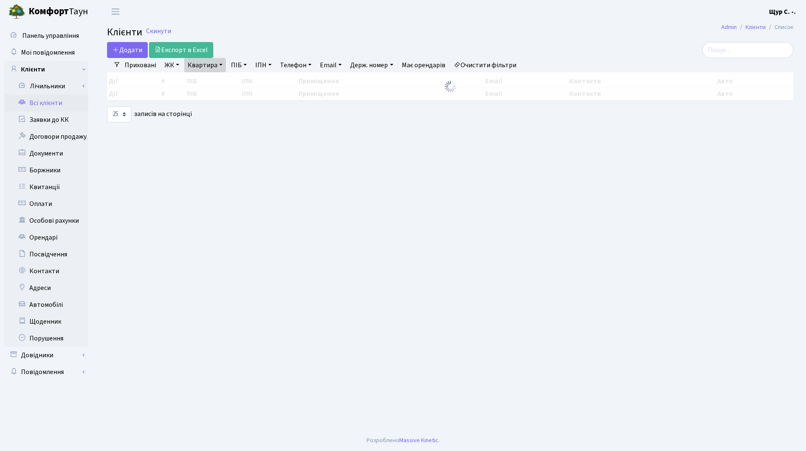
select select "25"
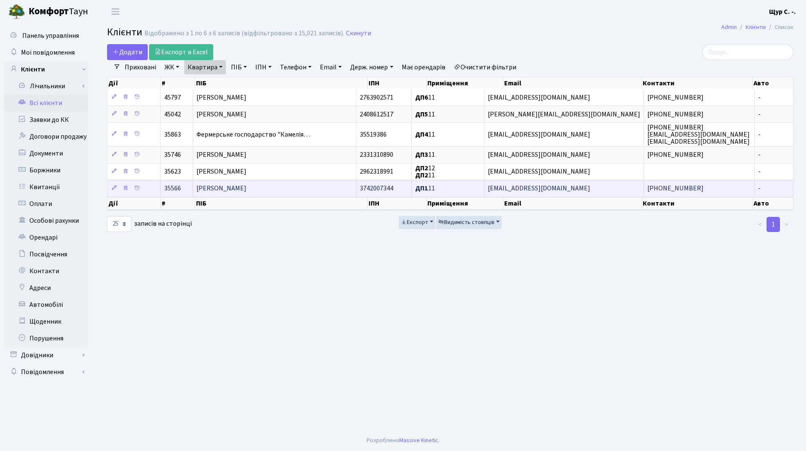
click at [247, 186] on span "[PERSON_NAME]" at bounding box center [222, 188] width 50 height 9
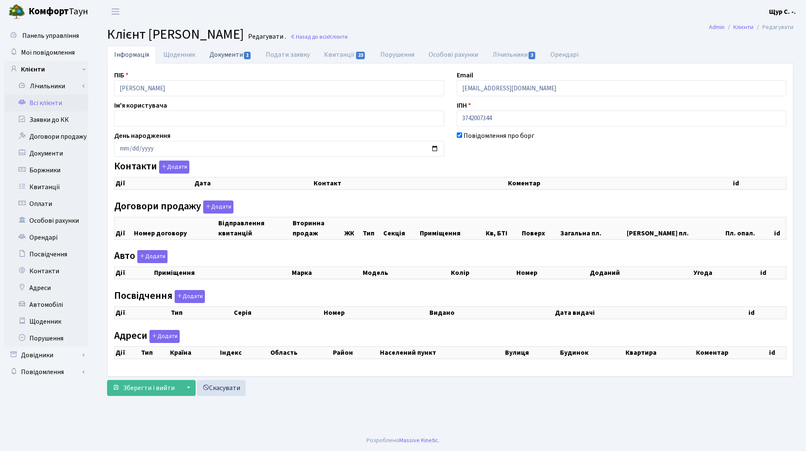
checkbox input "true"
select select "25"
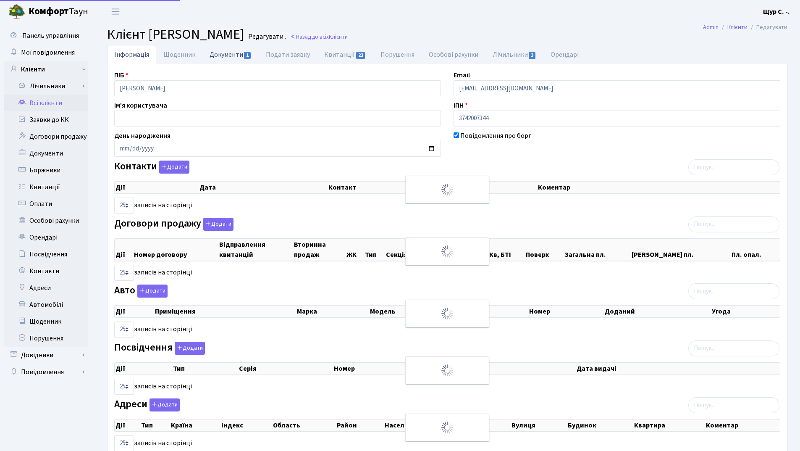
click at [231, 57] on link "Документи 1" at bounding box center [230, 54] width 56 height 17
select select "25"
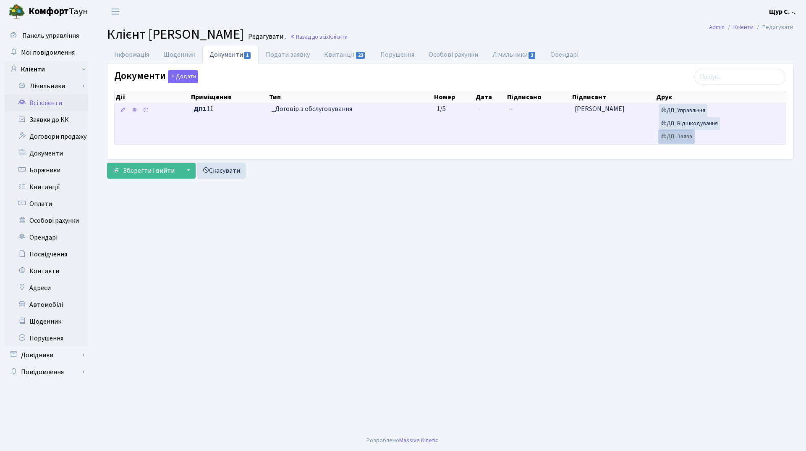
click at [679, 141] on link "ДП_Заява" at bounding box center [677, 136] width 36 height 13
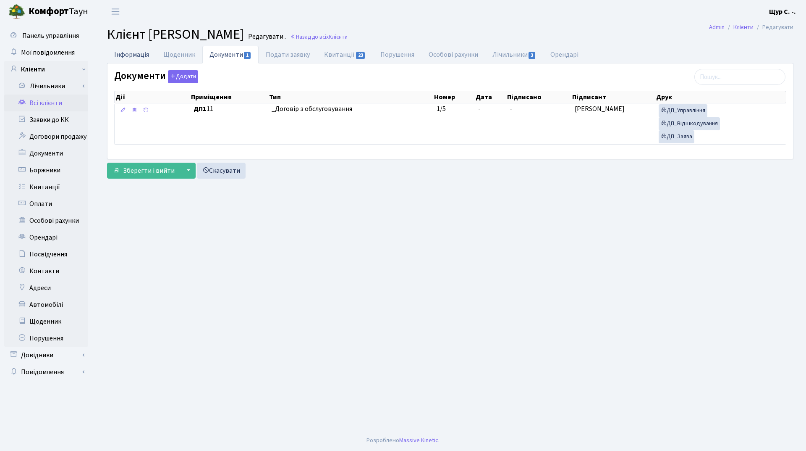
click at [136, 59] on link "Інформація" at bounding box center [131, 54] width 49 height 17
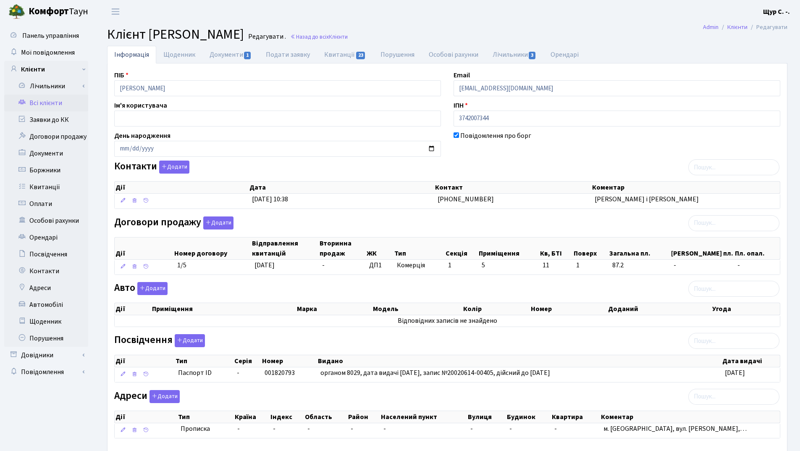
click at [55, 106] on link "Всі клієнти" at bounding box center [46, 102] width 84 height 17
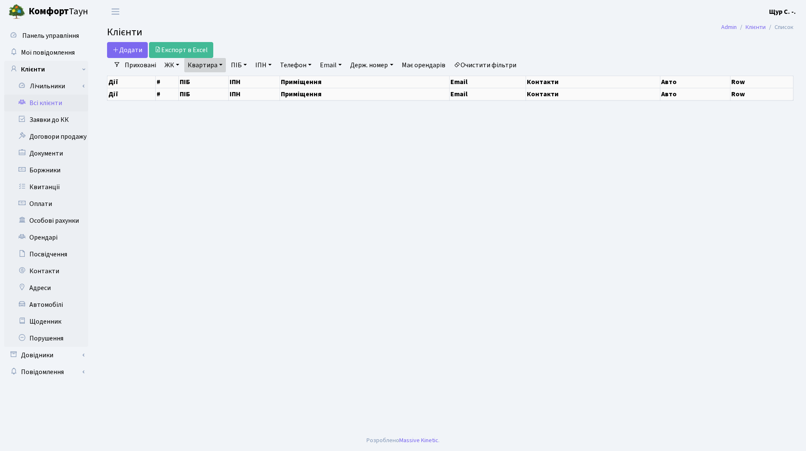
select select "25"
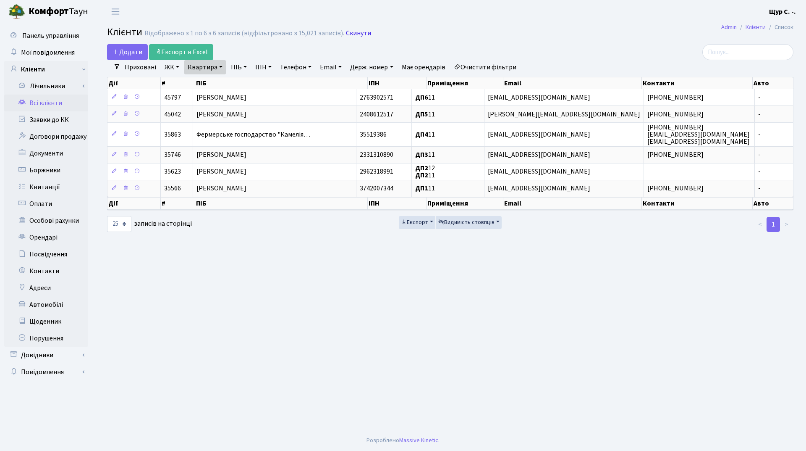
click at [354, 33] on link "Скинути" at bounding box center [358, 33] width 25 height 8
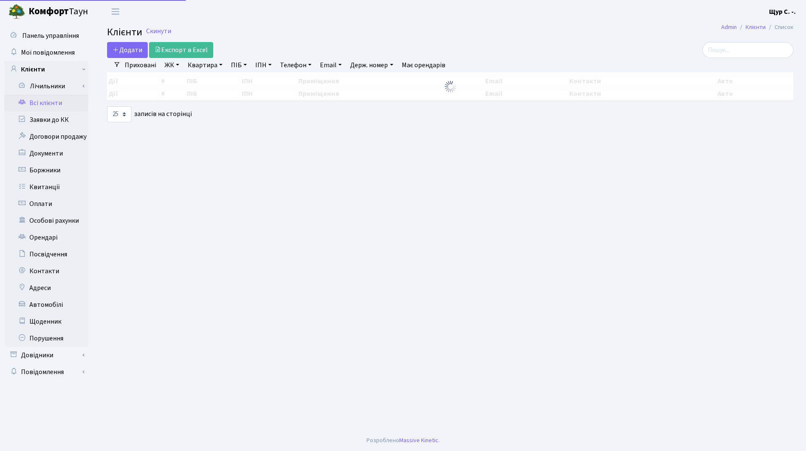
select select "25"
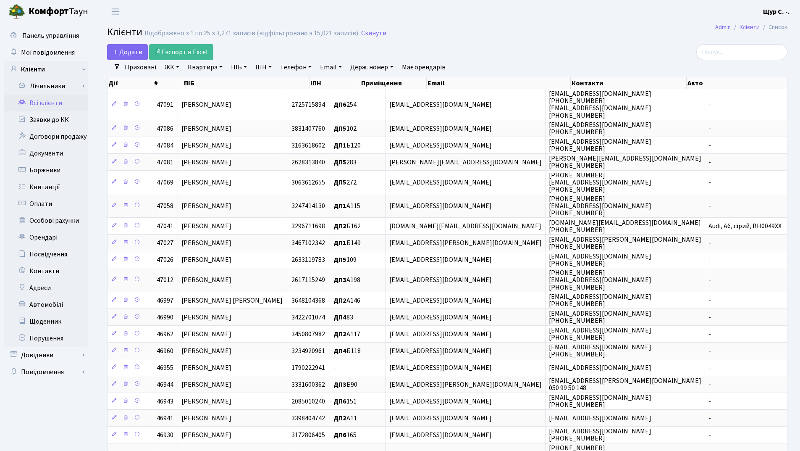
click at [200, 71] on link "Квартира" at bounding box center [205, 67] width 42 height 14
type input "б107"
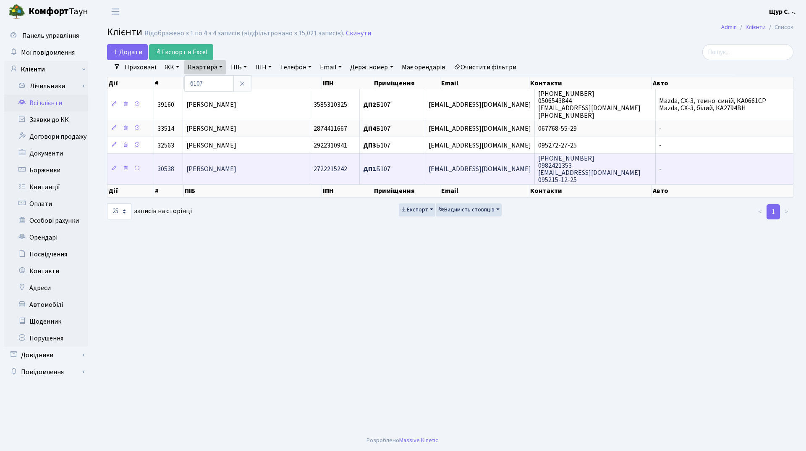
click at [229, 170] on span "[PERSON_NAME]" at bounding box center [211, 168] width 50 height 9
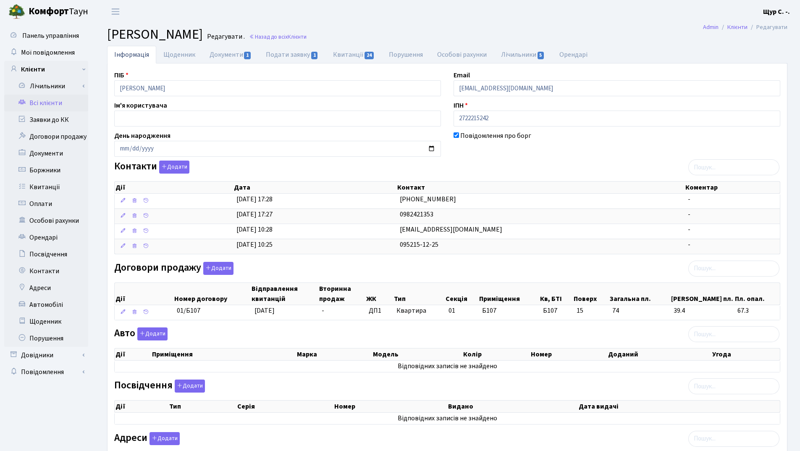
click at [65, 103] on link "Всі клієнти" at bounding box center [46, 102] width 84 height 17
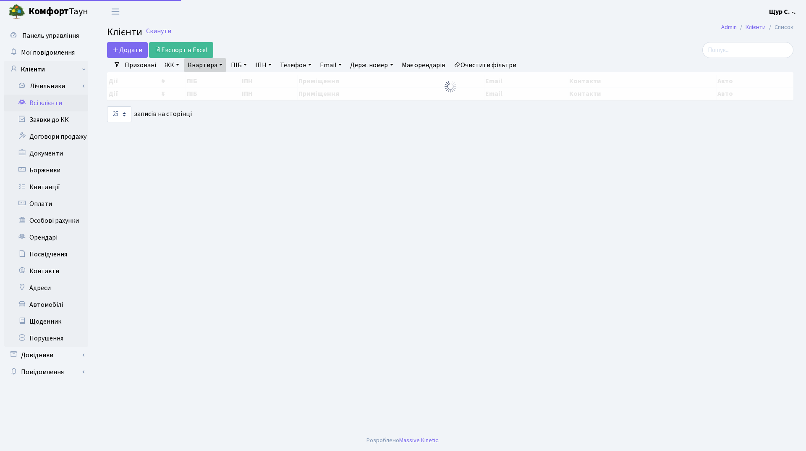
select select "25"
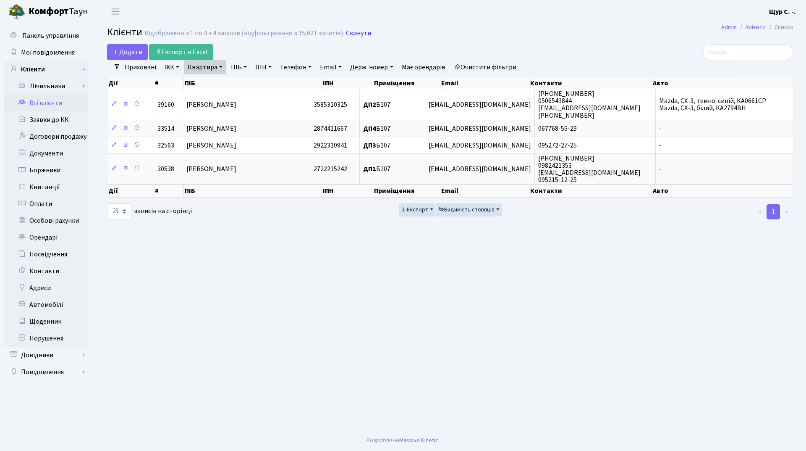
click at [361, 31] on link "Скинути" at bounding box center [358, 33] width 25 height 8
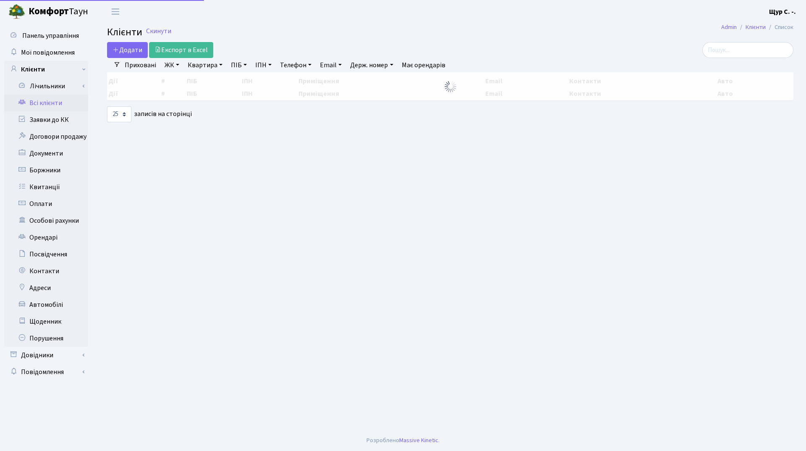
select select "25"
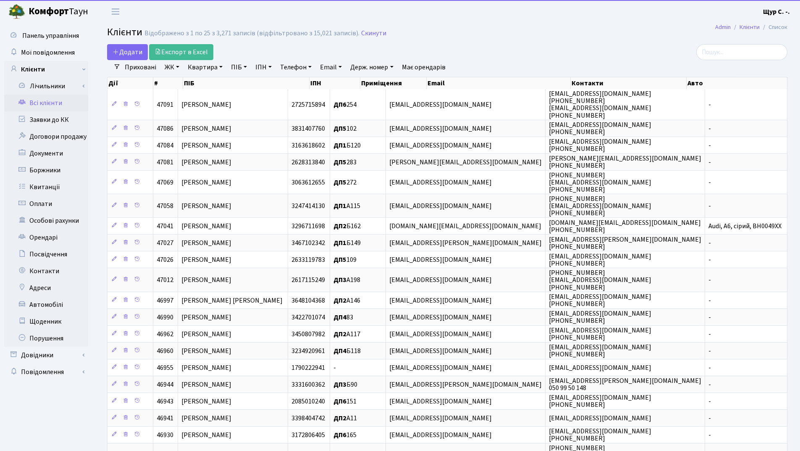
click at [239, 65] on link "ПІБ" at bounding box center [239, 67] width 23 height 14
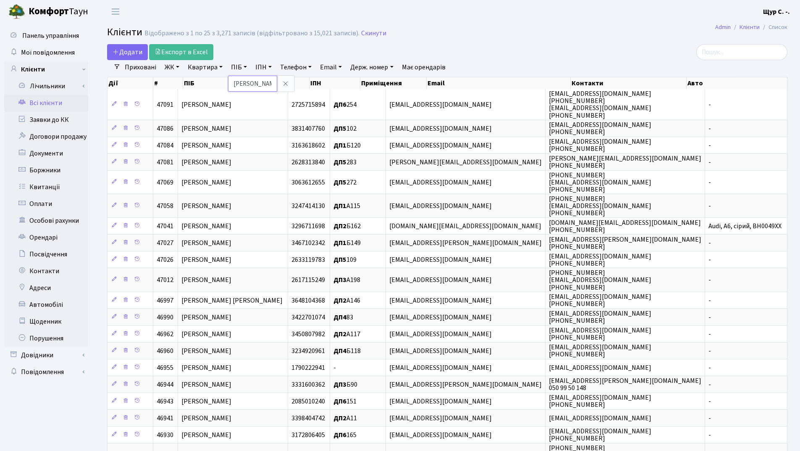
type input "[PERSON_NAME]"
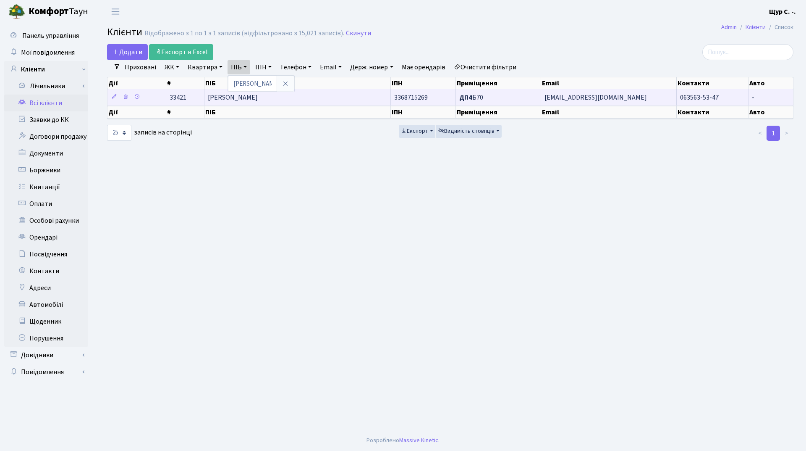
click at [341, 101] on td "[PERSON_NAME]" at bounding box center [298, 97] width 186 height 16
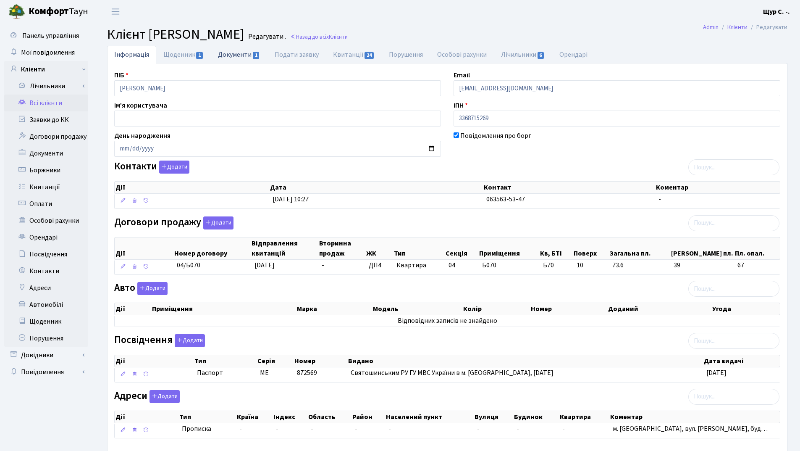
click at [241, 52] on link "Документи 1" at bounding box center [239, 54] width 56 height 17
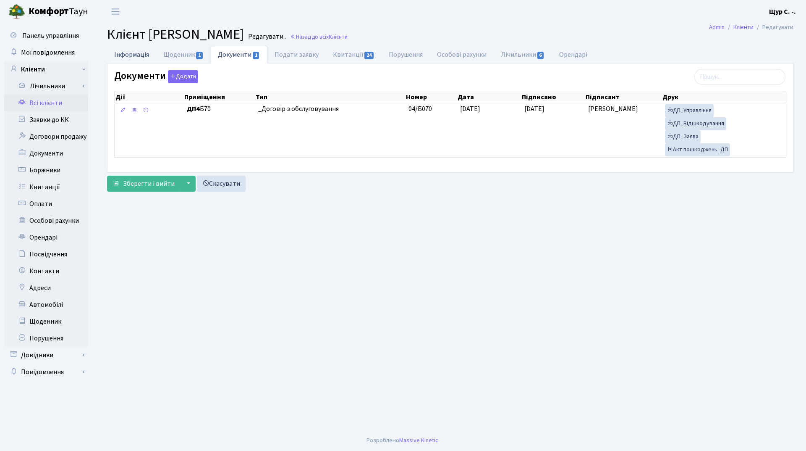
click at [138, 51] on link "Інформація" at bounding box center [131, 54] width 49 height 17
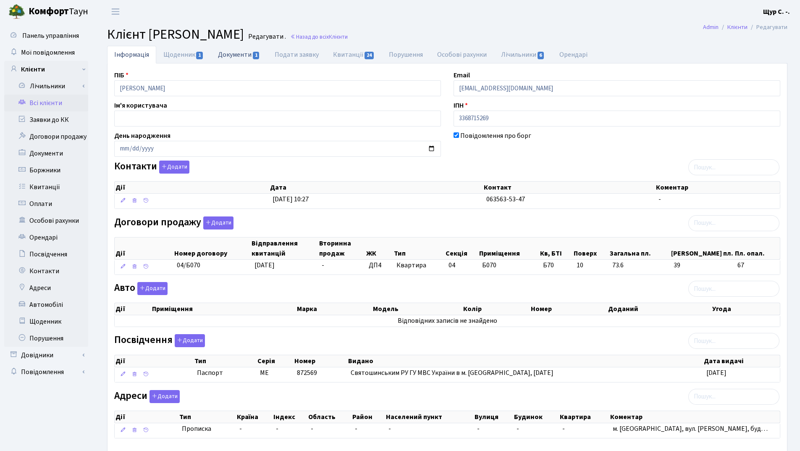
click at [233, 53] on link "Документи 1" at bounding box center [239, 54] width 56 height 17
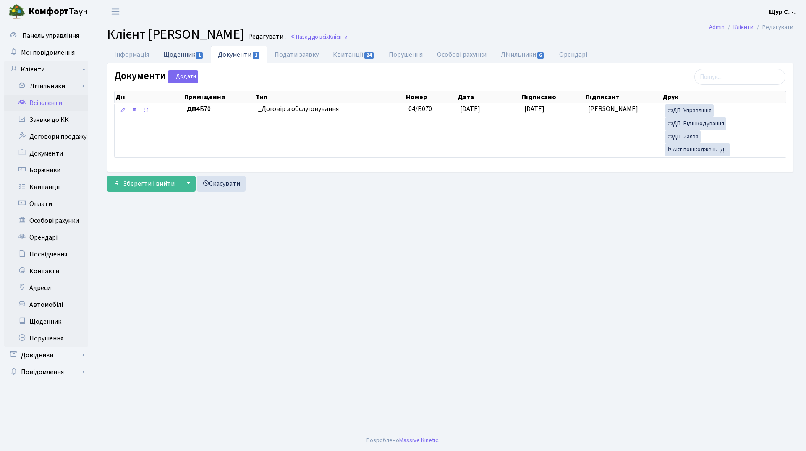
click at [177, 54] on link "Щоденник 1" at bounding box center [183, 54] width 55 height 17
select select "25"
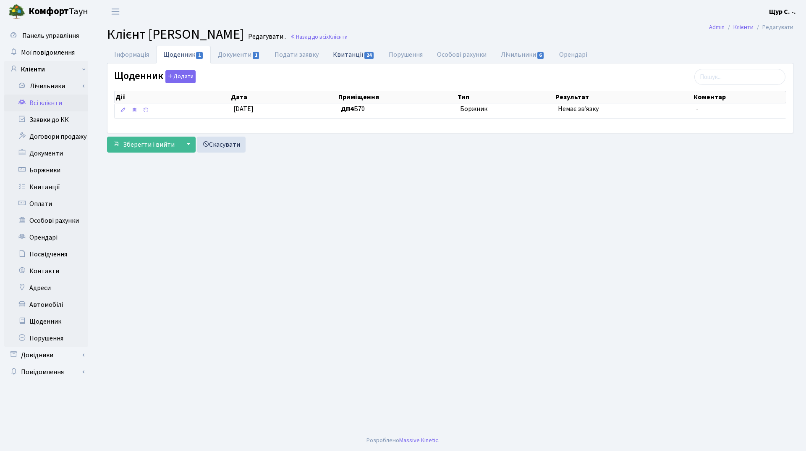
click at [349, 57] on link "Квитанції 24" at bounding box center [354, 54] width 56 height 17
select select "25"
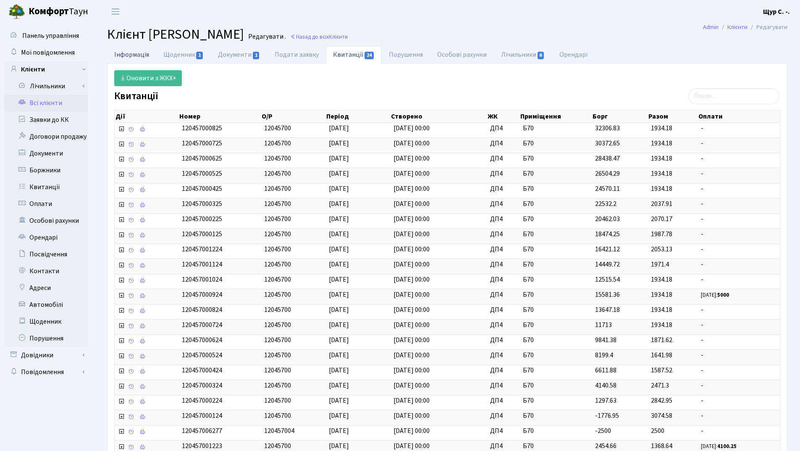
click at [122, 51] on link "Інформація" at bounding box center [131, 54] width 49 height 17
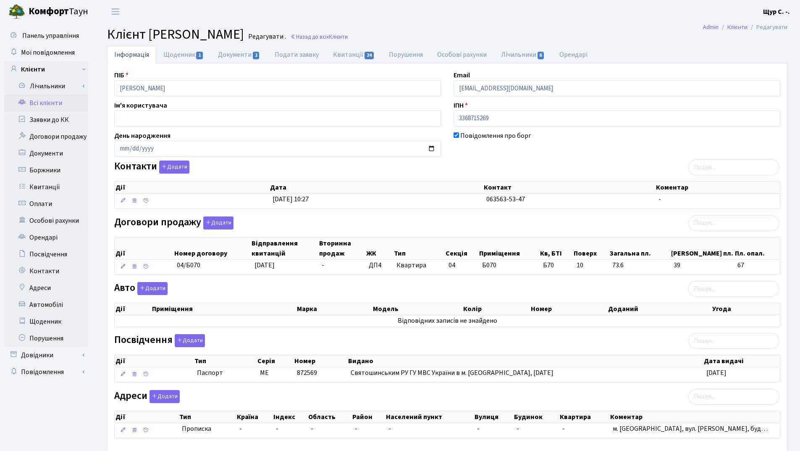
click at [49, 101] on link "Всі клієнти" at bounding box center [46, 102] width 84 height 17
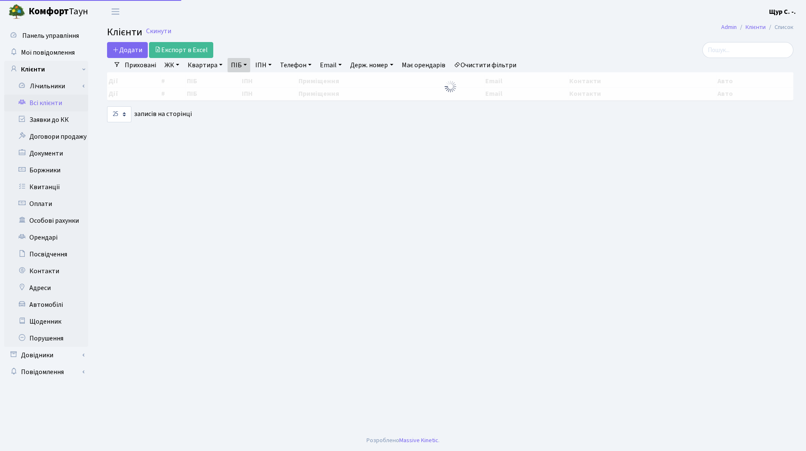
select select "25"
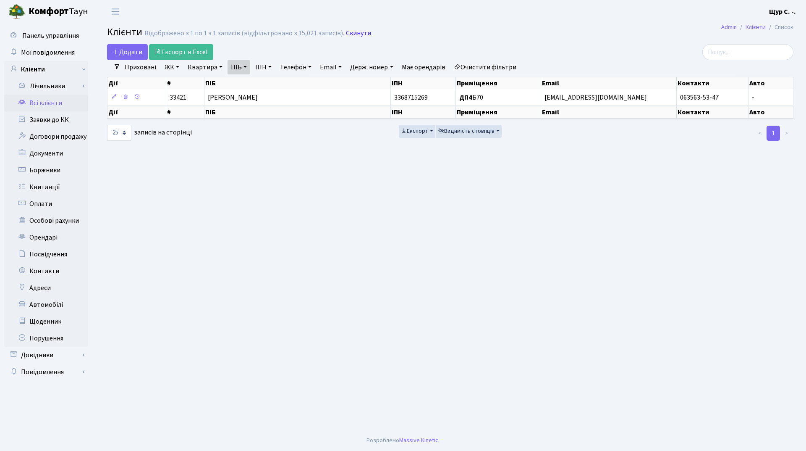
click at [358, 32] on link "Скинути" at bounding box center [358, 33] width 25 height 8
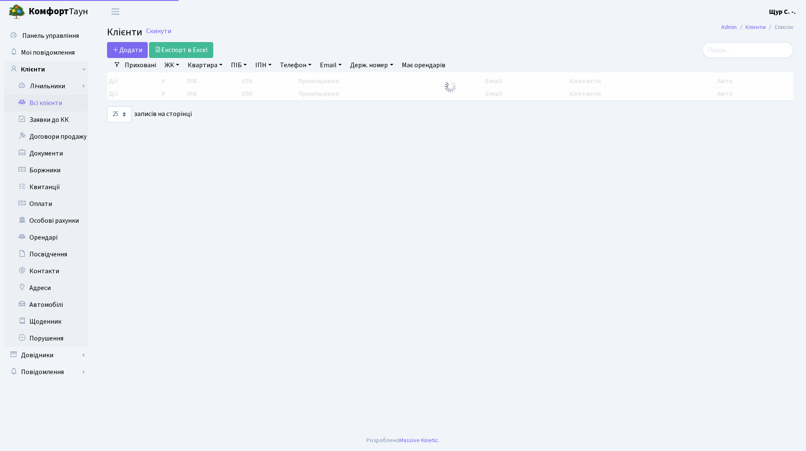
select select "25"
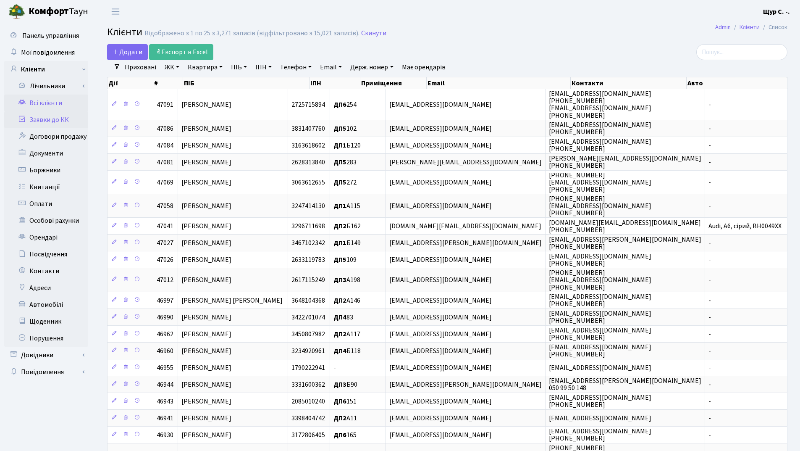
click at [58, 117] on link "Заявки до КК" at bounding box center [46, 119] width 84 height 17
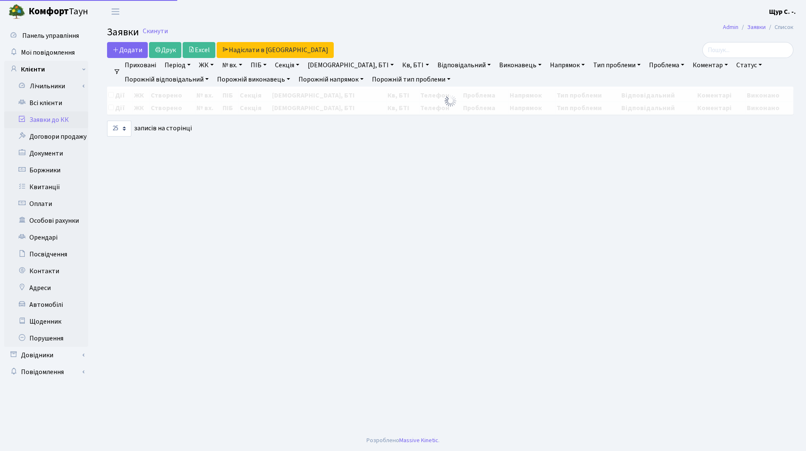
select select "25"
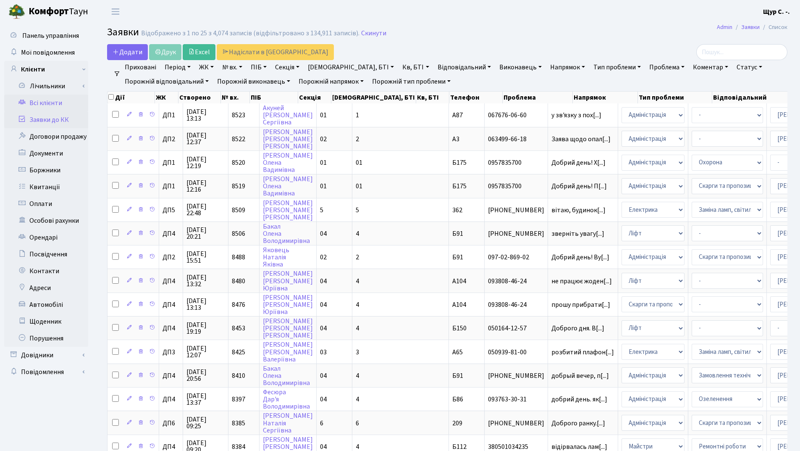
click at [41, 102] on link "Всі клієнти" at bounding box center [46, 102] width 84 height 17
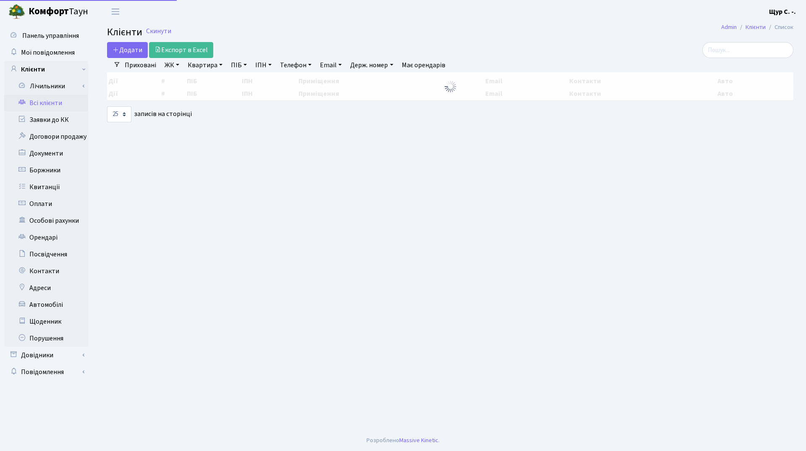
select select "25"
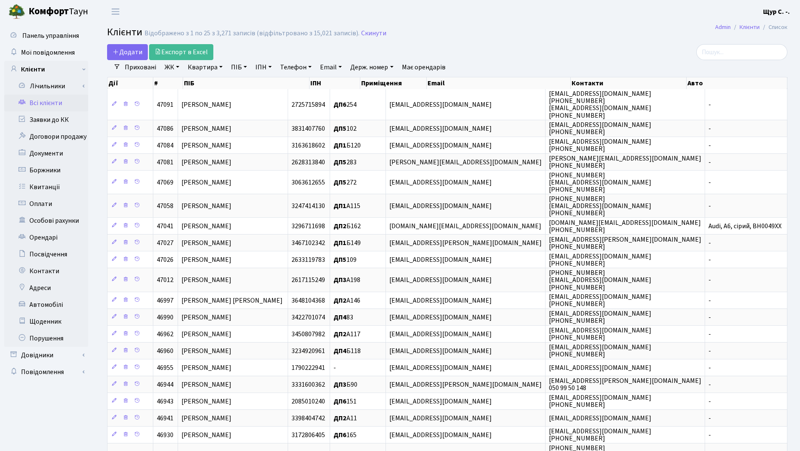
click at [208, 65] on link "Квартира" at bounding box center [205, 67] width 42 height 14
type input "254"
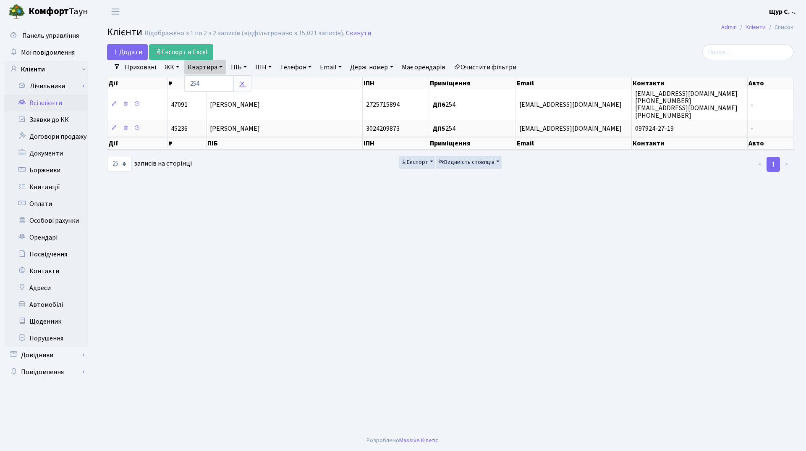
click at [245, 85] on icon at bounding box center [242, 83] width 7 height 7
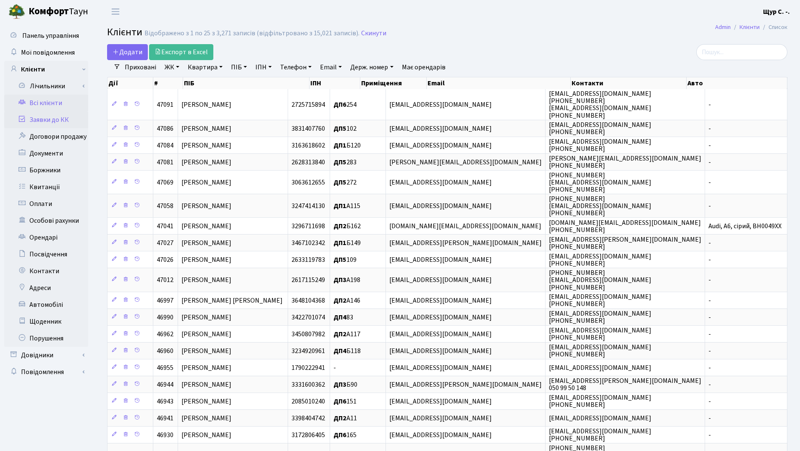
click at [43, 116] on link "Заявки до КК" at bounding box center [46, 119] width 84 height 17
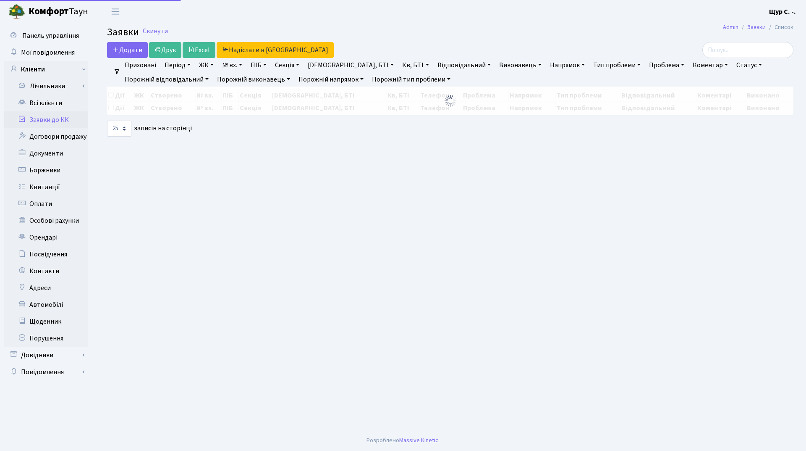
select select "25"
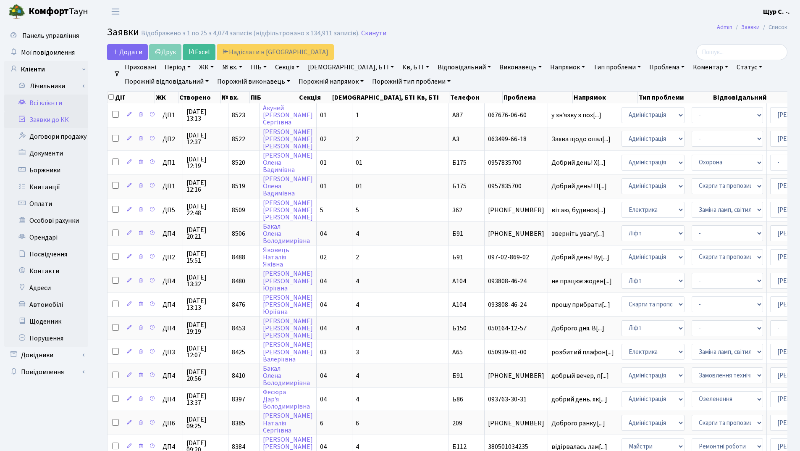
click at [47, 101] on link "Всі клієнти" at bounding box center [46, 102] width 84 height 17
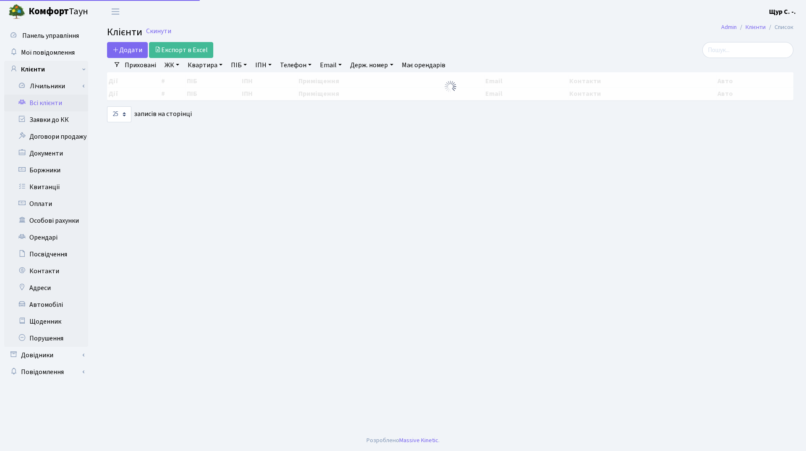
select select "25"
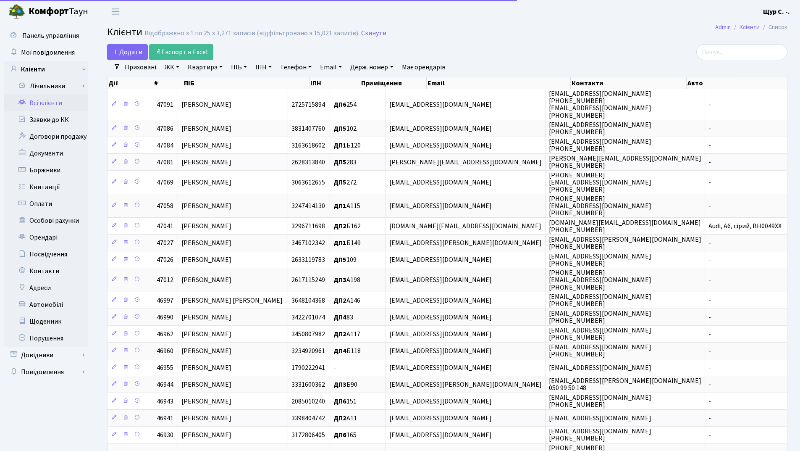
click at [193, 70] on link "Квартира" at bounding box center [205, 67] width 42 height 14
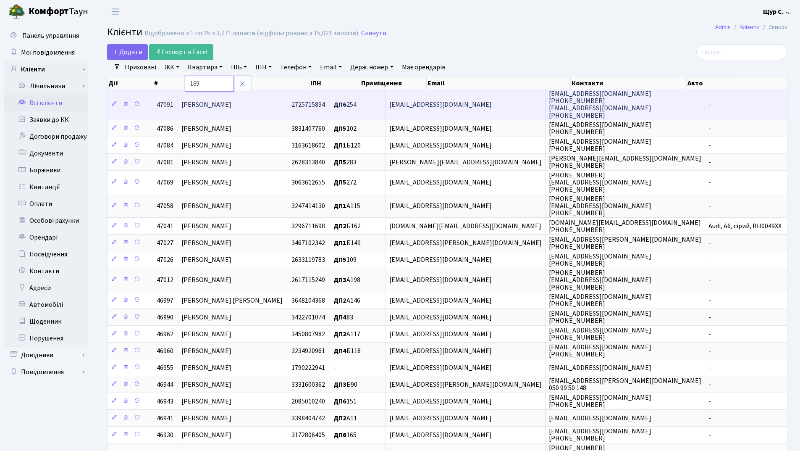
type input "169"
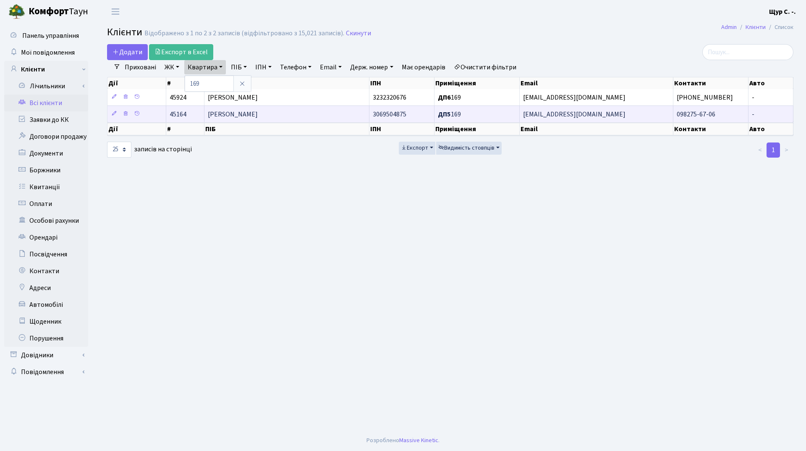
click at [246, 116] on span "[PERSON_NAME]" at bounding box center [233, 114] width 50 height 9
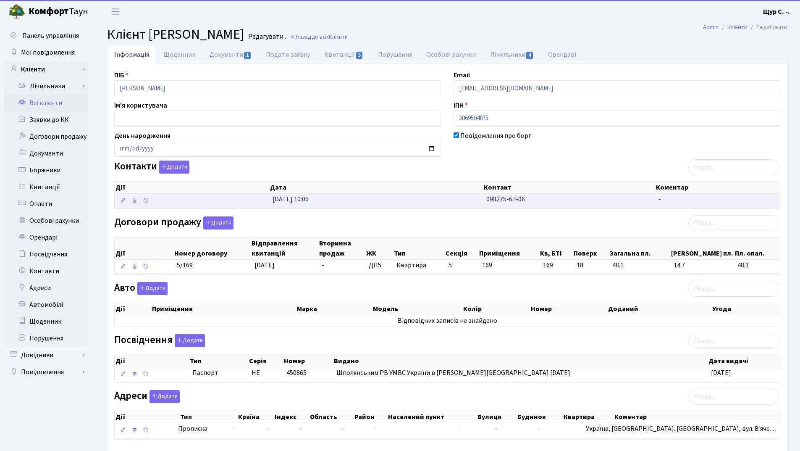
click at [400, 202] on td "[DATE] 10:06" at bounding box center [376, 201] width 214 height 15
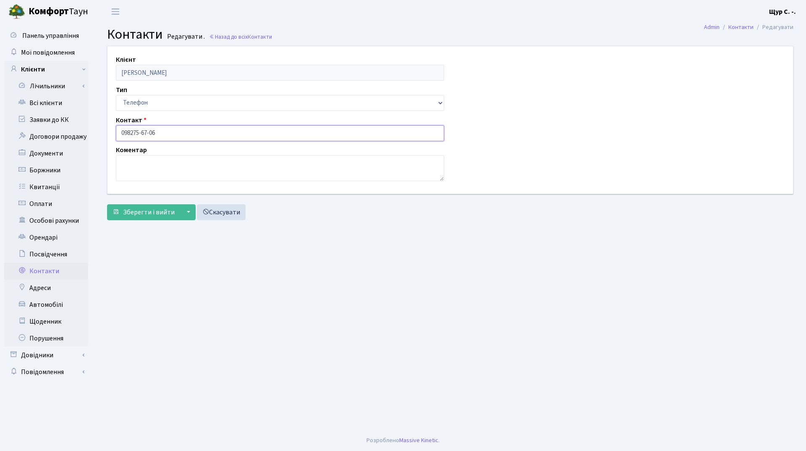
click at [131, 131] on input "098275-67-06" at bounding box center [280, 133] width 328 height 16
type input "[PHONE_NUMBER]"
click at [146, 213] on span "Зберегти і вийти" at bounding box center [149, 211] width 52 height 9
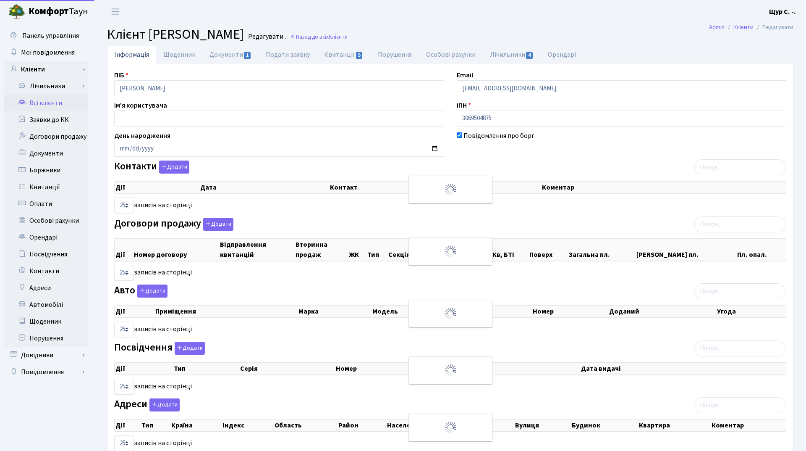
select select "25"
